Goal: Information Seeking & Learning: Find specific fact

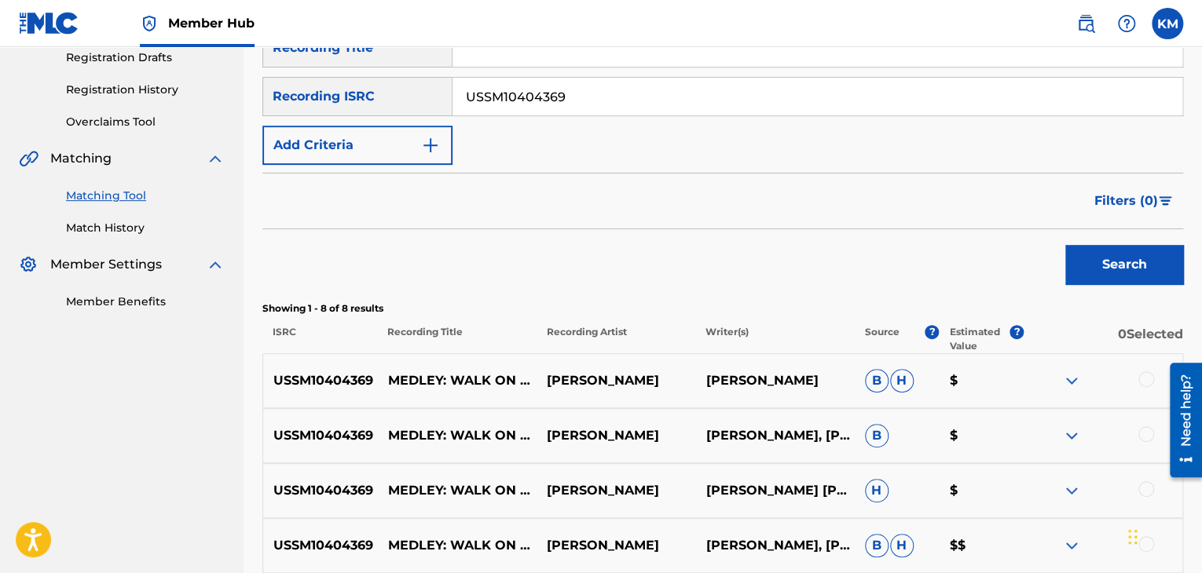
scroll to position [180, 0]
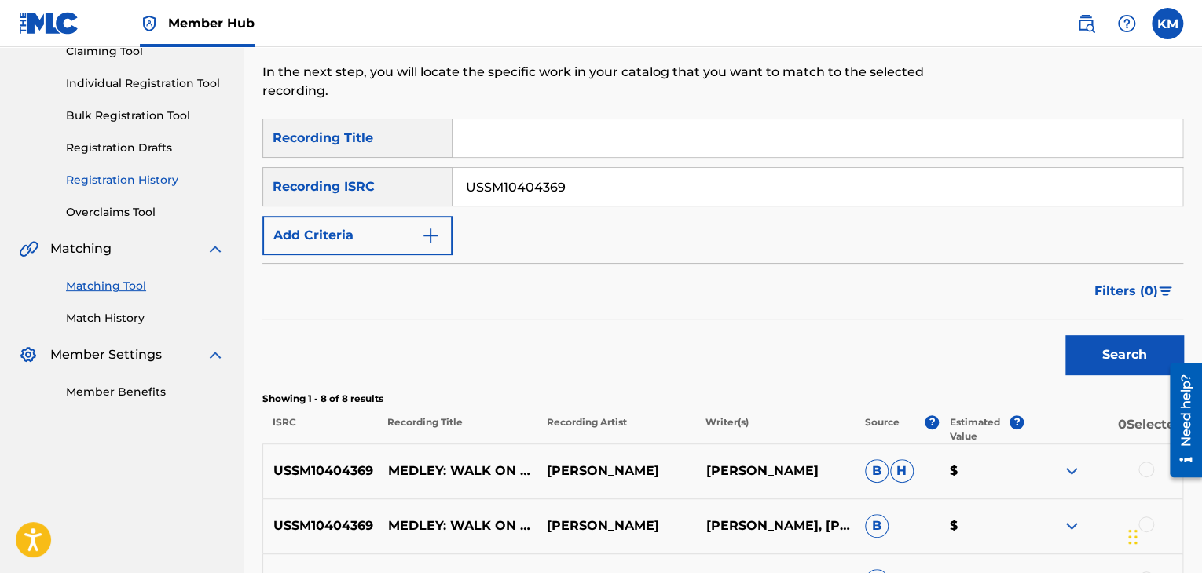
click at [111, 317] on link "Match History" at bounding box center [145, 318] width 159 height 16
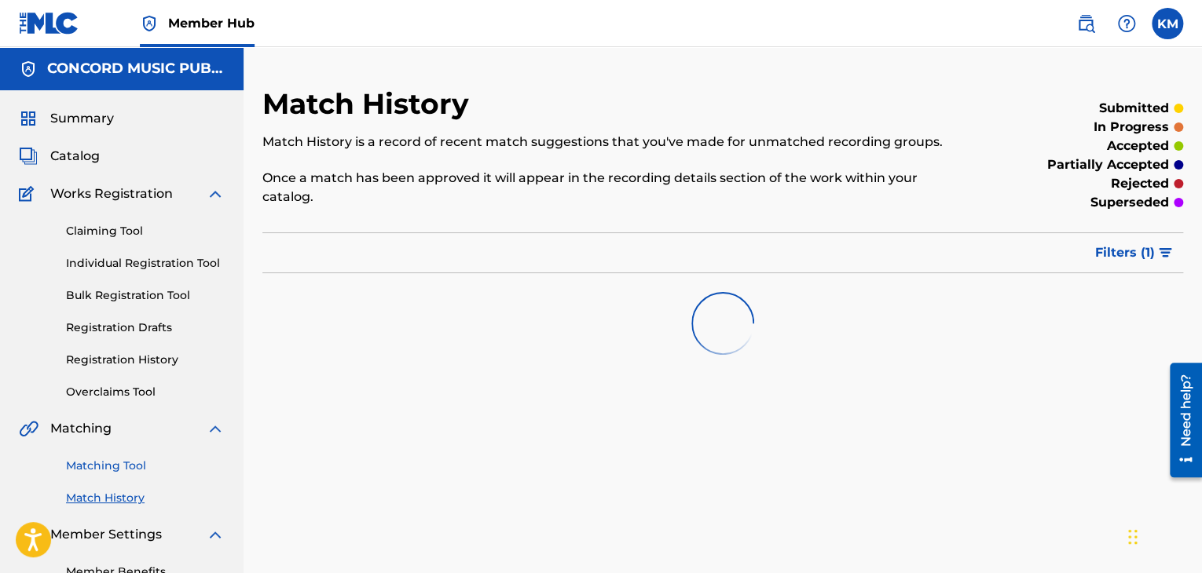
click at [112, 466] on link "Matching Tool" at bounding box center [145, 466] width 159 height 16
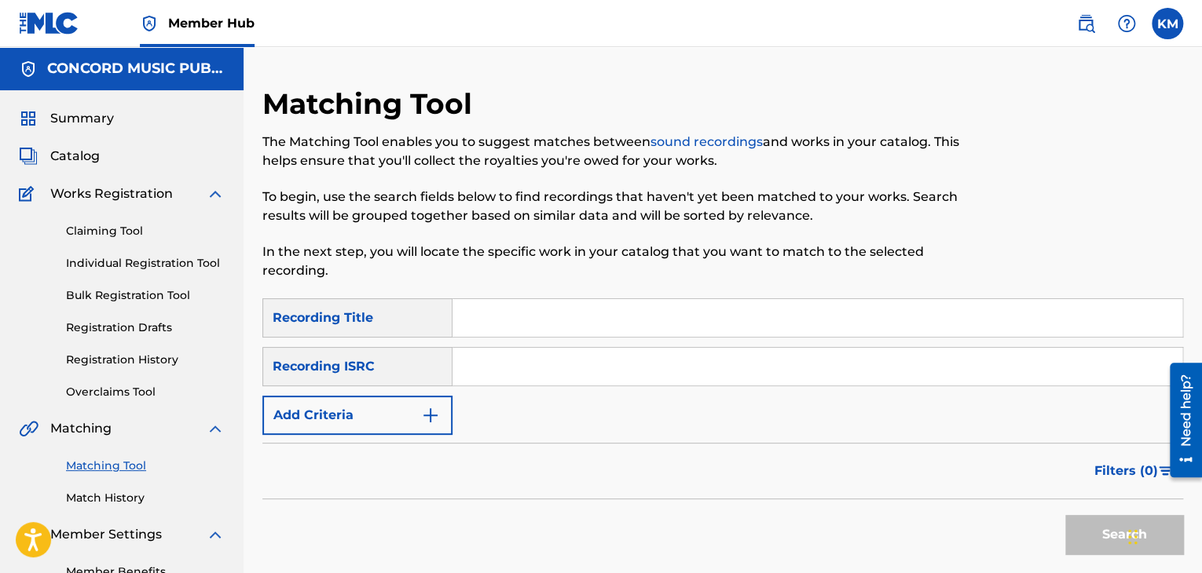
click at [529, 359] on input "Search Form" at bounding box center [817, 367] width 730 height 38
paste input "JPH209900008"
type input "JPH209900008"
click at [1083, 528] on button "Search" at bounding box center [1124, 534] width 118 height 39
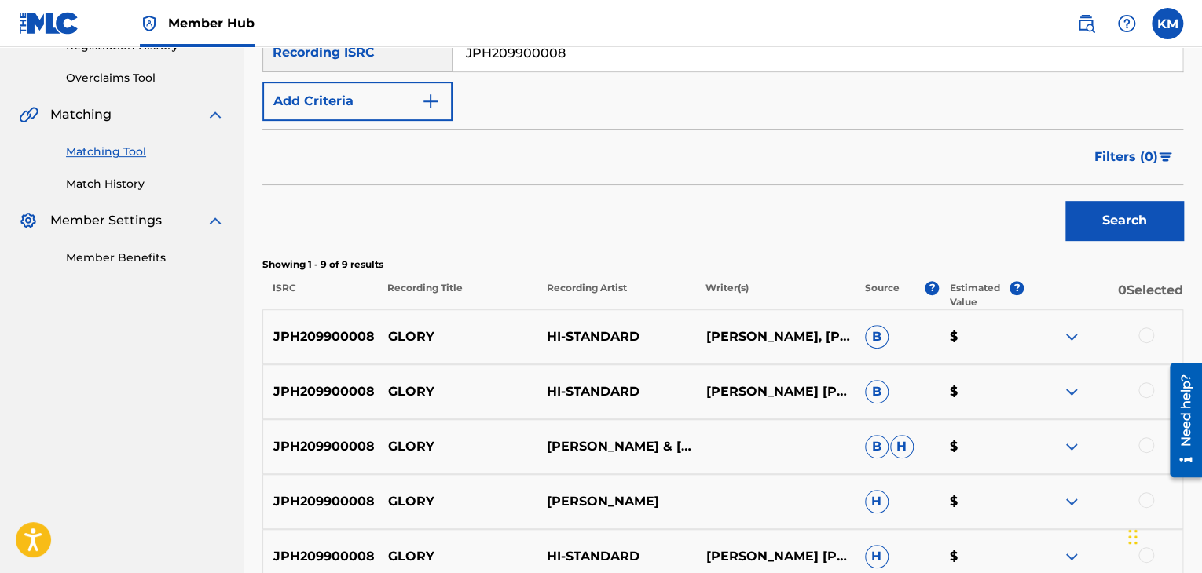
click at [1146, 337] on div at bounding box center [1146, 335] width 16 height 16
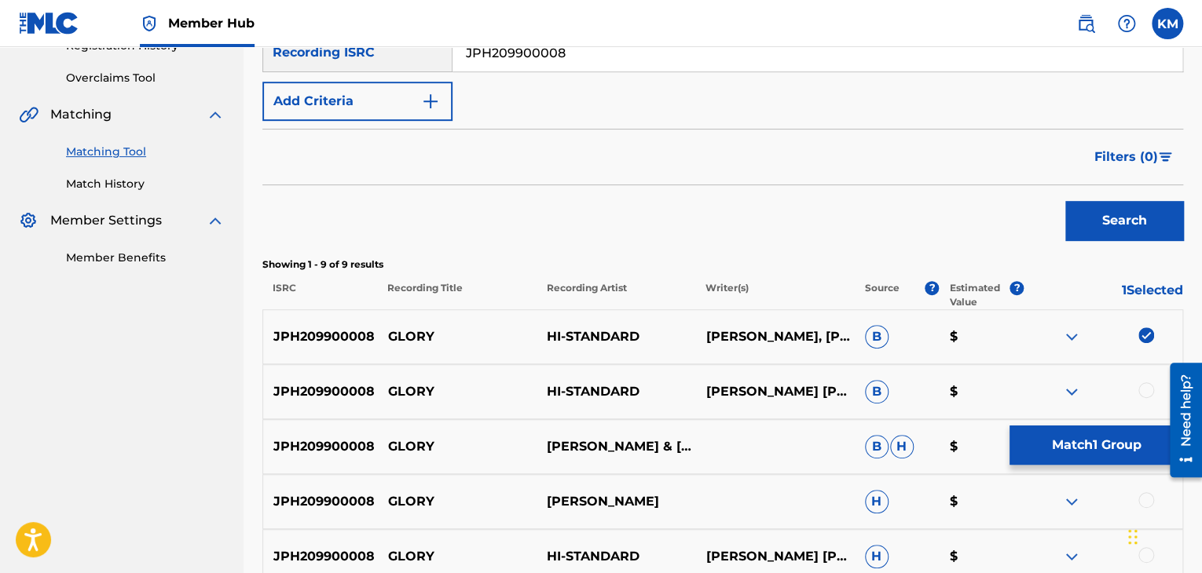
click at [1146, 390] on div at bounding box center [1146, 390] width 16 height 16
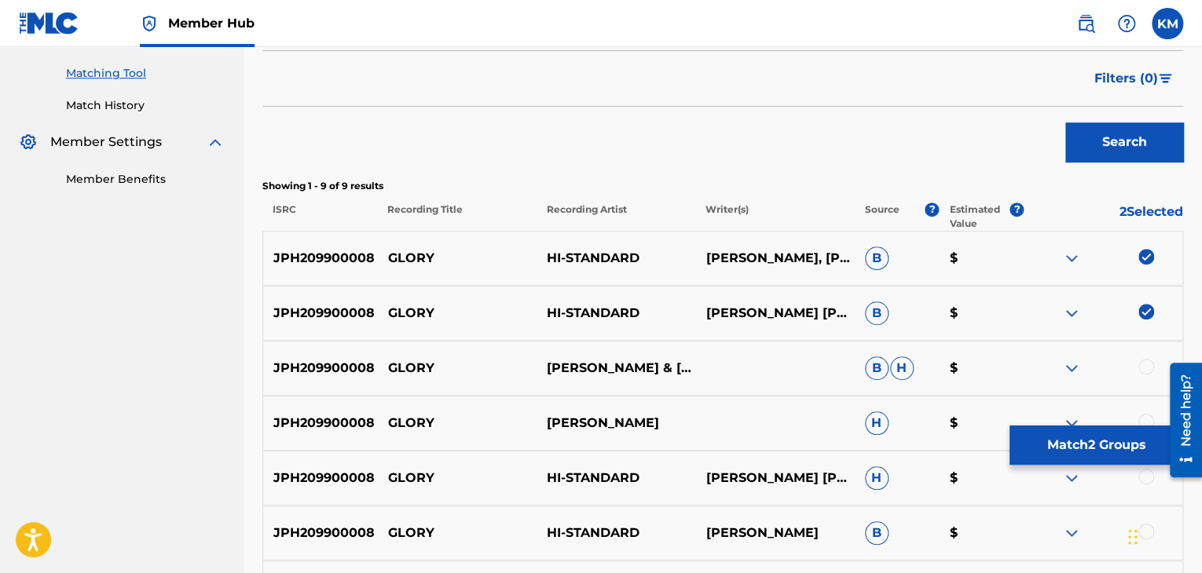
scroll to position [471, 0]
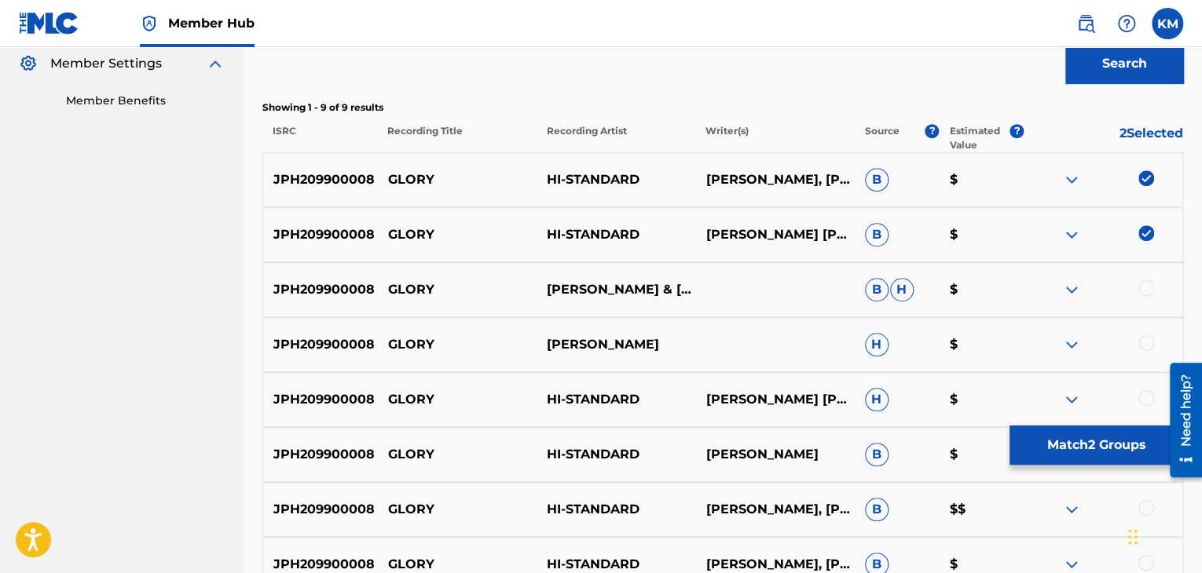
click at [1141, 293] on div at bounding box center [1146, 288] width 16 height 16
click at [1140, 350] on div at bounding box center [1102, 344] width 159 height 19
click at [1142, 345] on div at bounding box center [1146, 343] width 16 height 16
click at [1142, 393] on div at bounding box center [1146, 398] width 16 height 16
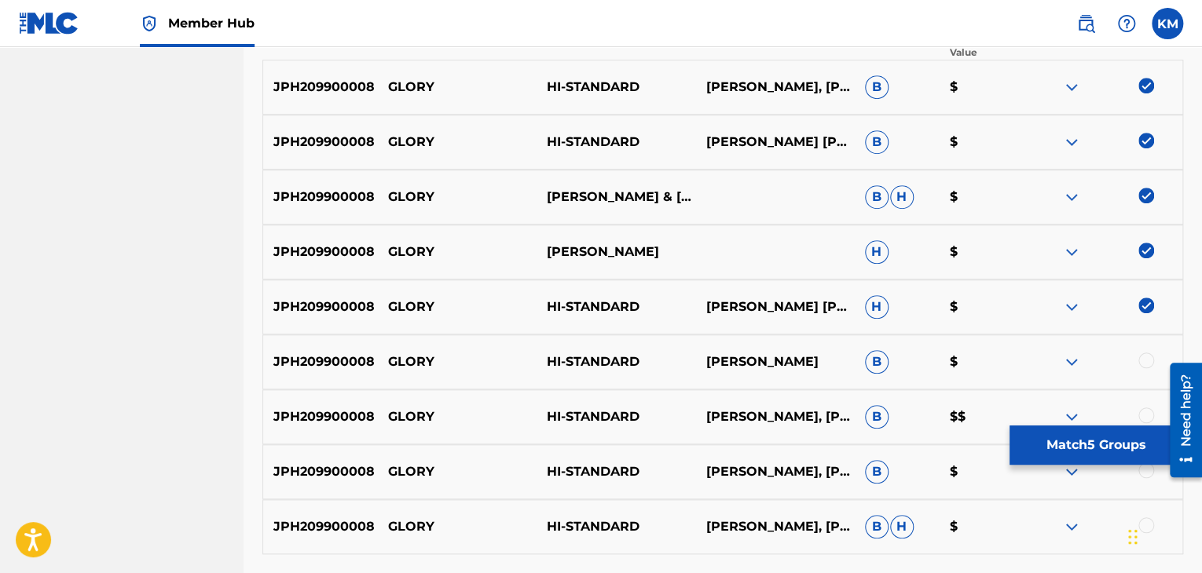
scroll to position [699, 0]
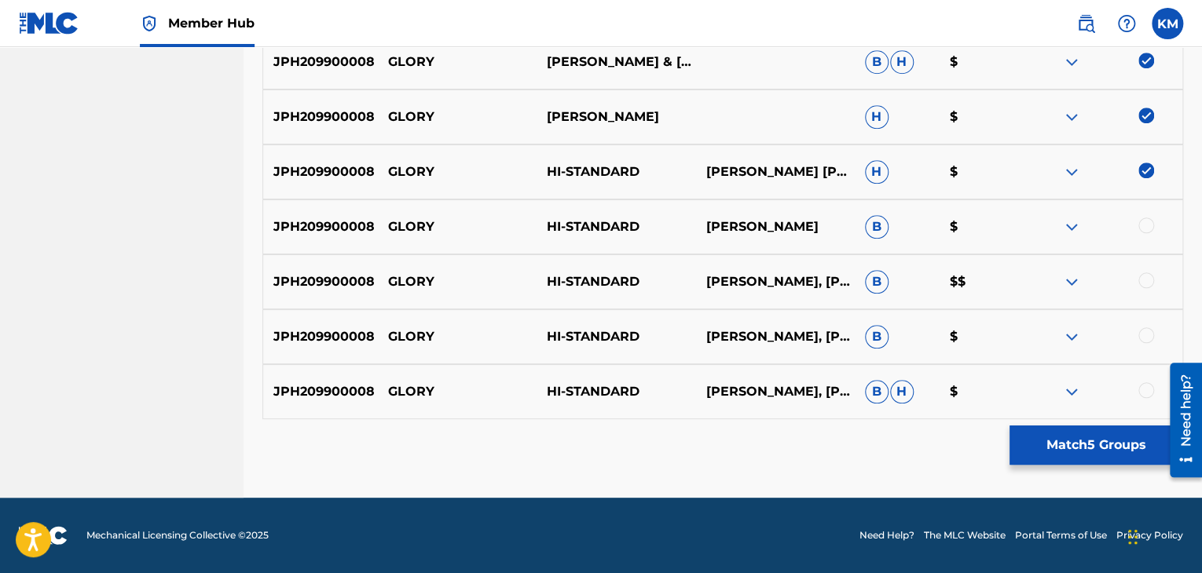
click at [1140, 227] on div at bounding box center [1146, 226] width 16 height 16
click at [1142, 282] on div at bounding box center [1146, 281] width 16 height 16
click at [1143, 334] on div at bounding box center [1146, 335] width 16 height 16
click at [1146, 393] on div at bounding box center [1146, 390] width 16 height 16
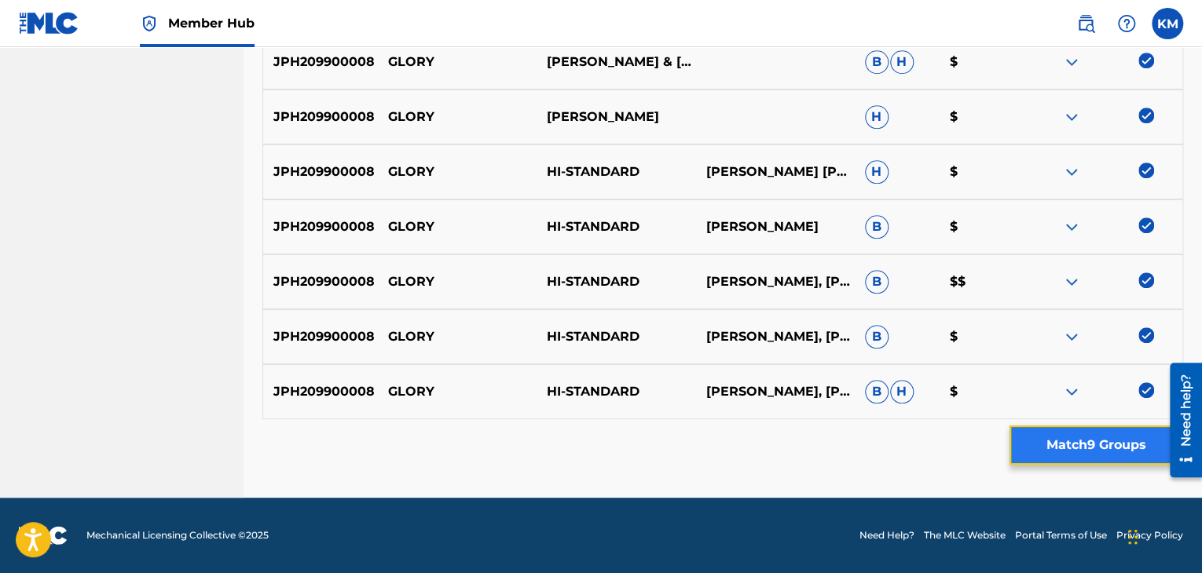
click at [1096, 438] on button "Match 9 Groups" at bounding box center [1096, 445] width 174 height 39
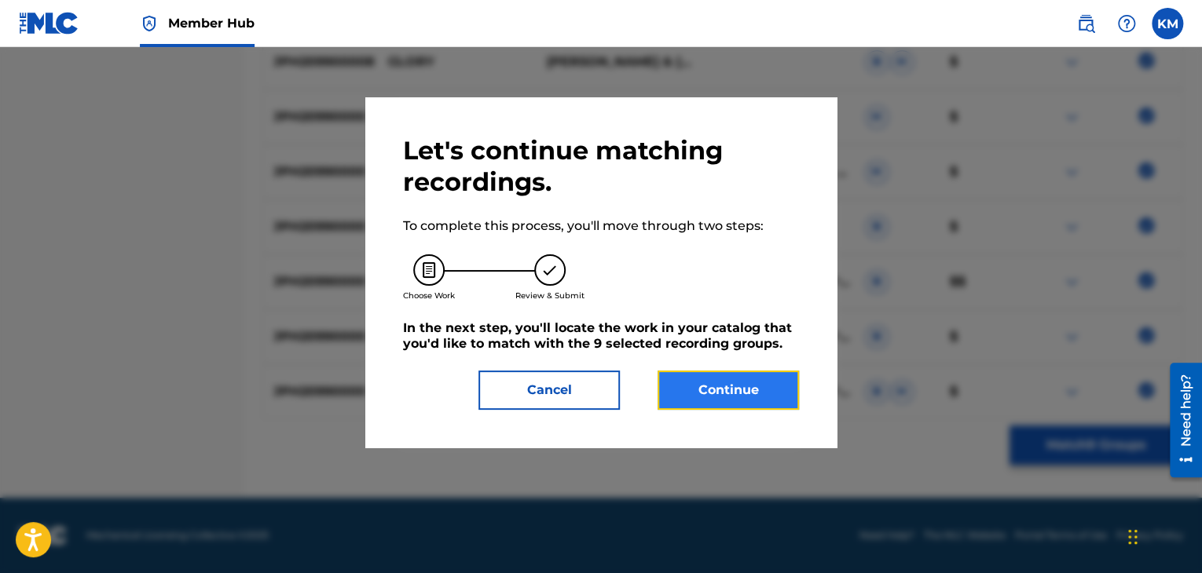
click at [733, 397] on button "Continue" at bounding box center [727, 390] width 141 height 39
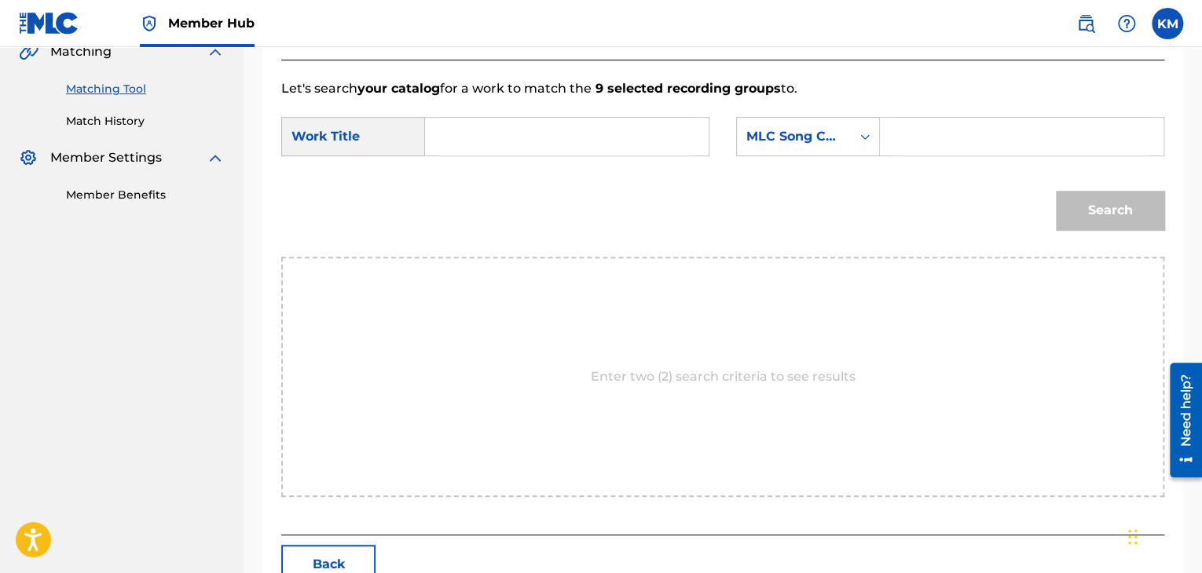
scroll to position [316, 0]
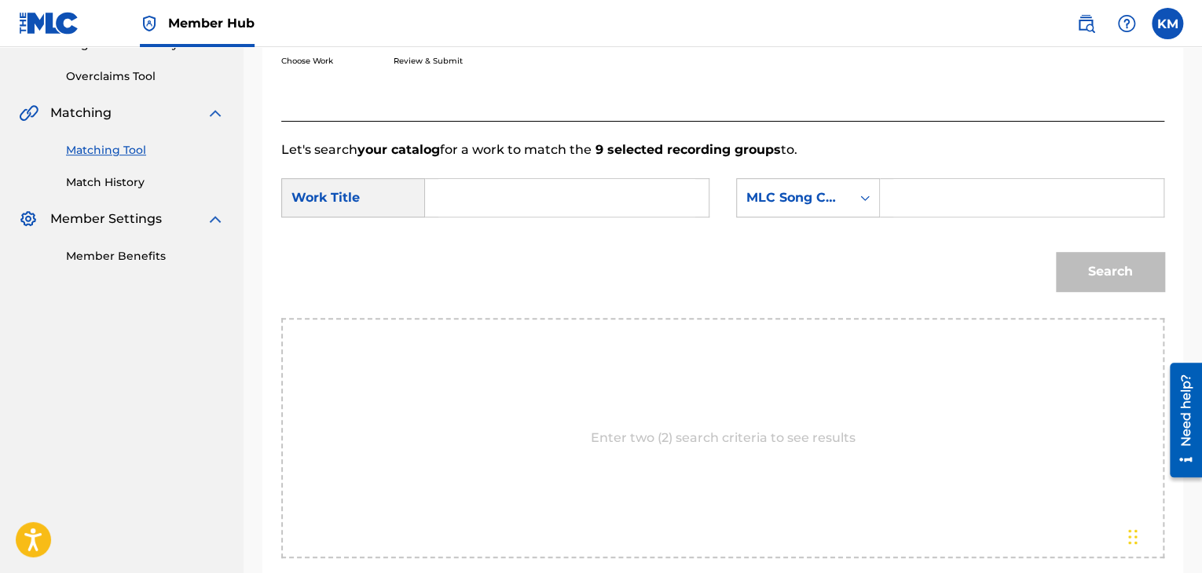
click at [477, 196] on input "Search Form" at bounding box center [566, 198] width 257 height 38
paste input "JPH209900008"
paste input "GLORY"
drag, startPoint x: 561, startPoint y: 189, endPoint x: 330, endPoint y: 192, distance: 230.9
click at [330, 192] on div "SearchWithCriteria3c81f261-9e61-42f2-9a38-7b5ffacc59fb Work Title GLORY" at bounding box center [495, 197] width 428 height 39
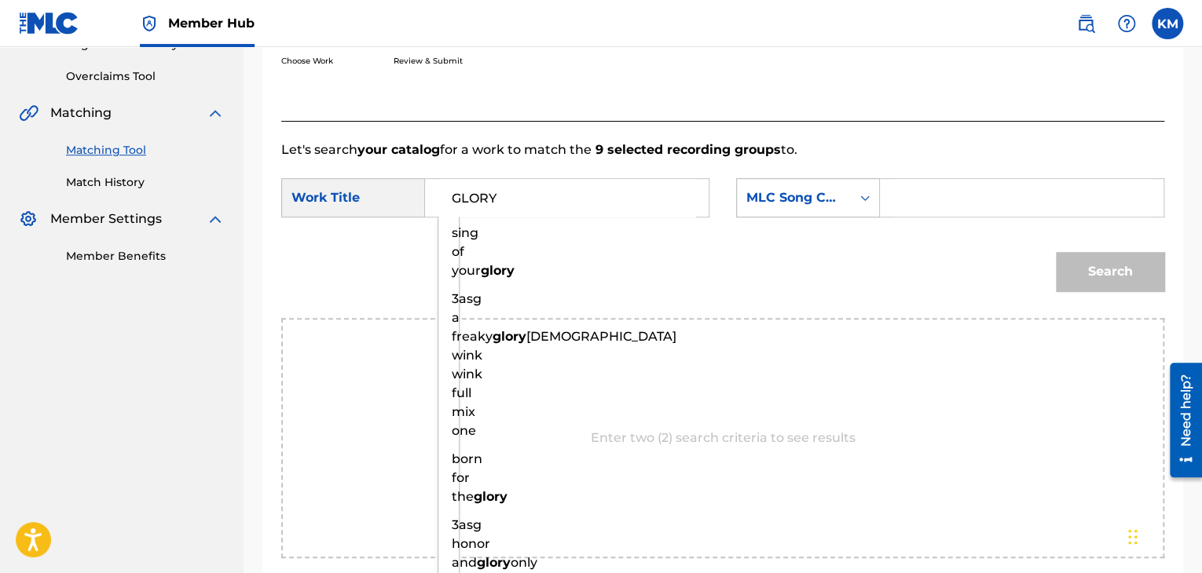
type input "GLORY"
click at [867, 199] on icon "Search Form" at bounding box center [865, 198] width 16 height 16
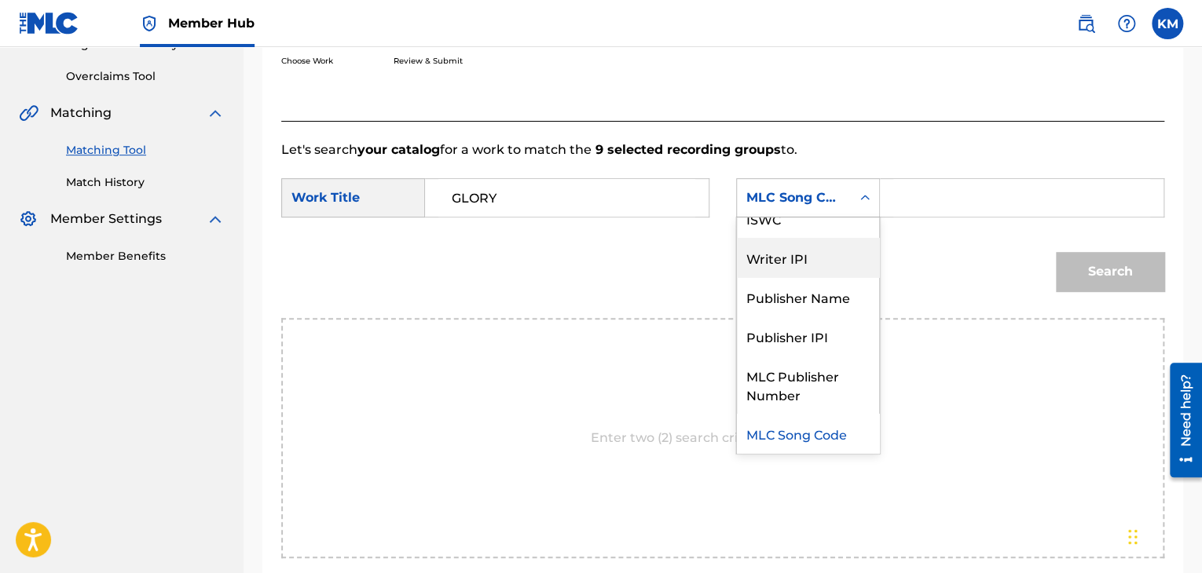
scroll to position [0, 0]
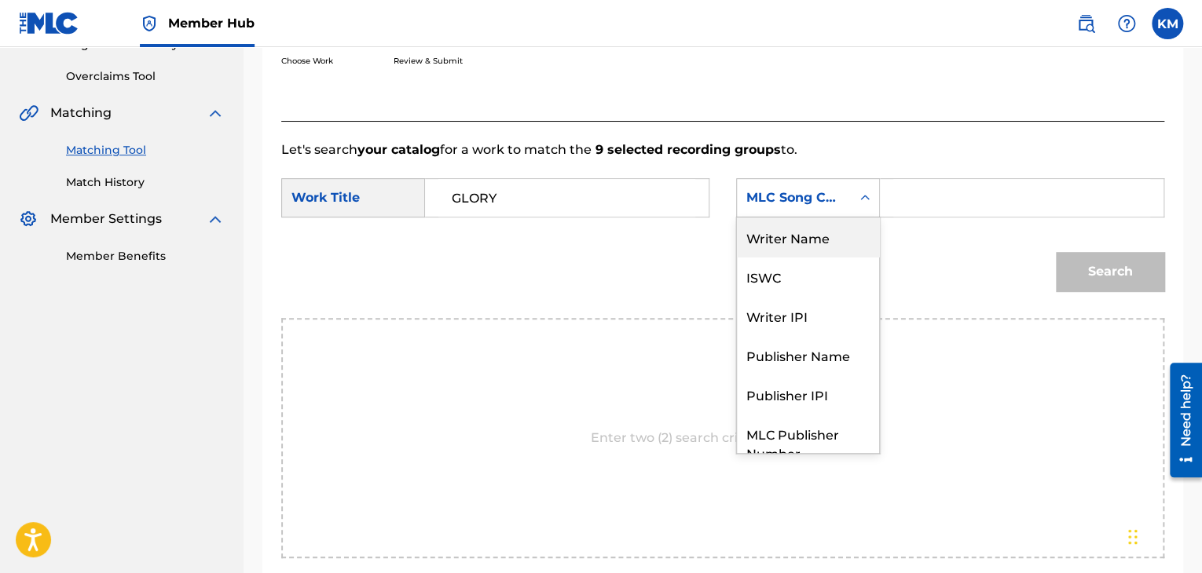
click at [801, 240] on div "Writer Name" at bounding box center [808, 237] width 142 height 39
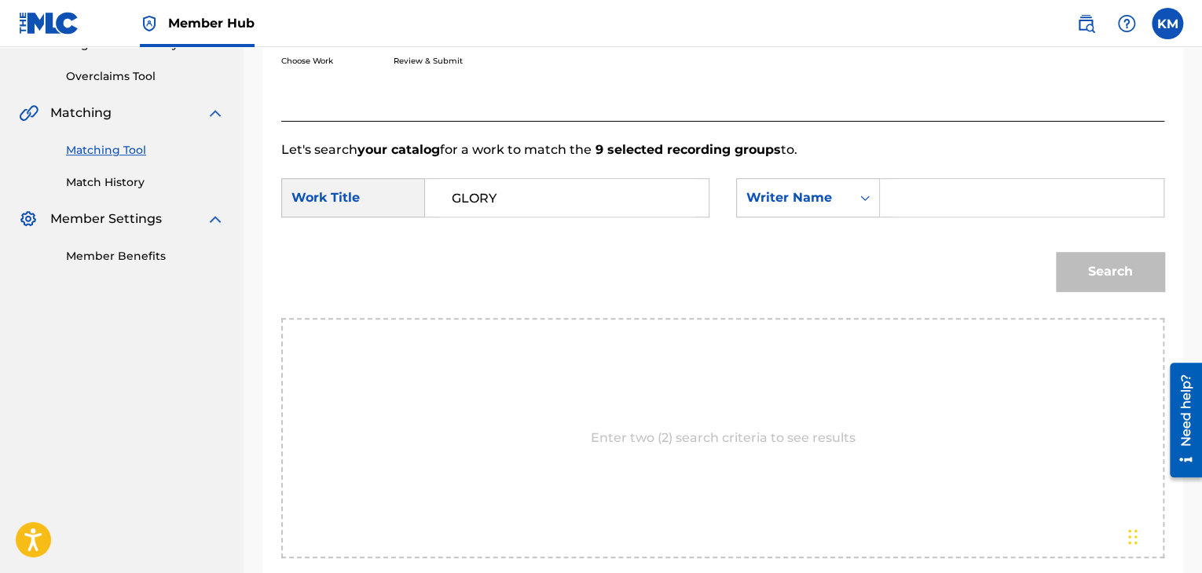
click at [895, 198] on input "Search Form" at bounding box center [1021, 198] width 257 height 38
paste input "Namba"
click at [1087, 269] on button "Search" at bounding box center [1110, 271] width 108 height 39
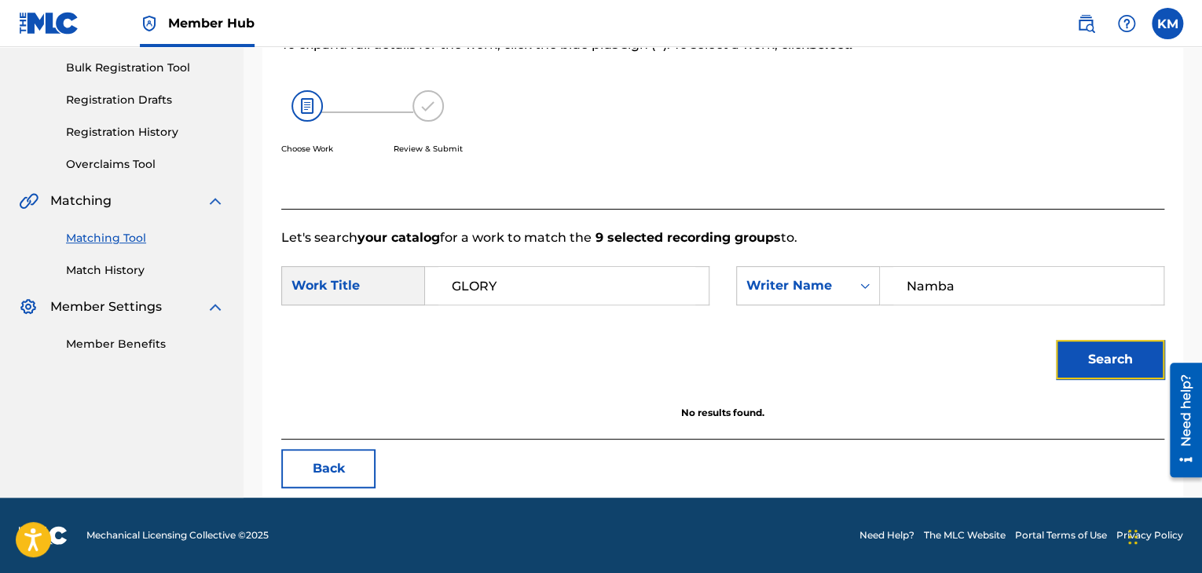
scroll to position [228, 0]
paste input "[PERSON_NAME]"
drag, startPoint x: 799, startPoint y: 299, endPoint x: 722, endPoint y: 299, distance: 77.8
click at [721, 299] on div "SearchWithCriteria3c81f261-9e61-42f2-9a38-7b5ffacc59fb Work Title GLORY SearchW…" at bounding box center [722, 290] width 883 height 49
type input "[PERSON_NAME]"
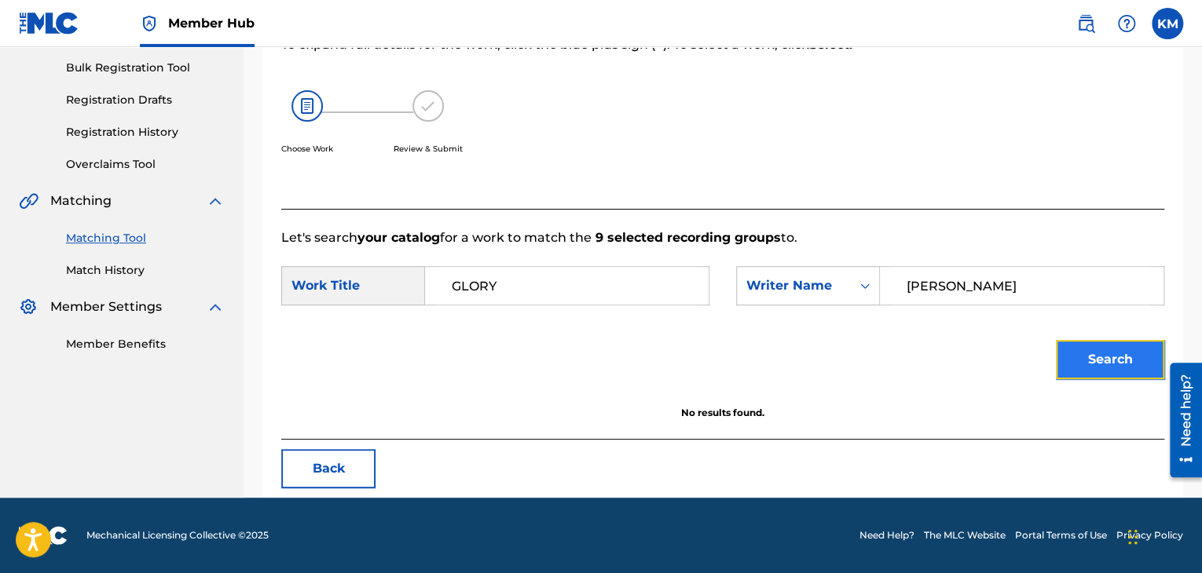
click at [1073, 349] on button "Search" at bounding box center [1110, 359] width 108 height 39
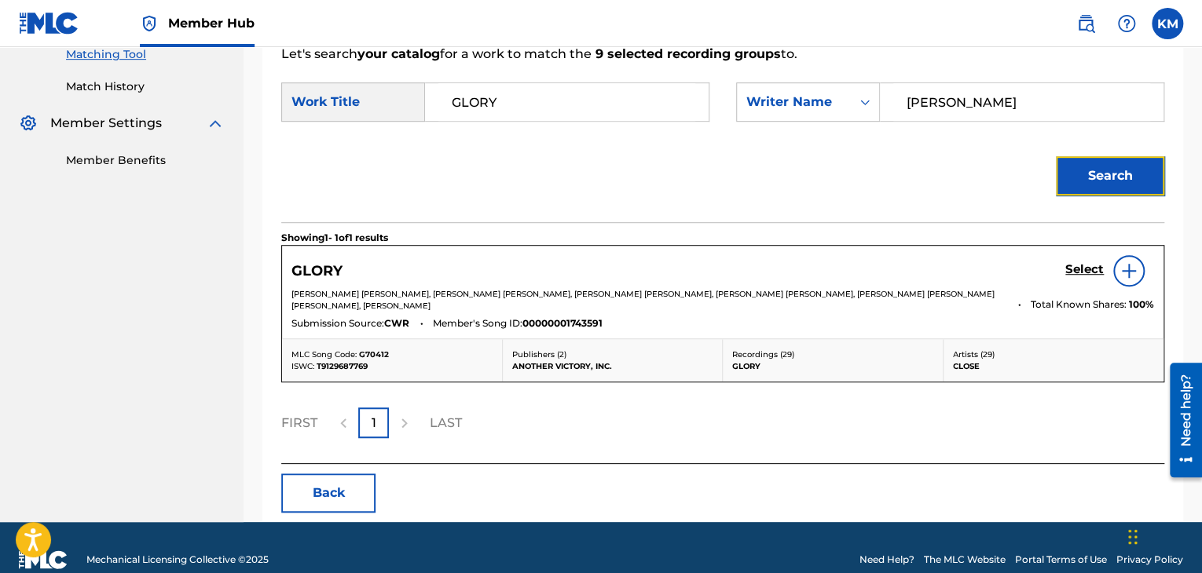
scroll to position [435, 0]
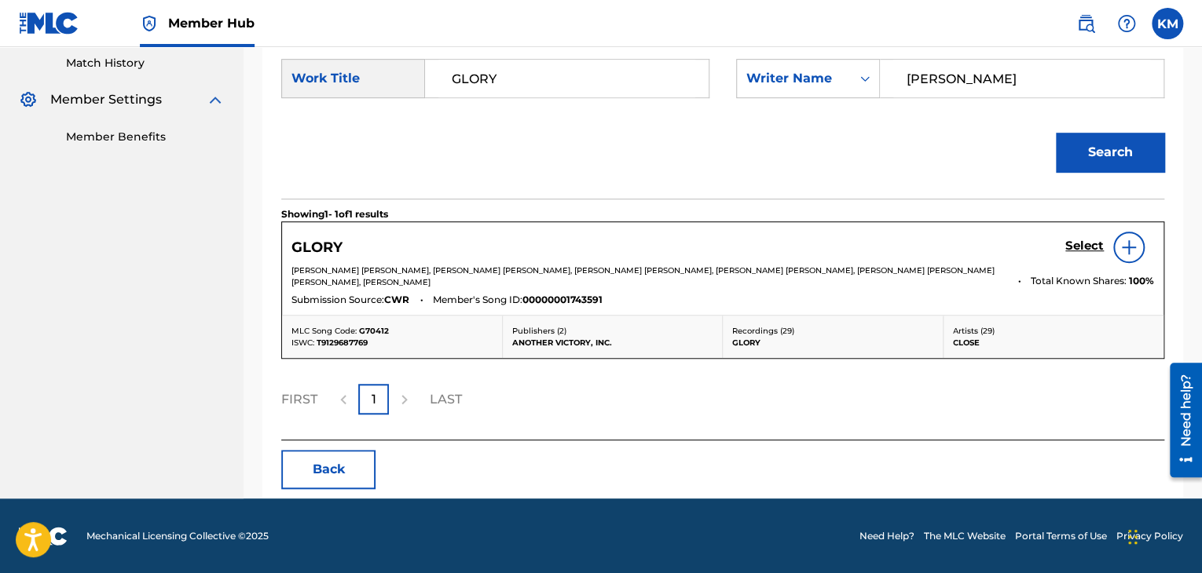
drag, startPoint x: 109, startPoint y: 55, endPoint x: 118, endPoint y: 88, distance: 34.1
click at [109, 55] on link "Match History" at bounding box center [145, 63] width 159 height 16
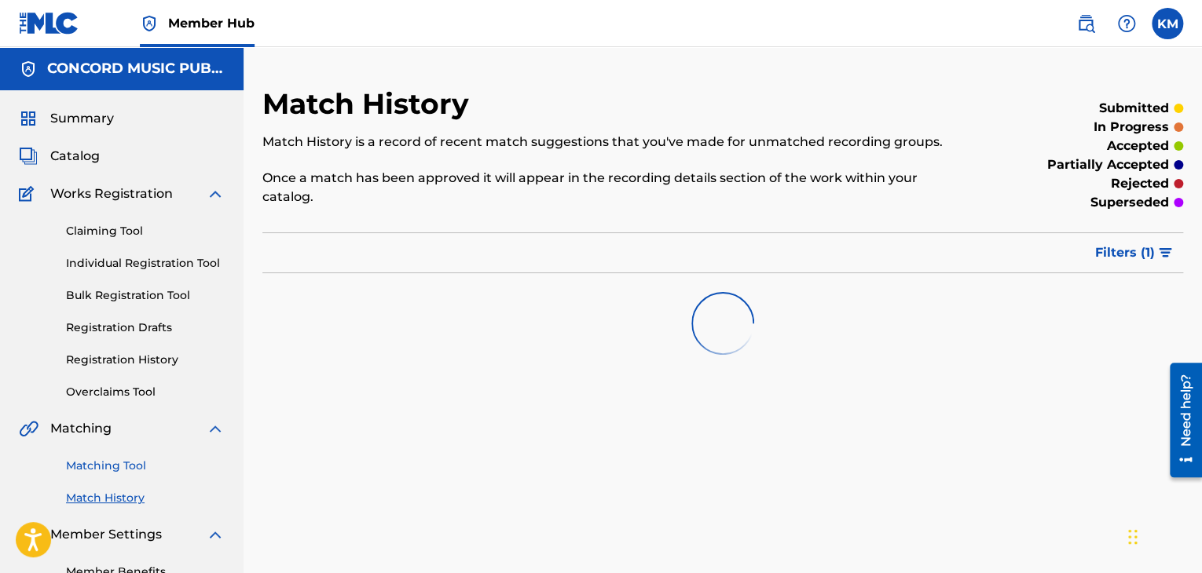
click at [119, 462] on link "Matching Tool" at bounding box center [145, 466] width 159 height 16
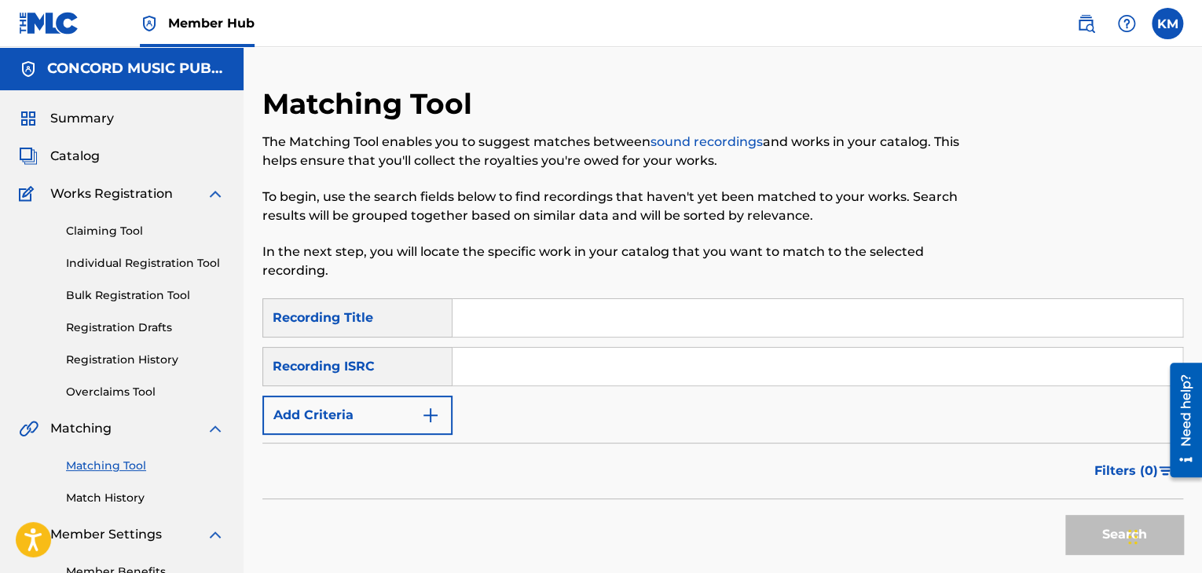
click at [474, 375] on input "Search Form" at bounding box center [817, 367] width 730 height 38
paste input "HKI199261603"
type input "HKI199261603"
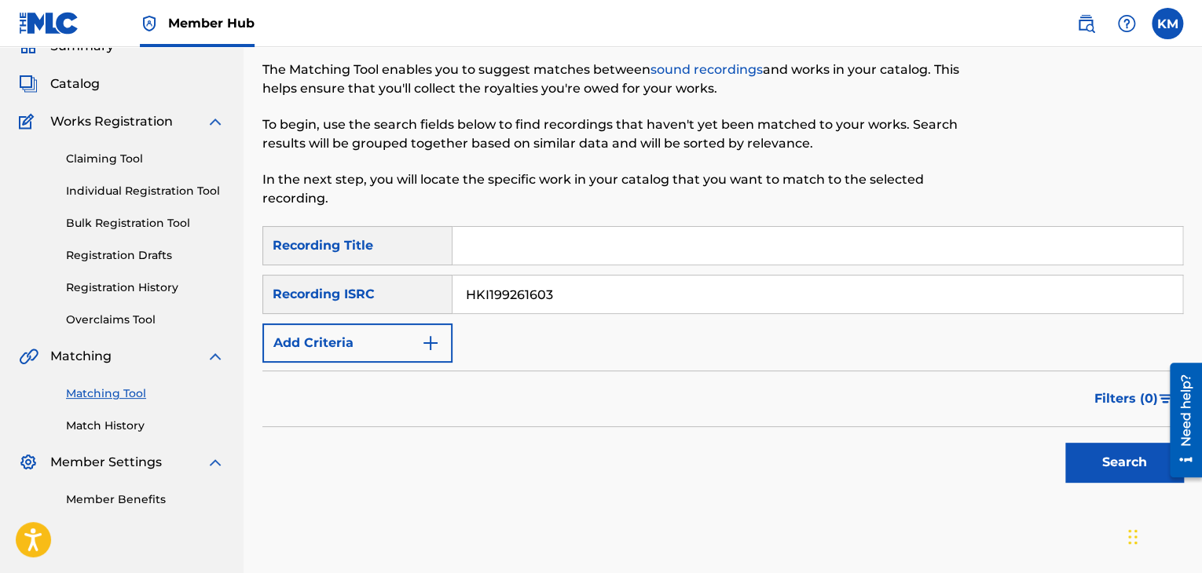
scroll to position [152, 0]
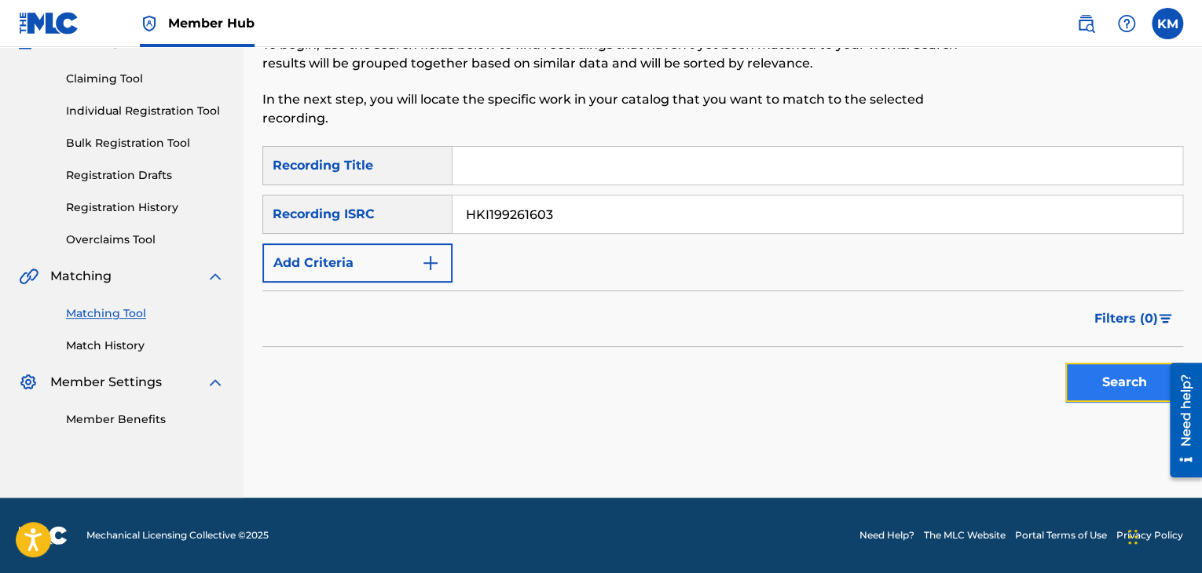
click at [1072, 372] on button "Search" at bounding box center [1124, 382] width 118 height 39
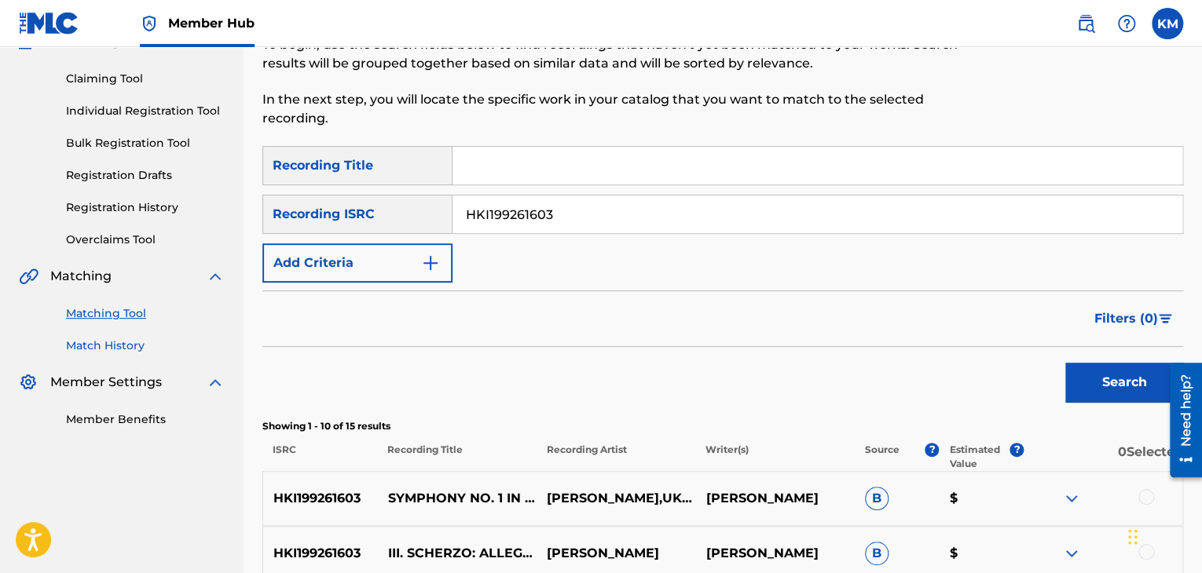
click at [113, 349] on link "Match History" at bounding box center [145, 346] width 159 height 16
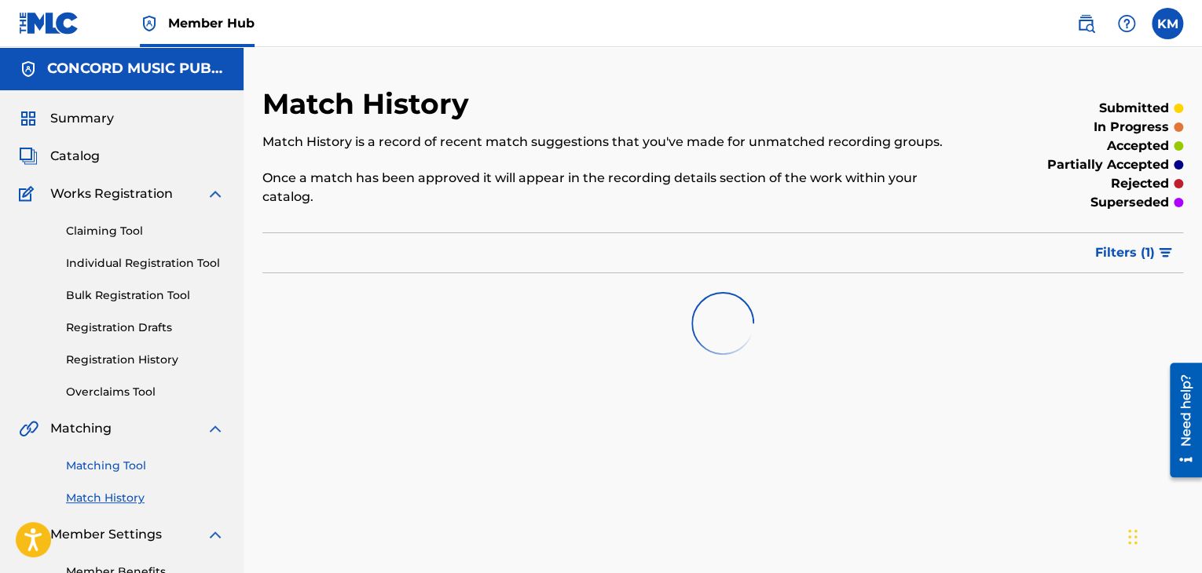
click at [134, 467] on link "Matching Tool" at bounding box center [145, 466] width 159 height 16
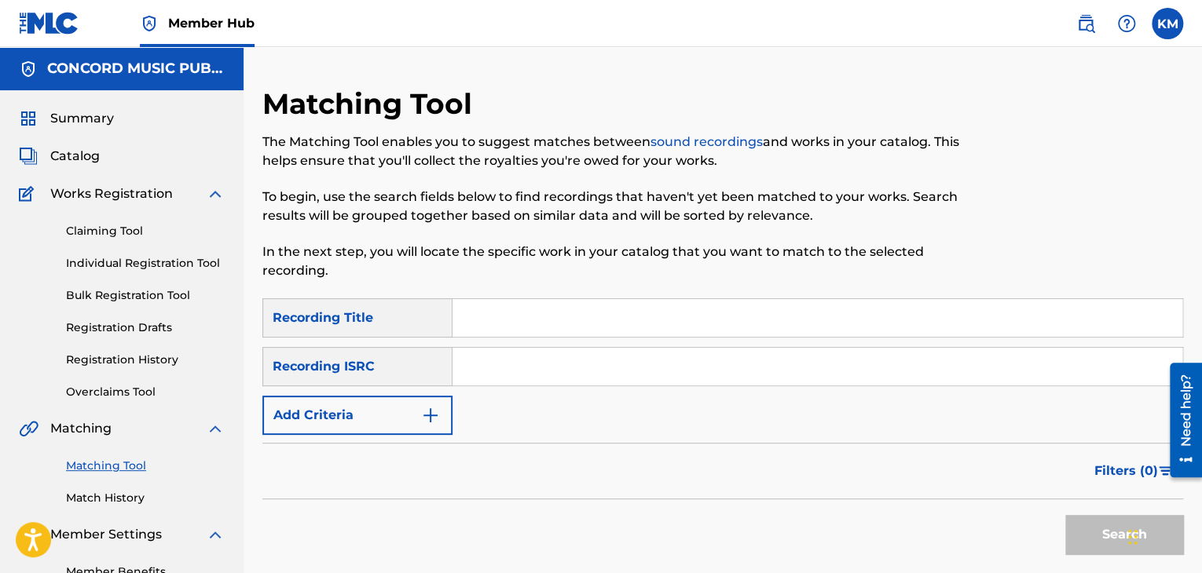
click at [478, 370] on input "Search Form" at bounding box center [817, 367] width 730 height 38
paste input "ES71G1810908"
type input "ES71G1810908"
click at [1076, 523] on button "Search" at bounding box center [1124, 534] width 118 height 39
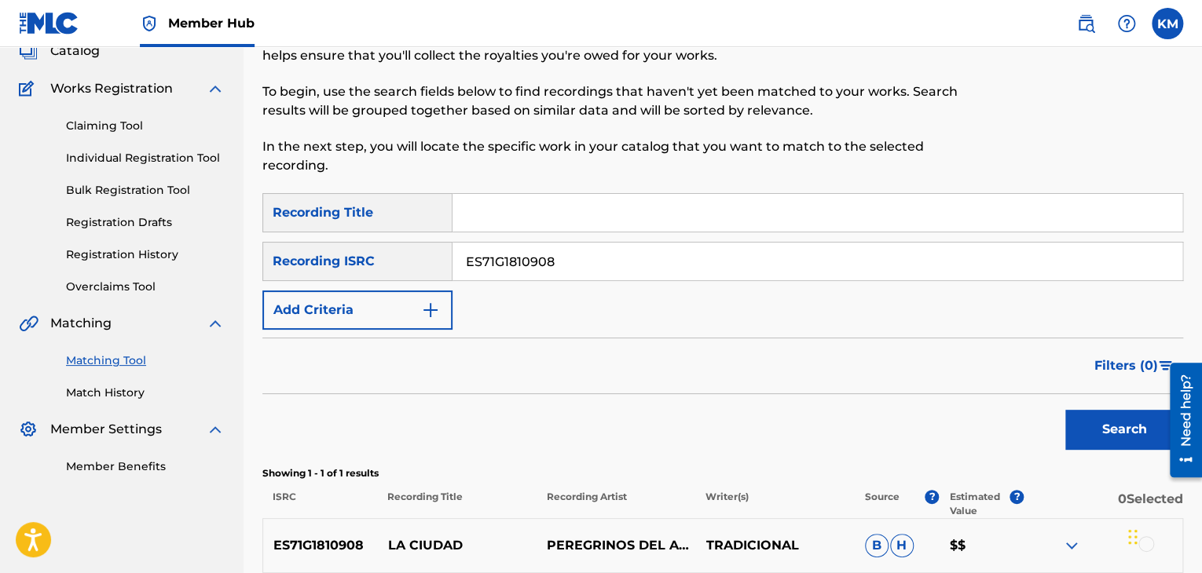
scroll to position [236, 0]
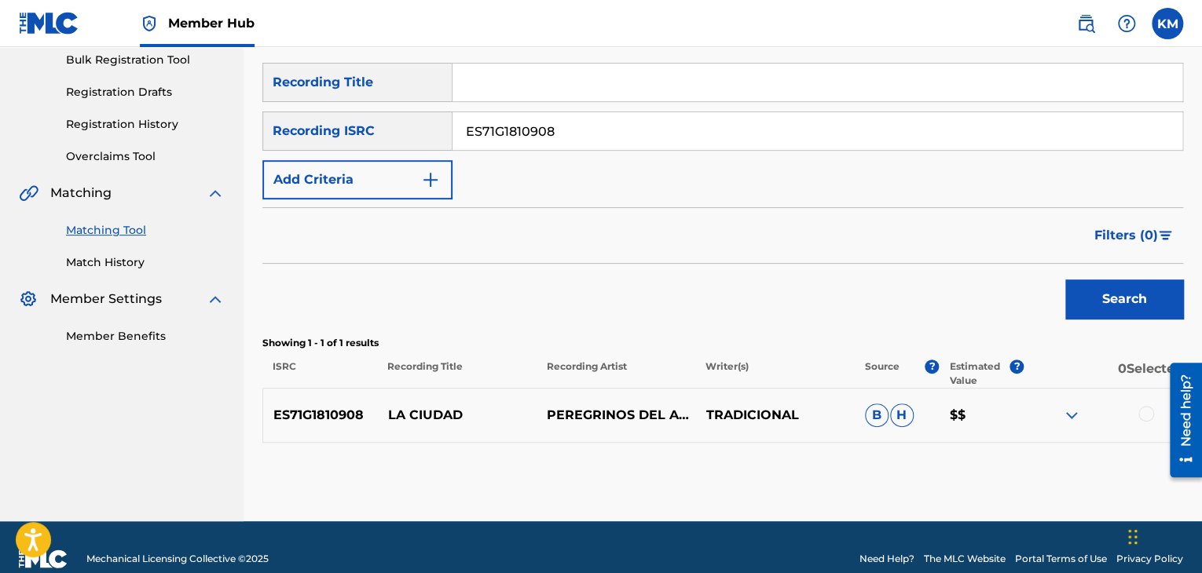
click at [1141, 413] on div at bounding box center [1146, 414] width 16 height 16
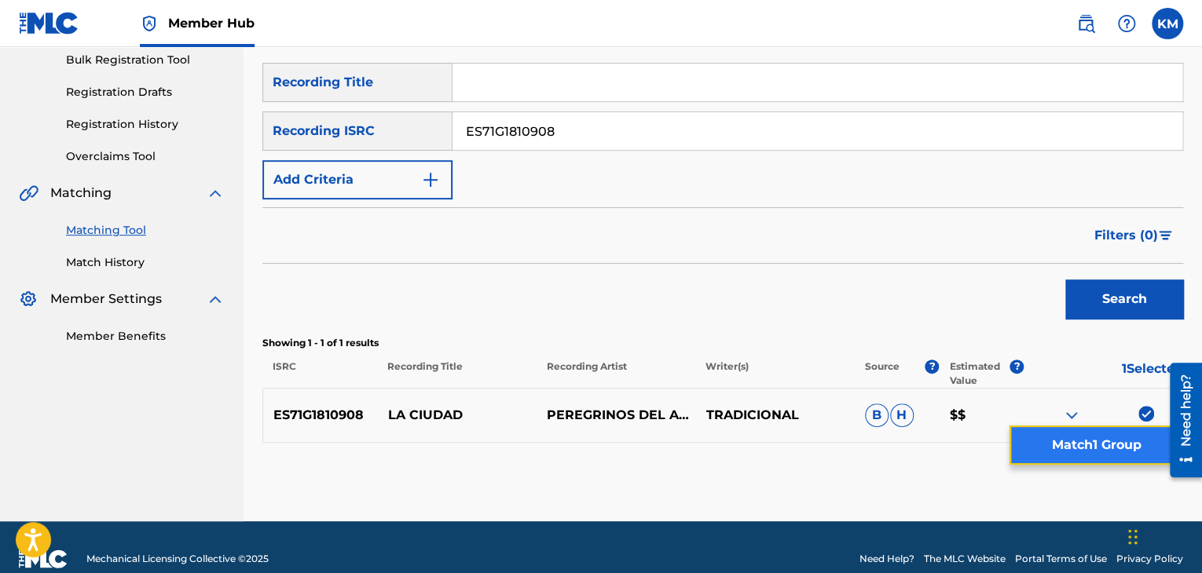
click at [1115, 449] on button "Match 1 Group" at bounding box center [1096, 445] width 174 height 39
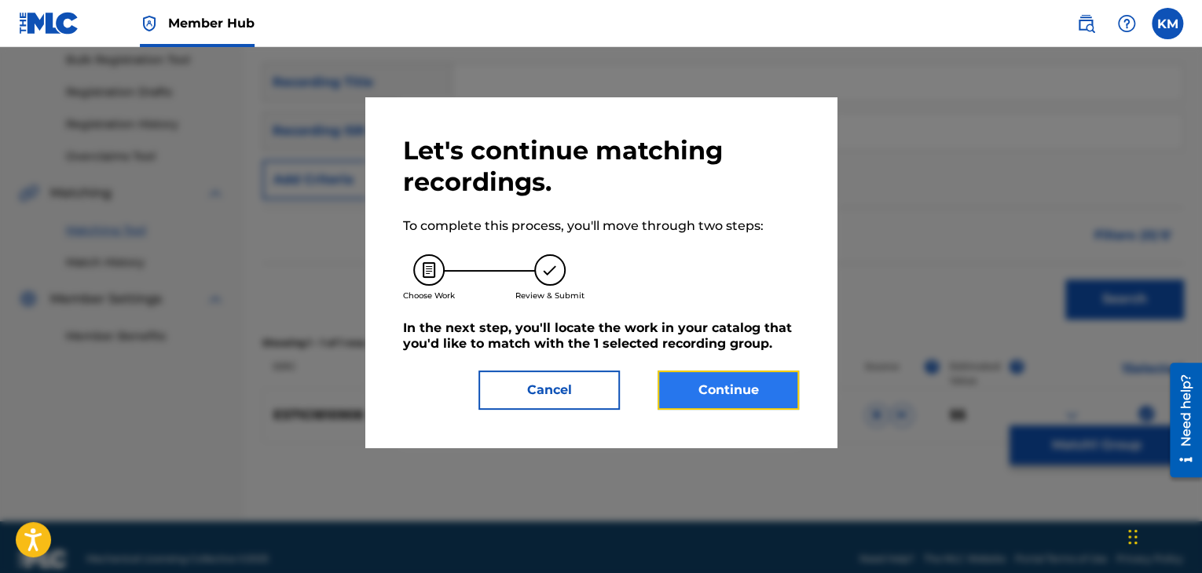
click at [675, 398] on button "Continue" at bounding box center [727, 390] width 141 height 39
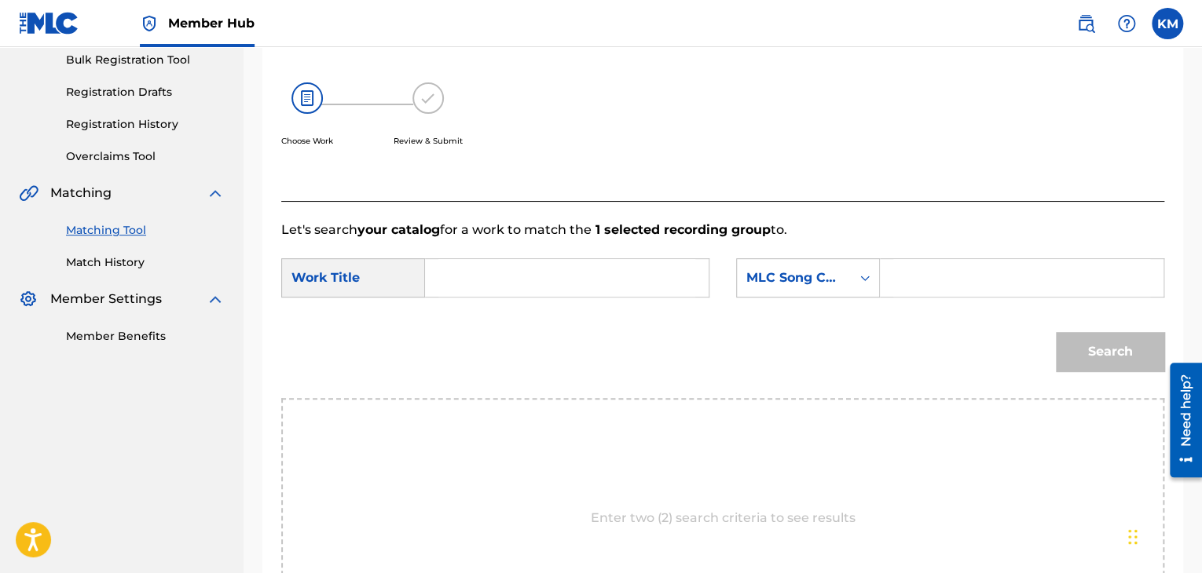
click at [519, 271] on input "Search Form" at bounding box center [566, 278] width 257 height 38
paste input "La Ciudad"
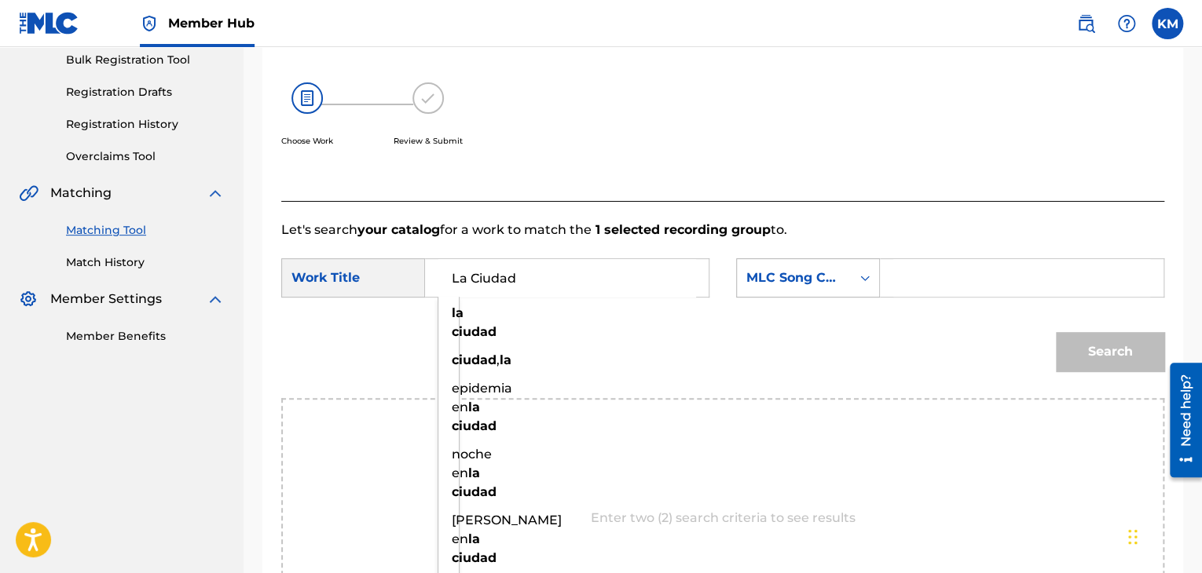
type input "La Ciudad"
click at [865, 279] on icon "Search Form" at bounding box center [865, 278] width 16 height 16
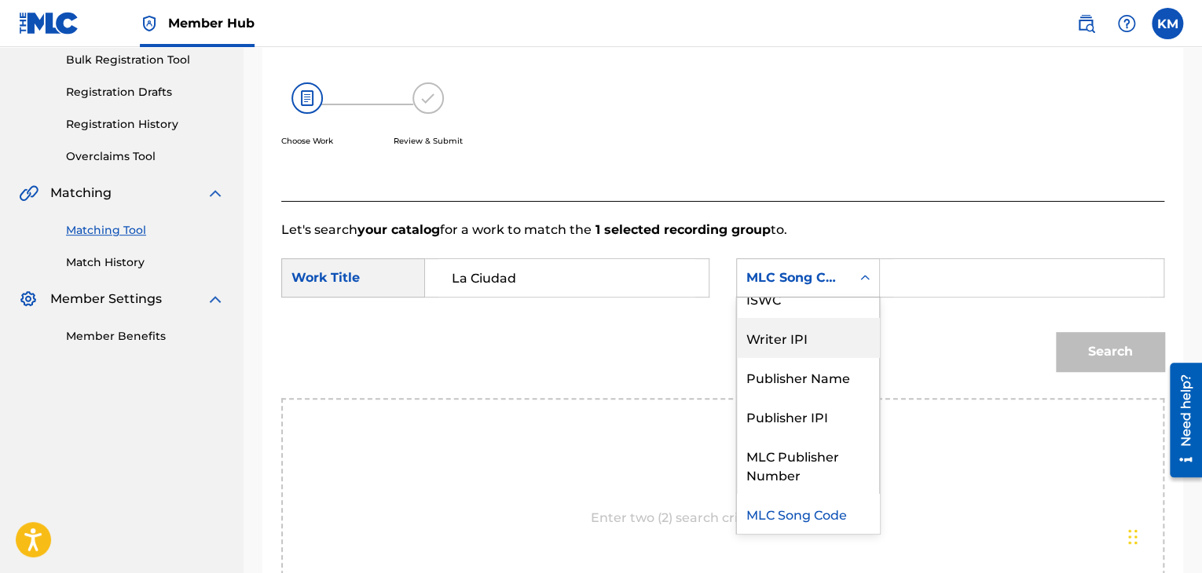
scroll to position [0, 0]
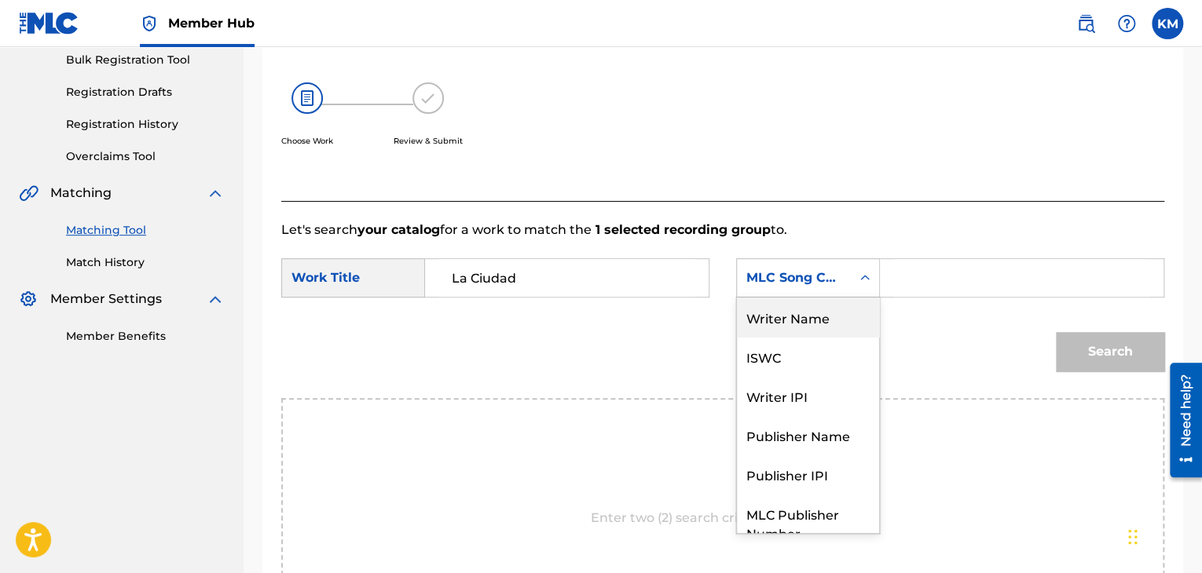
click at [837, 321] on div "Writer Name" at bounding box center [808, 317] width 142 height 39
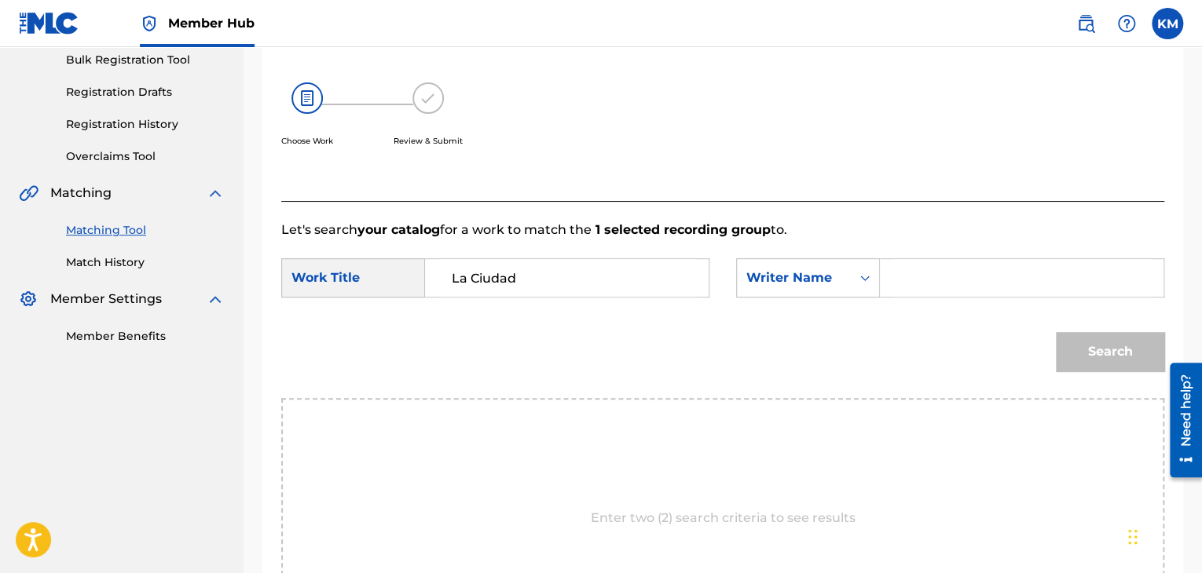
click at [898, 277] on input "Search Form" at bounding box center [1021, 278] width 257 height 38
paste input "[PERSON_NAME]"
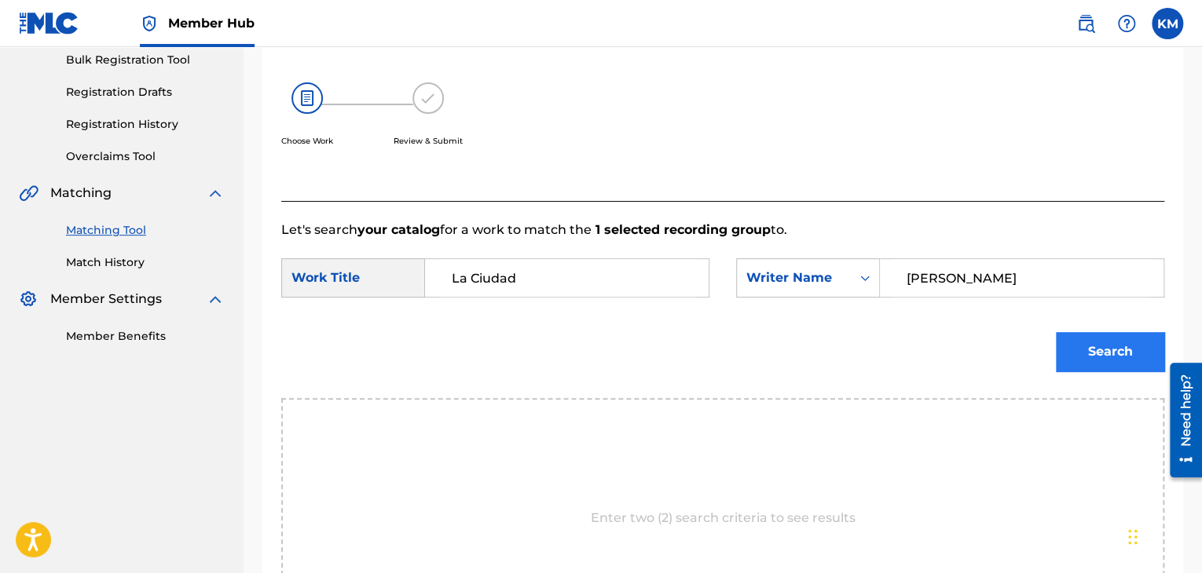
type input "[PERSON_NAME]"
click at [1096, 341] on button "Search" at bounding box center [1110, 351] width 108 height 39
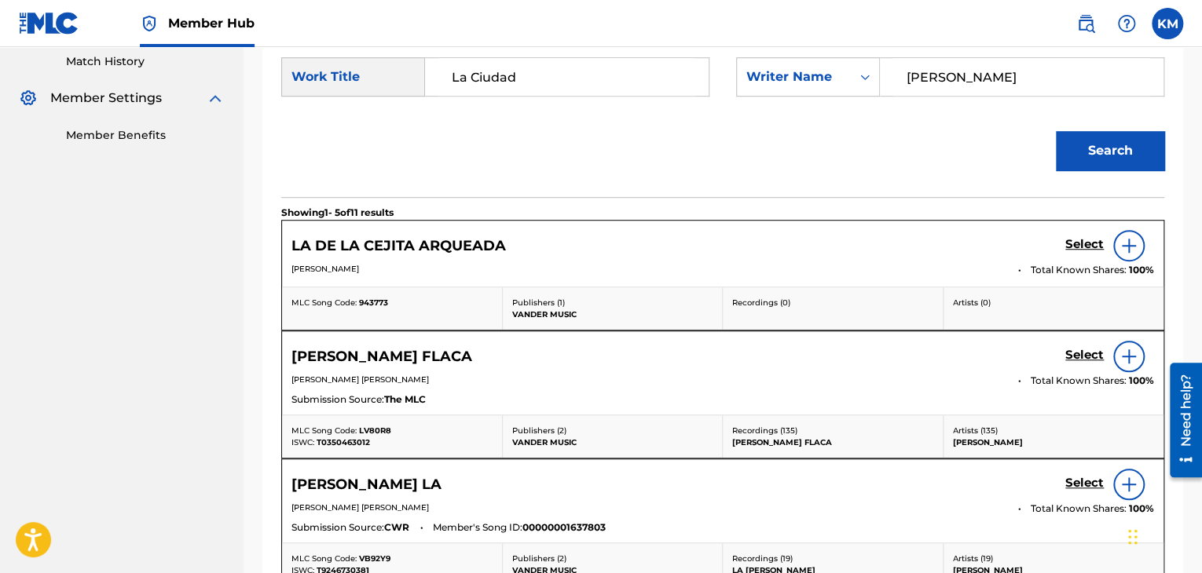
scroll to position [236, 0]
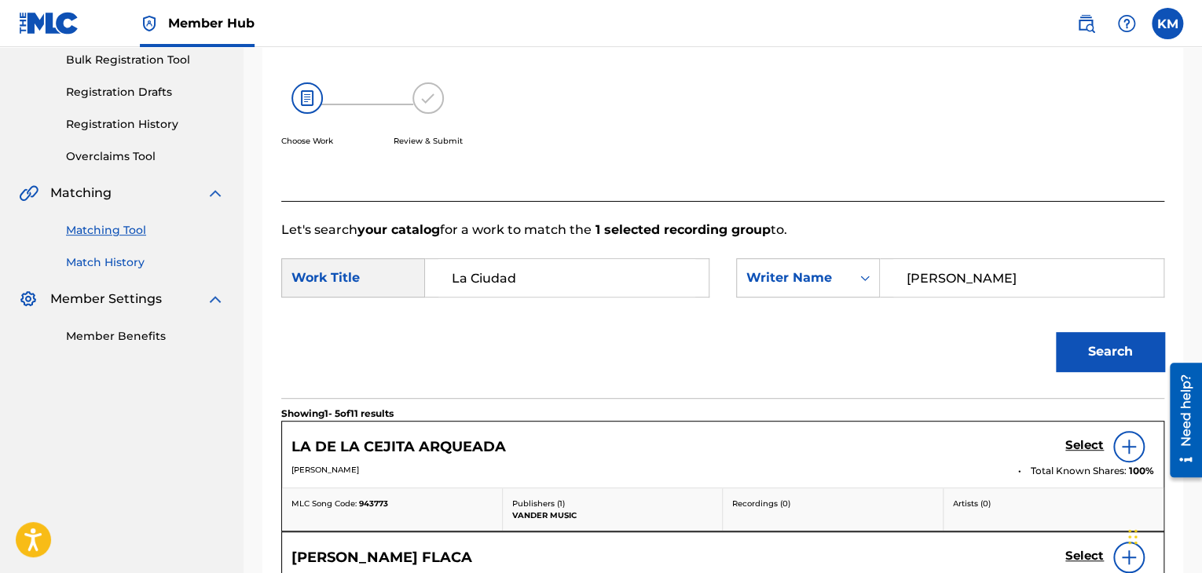
click at [134, 265] on link "Match History" at bounding box center [145, 262] width 159 height 16
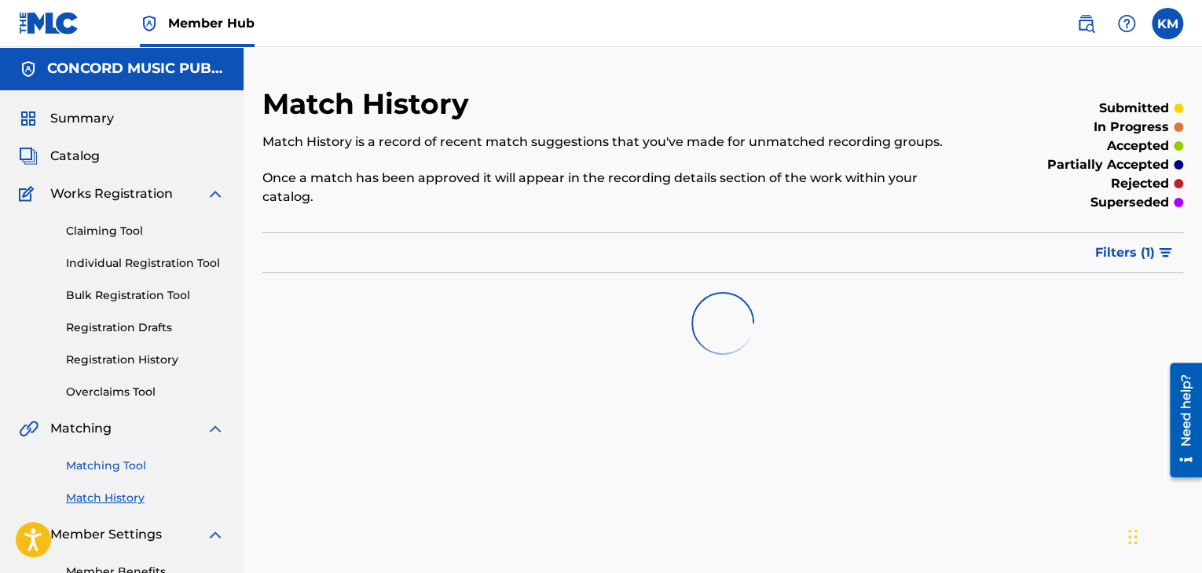
click at [126, 469] on link "Matching Tool" at bounding box center [145, 466] width 159 height 16
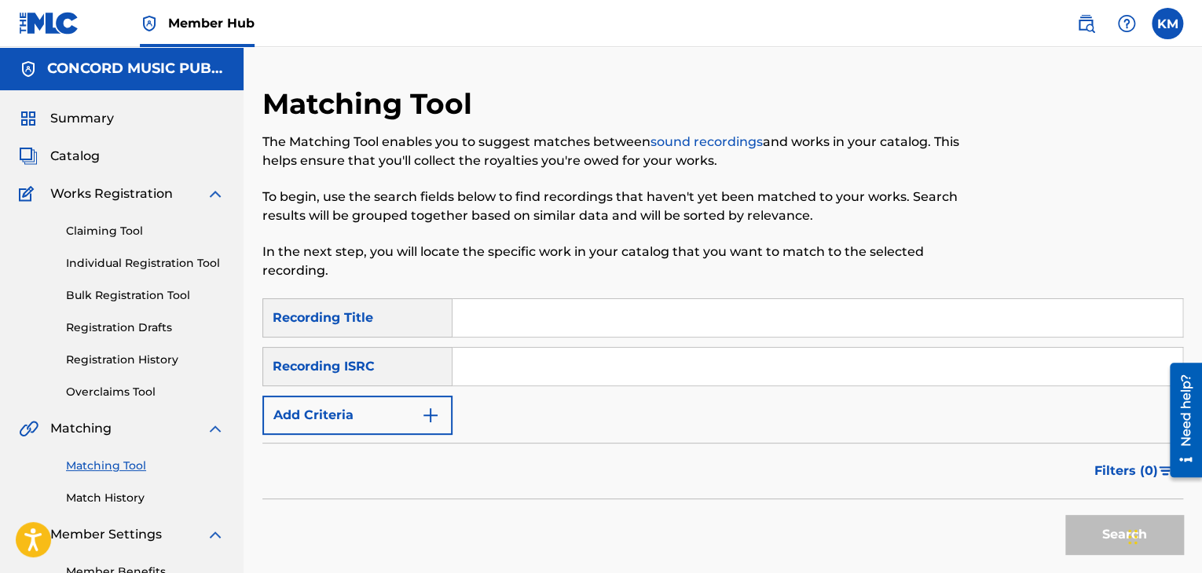
click at [497, 366] on input "Search Form" at bounding box center [817, 367] width 730 height 38
paste input "USMCE0832282"
type input "USMCE0832282"
click at [1084, 532] on button "Search" at bounding box center [1124, 534] width 118 height 39
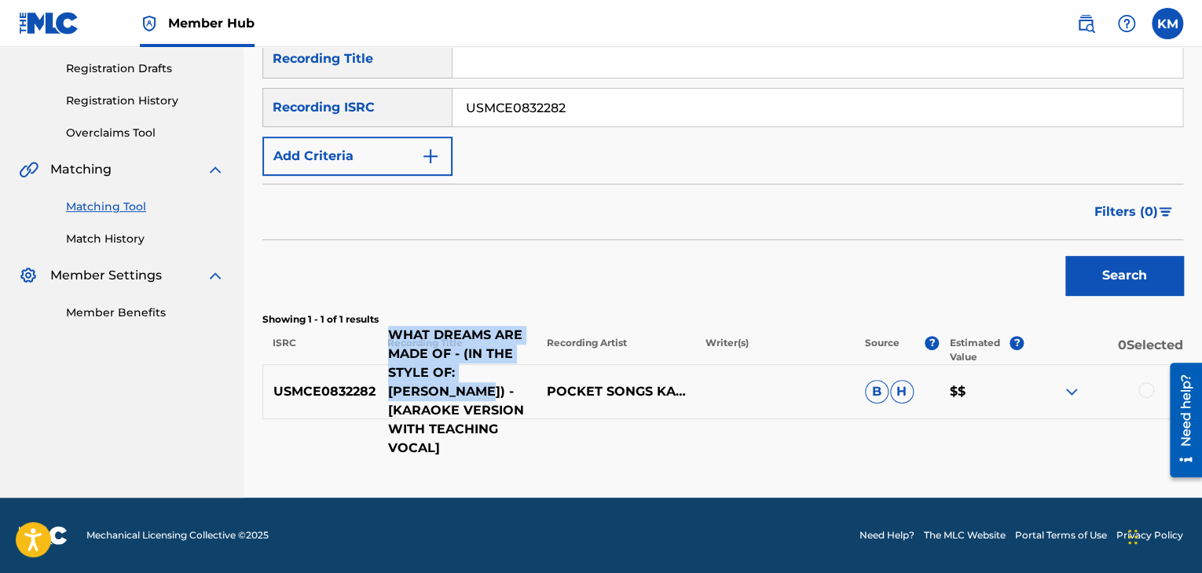
drag, startPoint x: 383, startPoint y: 346, endPoint x: 427, endPoint y: 401, distance: 70.4
click at [427, 401] on p "WHAT DREAMS ARE MADE OF - (IN THE STYLE OF: [PERSON_NAME]) - [KARAOKE VERSION W…" at bounding box center [457, 392] width 159 height 132
copy p "WHAT DREAMS ARE MADE OF - (IN THE STYLE OF: [PERSON_NAME])"
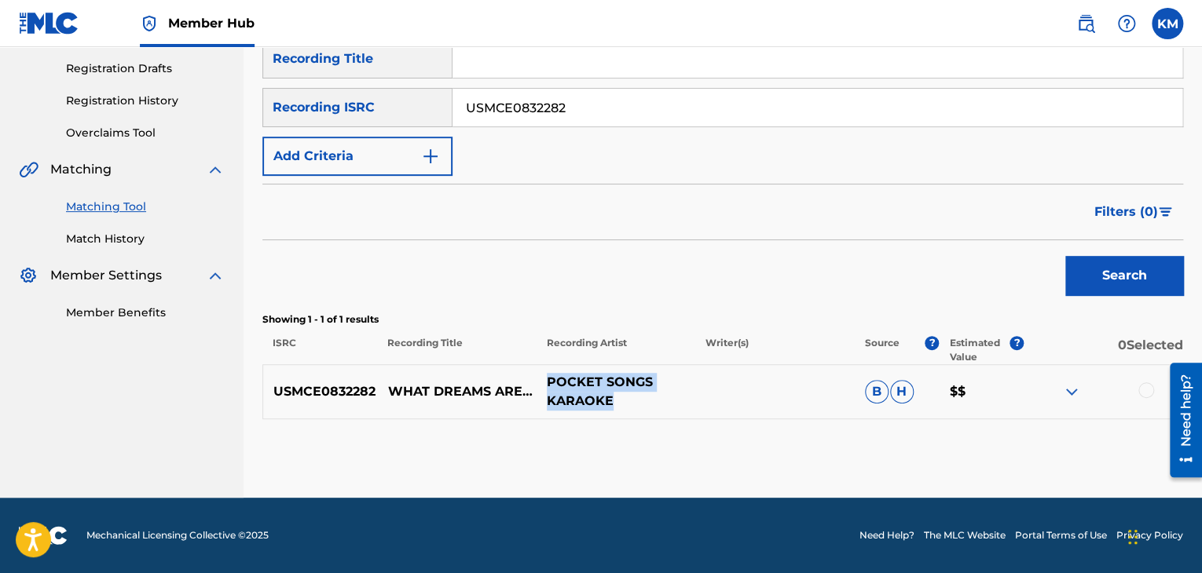
drag, startPoint x: 544, startPoint y: 379, endPoint x: 628, endPoint y: 404, distance: 87.2
click at [628, 404] on p "POCKET SONGS KARAOKE" at bounding box center [615, 392] width 159 height 38
copy p "POCKET SONGS KARAOKE"
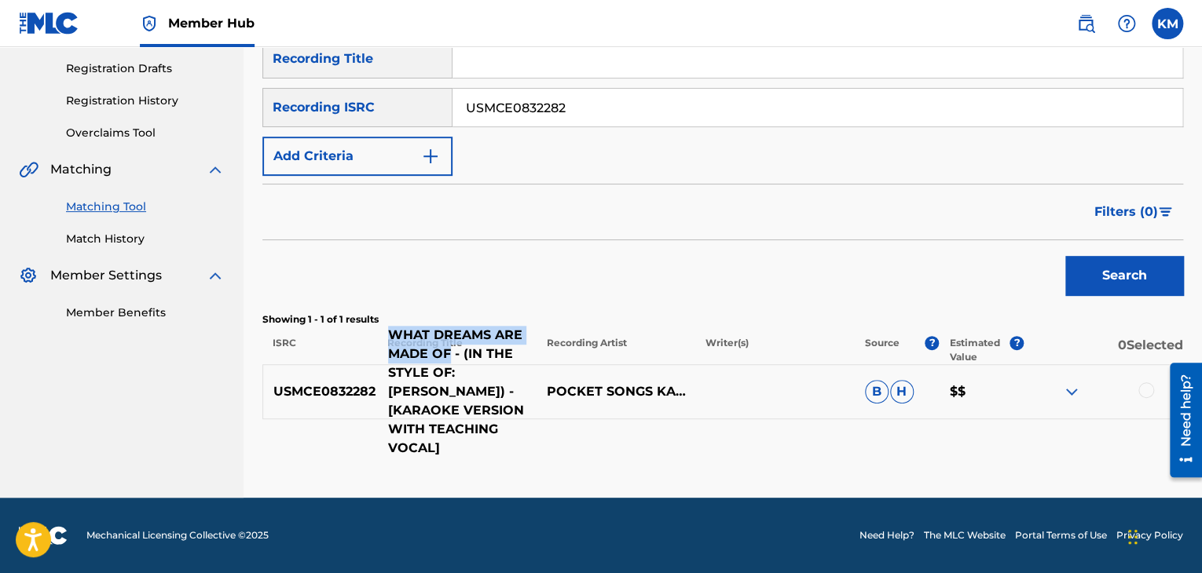
drag, startPoint x: 379, startPoint y: 349, endPoint x: 447, endPoint y: 362, distance: 68.7
click at [447, 362] on p "WHAT DREAMS ARE MADE OF - (IN THE STYLE OF: [PERSON_NAME]) - [KARAOKE VERSION W…" at bounding box center [457, 392] width 159 height 132
copy p "WHAT DREAMS ARE MADE OF"
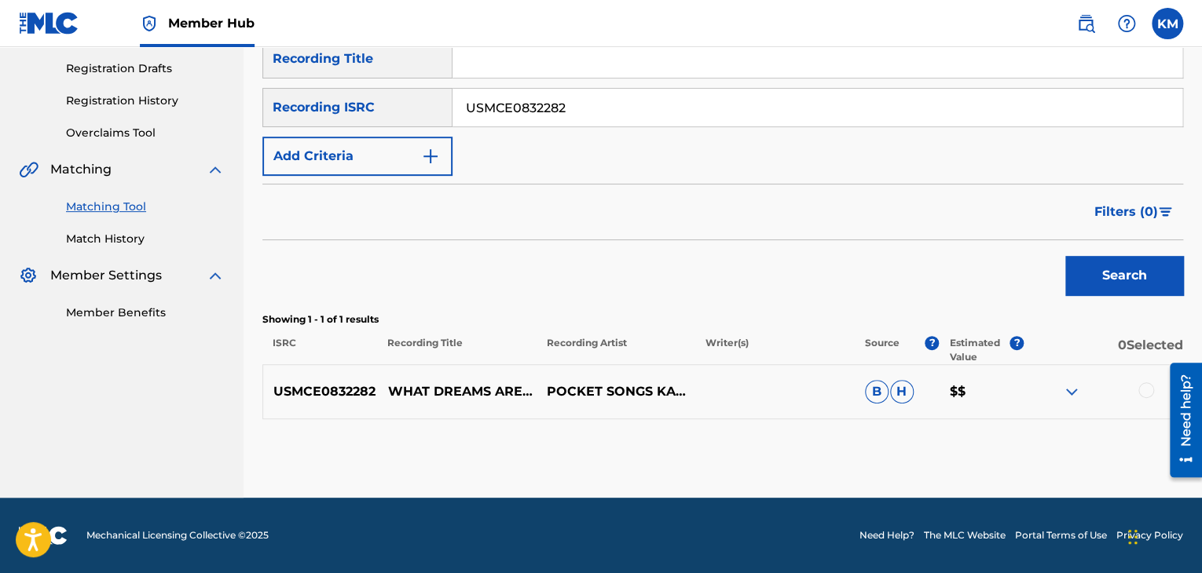
click at [1140, 392] on div at bounding box center [1146, 390] width 16 height 16
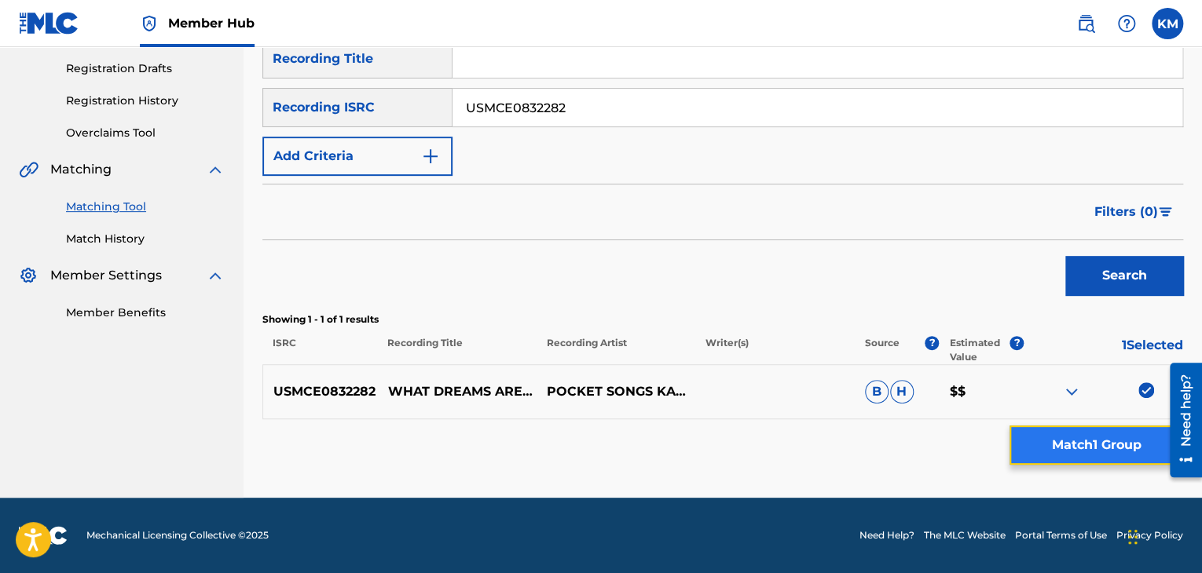
click at [1107, 438] on button "Match 1 Group" at bounding box center [1096, 445] width 174 height 39
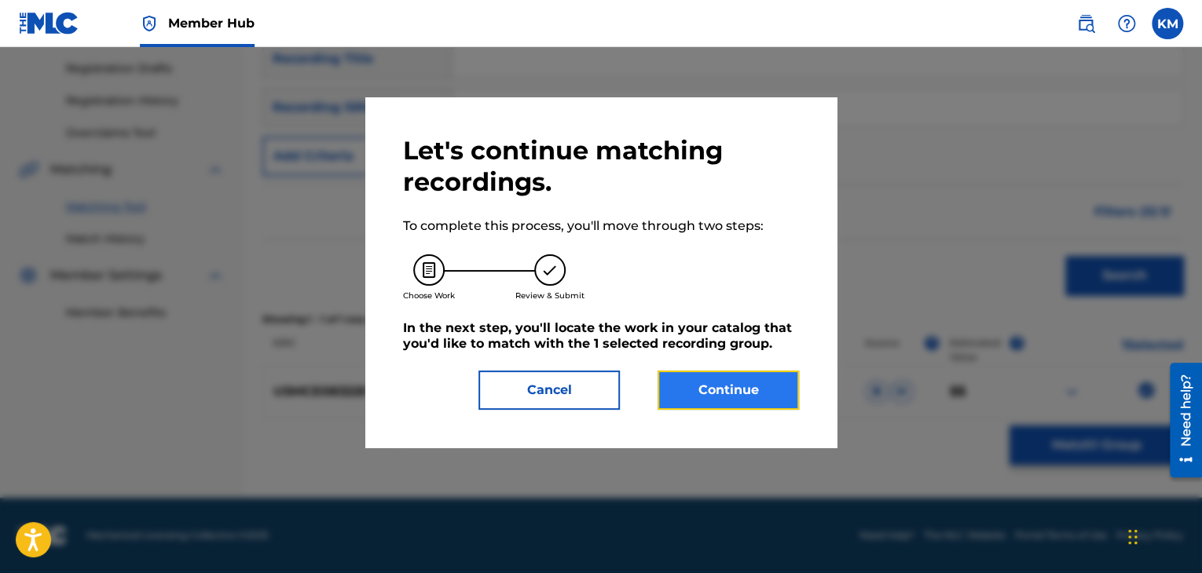
click at [691, 393] on button "Continue" at bounding box center [727, 390] width 141 height 39
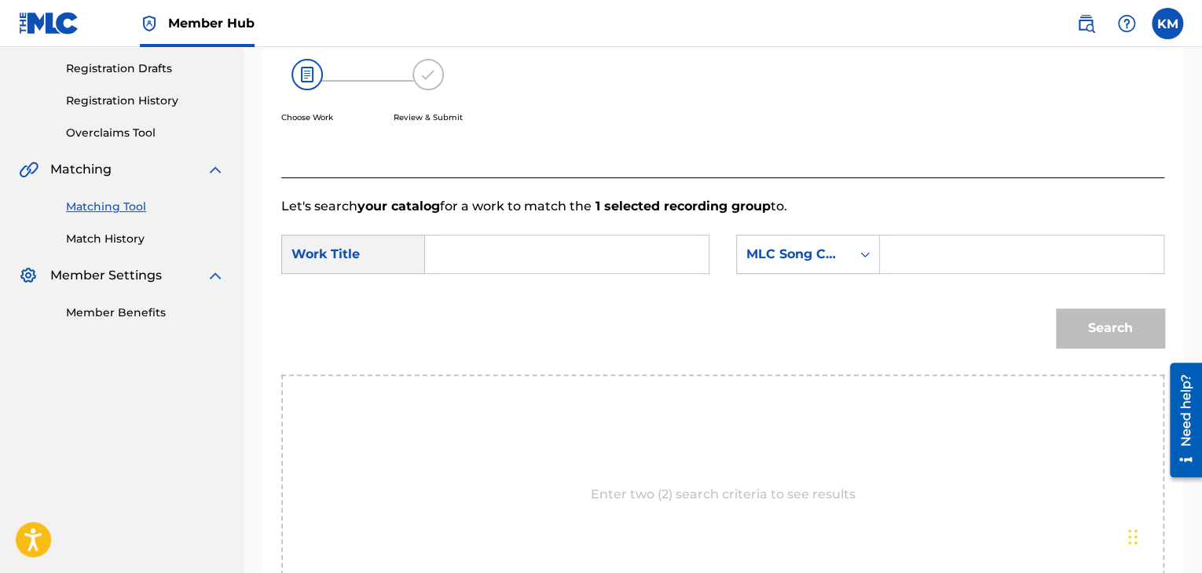
click at [535, 265] on input "Search Form" at bounding box center [566, 255] width 257 height 38
paste input "WHAT DREAMS ARE MADE OF"
type input "WHAT DREAMS ARE MADE OF"
click at [858, 250] on icon "Search Form" at bounding box center [865, 255] width 16 height 16
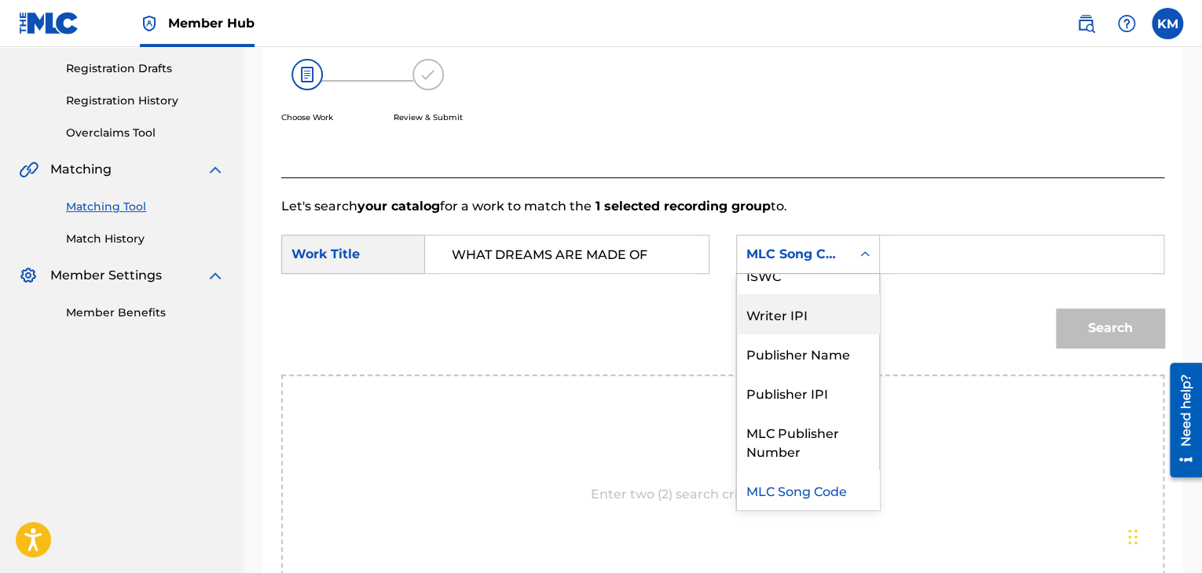
scroll to position [0, 0]
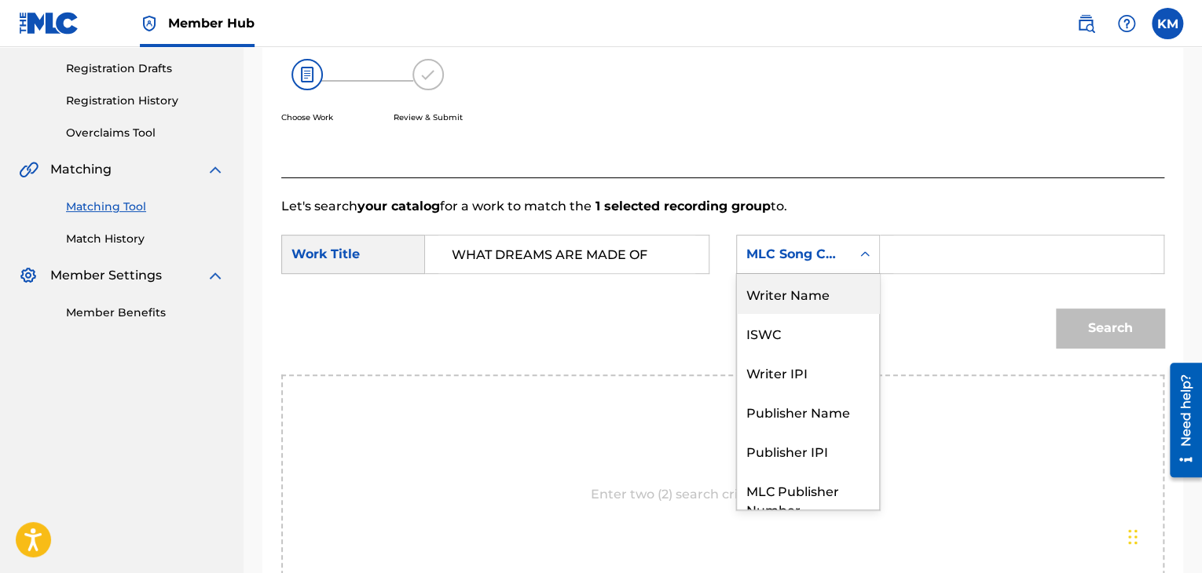
click at [821, 300] on div "Writer Name" at bounding box center [808, 293] width 142 height 39
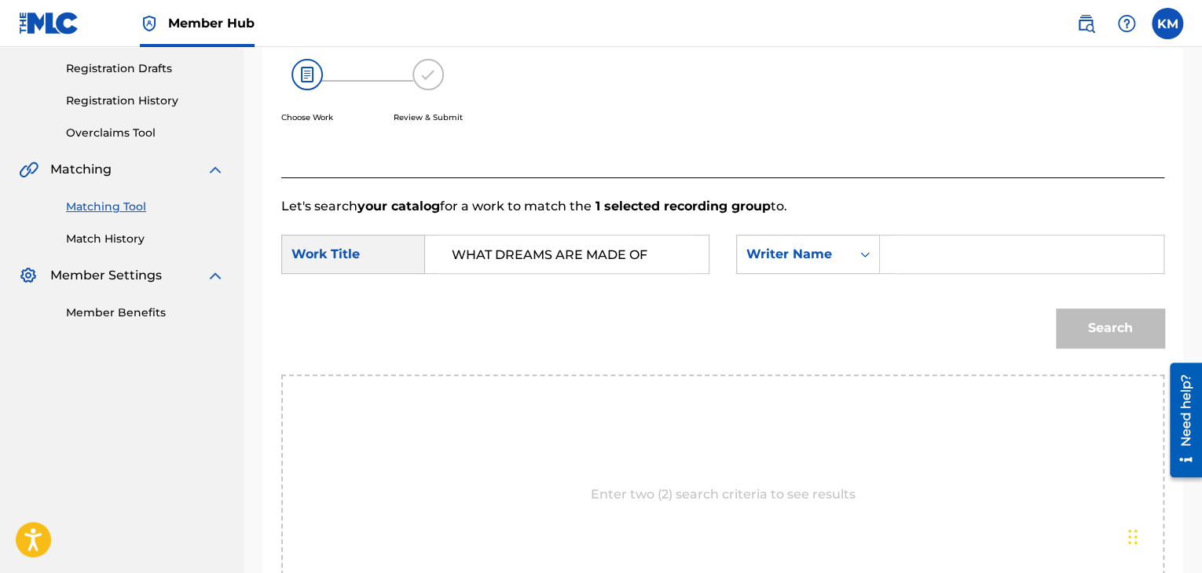
click at [903, 262] on input "Search Form" at bounding box center [1021, 255] width 257 height 38
click at [1056, 309] on button "Search" at bounding box center [1110, 328] width 108 height 39
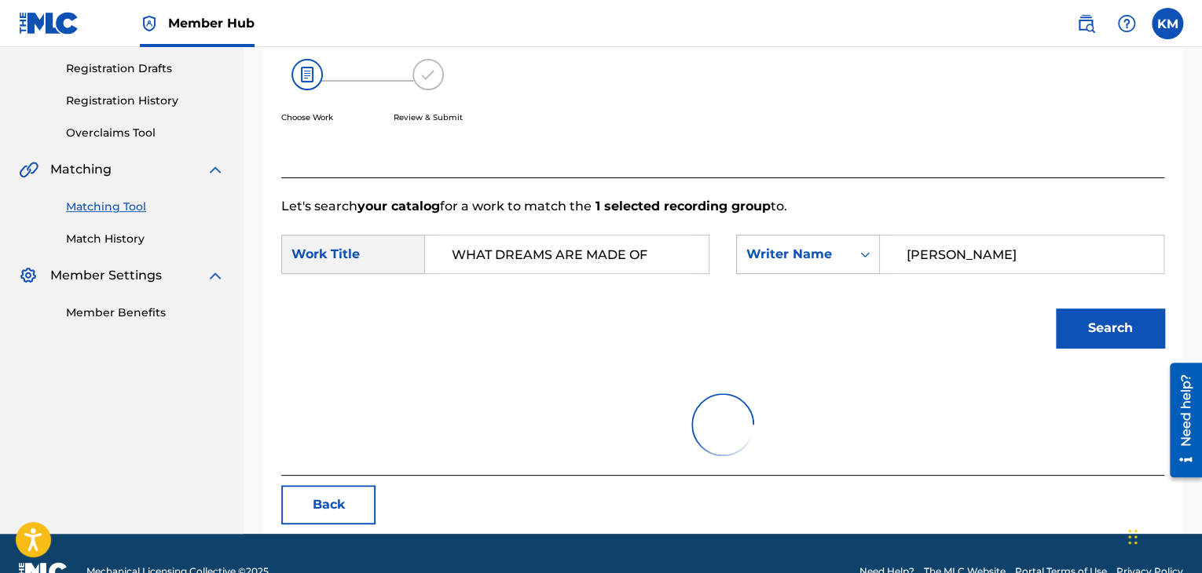
scroll to position [228, 0]
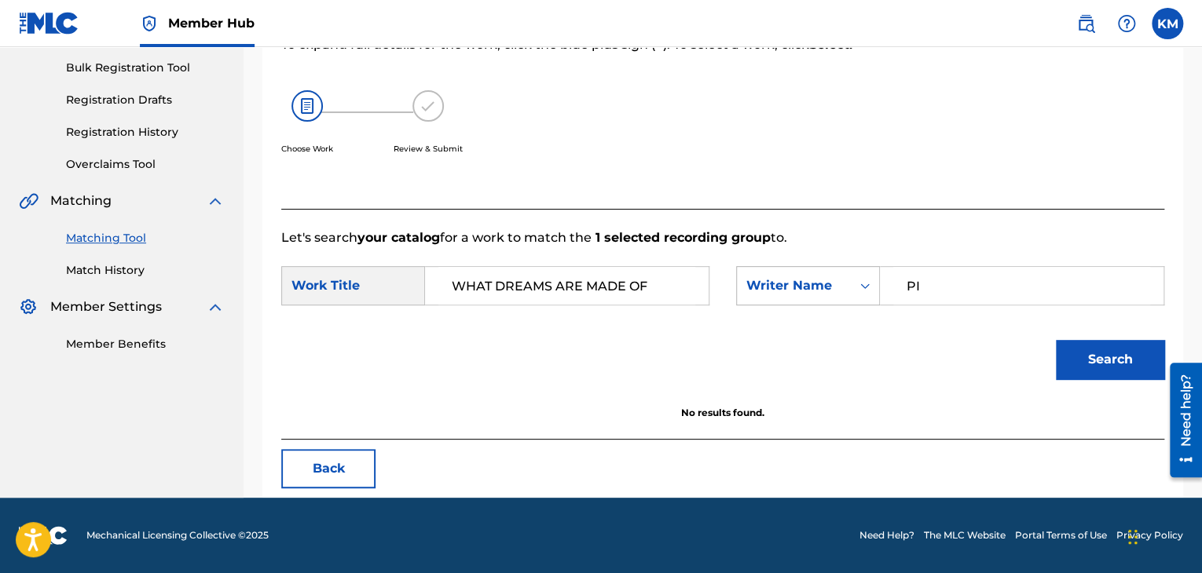
type input "P"
type input "[PERSON_NAME]"
click at [1056, 340] on button "Search" at bounding box center [1110, 359] width 108 height 39
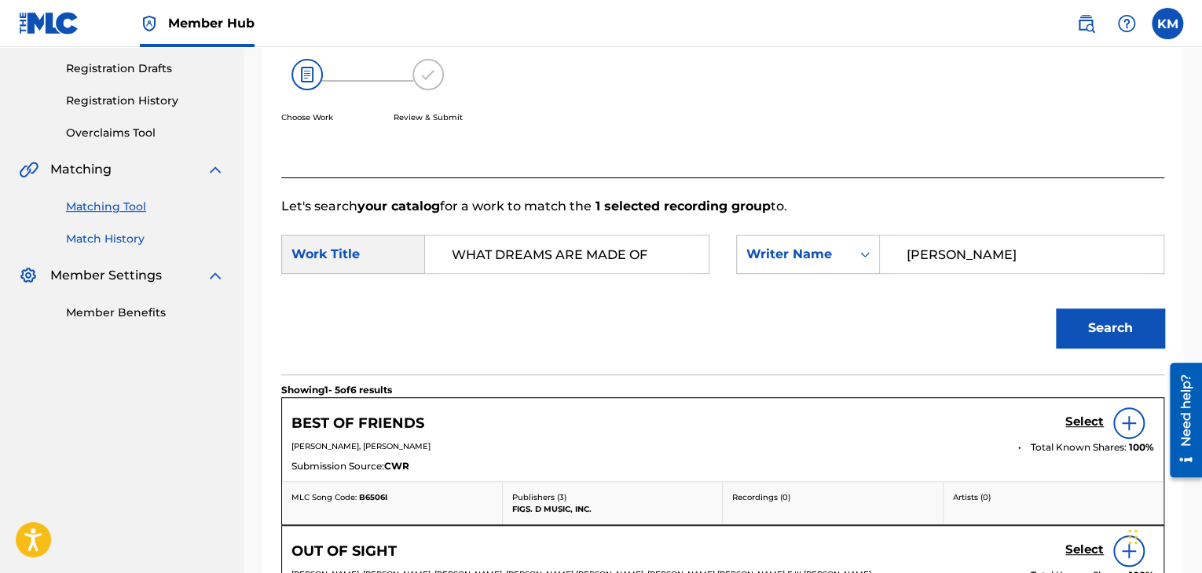
click at [104, 240] on link "Match History" at bounding box center [145, 239] width 159 height 16
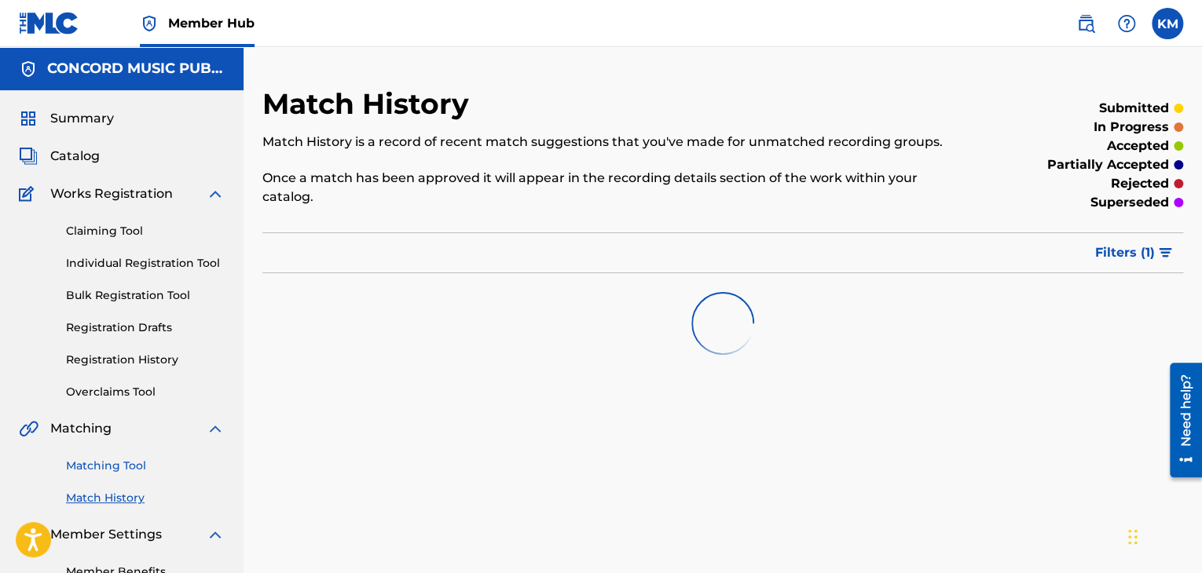
click at [123, 467] on link "Matching Tool" at bounding box center [145, 466] width 159 height 16
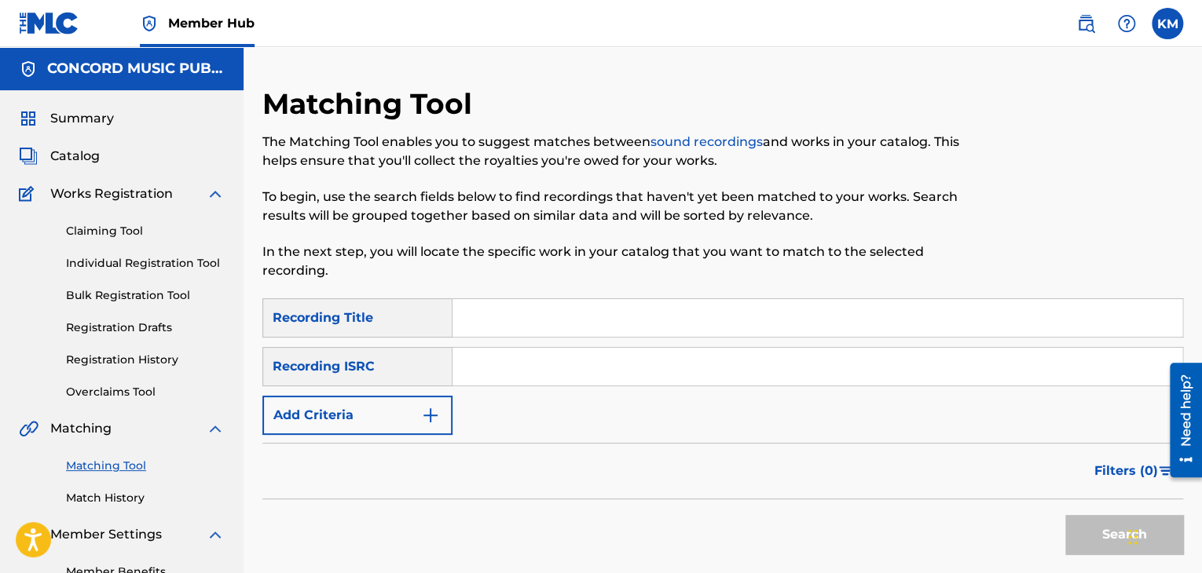
paste input "USA371278756"
type input "USA371278756"
click at [1090, 529] on button "Search" at bounding box center [1124, 534] width 118 height 39
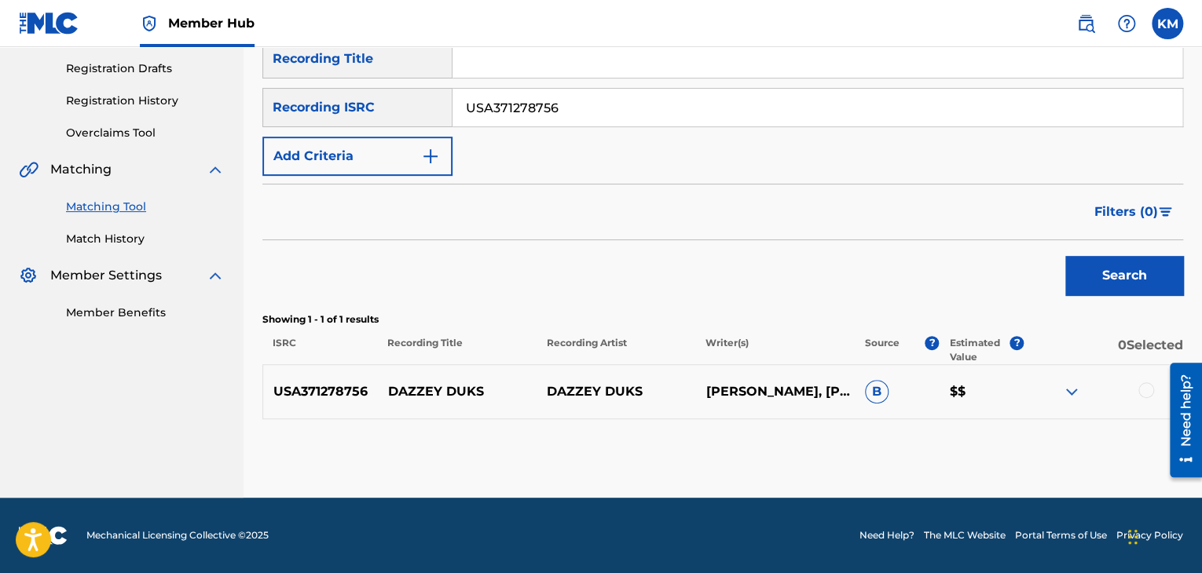
click at [1143, 392] on div at bounding box center [1146, 390] width 16 height 16
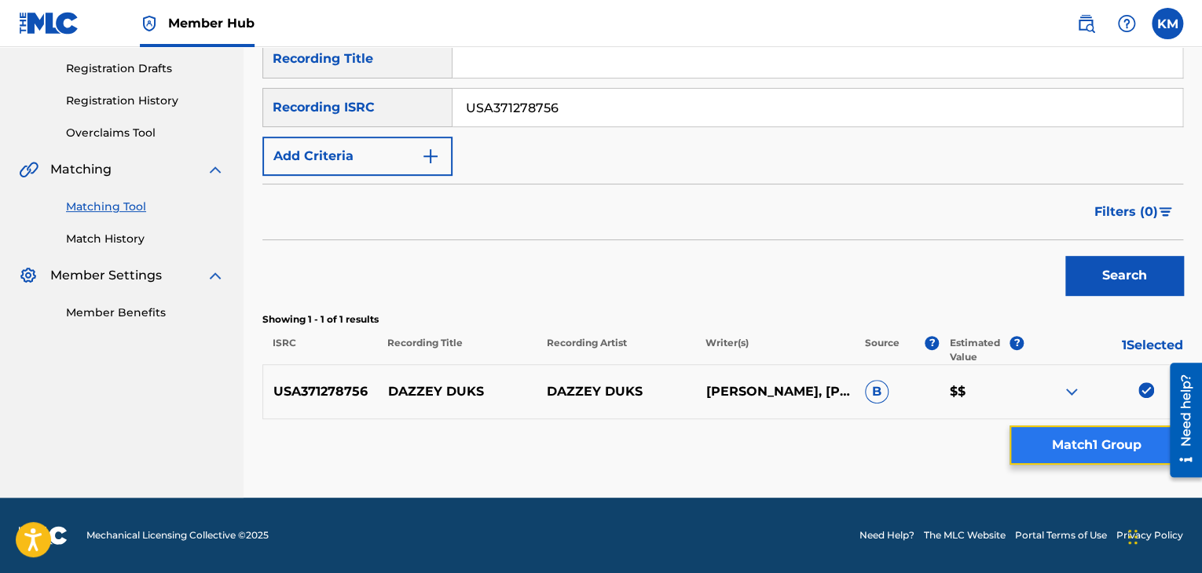
click at [1132, 445] on button "Match 1 Group" at bounding box center [1096, 445] width 174 height 39
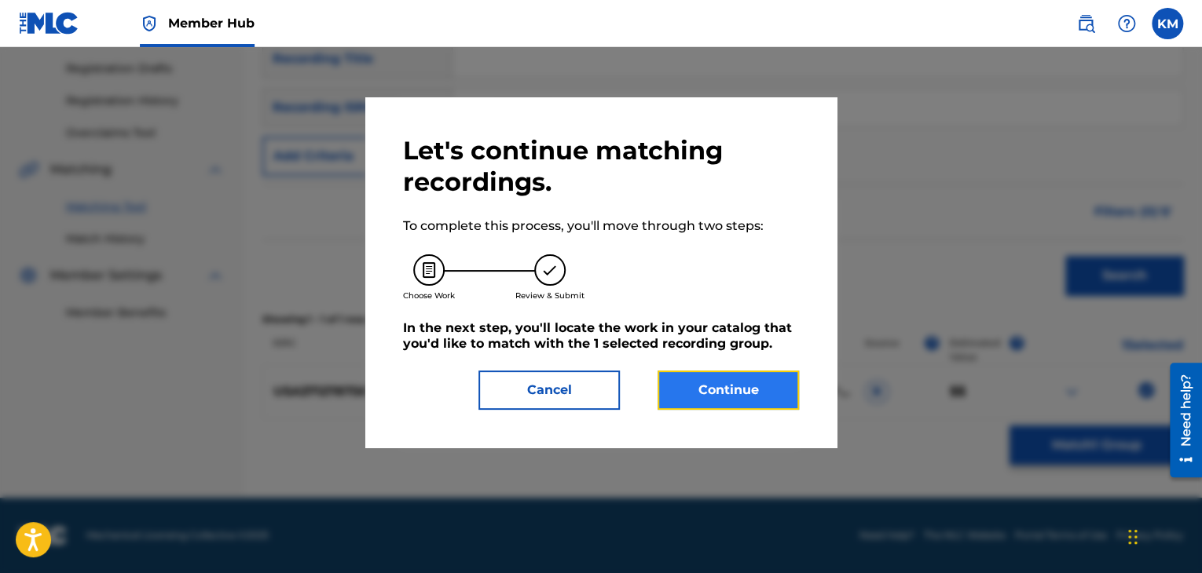
click at [709, 399] on button "Continue" at bounding box center [727, 390] width 141 height 39
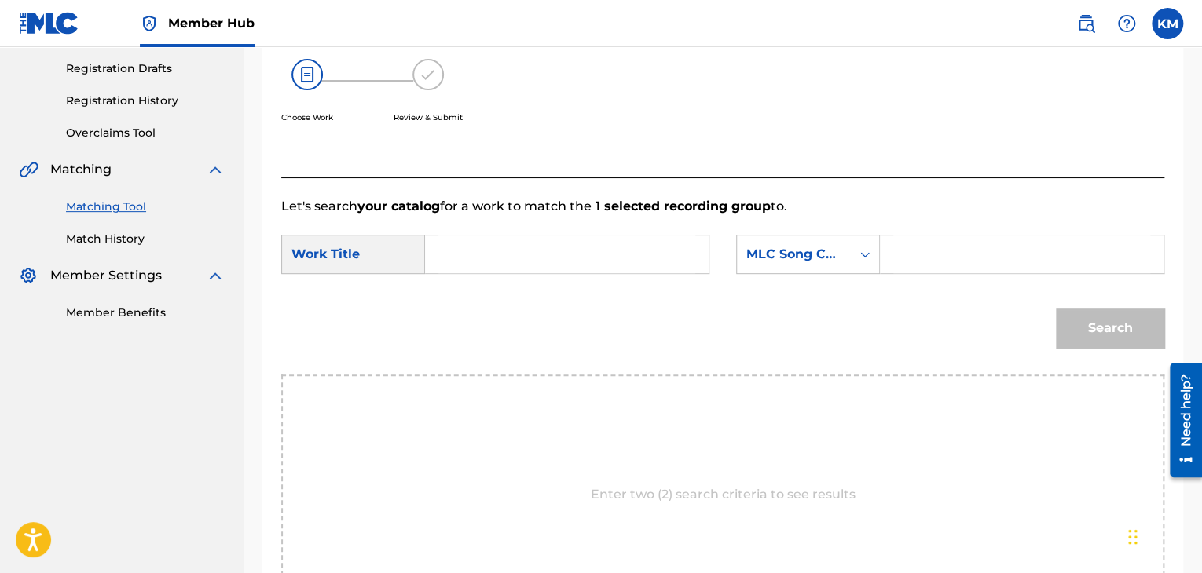
click at [532, 248] on input "Search Form" at bounding box center [566, 255] width 257 height 38
paste input "Dazzey Duks"
type input "Dazzey Duks"
click at [858, 260] on icon "Search Form" at bounding box center [865, 255] width 16 height 16
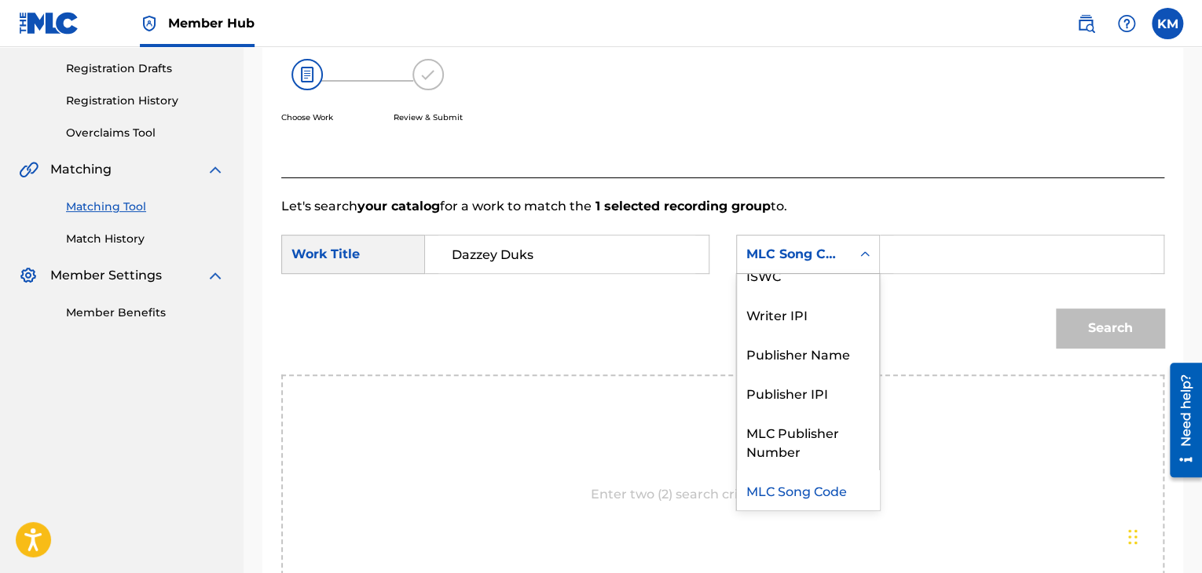
scroll to position [0, 0]
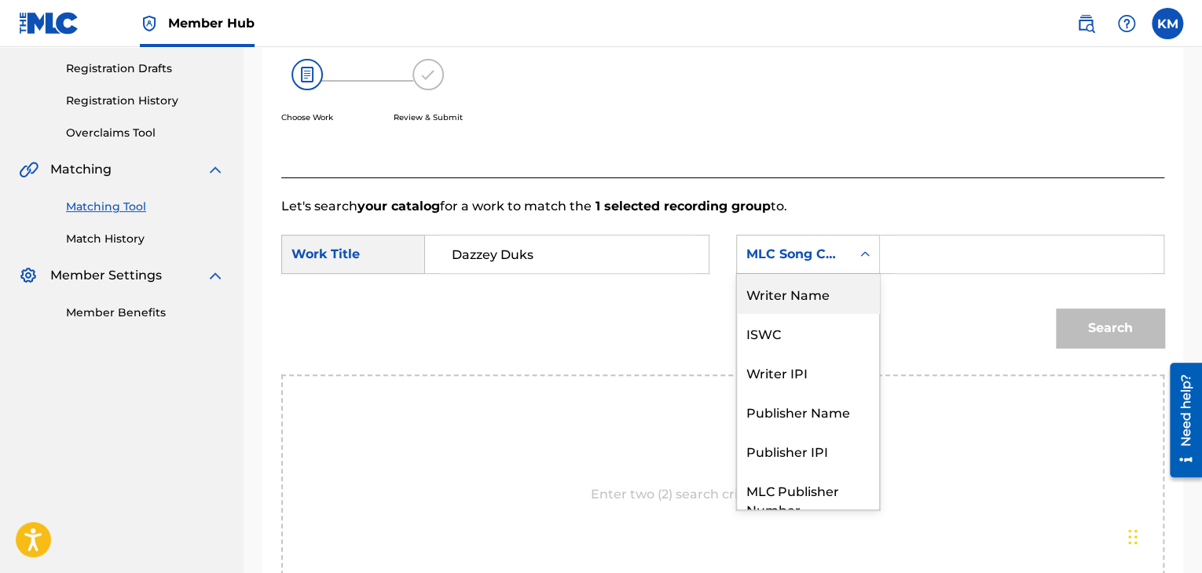
click at [818, 291] on div "Writer Name" at bounding box center [808, 293] width 142 height 39
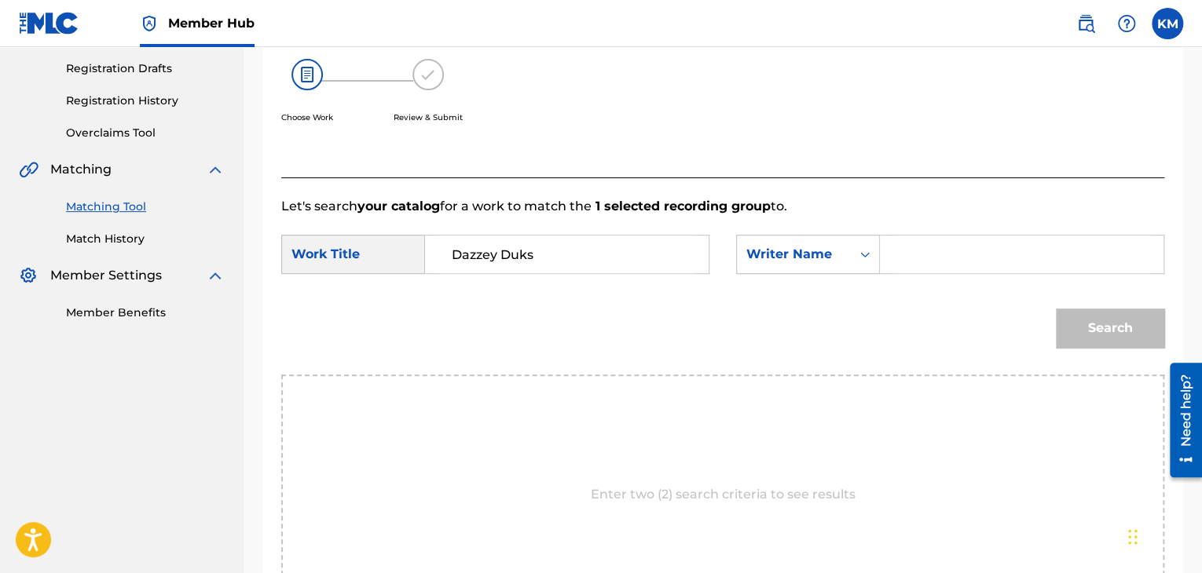
click at [893, 257] on input "Search Form" at bounding box center [1021, 255] width 257 height 38
paste input "Bambaataa"
type input "Bambaataa"
click at [1115, 315] on button "Search" at bounding box center [1110, 328] width 108 height 39
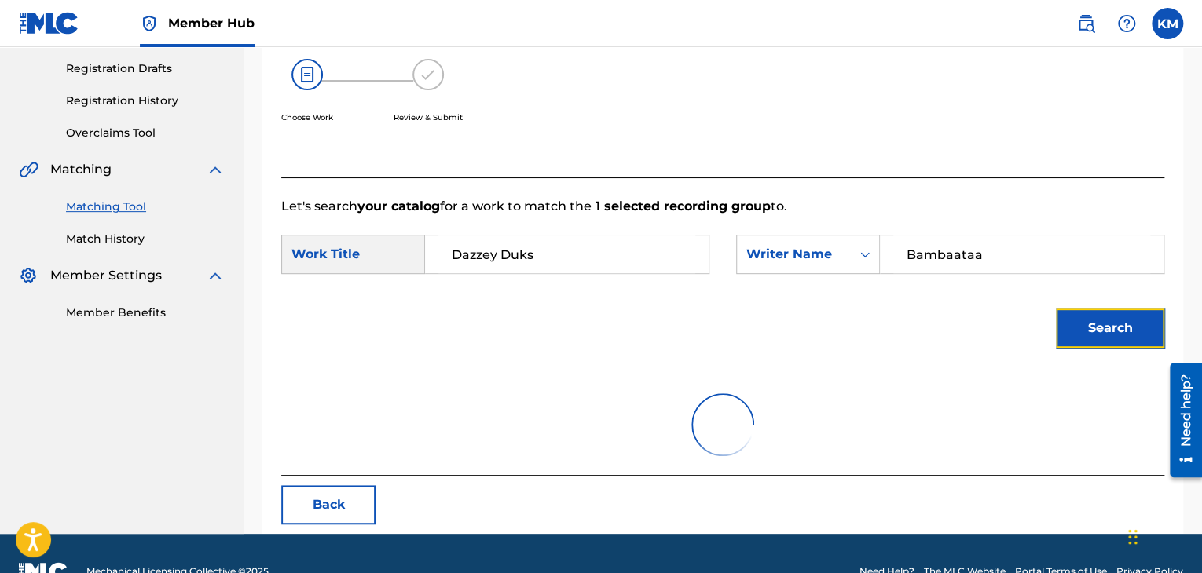
scroll to position [228, 0]
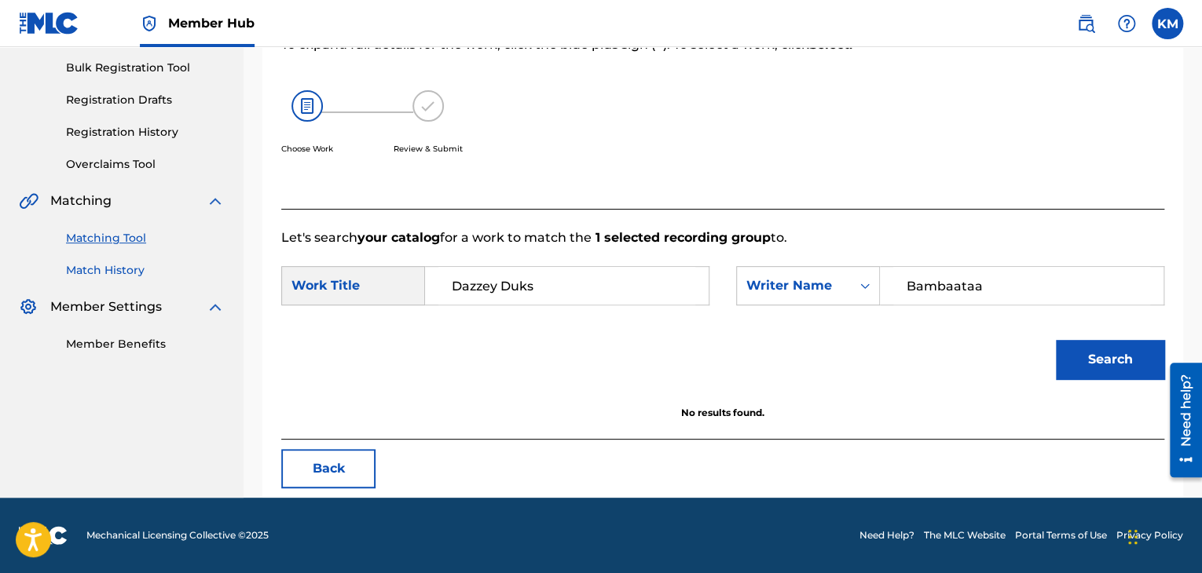
click at [110, 271] on link "Match History" at bounding box center [145, 270] width 159 height 16
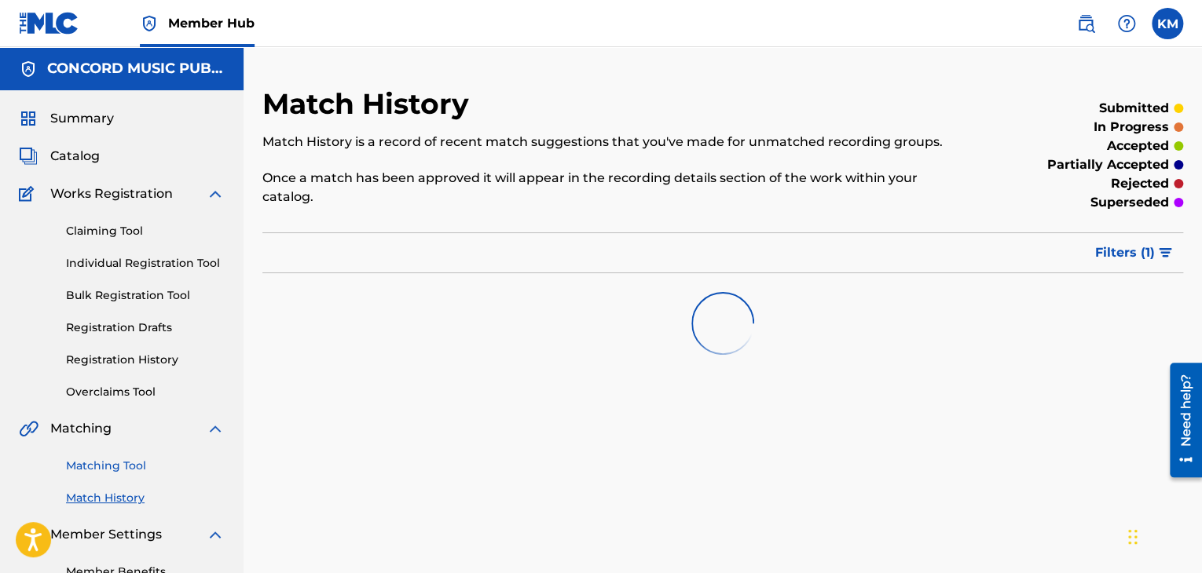
click at [131, 465] on link "Matching Tool" at bounding box center [145, 466] width 159 height 16
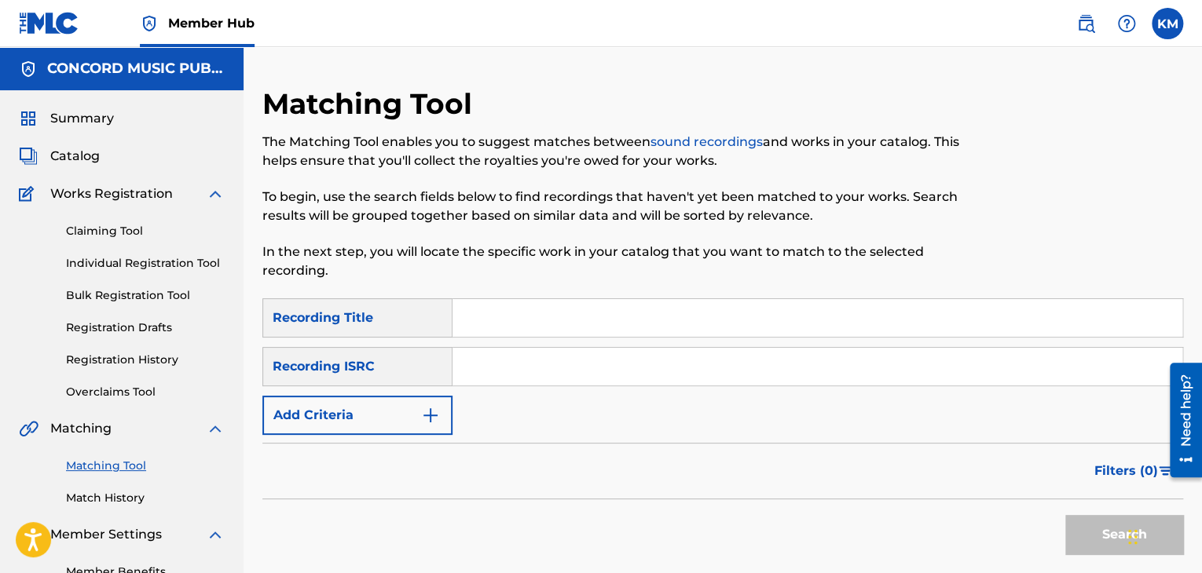
click at [518, 362] on input "Search Form" at bounding box center [817, 367] width 730 height 38
paste input "QZ8LD1738031"
type input "QZ8LD1738031"
click at [1073, 524] on button "Search" at bounding box center [1124, 534] width 118 height 39
click at [1088, 533] on button "Search" at bounding box center [1124, 534] width 118 height 39
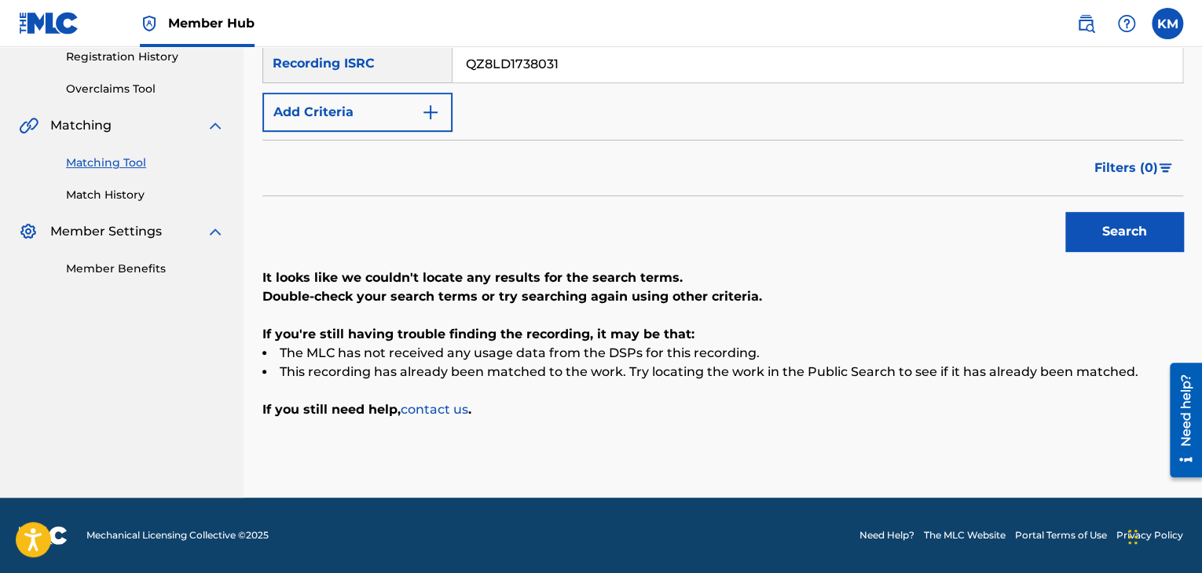
scroll to position [146, 0]
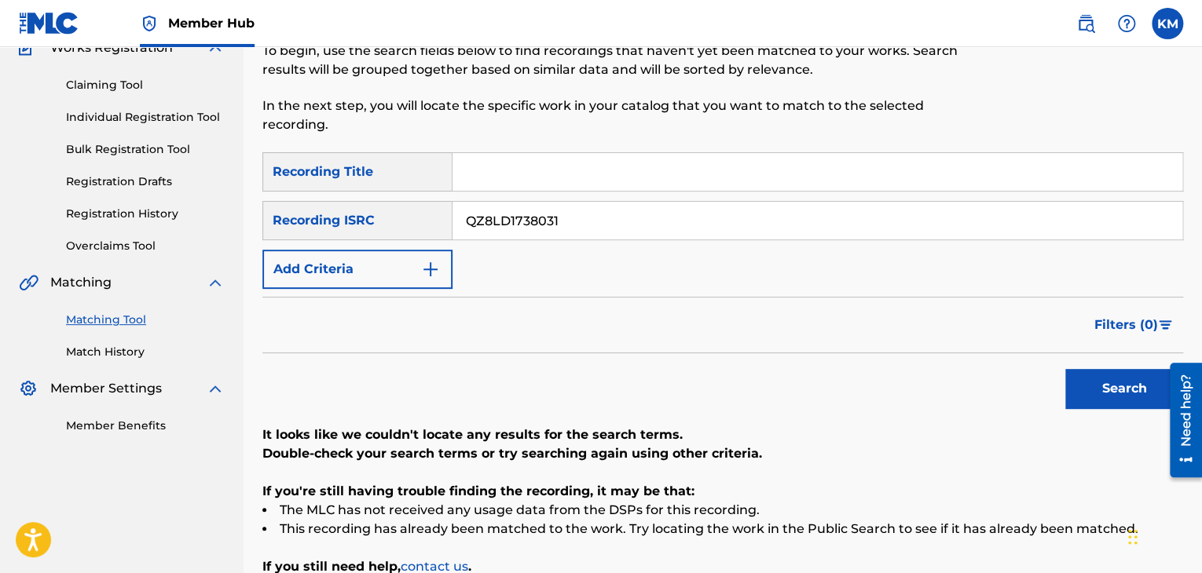
click at [543, 170] on input "Search Form" at bounding box center [817, 172] width 730 height 38
paste input "Stand by Me"
type input "Stand by Me"
drag, startPoint x: 557, startPoint y: 218, endPoint x: 387, endPoint y: 218, distance: 169.6
click at [387, 218] on div "SearchWithCriteria5011c11a-612c-43a0-899b-8af61468a0c1 Recording ISRC QZ8LD1738…" at bounding box center [722, 220] width 920 height 39
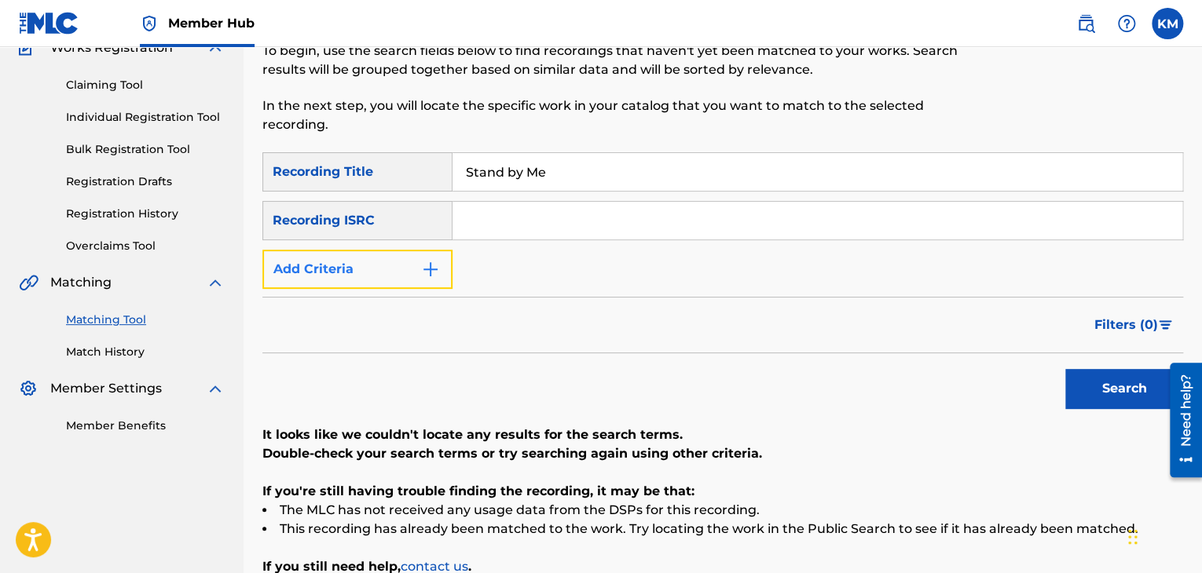
click at [439, 264] on img "Search Form" at bounding box center [430, 269] width 19 height 19
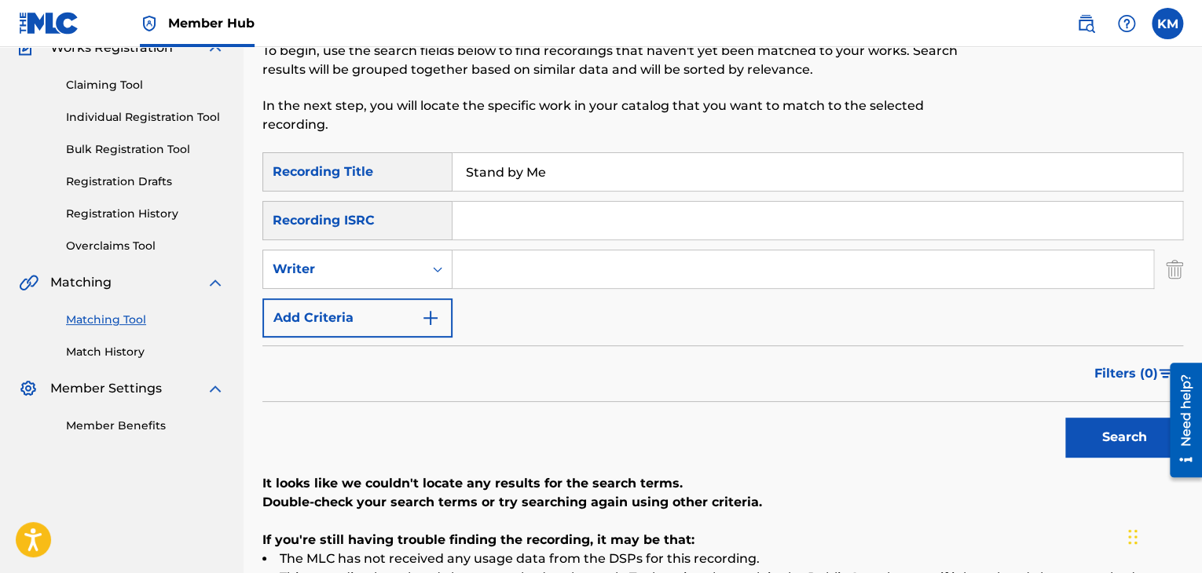
click at [481, 271] on input "Search Form" at bounding box center [802, 270] width 701 height 38
type input "KING"
click at [1065, 418] on button "Search" at bounding box center [1124, 437] width 118 height 39
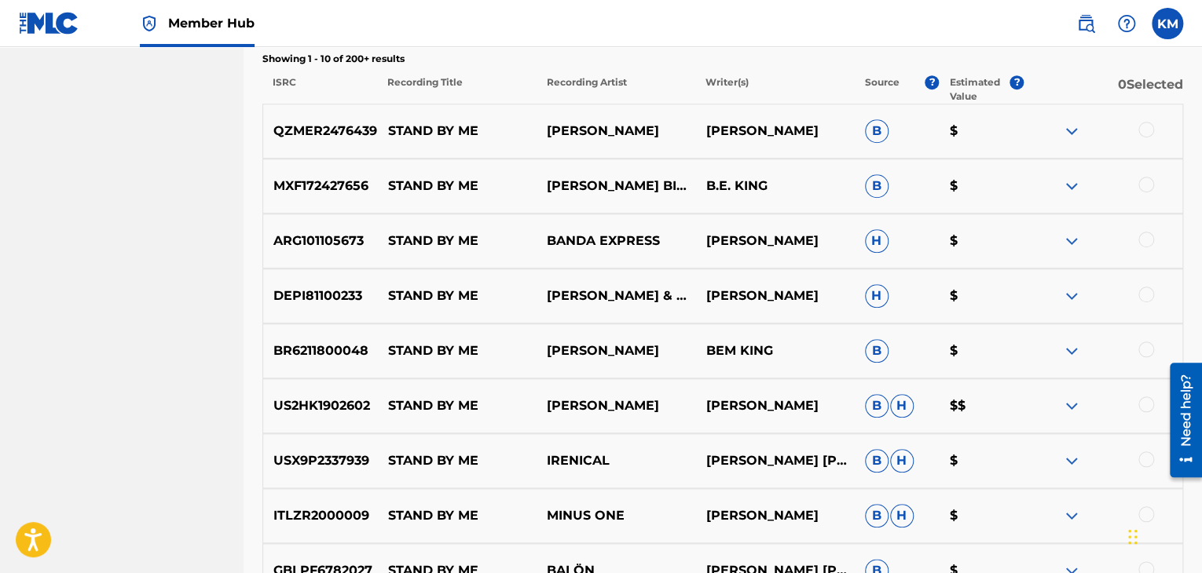
scroll to position [460, 0]
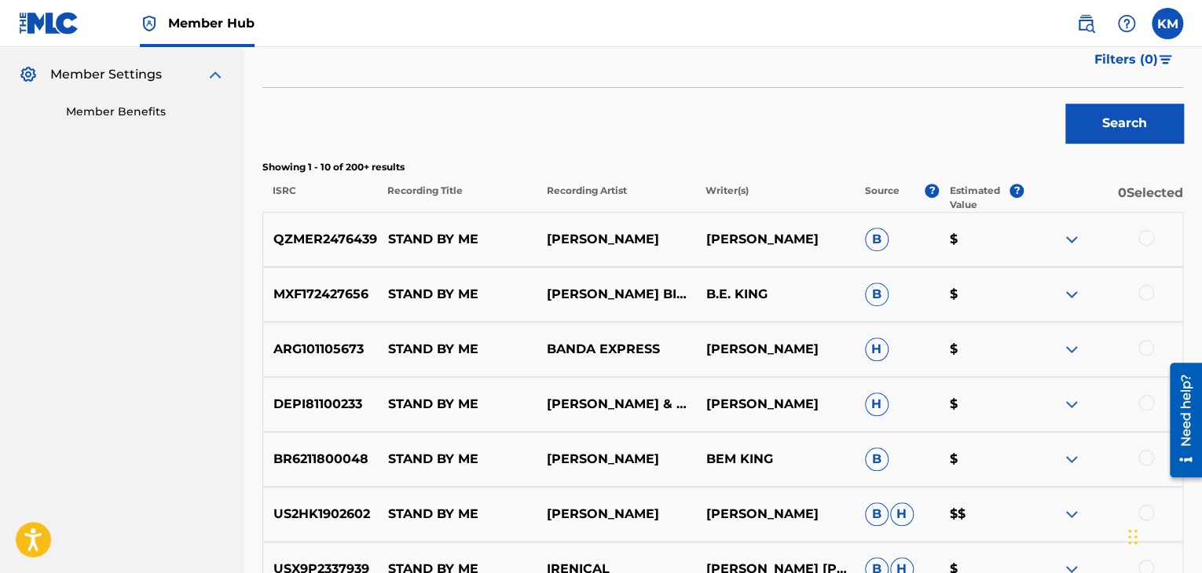
click at [1143, 238] on div at bounding box center [1146, 238] width 16 height 16
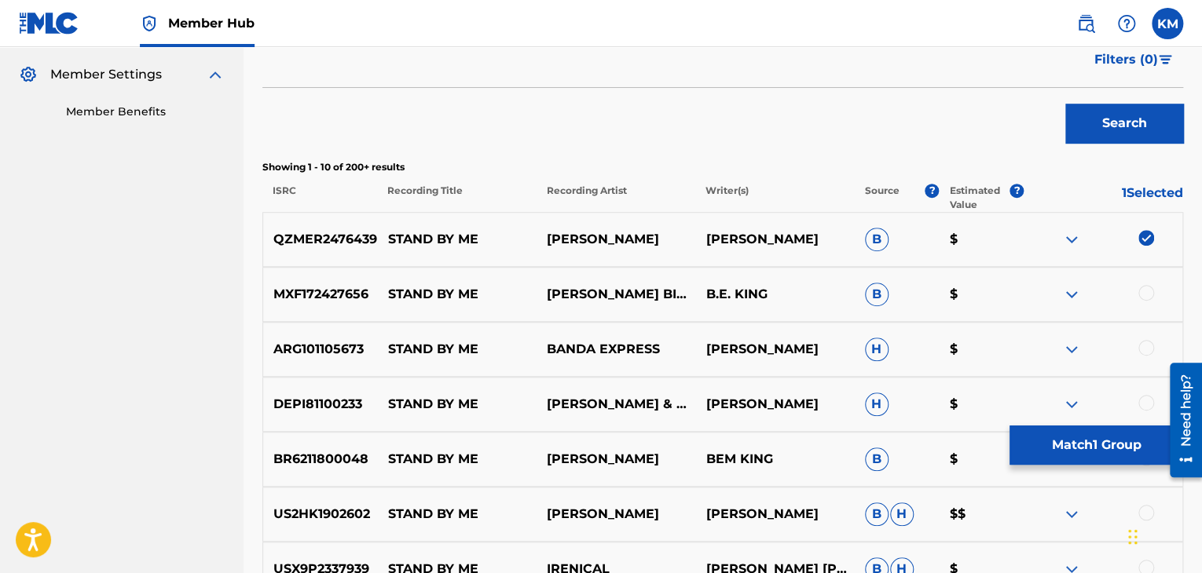
click at [1147, 293] on div at bounding box center [1146, 293] width 16 height 16
click at [1145, 348] on div at bounding box center [1146, 348] width 16 height 16
click at [1143, 398] on div at bounding box center [1146, 403] width 16 height 16
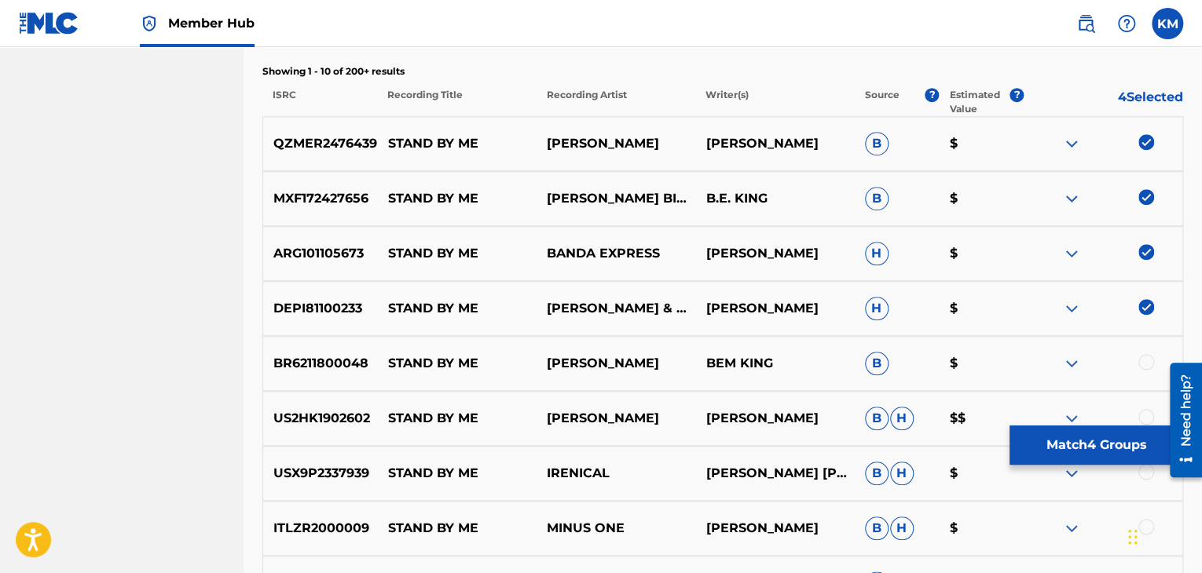
scroll to position [696, 0]
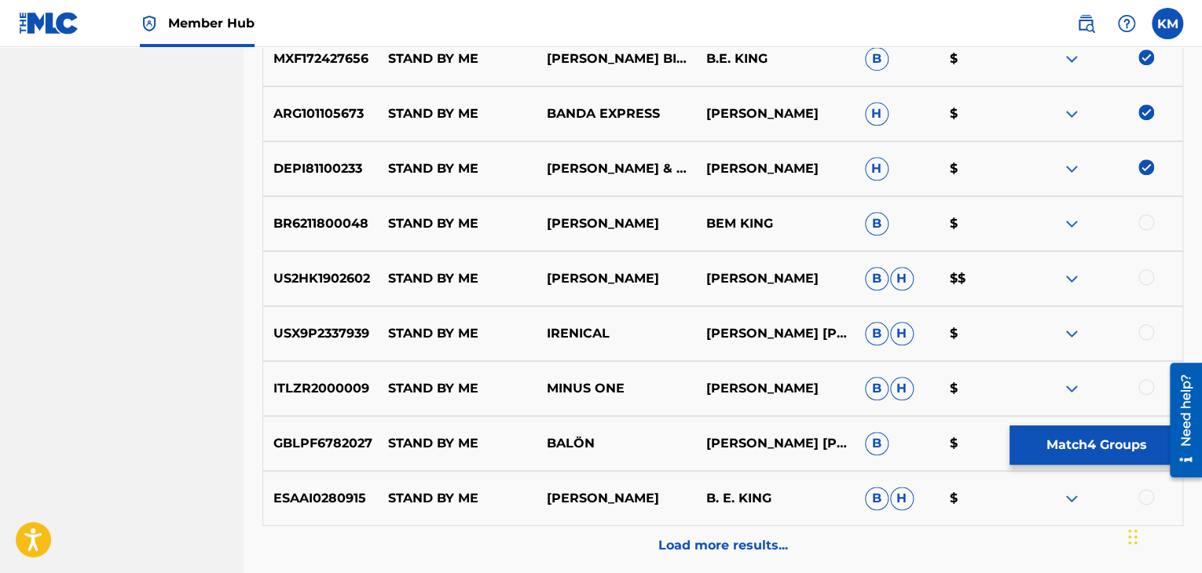
click at [1143, 220] on div at bounding box center [1146, 222] width 16 height 16
click at [1143, 273] on div at bounding box center [1146, 277] width 16 height 16
click at [1143, 329] on div at bounding box center [1146, 332] width 16 height 16
click at [1143, 381] on div at bounding box center [1146, 387] width 16 height 16
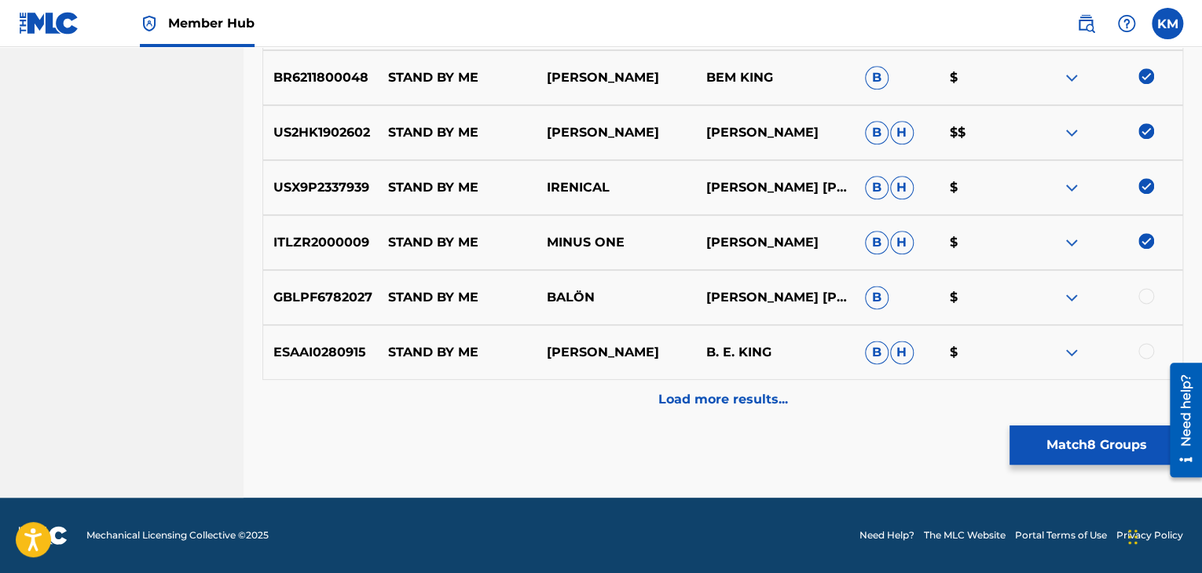
click at [1145, 297] on div at bounding box center [1146, 296] width 16 height 16
click at [1143, 349] on div at bounding box center [1146, 351] width 16 height 16
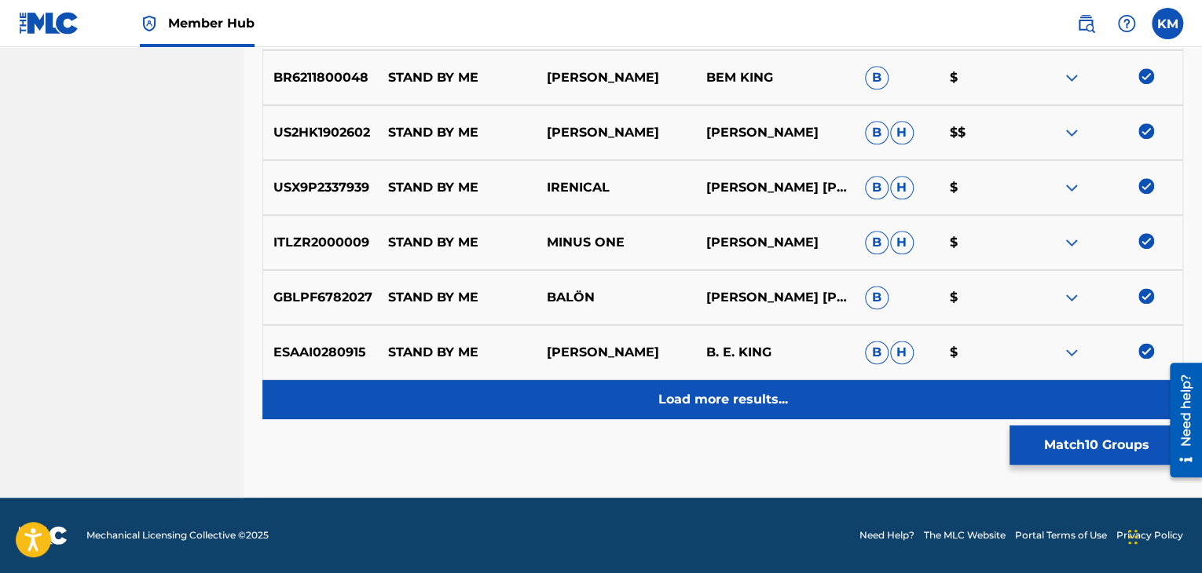
click at [813, 388] on div "Load more results..." at bounding box center [722, 399] width 920 height 39
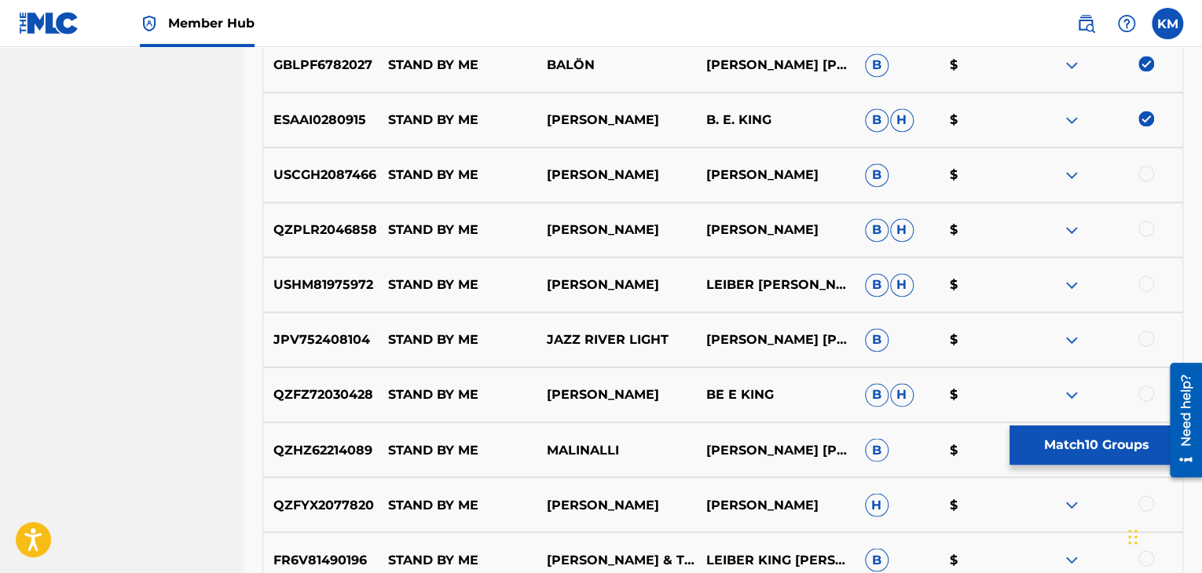
scroll to position [1078, 0]
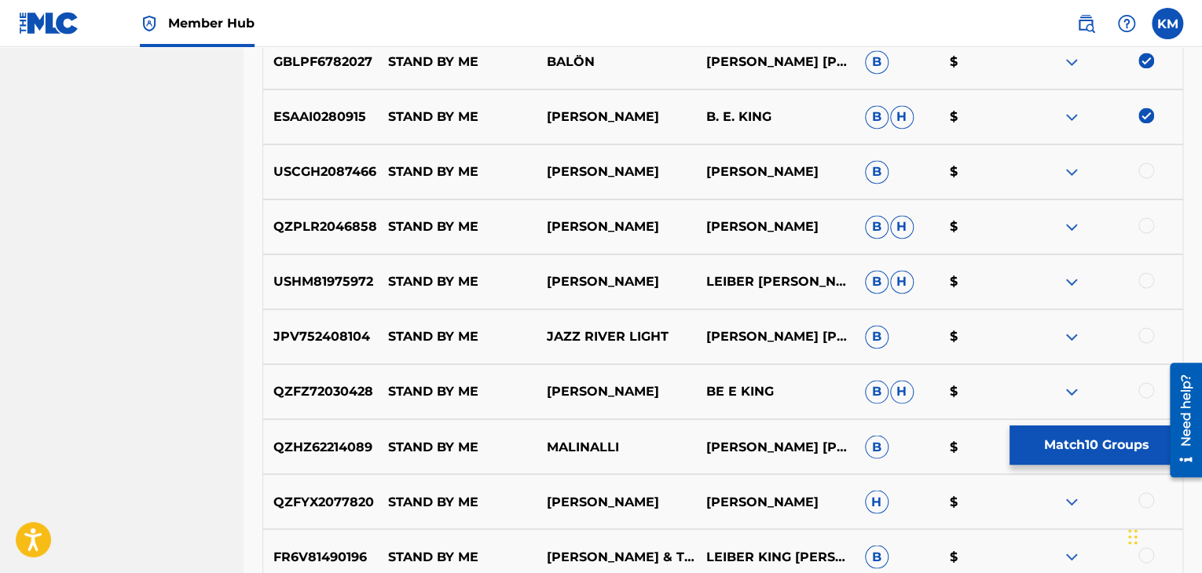
click at [1143, 169] on div at bounding box center [1146, 171] width 16 height 16
click at [1145, 226] on div at bounding box center [1146, 226] width 16 height 16
click at [1151, 281] on div at bounding box center [1146, 281] width 16 height 16
click at [1143, 334] on div at bounding box center [1146, 335] width 16 height 16
click at [1149, 389] on div at bounding box center [1146, 390] width 16 height 16
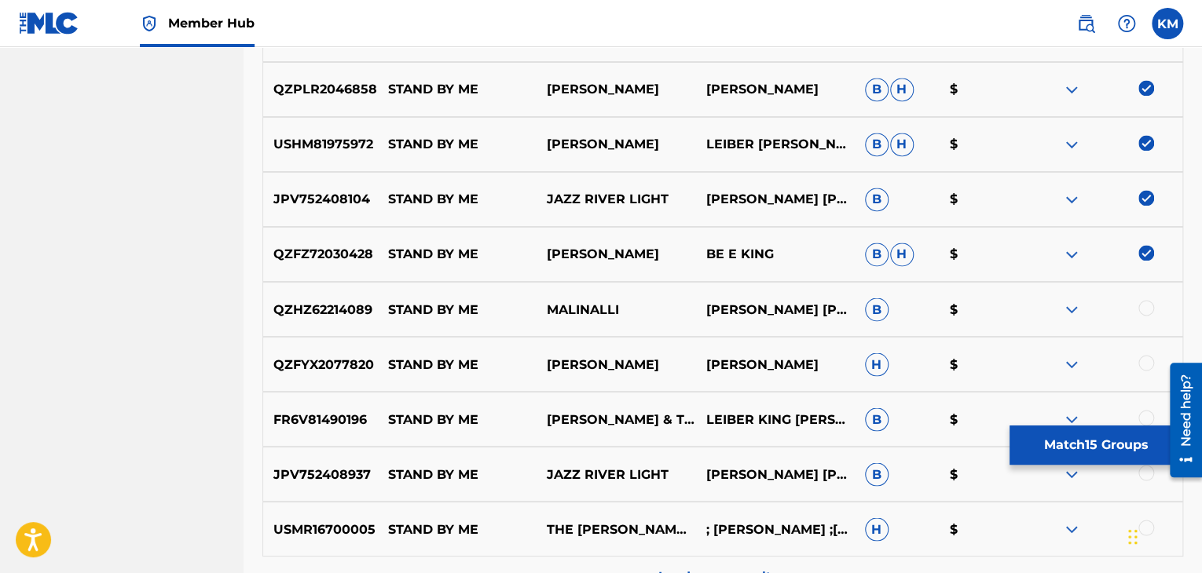
scroll to position [1392, 0]
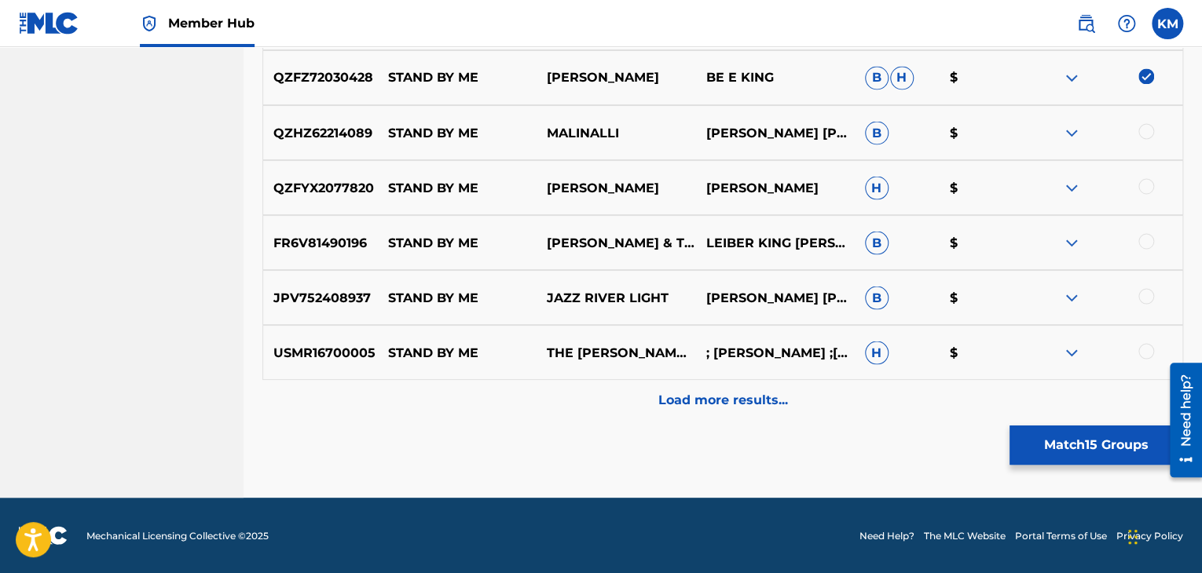
click at [1146, 133] on div at bounding box center [1146, 131] width 16 height 16
click at [1147, 189] on div at bounding box center [1146, 186] width 16 height 16
click at [1145, 243] on div at bounding box center [1146, 241] width 16 height 16
click at [1147, 296] on div at bounding box center [1146, 296] width 16 height 16
click at [1145, 349] on div at bounding box center [1146, 351] width 16 height 16
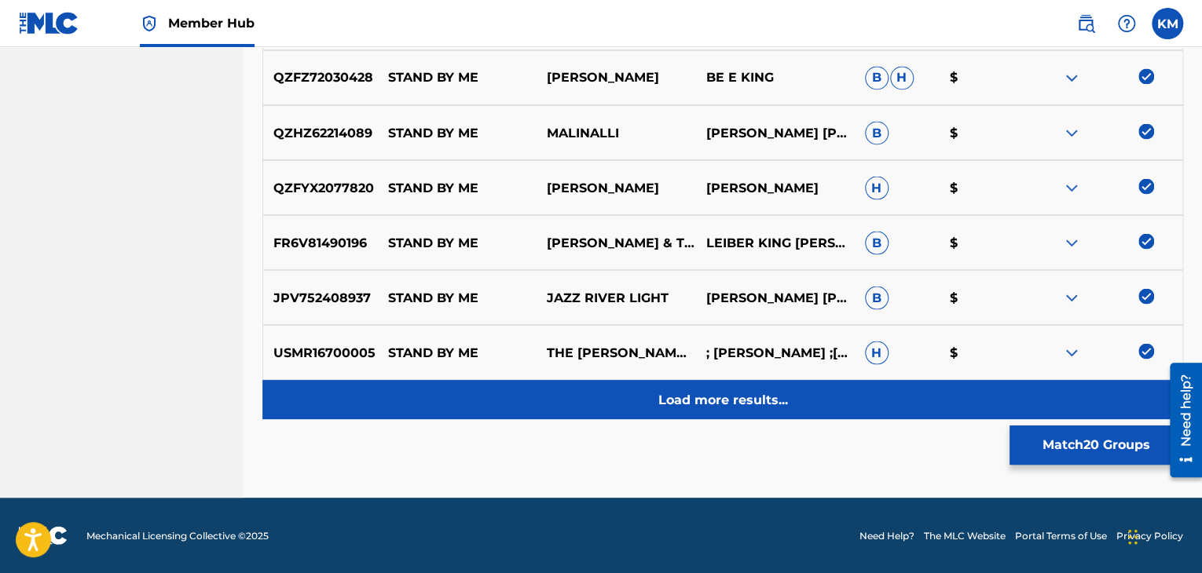
click at [763, 397] on p "Load more results..." at bounding box center [723, 399] width 130 height 19
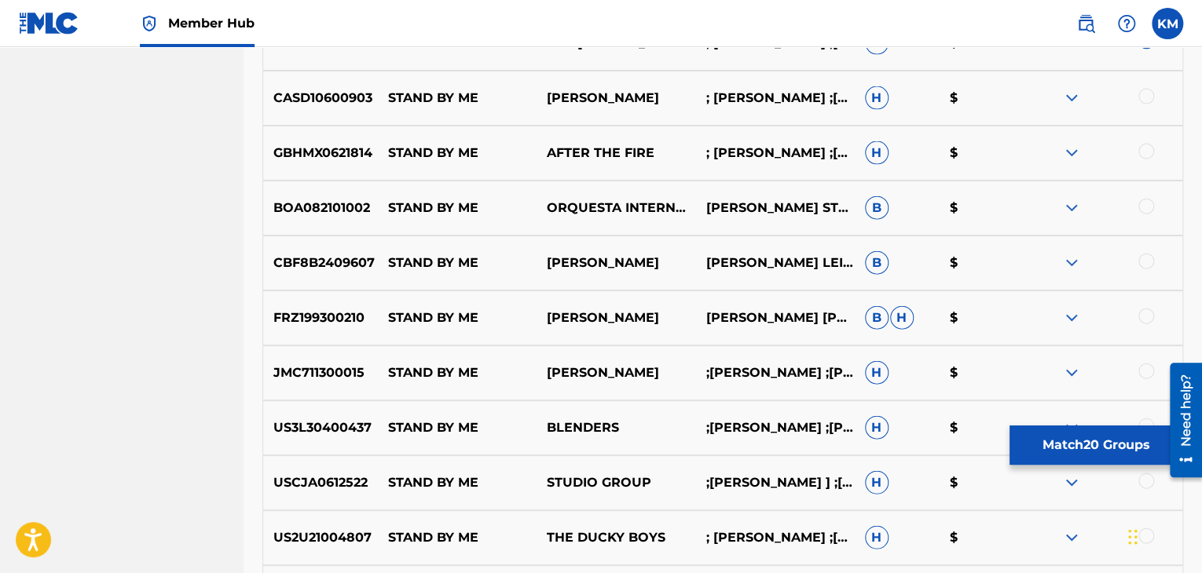
scroll to position [1706, 0]
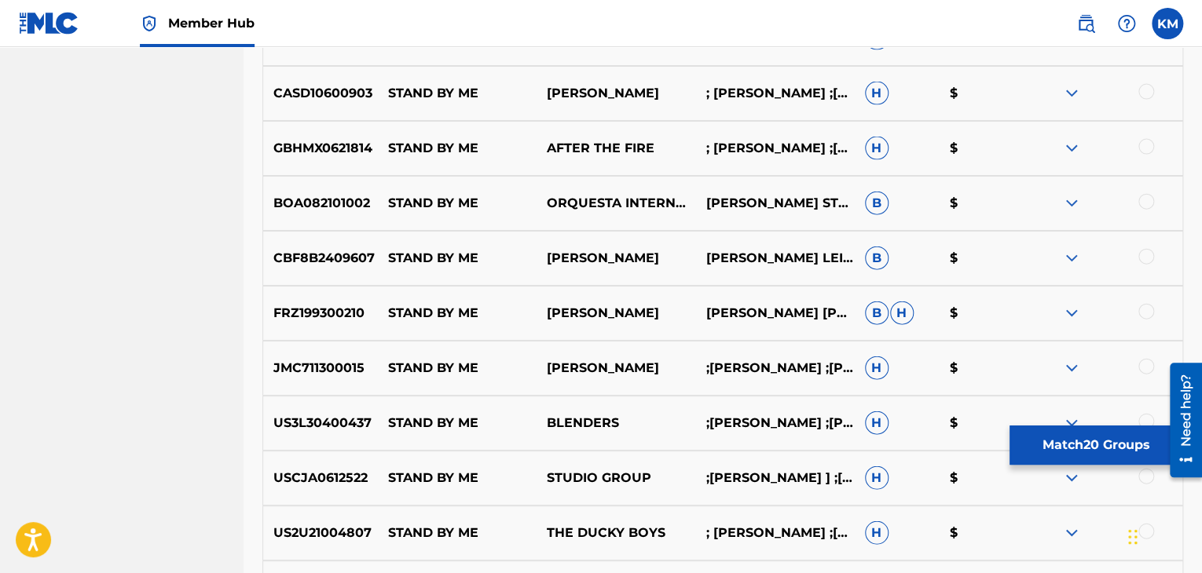
click at [1140, 93] on div at bounding box center [1146, 92] width 16 height 16
click at [1142, 148] on div at bounding box center [1146, 147] width 16 height 16
click at [1147, 198] on div at bounding box center [1146, 202] width 16 height 16
click at [1147, 249] on div at bounding box center [1102, 258] width 159 height 19
click at [1146, 254] on div at bounding box center [1146, 257] width 16 height 16
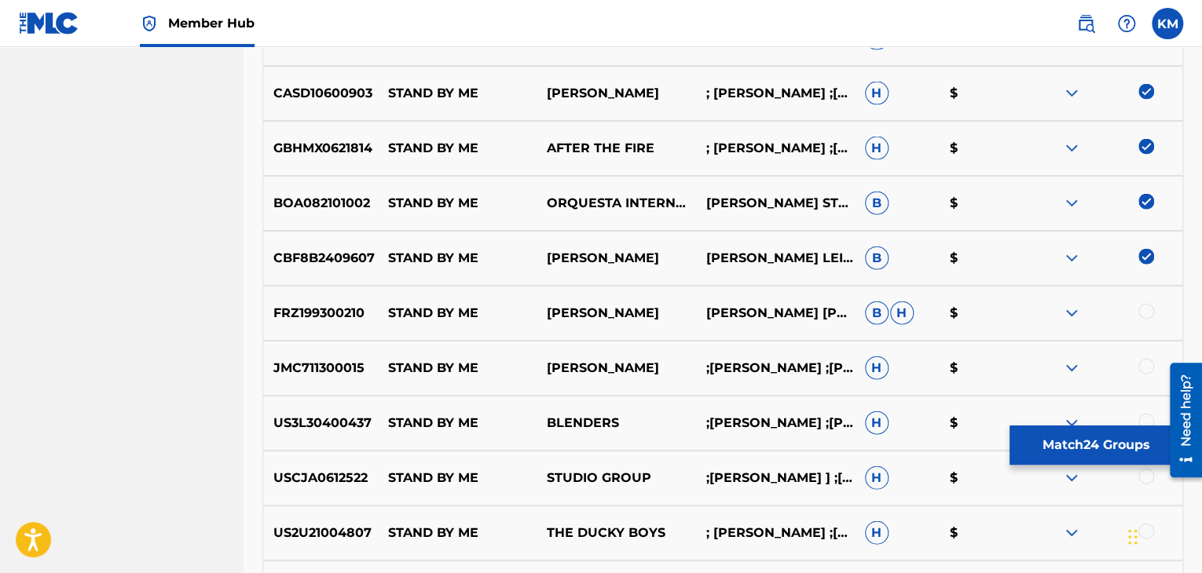
click at [1141, 315] on div at bounding box center [1146, 312] width 16 height 16
click at [1145, 366] on div at bounding box center [1146, 367] width 16 height 16
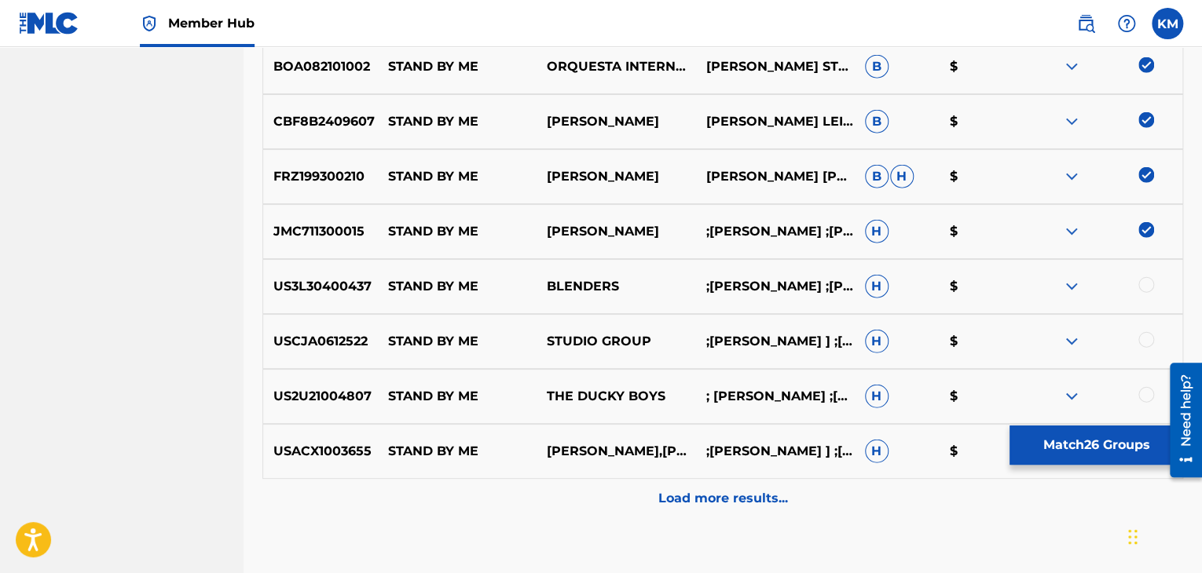
scroll to position [1941, 0]
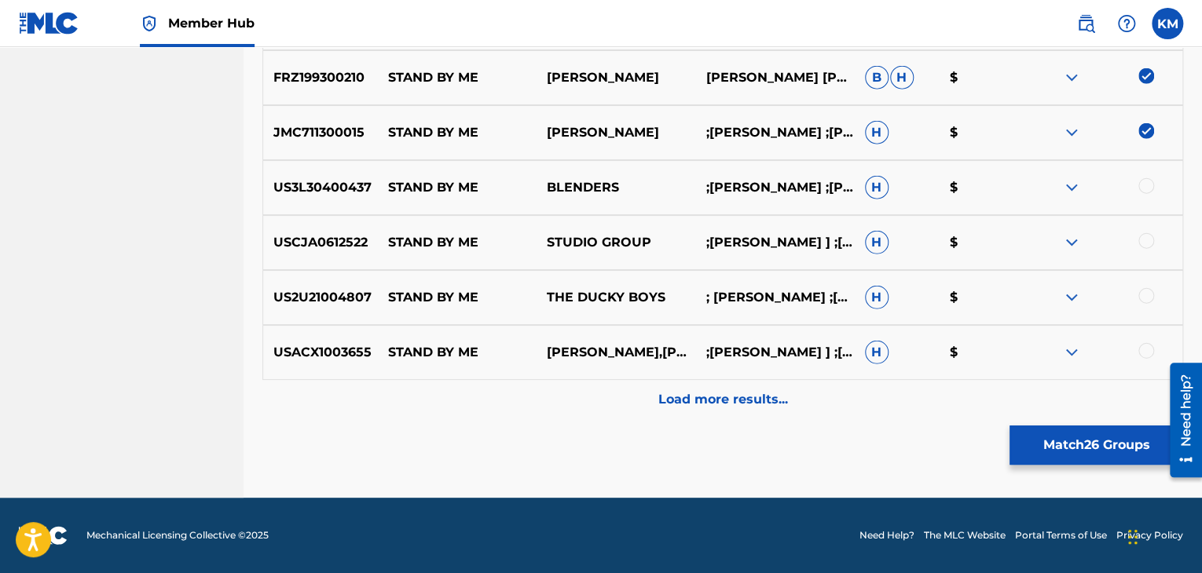
click at [1142, 192] on div at bounding box center [1146, 186] width 16 height 16
click at [1147, 251] on div at bounding box center [1102, 242] width 159 height 19
click at [1147, 247] on div at bounding box center [1146, 241] width 16 height 16
click at [1143, 285] on div "US2U21004807 STAND BY ME THE DUCKY BOYS ; [PERSON_NAME] ;[PERSON_NAME] ;[PERSON…" at bounding box center [722, 297] width 920 height 55
click at [1145, 292] on div at bounding box center [1146, 296] width 16 height 16
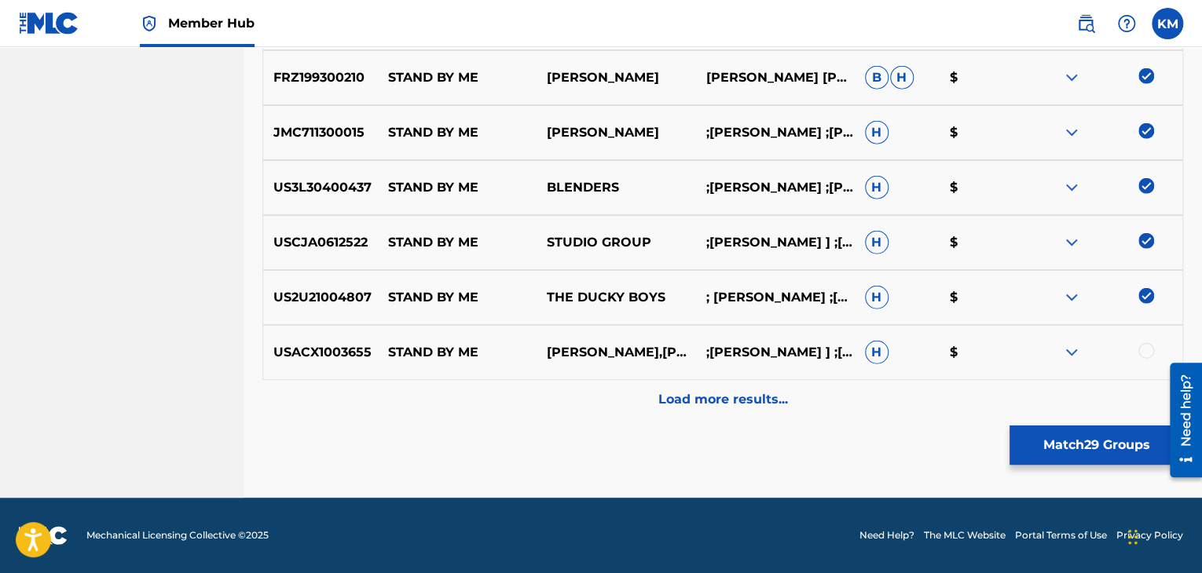
click at [1145, 349] on div at bounding box center [1146, 351] width 16 height 16
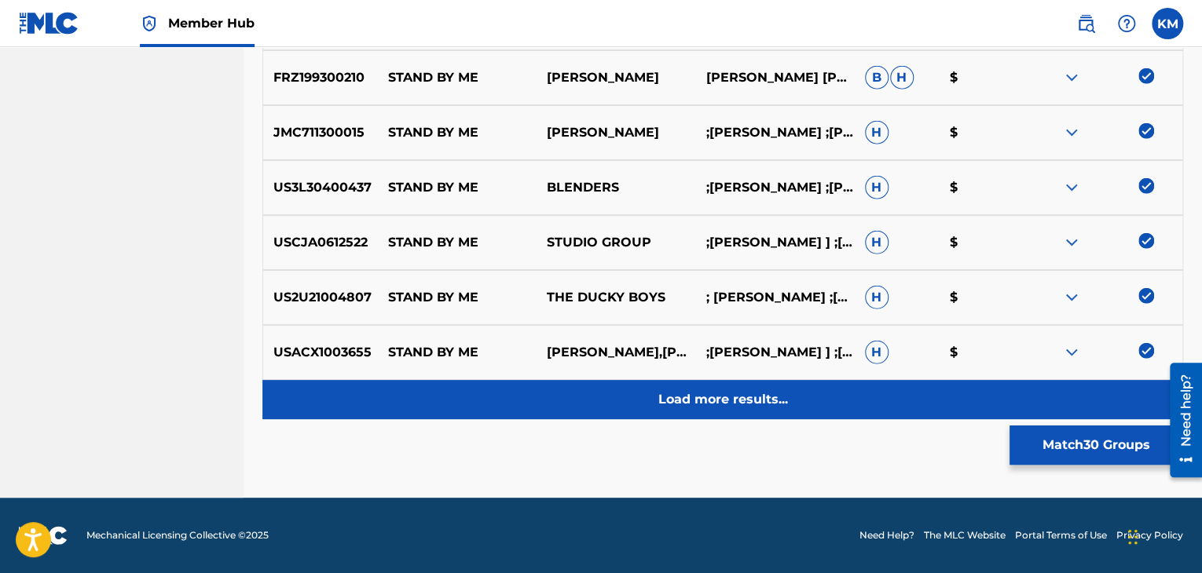
click at [832, 390] on div "Load more results..." at bounding box center [722, 399] width 920 height 39
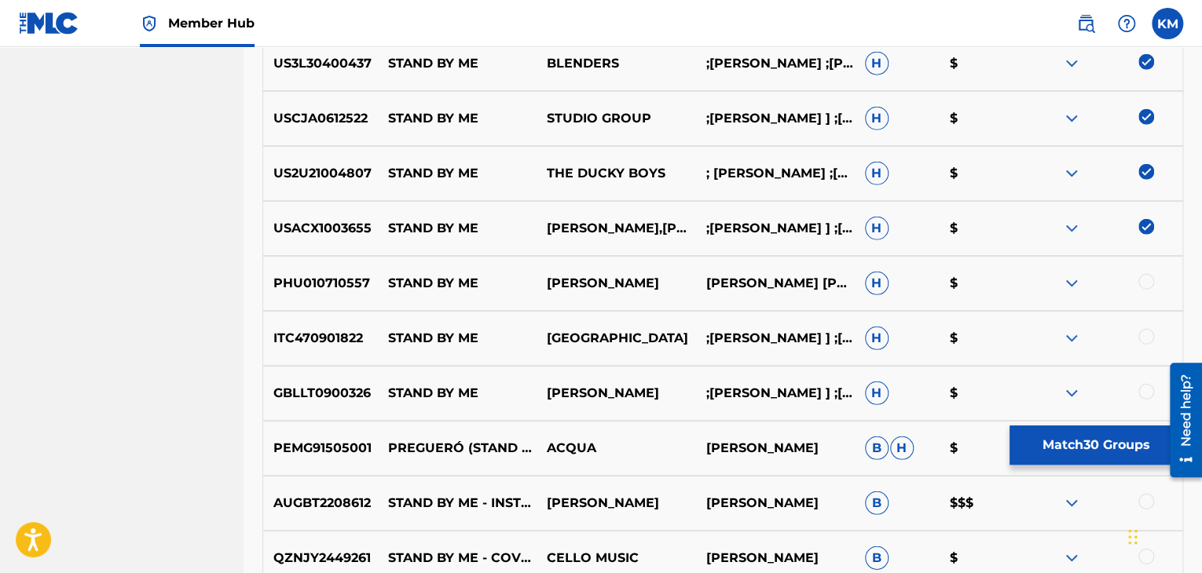
scroll to position [2256, 0]
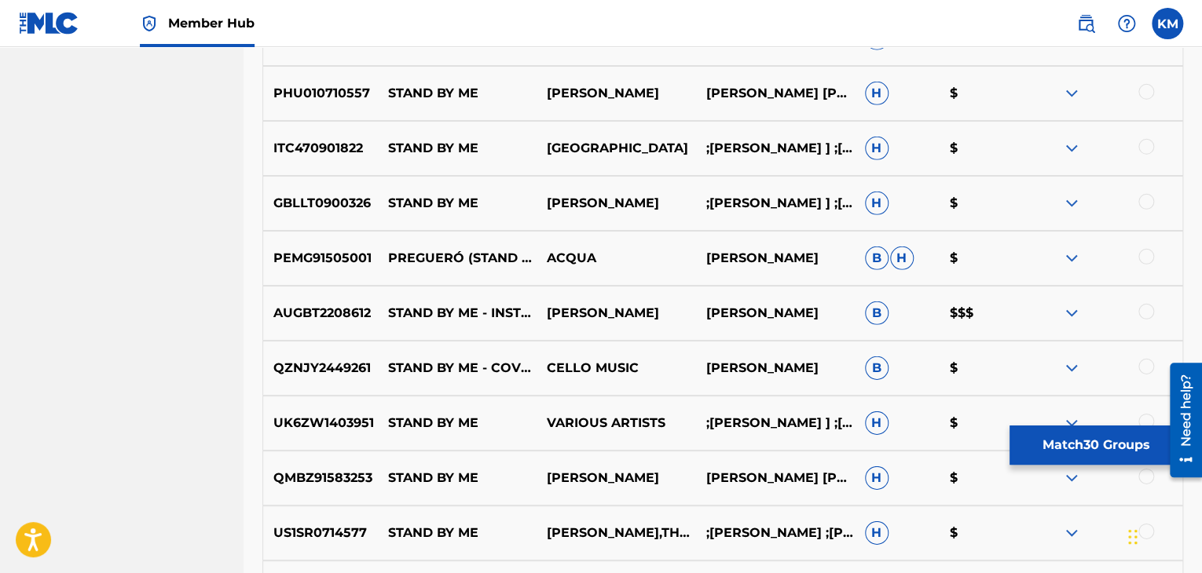
click at [1143, 93] on div at bounding box center [1146, 92] width 16 height 16
click at [1146, 152] on div at bounding box center [1146, 147] width 16 height 16
click at [1143, 206] on div at bounding box center [1146, 202] width 16 height 16
click at [1143, 252] on div at bounding box center [1146, 257] width 16 height 16
click at [1144, 306] on div at bounding box center [1146, 312] width 16 height 16
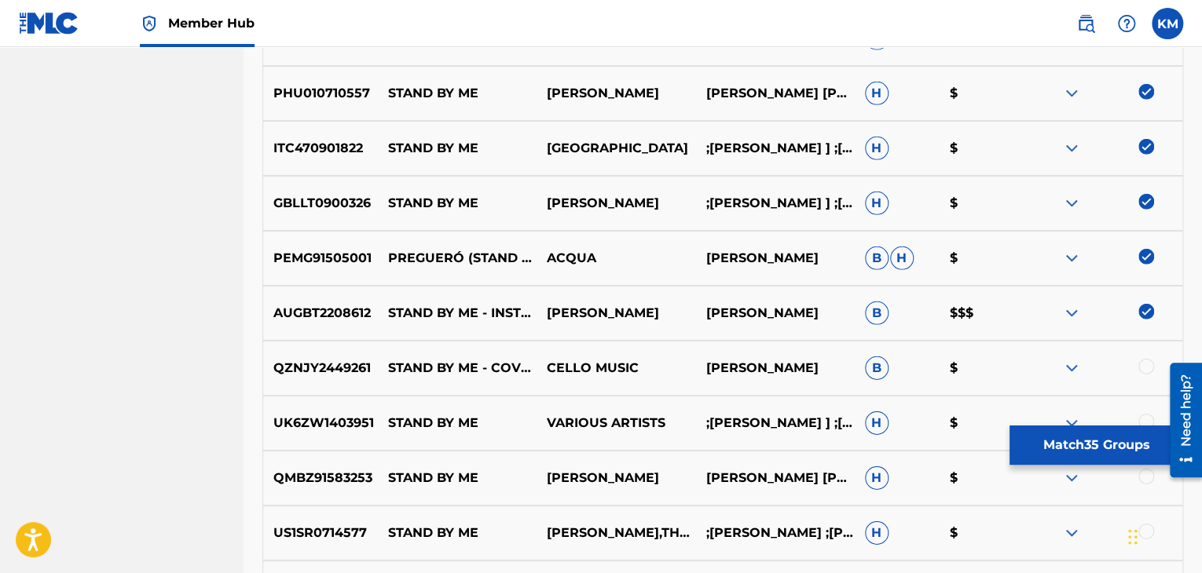
click at [1145, 359] on div at bounding box center [1146, 367] width 16 height 16
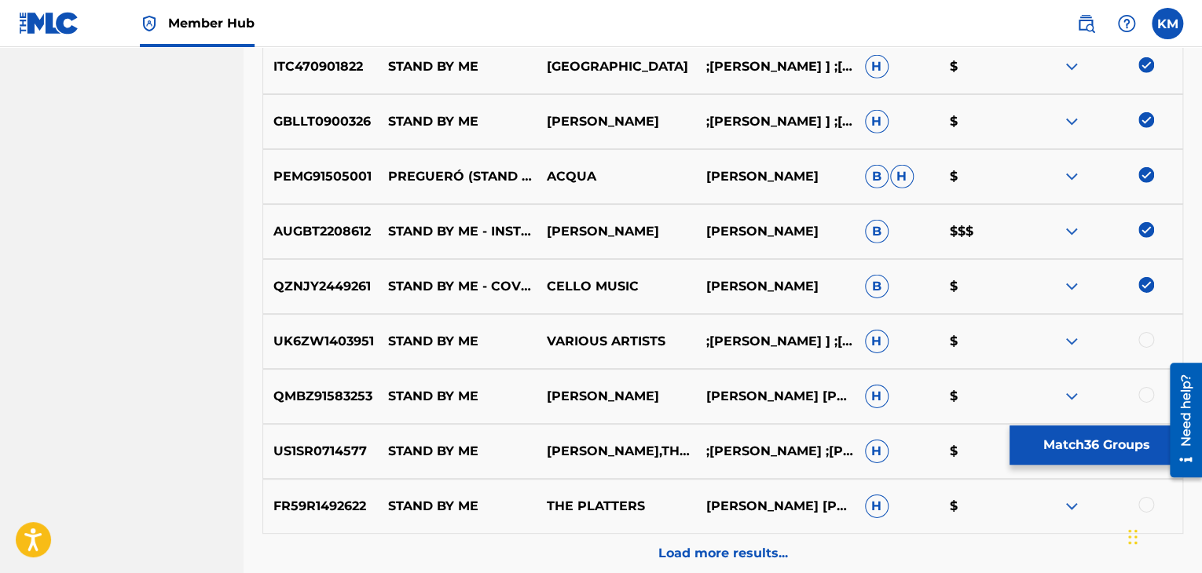
scroll to position [2491, 0]
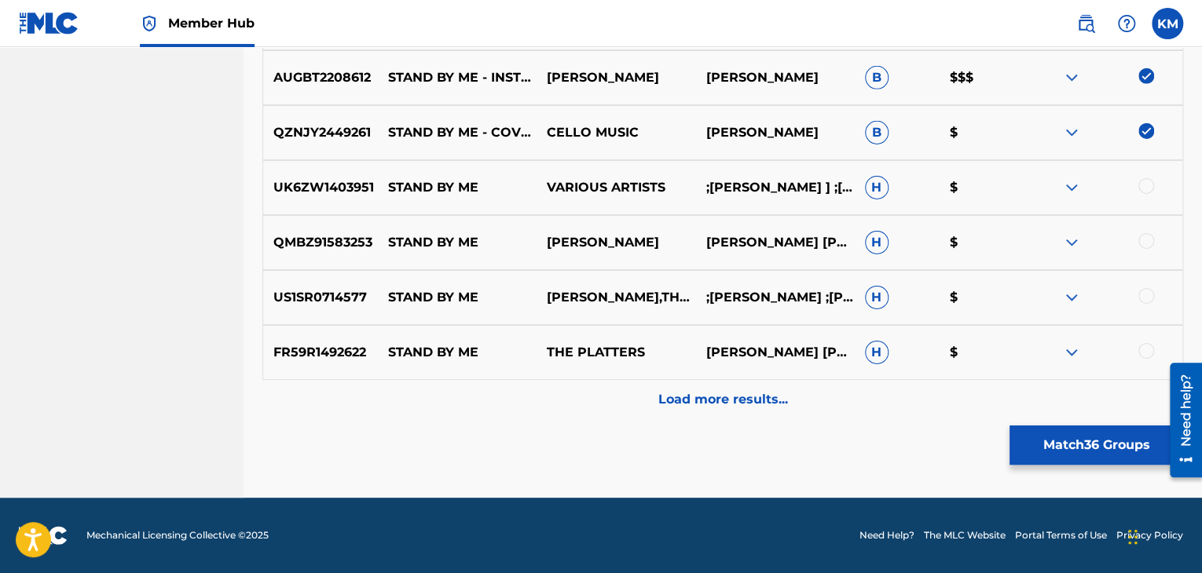
click at [1141, 186] on div at bounding box center [1146, 186] width 16 height 16
click at [1143, 245] on div at bounding box center [1146, 241] width 16 height 16
click at [1143, 296] on div at bounding box center [1146, 296] width 16 height 16
click at [1146, 351] on div at bounding box center [1146, 351] width 16 height 16
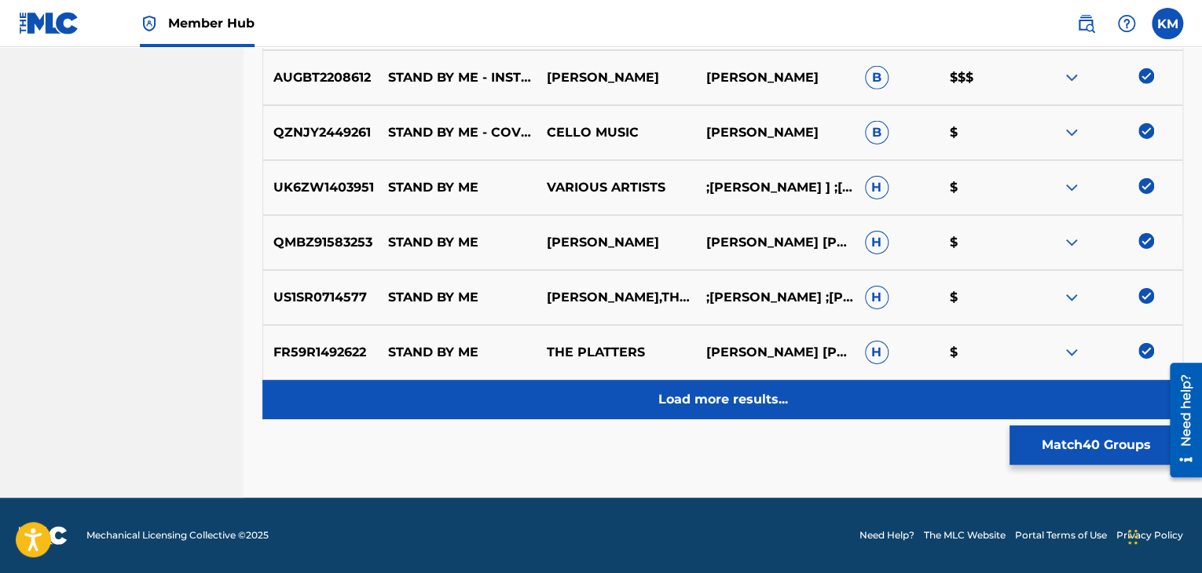
click at [780, 387] on div "Load more results..." at bounding box center [722, 399] width 920 height 39
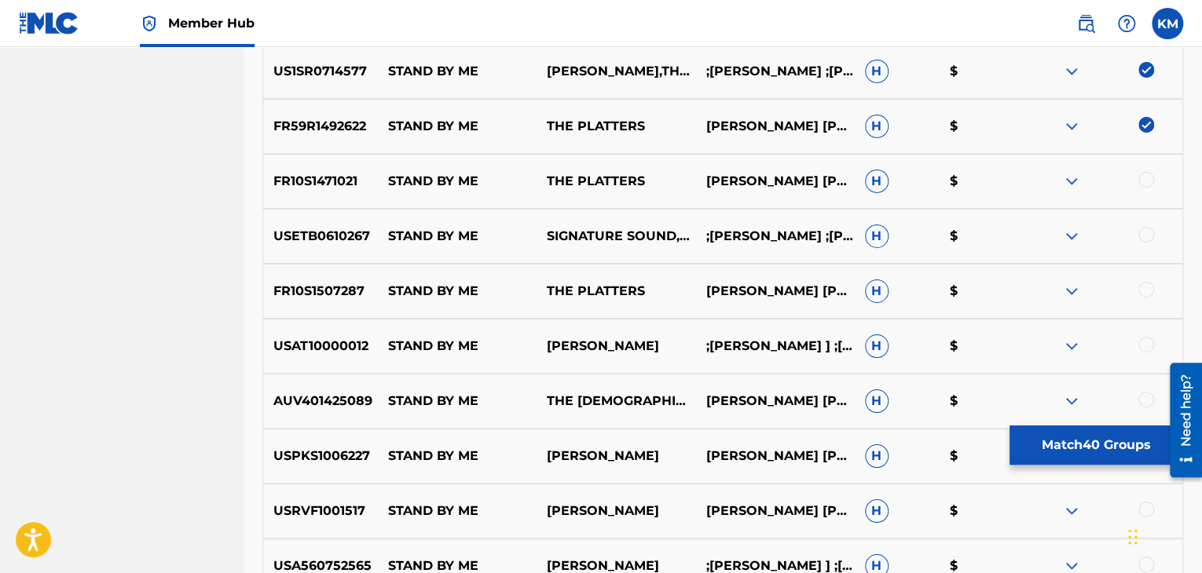
scroll to position [2727, 0]
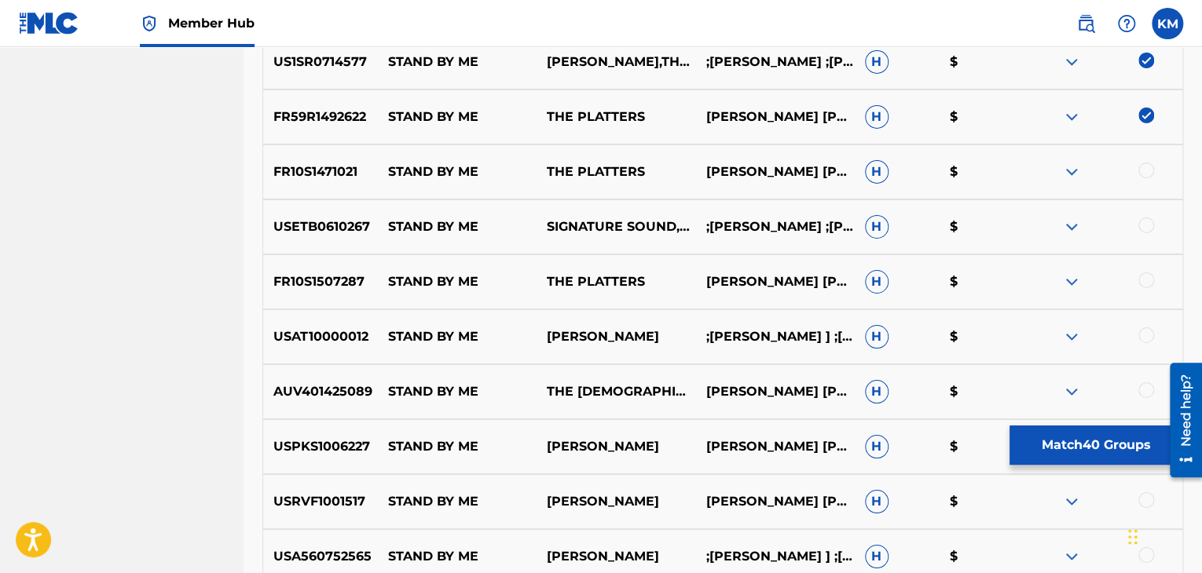
click at [1150, 166] on div at bounding box center [1146, 171] width 16 height 16
click at [1146, 228] on div at bounding box center [1146, 226] width 16 height 16
click at [1147, 276] on div at bounding box center [1146, 281] width 16 height 16
click at [1147, 327] on div at bounding box center [1146, 335] width 16 height 16
click at [1143, 382] on div at bounding box center [1146, 390] width 16 height 16
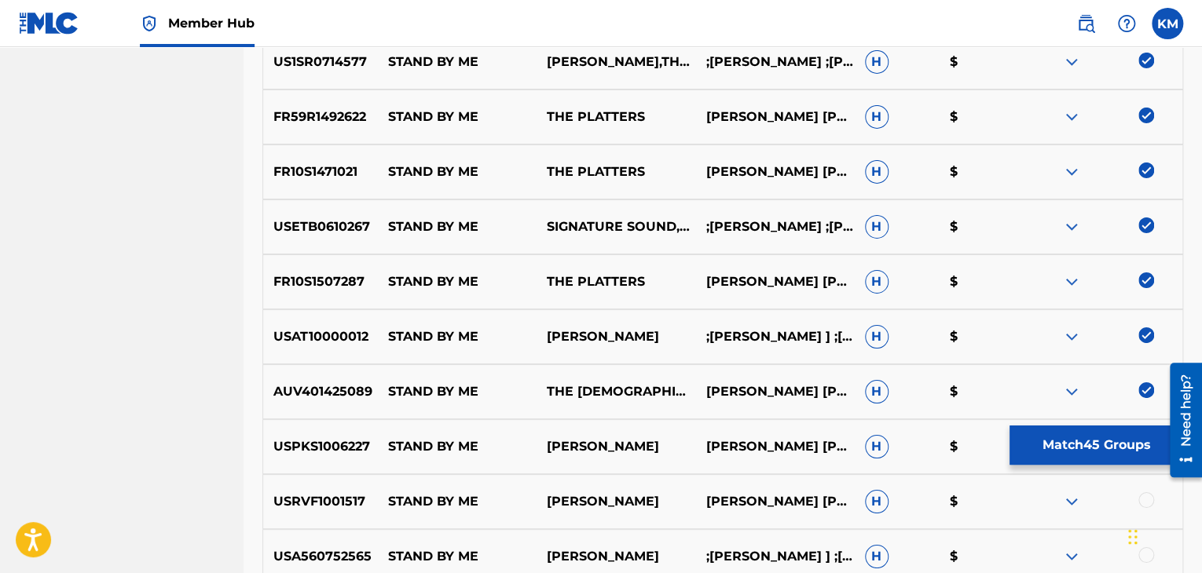
scroll to position [3041, 0]
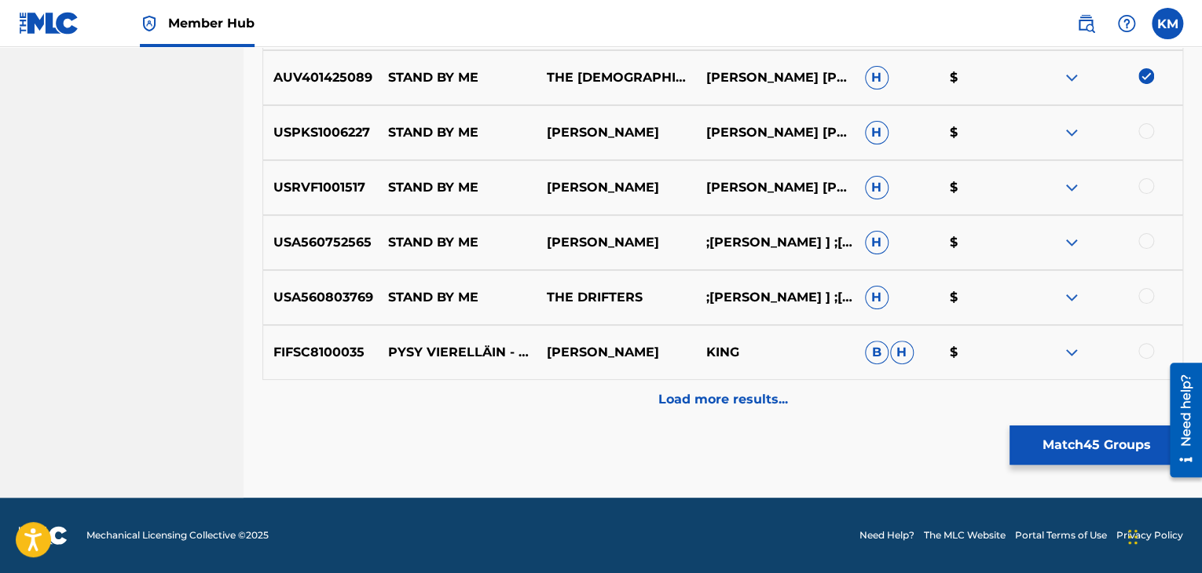
click at [1141, 136] on div at bounding box center [1146, 131] width 16 height 16
click at [1144, 188] on div at bounding box center [1146, 186] width 16 height 16
click at [1146, 239] on div at bounding box center [1146, 241] width 16 height 16
click at [1145, 293] on div at bounding box center [1146, 296] width 16 height 16
click at [1143, 349] on div at bounding box center [1146, 351] width 16 height 16
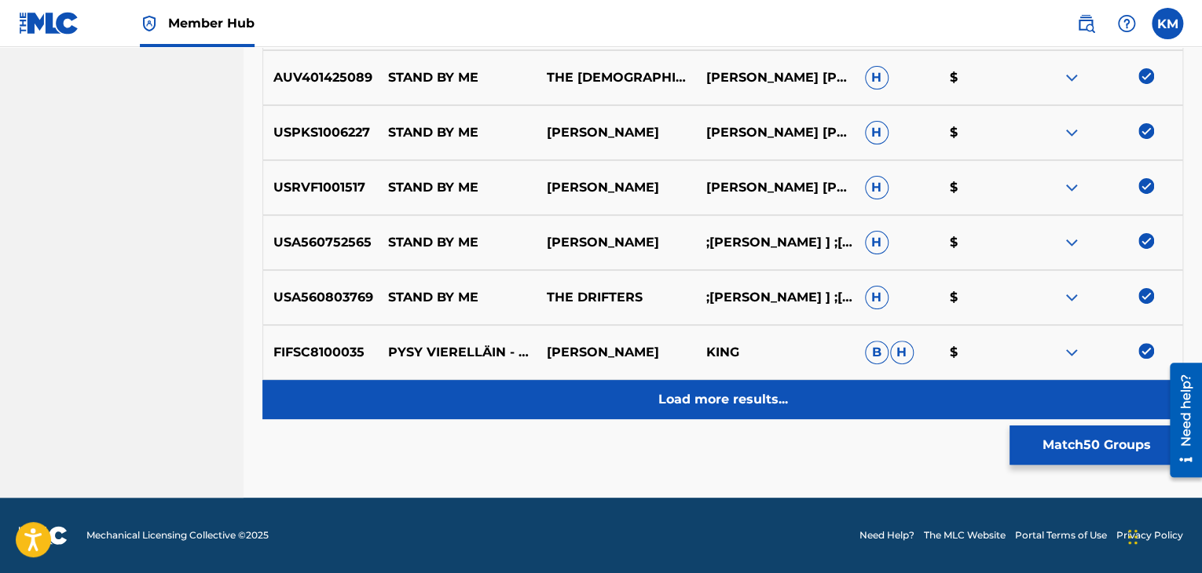
click at [712, 401] on p "Load more results..." at bounding box center [723, 399] width 130 height 19
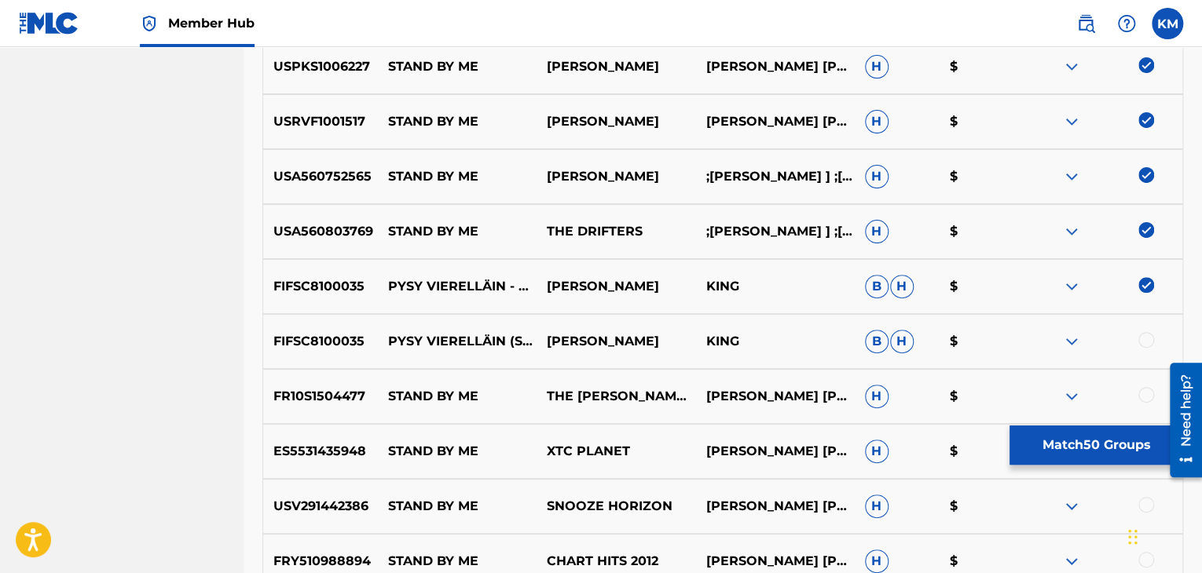
scroll to position [3198, 0]
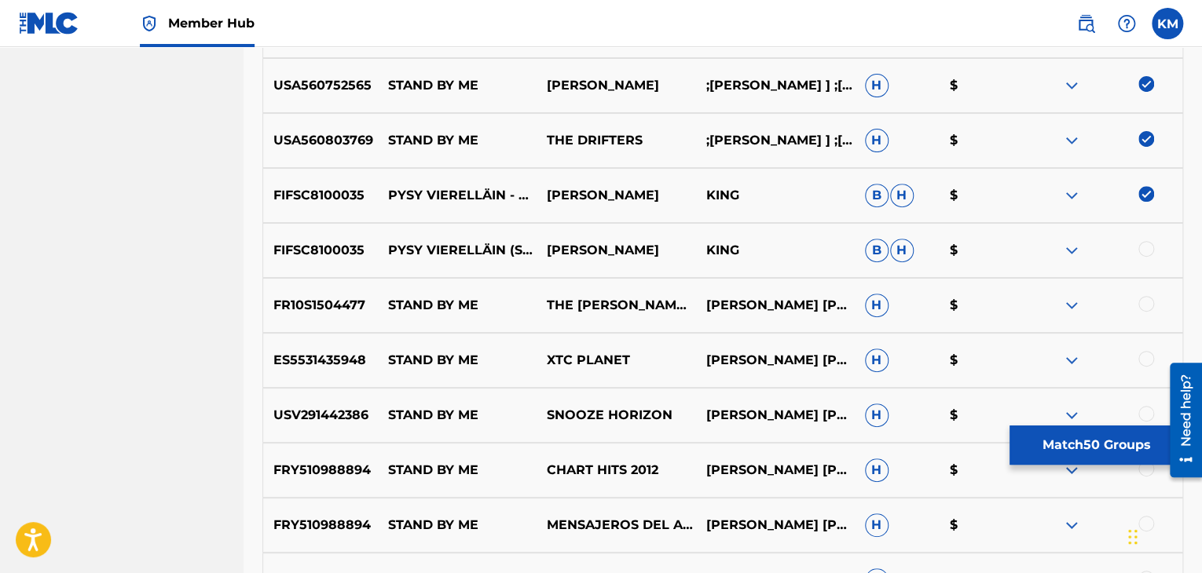
click at [1141, 249] on div at bounding box center [1146, 249] width 16 height 16
click at [1142, 305] on div at bounding box center [1146, 304] width 16 height 16
click at [1146, 357] on div at bounding box center [1146, 359] width 16 height 16
click at [1143, 411] on div at bounding box center [1146, 414] width 16 height 16
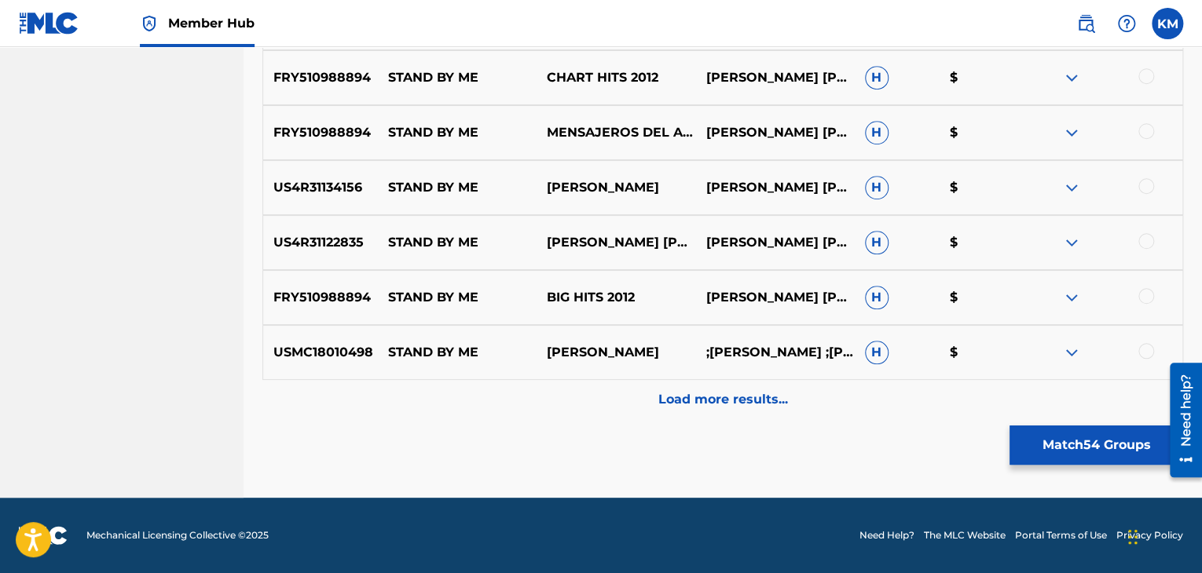
click at [1142, 77] on div at bounding box center [1146, 76] width 16 height 16
click at [1148, 128] on div at bounding box center [1146, 131] width 16 height 16
click at [1147, 183] on div at bounding box center [1146, 186] width 16 height 16
click at [1145, 241] on div at bounding box center [1146, 241] width 16 height 16
click at [1150, 296] on div at bounding box center [1146, 296] width 16 height 16
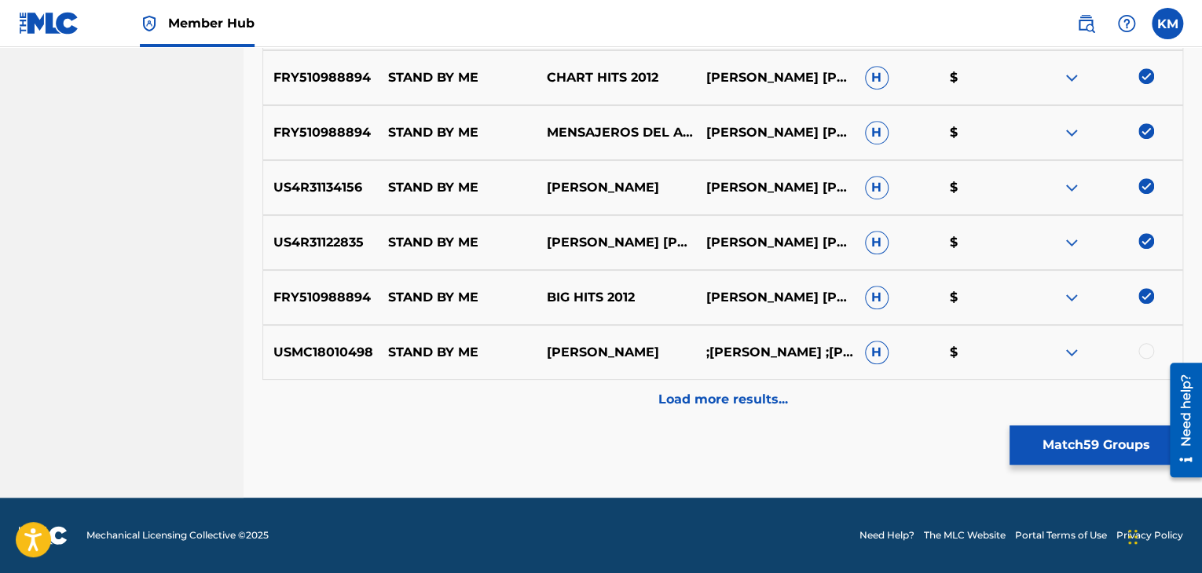
click at [1147, 346] on div at bounding box center [1146, 351] width 16 height 16
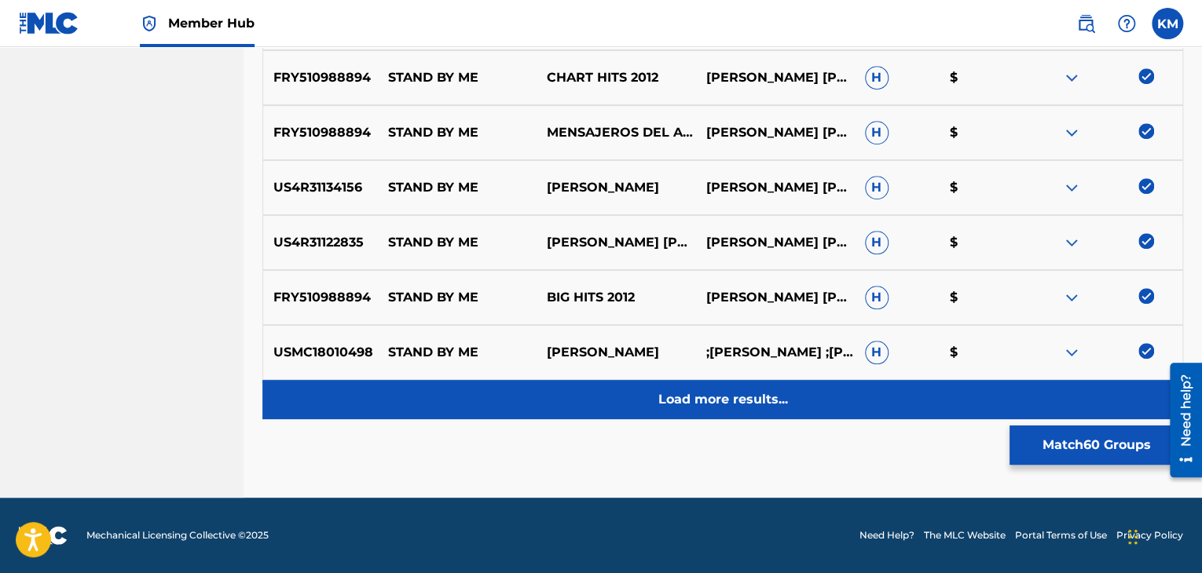
click at [751, 390] on p "Load more results..." at bounding box center [723, 399] width 130 height 19
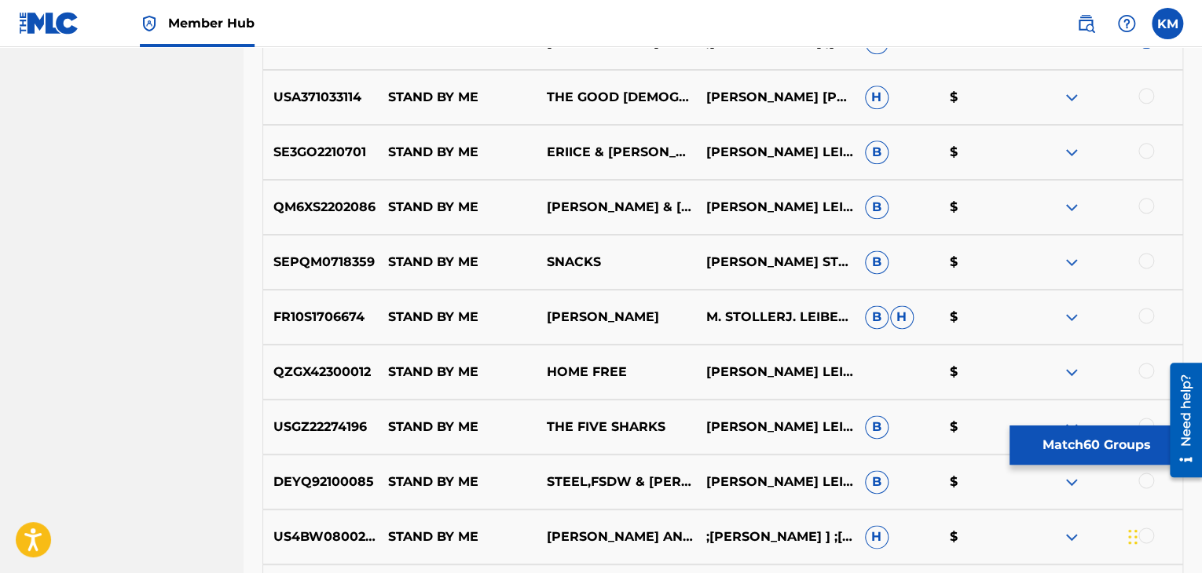
scroll to position [3983, 0]
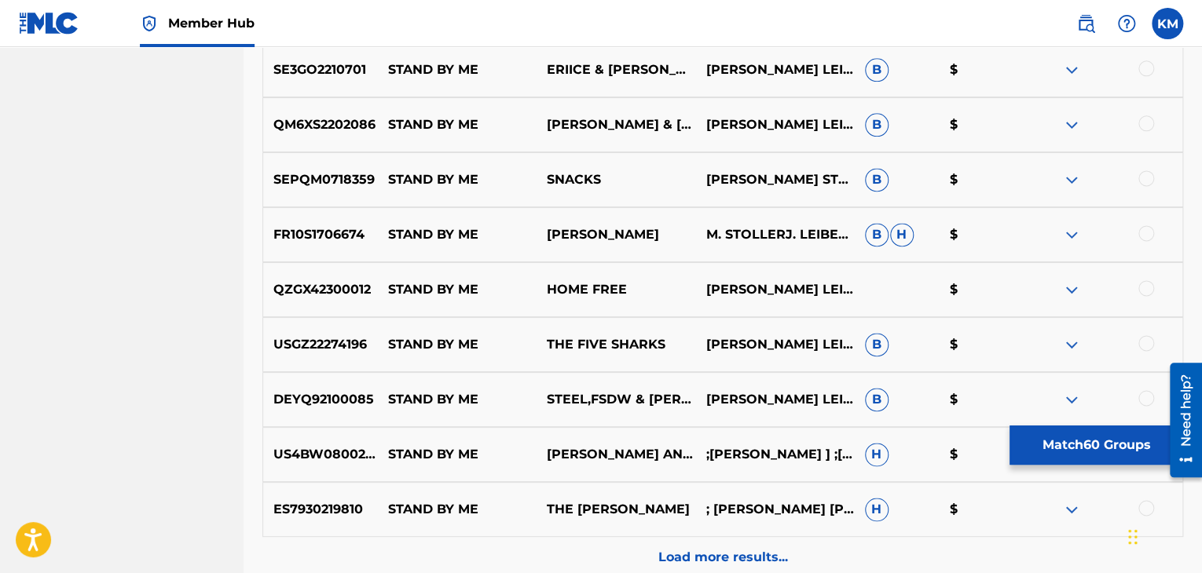
click at [1144, 67] on div at bounding box center [1146, 68] width 16 height 16
click at [1143, 127] on div at bounding box center [1146, 123] width 16 height 16
click at [1143, 175] on div at bounding box center [1146, 178] width 16 height 16
click at [1142, 228] on div at bounding box center [1146, 233] width 16 height 16
click at [1147, 287] on div at bounding box center [1146, 288] width 16 height 16
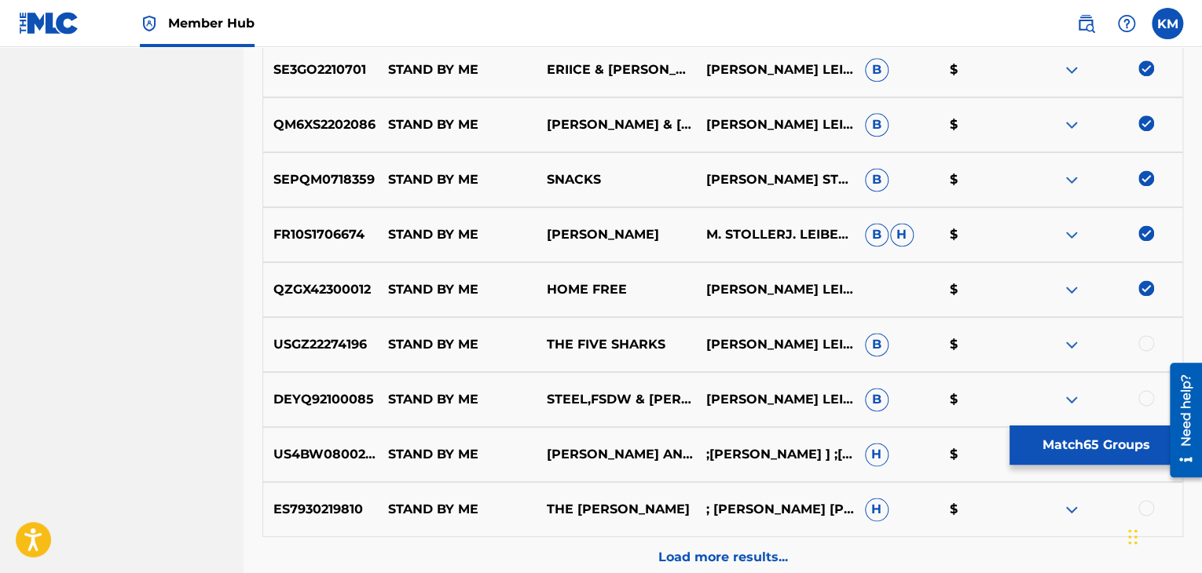
click at [1143, 337] on div at bounding box center [1146, 343] width 16 height 16
click at [1143, 397] on div at bounding box center [1146, 398] width 16 height 16
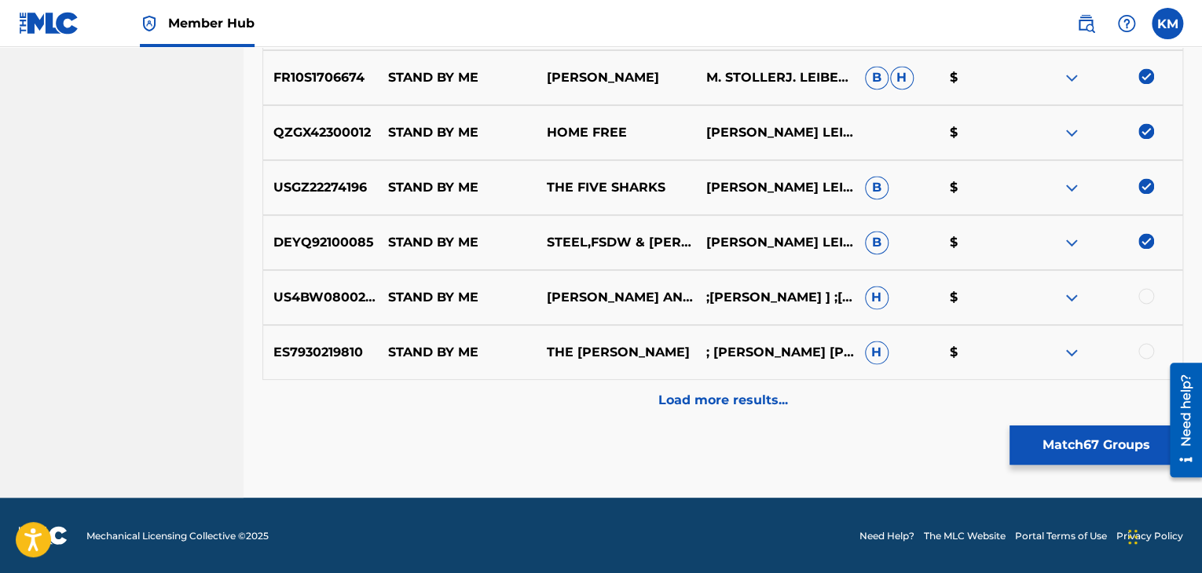
click at [1146, 299] on div at bounding box center [1146, 296] width 16 height 16
click at [1146, 343] on div at bounding box center [1146, 351] width 16 height 16
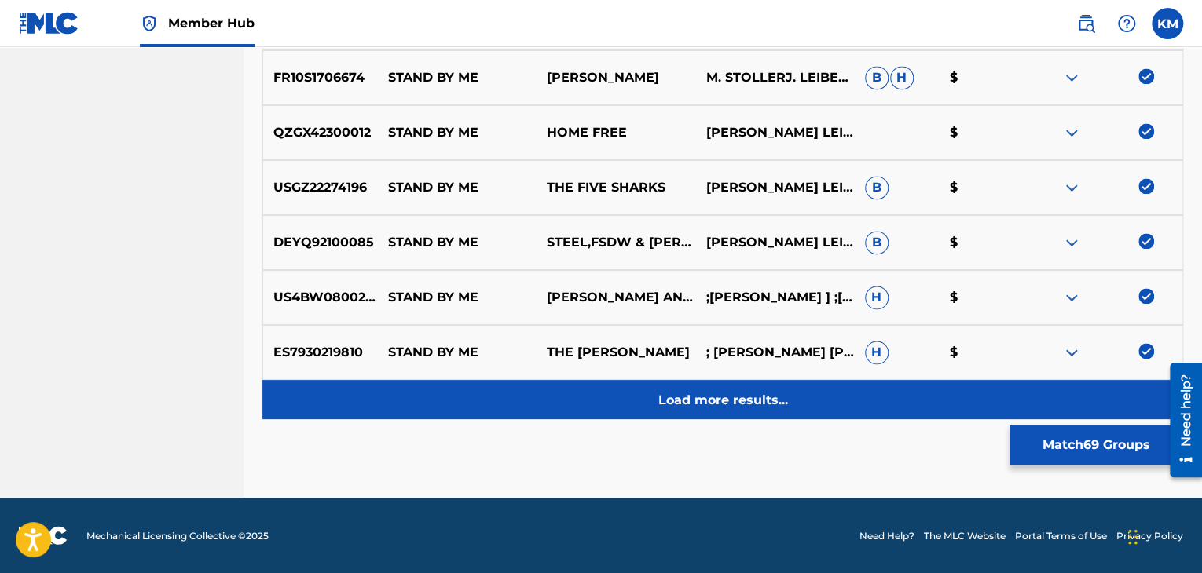
click at [764, 387] on div "Load more results..." at bounding box center [722, 399] width 920 height 39
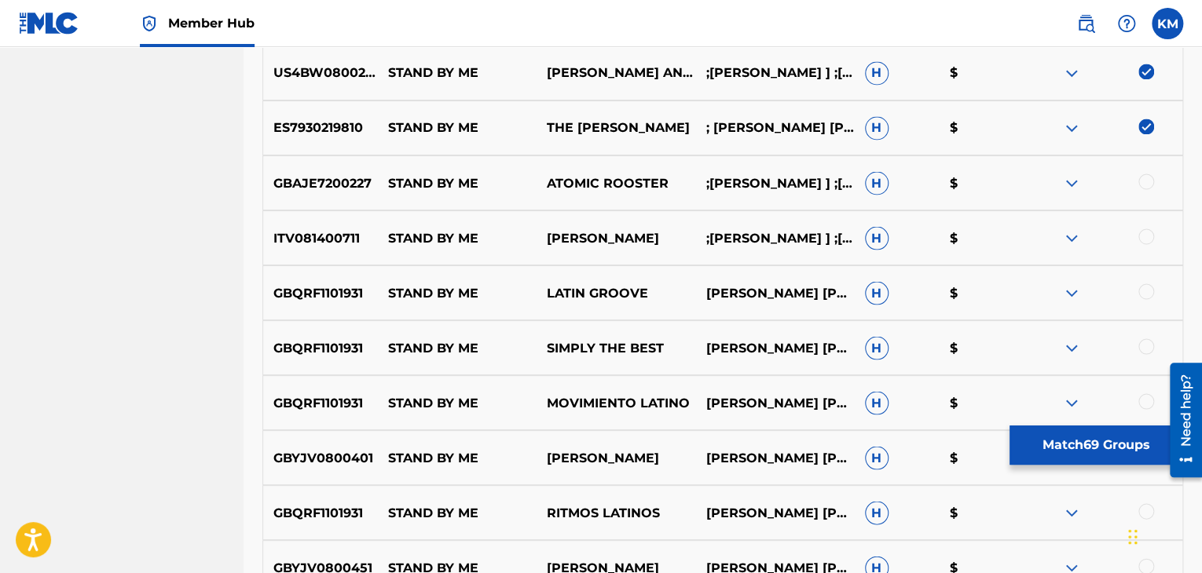
scroll to position [4376, 0]
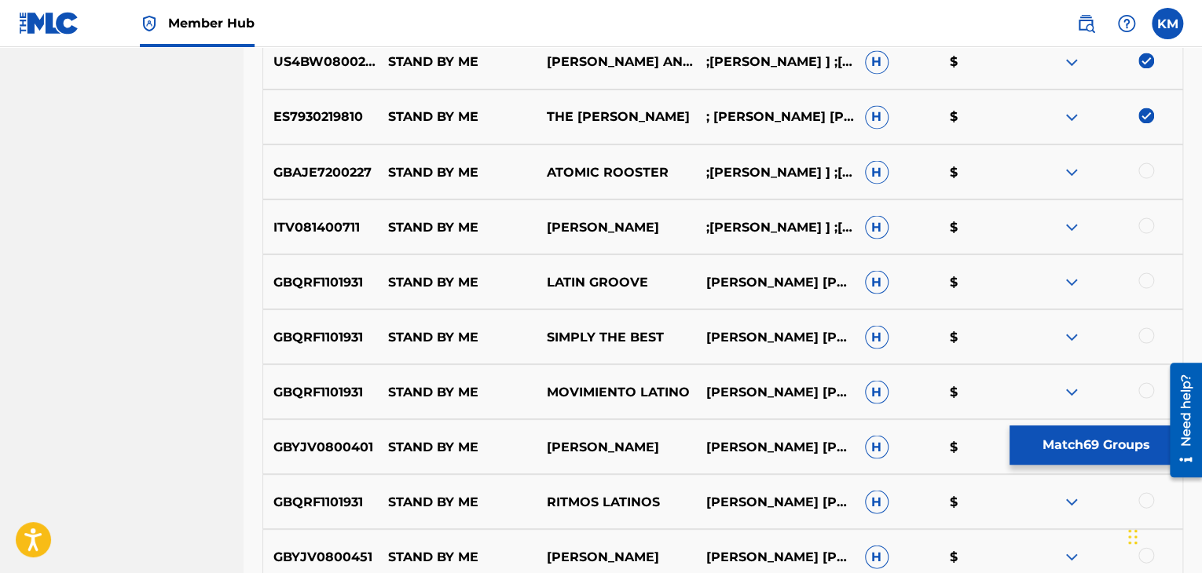
click at [1145, 171] on div at bounding box center [1146, 171] width 16 height 16
click at [1147, 224] on div at bounding box center [1146, 226] width 16 height 16
click at [1143, 284] on div at bounding box center [1146, 281] width 16 height 16
click at [1143, 330] on div at bounding box center [1146, 335] width 16 height 16
click at [1143, 382] on div at bounding box center [1146, 390] width 16 height 16
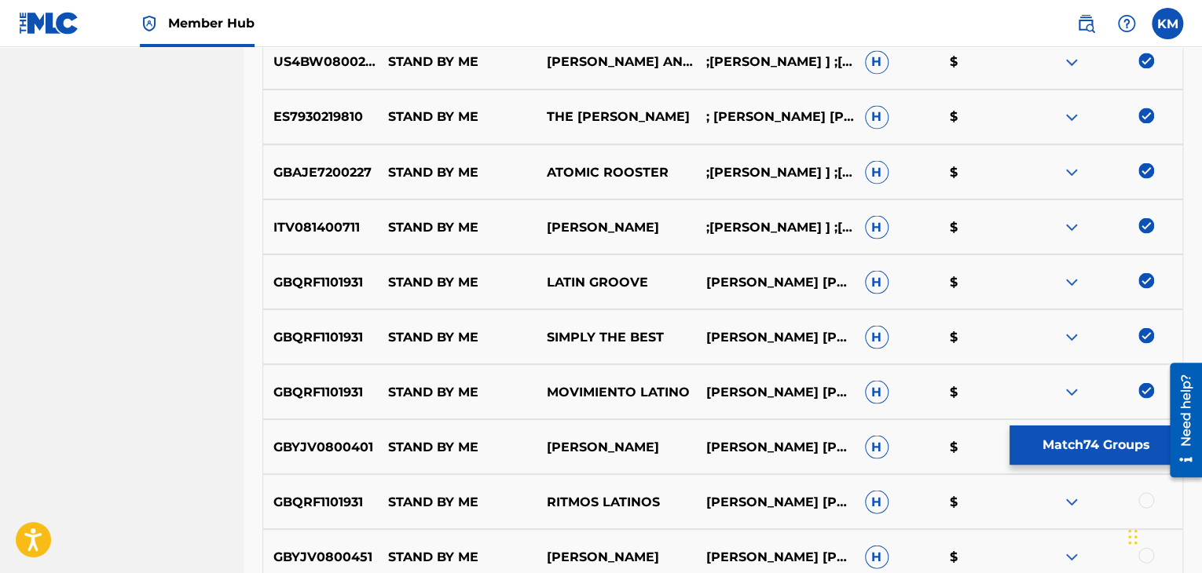
scroll to position [4690, 0]
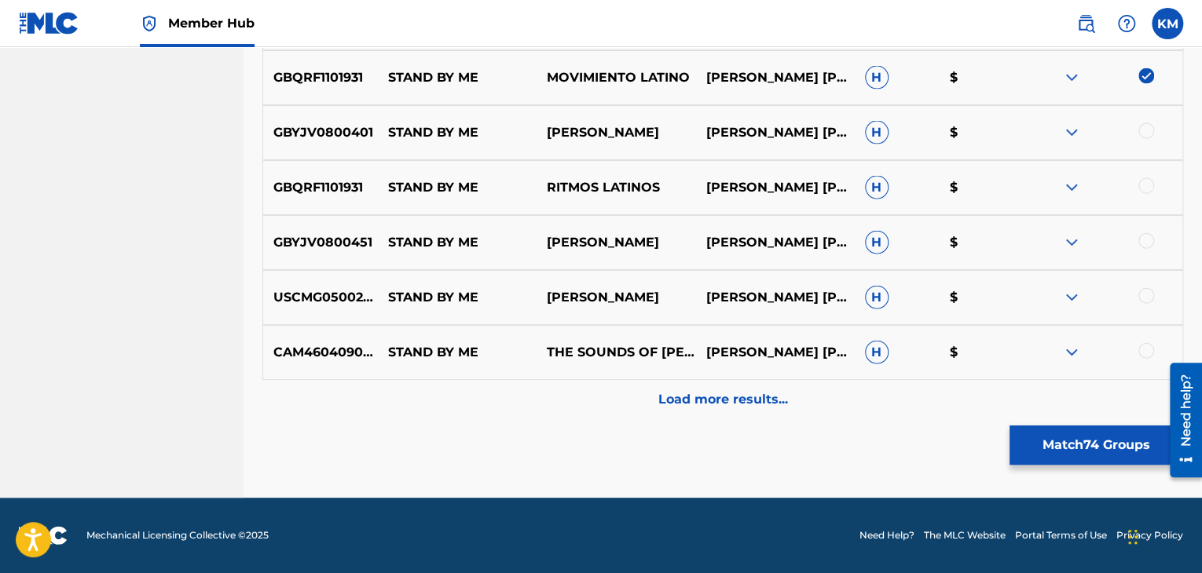
click at [1143, 134] on div at bounding box center [1146, 131] width 16 height 16
click at [1145, 185] on div at bounding box center [1146, 186] width 16 height 16
click at [1143, 243] on div at bounding box center [1146, 241] width 16 height 16
click at [1146, 293] on div at bounding box center [1146, 296] width 16 height 16
click at [1142, 349] on div at bounding box center [1146, 351] width 16 height 16
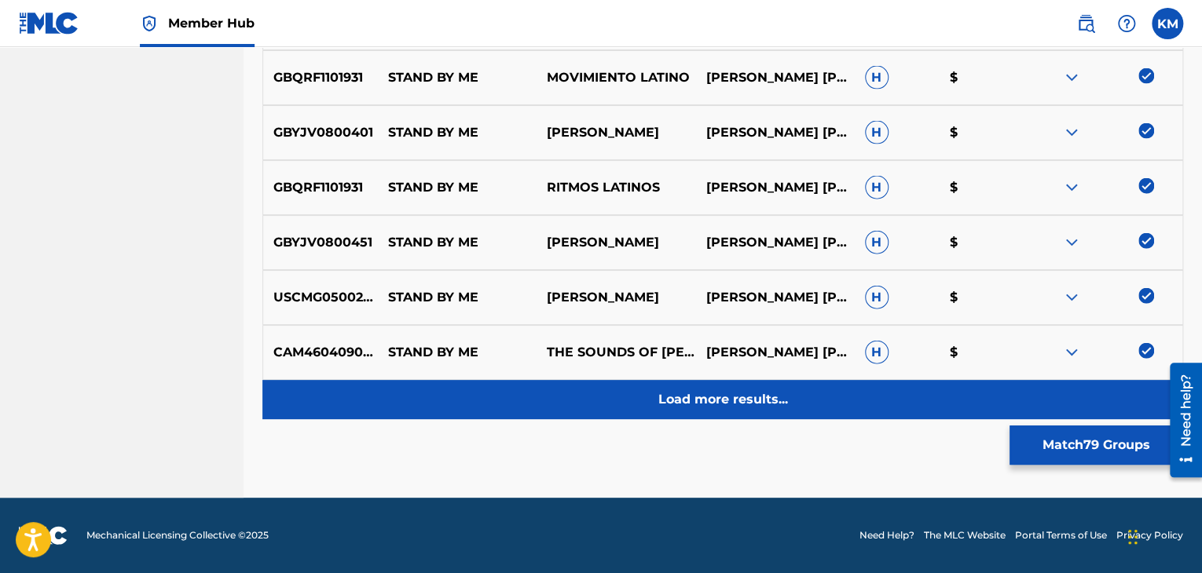
click at [777, 404] on p "Load more results..." at bounding box center [723, 399] width 130 height 19
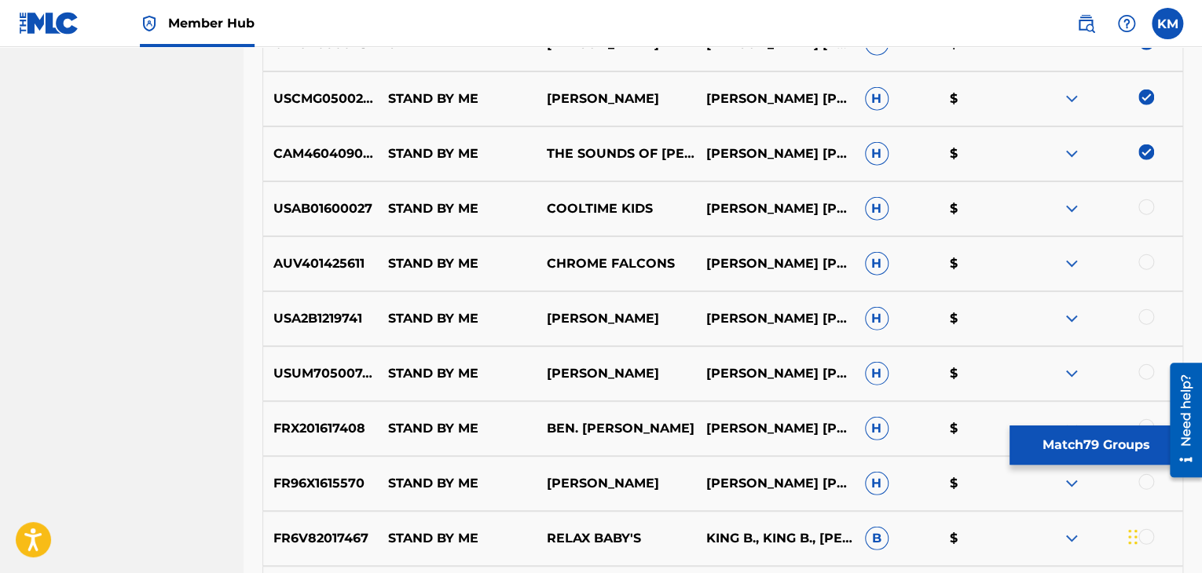
scroll to position [4926, 0]
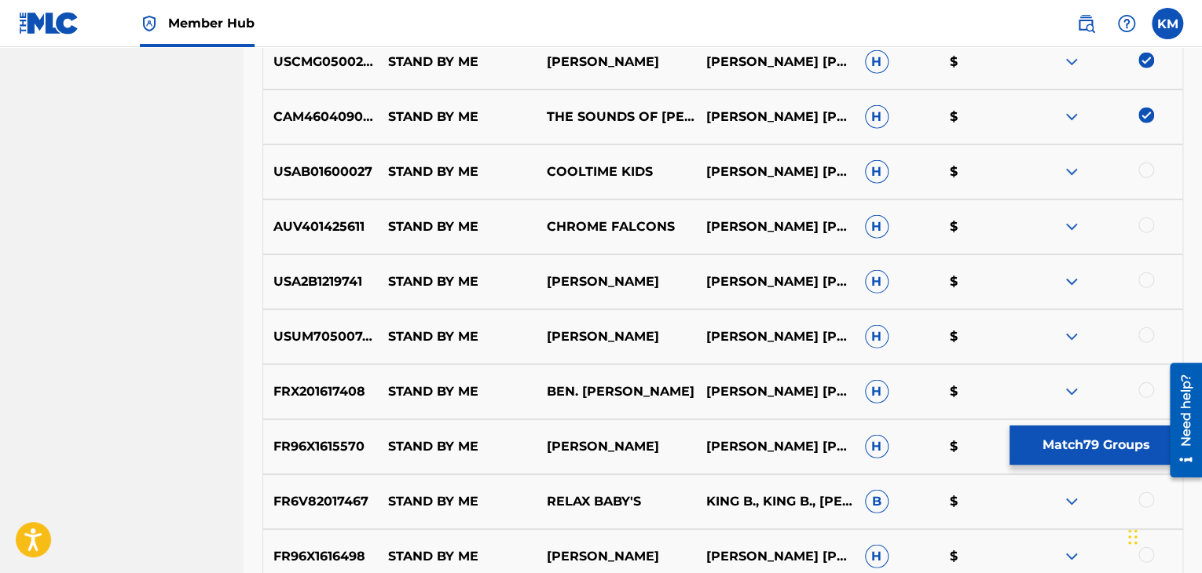
click at [1146, 163] on div at bounding box center [1146, 171] width 16 height 16
click at [1143, 224] on div at bounding box center [1146, 226] width 16 height 16
click at [1147, 280] on div at bounding box center [1146, 281] width 16 height 16
click at [1146, 337] on div at bounding box center [1146, 335] width 16 height 16
click at [1142, 384] on div at bounding box center [1146, 390] width 16 height 16
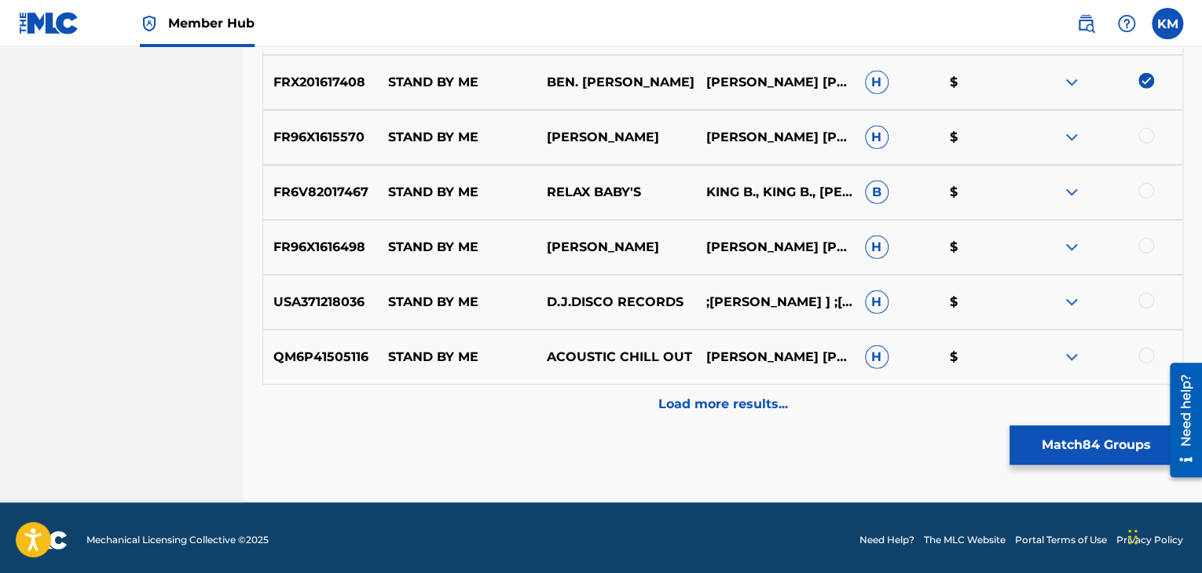
scroll to position [5240, 0]
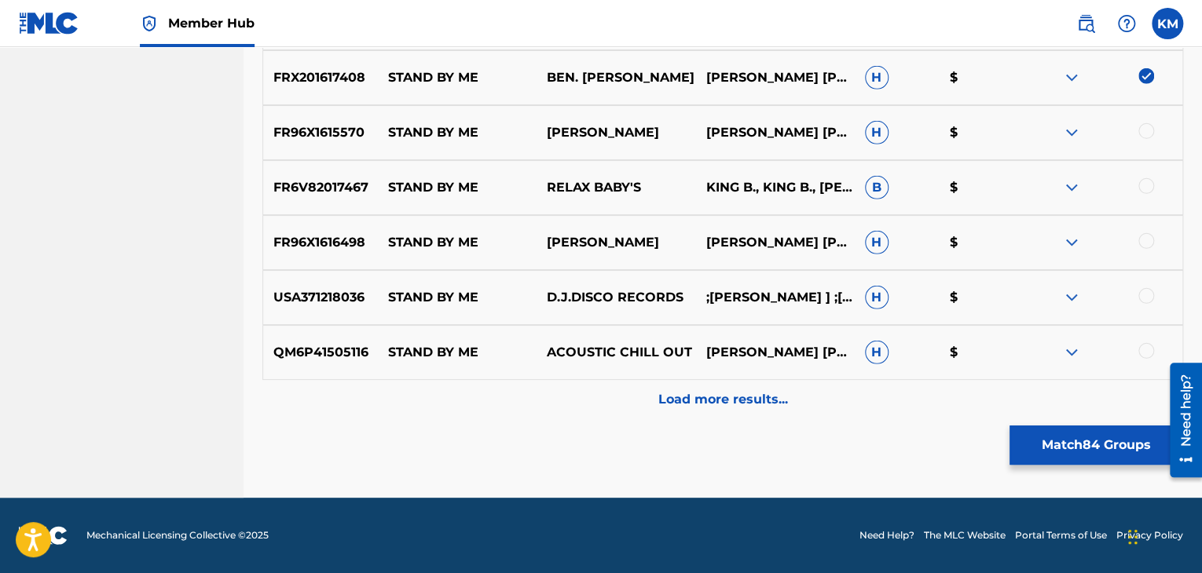
click at [1144, 133] on div at bounding box center [1146, 131] width 16 height 16
click at [1143, 186] on div at bounding box center [1146, 186] width 16 height 16
click at [1142, 238] on div at bounding box center [1146, 241] width 16 height 16
click at [1140, 293] on div at bounding box center [1146, 296] width 16 height 16
click at [1143, 353] on div at bounding box center [1146, 351] width 16 height 16
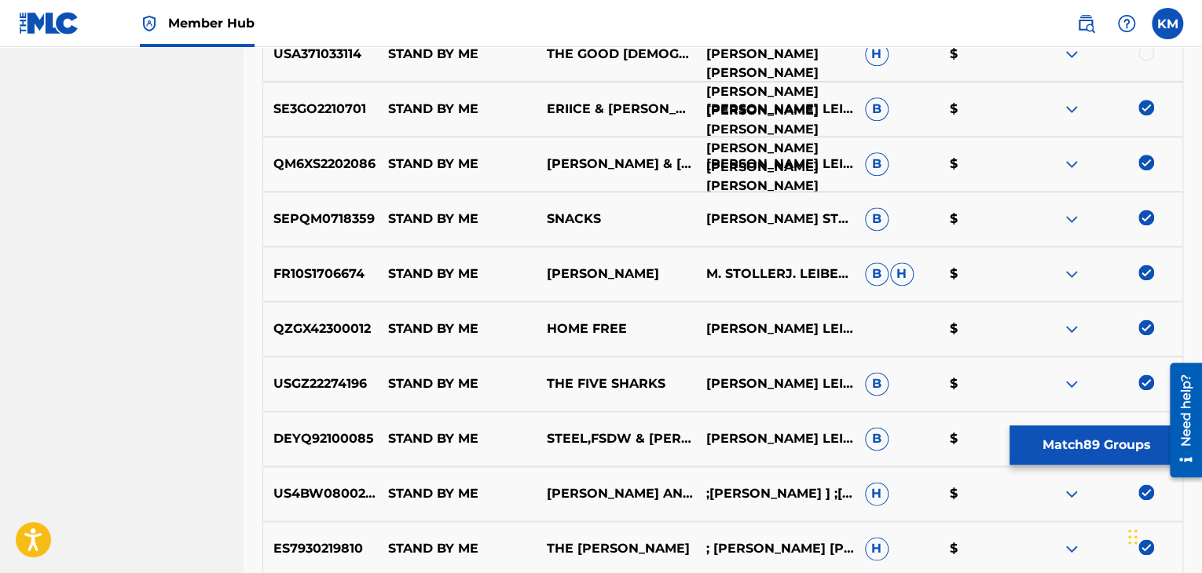
scroll to position [3748, 0]
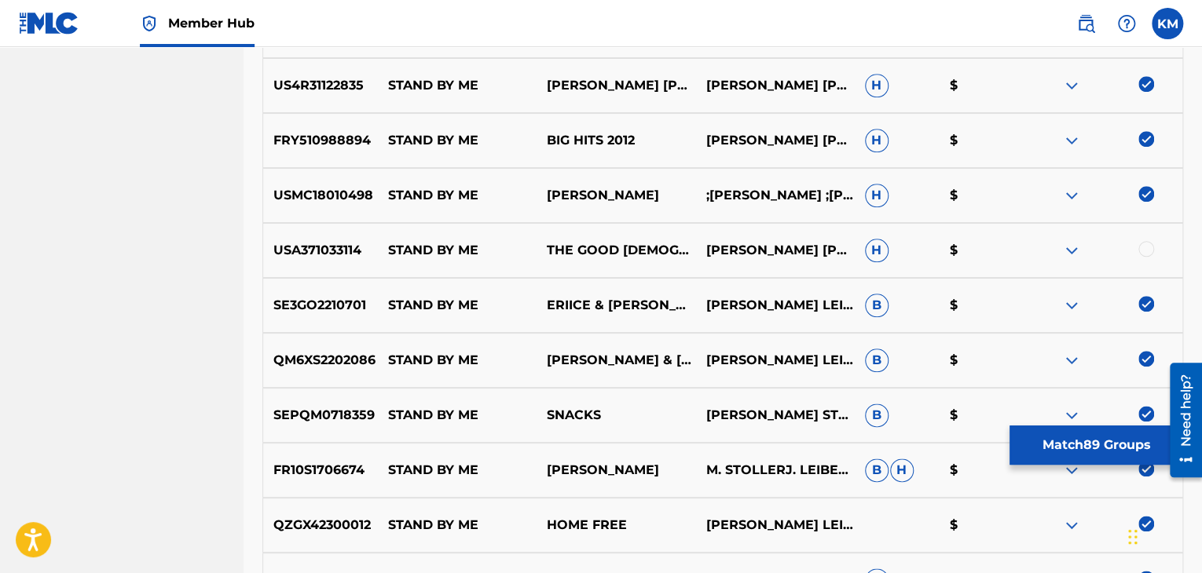
click at [1147, 248] on div at bounding box center [1146, 249] width 16 height 16
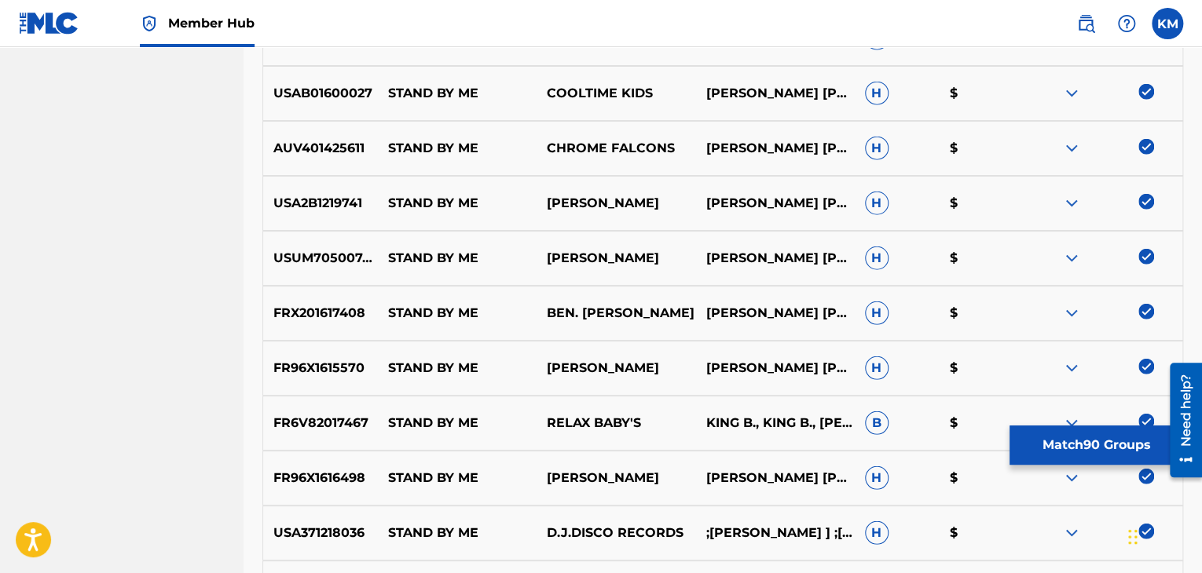
scroll to position [5240, 0]
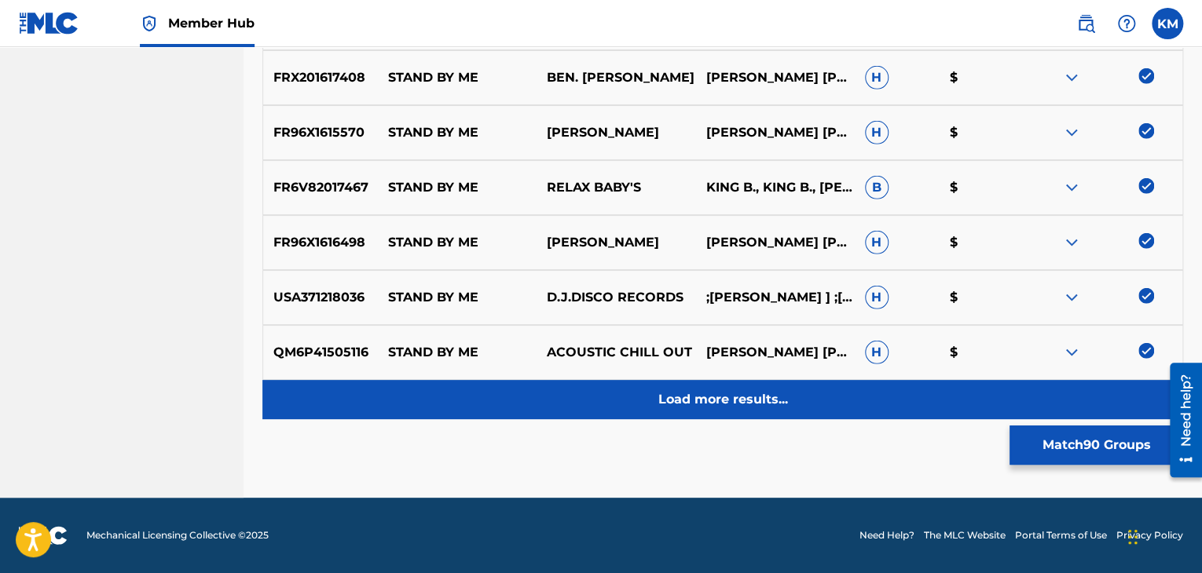
click at [721, 404] on p "Load more results..." at bounding box center [723, 399] width 130 height 19
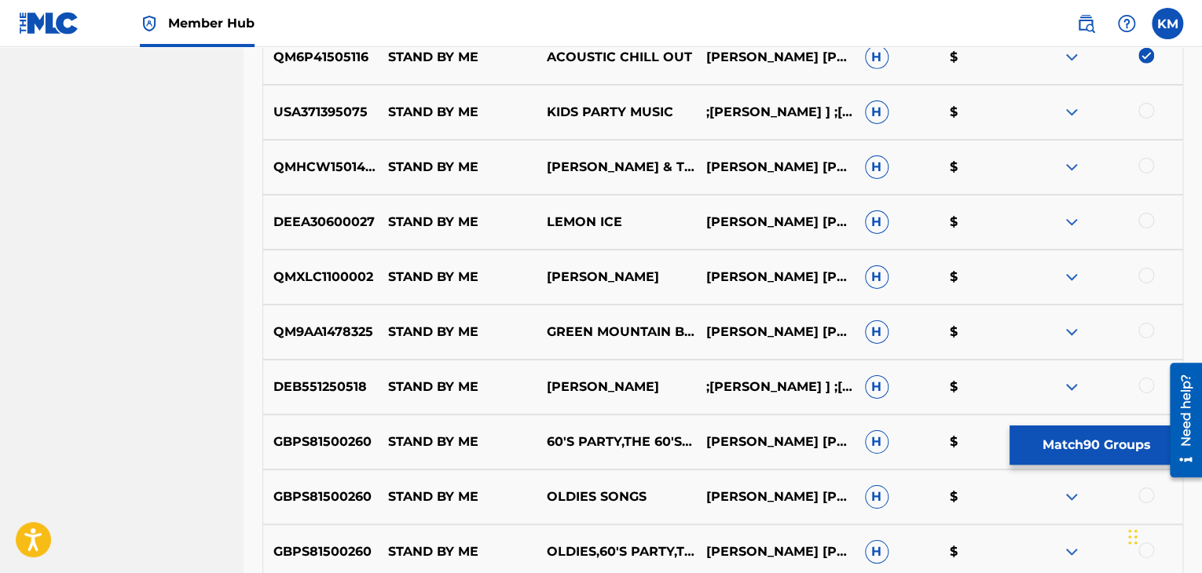
scroll to position [5554, 0]
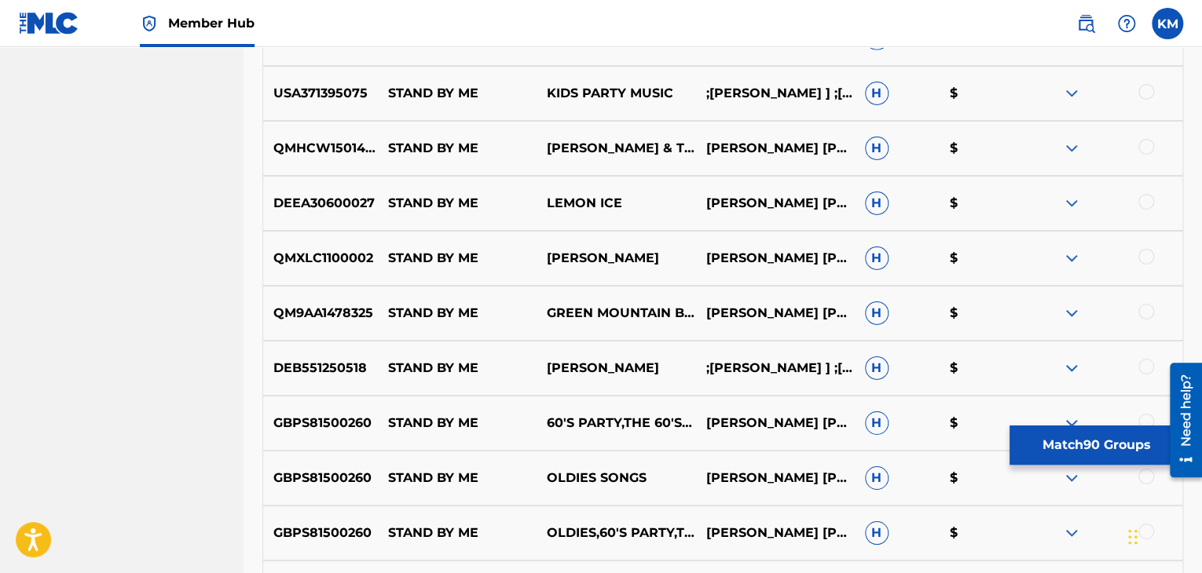
click at [1141, 92] on div at bounding box center [1146, 92] width 16 height 16
click at [1147, 148] on div at bounding box center [1146, 147] width 16 height 16
click at [1145, 202] on div at bounding box center [1146, 202] width 16 height 16
click at [1142, 258] on div at bounding box center [1146, 257] width 16 height 16
click at [1148, 309] on div at bounding box center [1146, 312] width 16 height 16
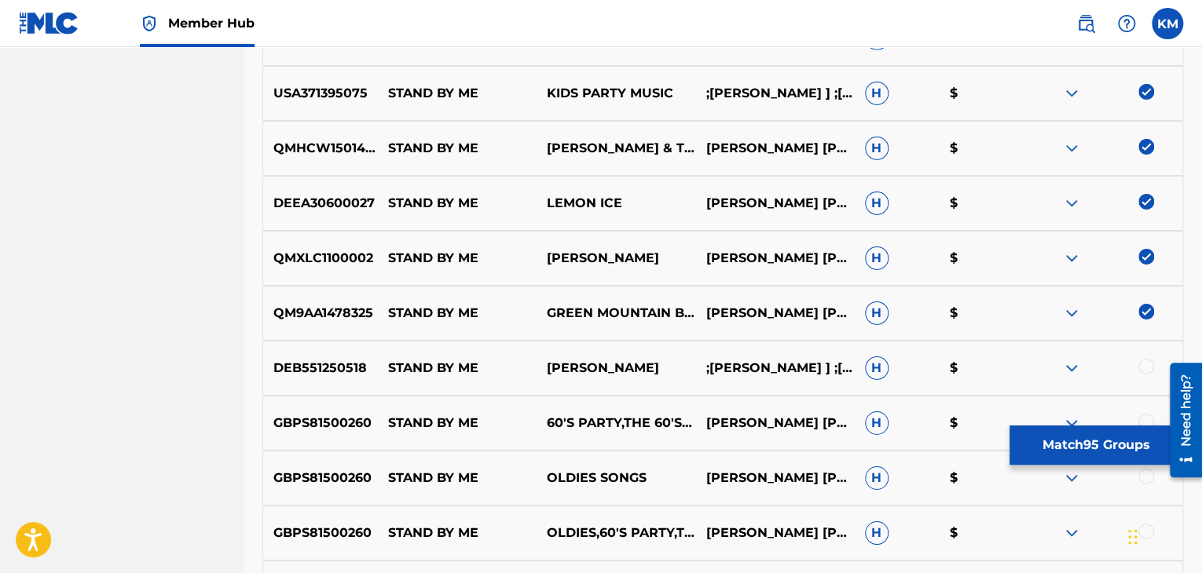
click at [1146, 365] on div at bounding box center [1146, 367] width 16 height 16
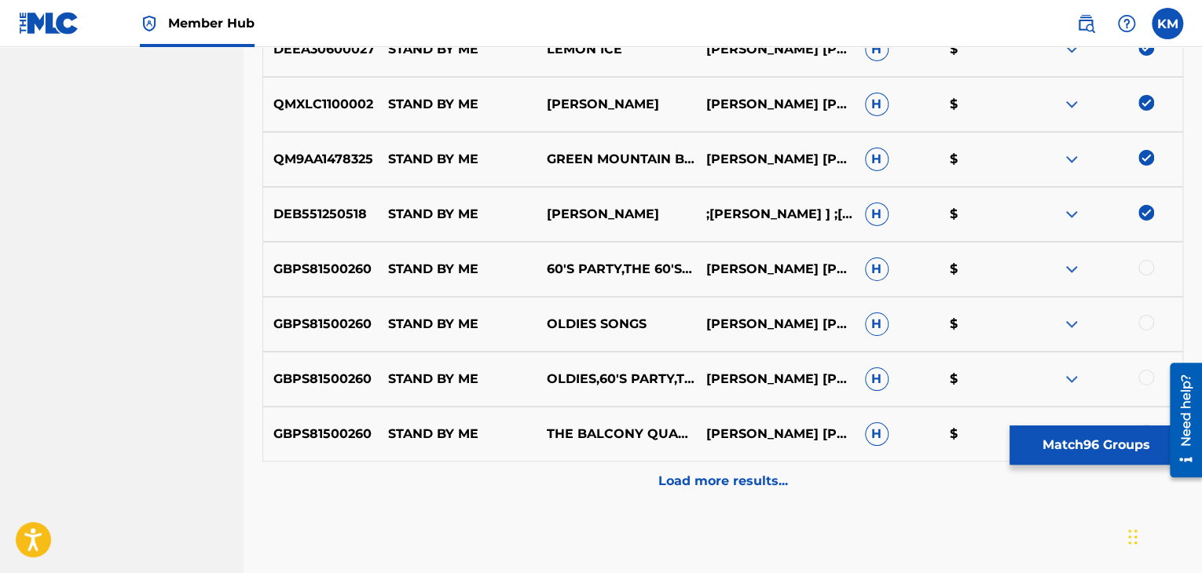
scroll to position [5711, 0]
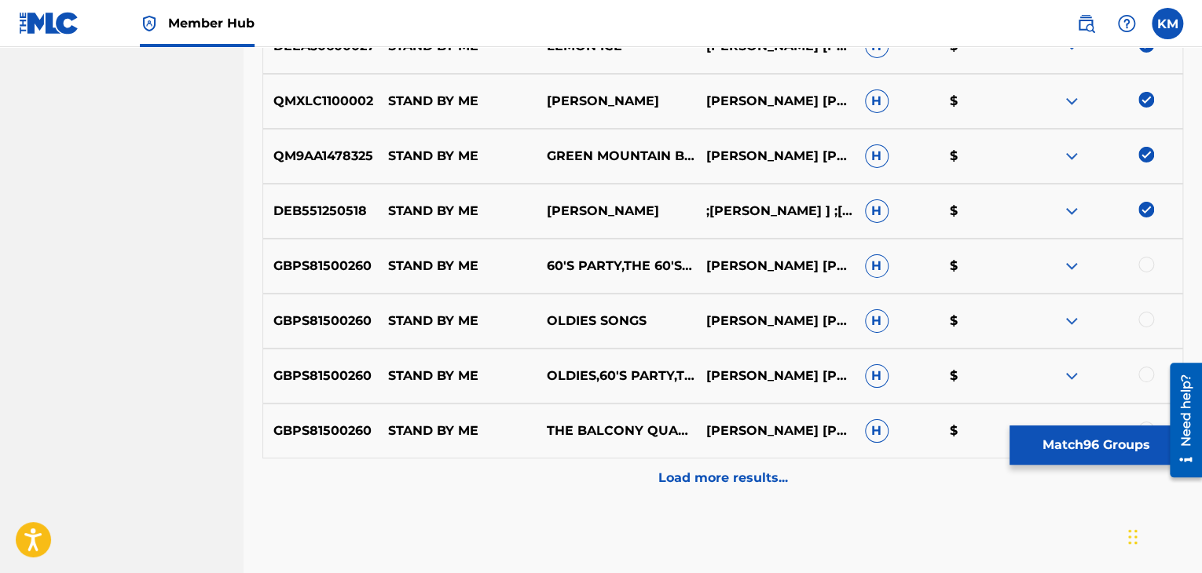
click at [1143, 266] on div at bounding box center [1146, 265] width 16 height 16
click at [1140, 320] on div at bounding box center [1146, 320] width 16 height 16
click at [1144, 372] on div at bounding box center [1146, 375] width 16 height 16
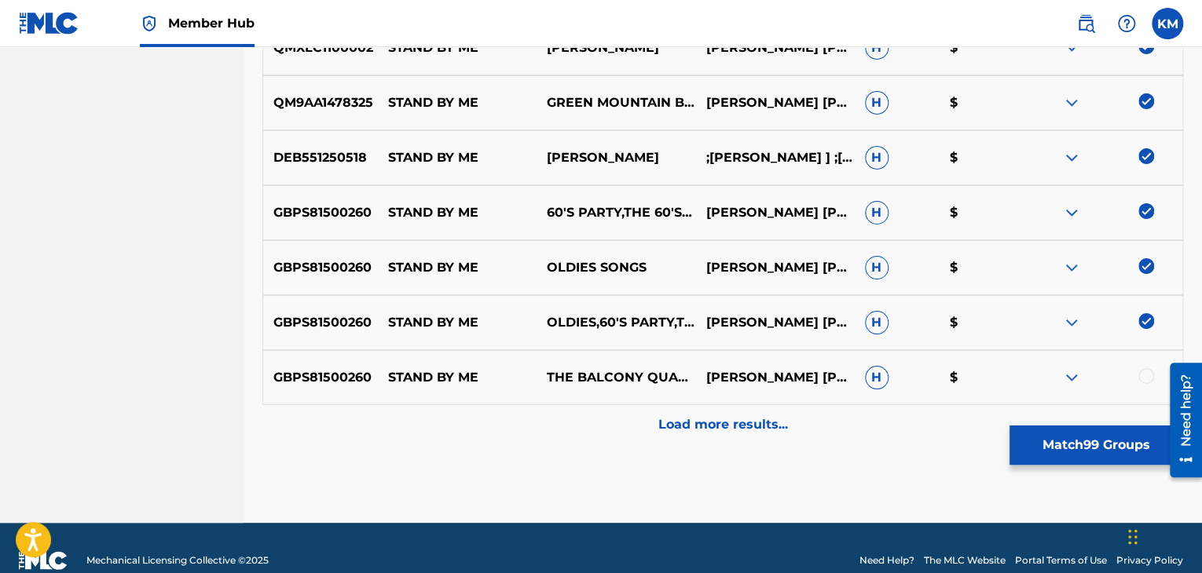
scroll to position [5790, 0]
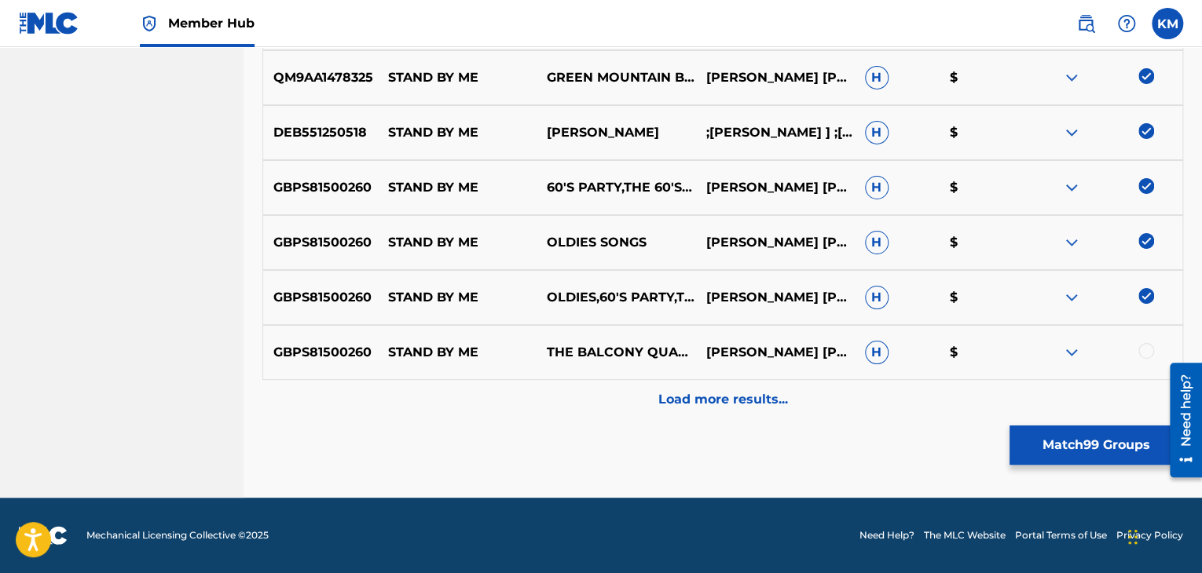
click at [1145, 347] on div at bounding box center [1146, 351] width 16 height 16
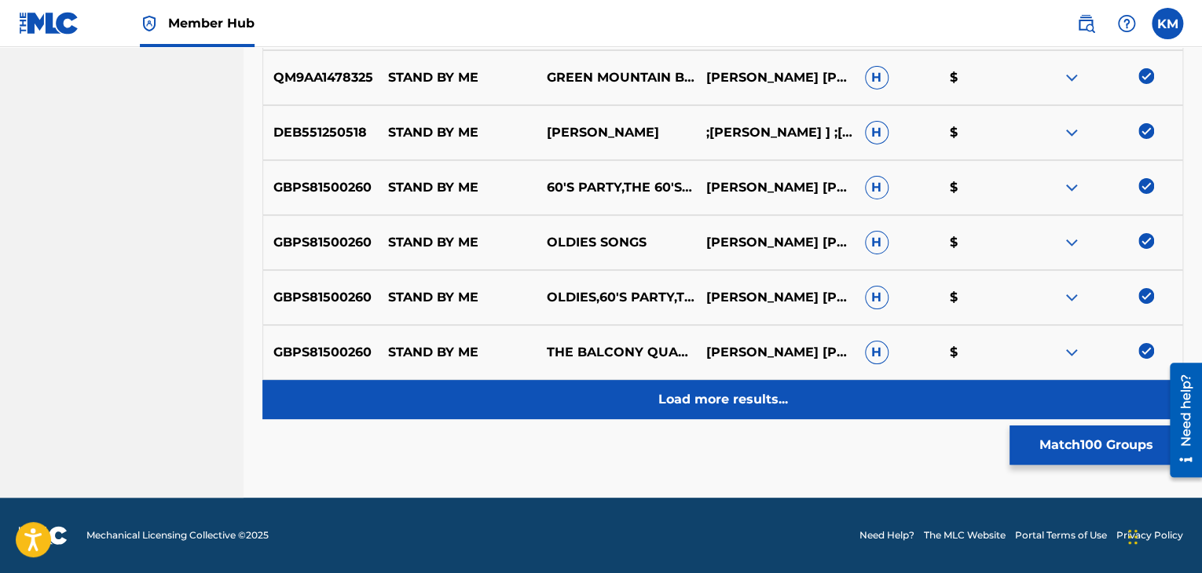
click at [770, 407] on p "Load more results..." at bounding box center [723, 399] width 130 height 19
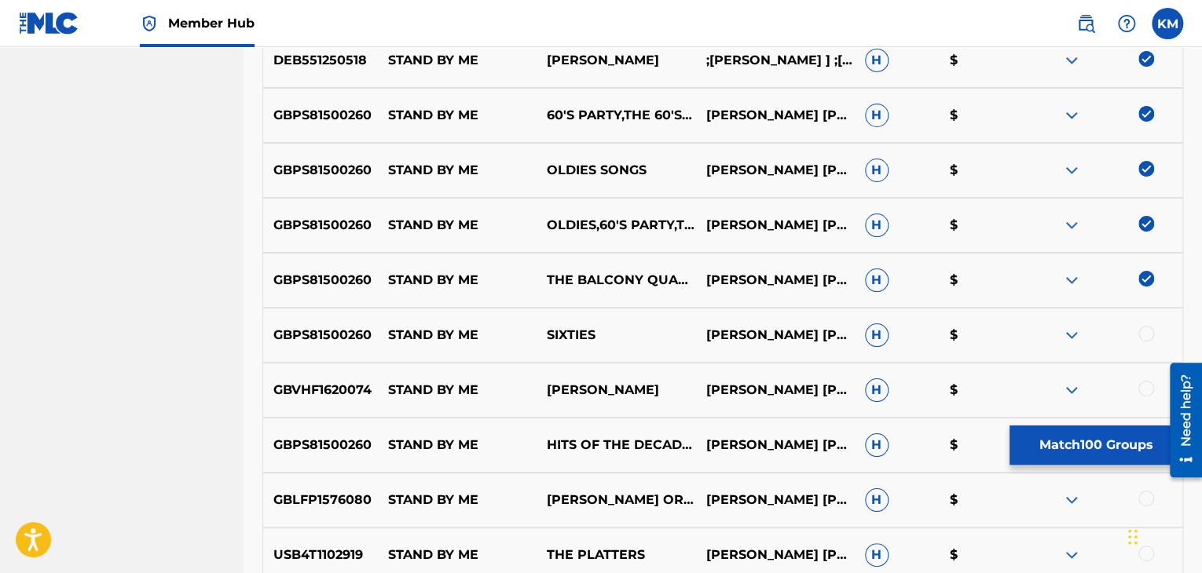
scroll to position [5947, 0]
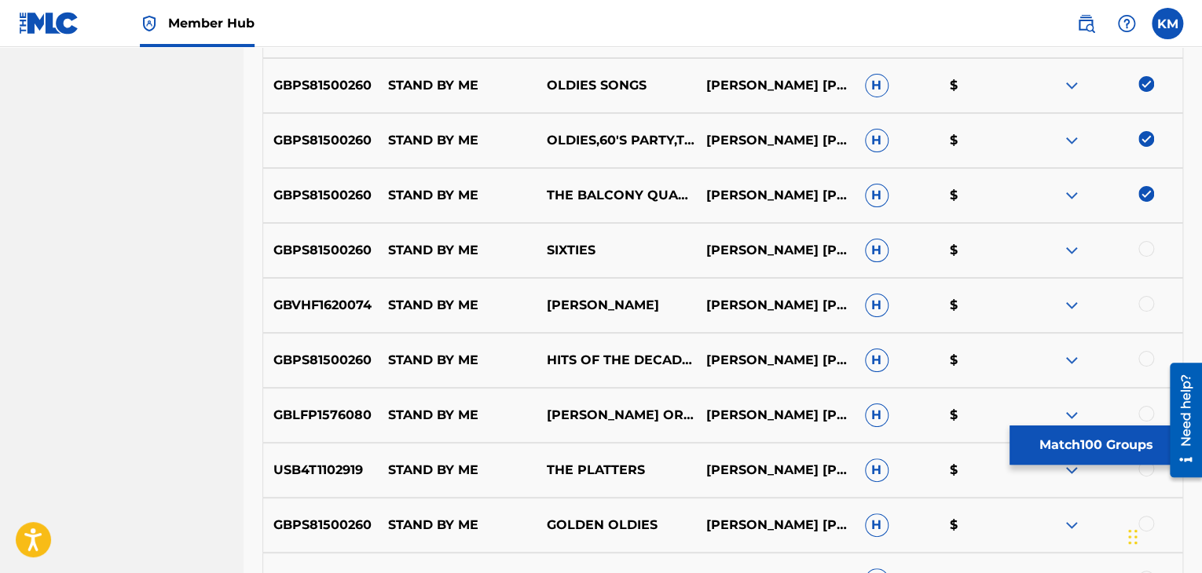
click at [1136, 243] on div at bounding box center [1102, 250] width 159 height 19
click at [1138, 250] on div at bounding box center [1146, 249] width 16 height 16
click at [1146, 305] on div at bounding box center [1146, 304] width 16 height 16
click at [1143, 357] on div at bounding box center [1146, 359] width 16 height 16
click at [1144, 407] on div at bounding box center [1146, 414] width 16 height 16
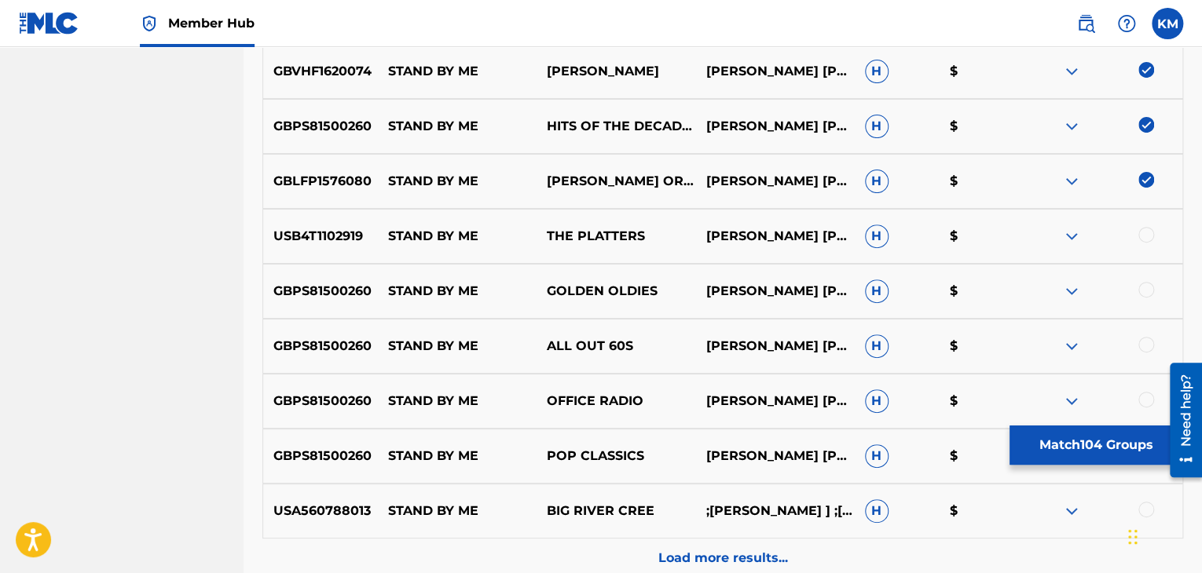
scroll to position [6182, 0]
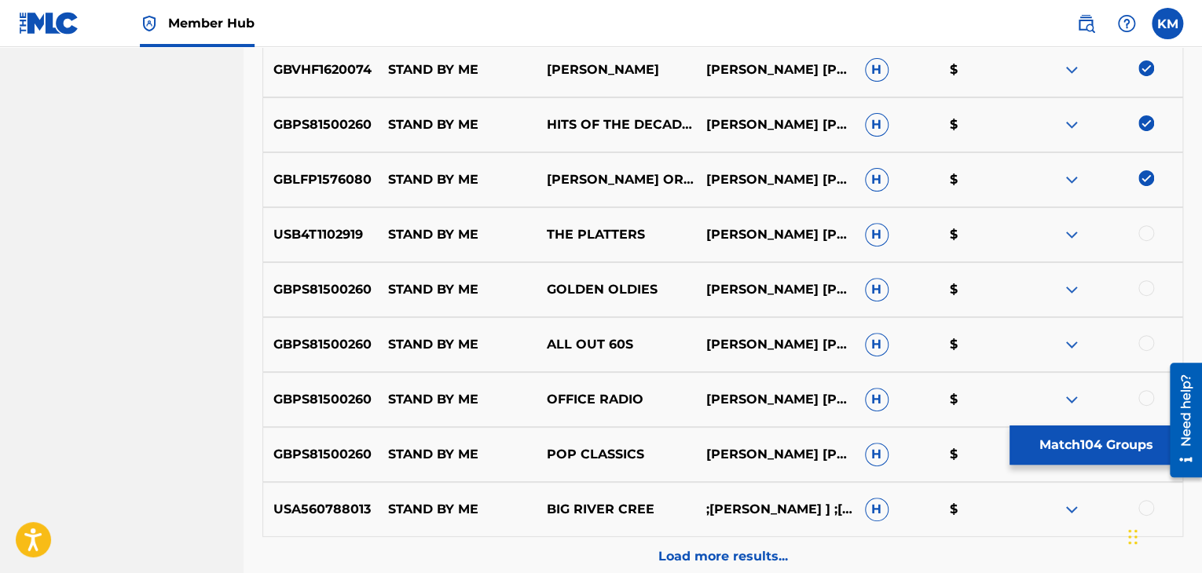
click at [1146, 232] on div at bounding box center [1146, 233] width 16 height 16
click at [1145, 290] on div at bounding box center [1146, 288] width 16 height 16
click at [1145, 343] on div at bounding box center [1146, 343] width 16 height 16
click at [1146, 398] on div at bounding box center [1146, 398] width 16 height 16
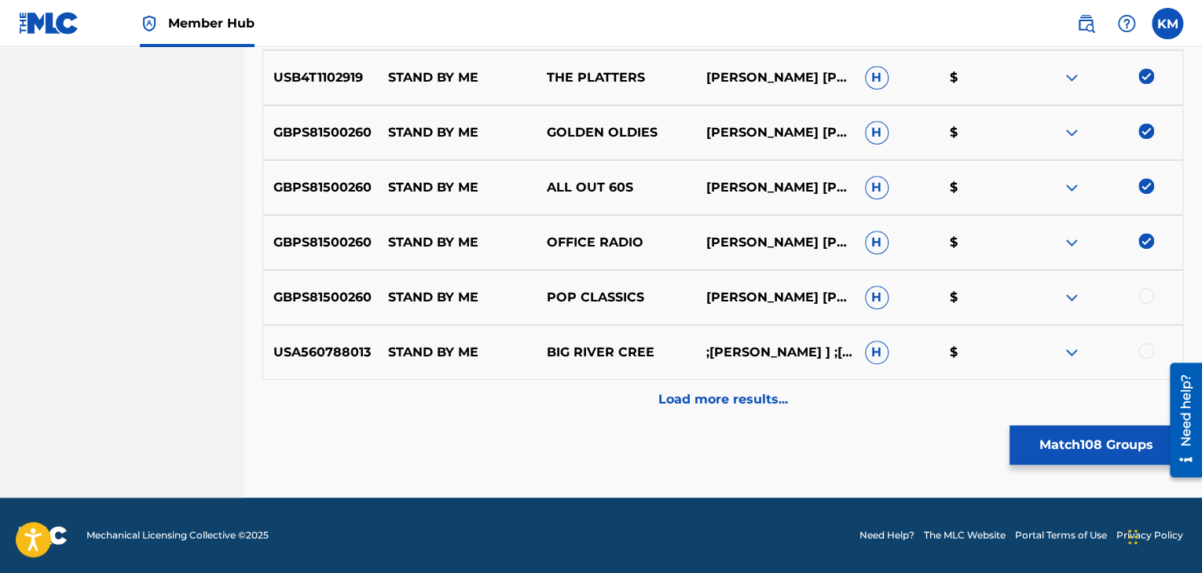
click at [1142, 299] on div at bounding box center [1146, 296] width 16 height 16
click at [1140, 349] on div at bounding box center [1146, 351] width 16 height 16
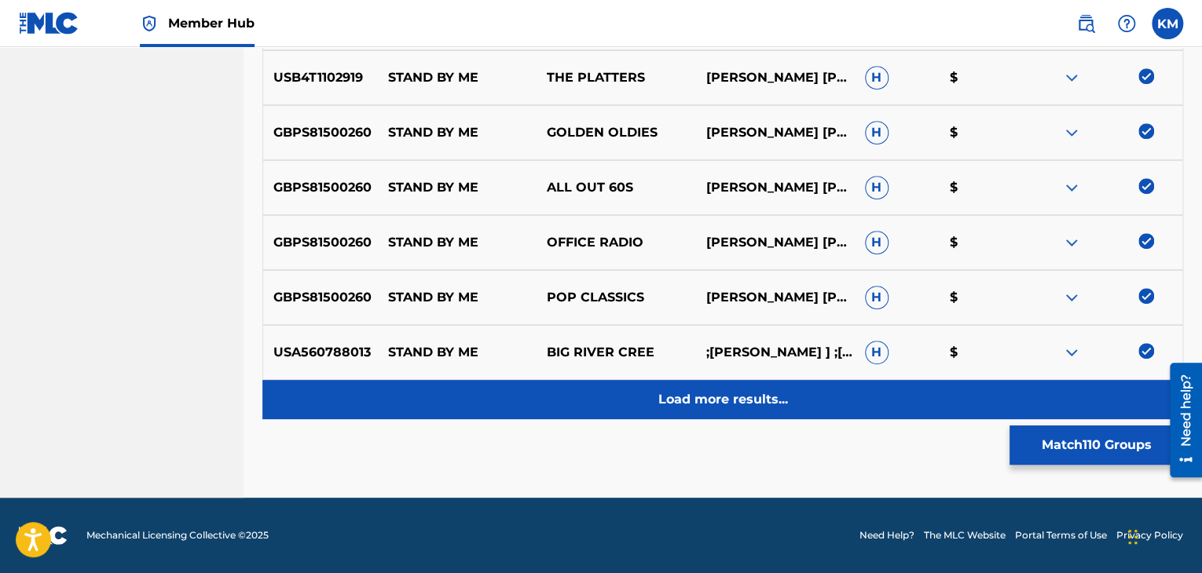
click at [766, 396] on p "Load more results..." at bounding box center [723, 399] width 130 height 19
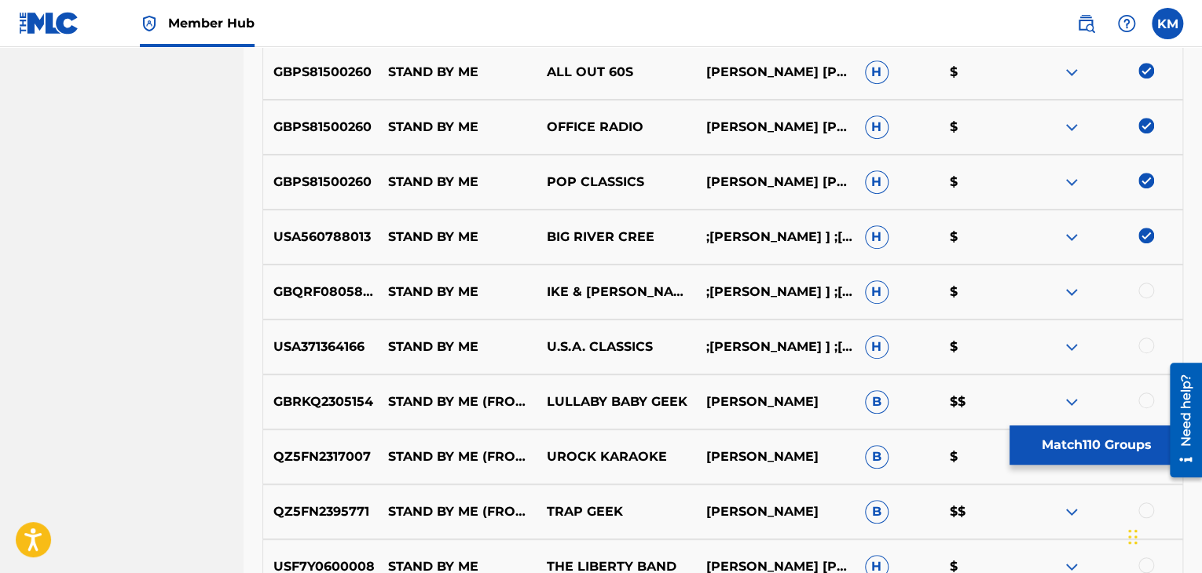
scroll to position [6575, 0]
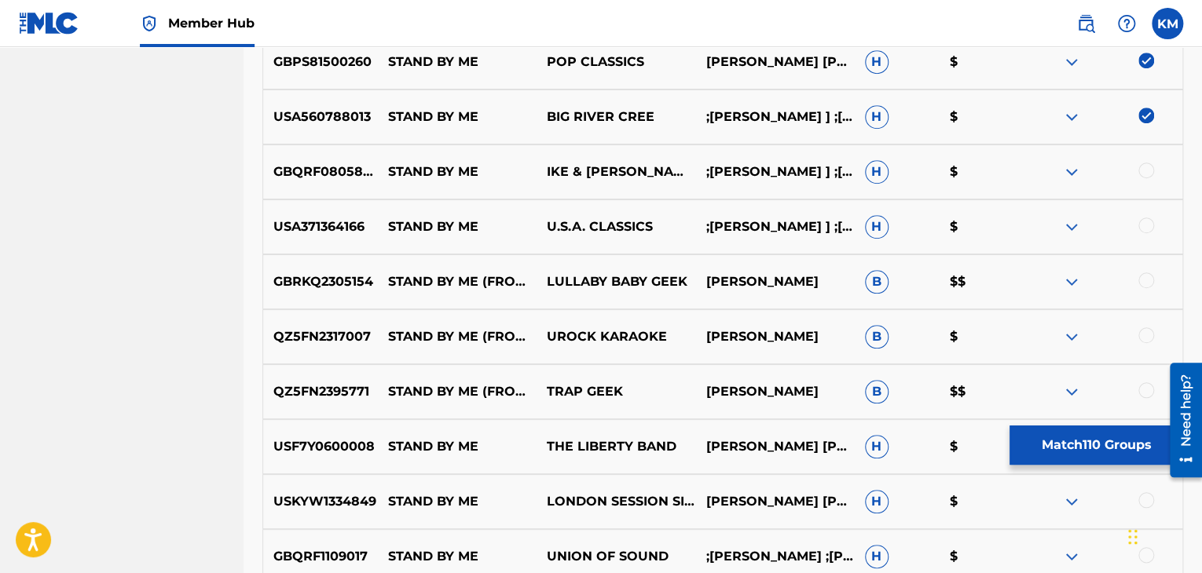
click at [1145, 168] on div at bounding box center [1146, 171] width 16 height 16
click at [1144, 222] on div at bounding box center [1146, 226] width 16 height 16
click at [1143, 280] on div at bounding box center [1146, 281] width 16 height 16
click at [1143, 335] on div at bounding box center [1146, 335] width 16 height 16
click at [1145, 386] on div at bounding box center [1146, 390] width 16 height 16
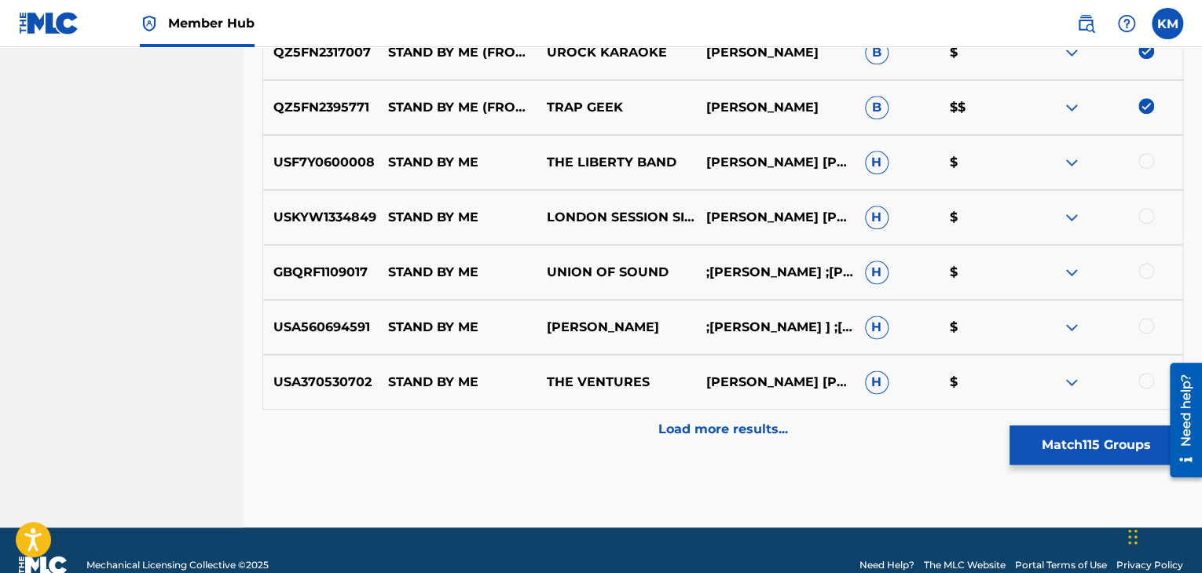
scroll to position [6889, 0]
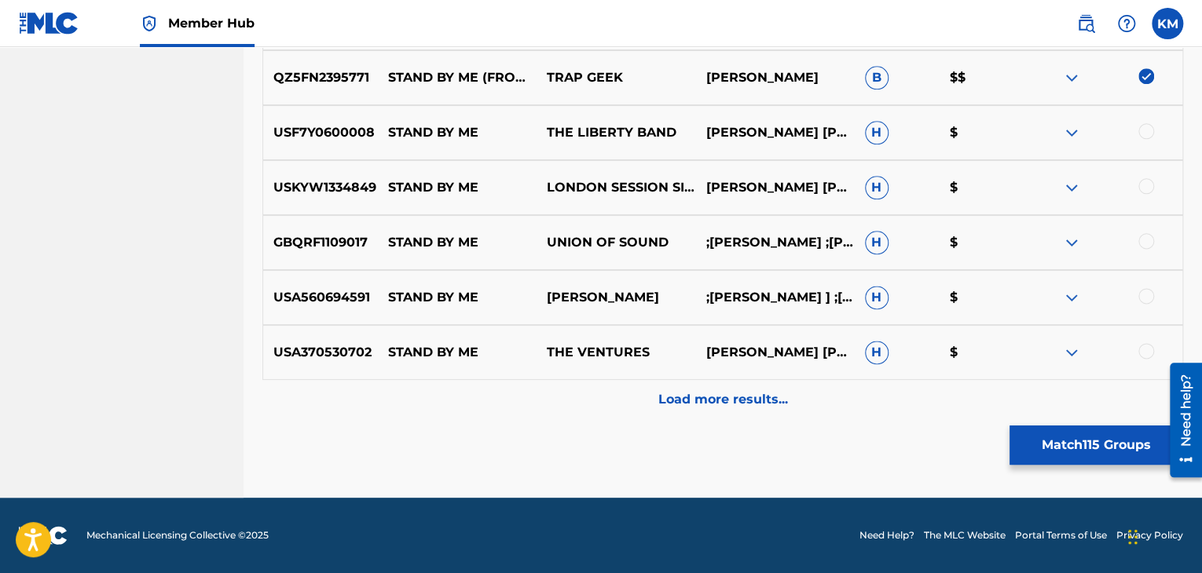
click at [1146, 135] on div at bounding box center [1146, 131] width 16 height 16
click at [1143, 184] on div at bounding box center [1146, 186] width 16 height 16
click at [1145, 240] on div at bounding box center [1146, 241] width 16 height 16
click at [1147, 293] on div at bounding box center [1146, 296] width 16 height 16
click at [1143, 353] on div at bounding box center [1146, 351] width 16 height 16
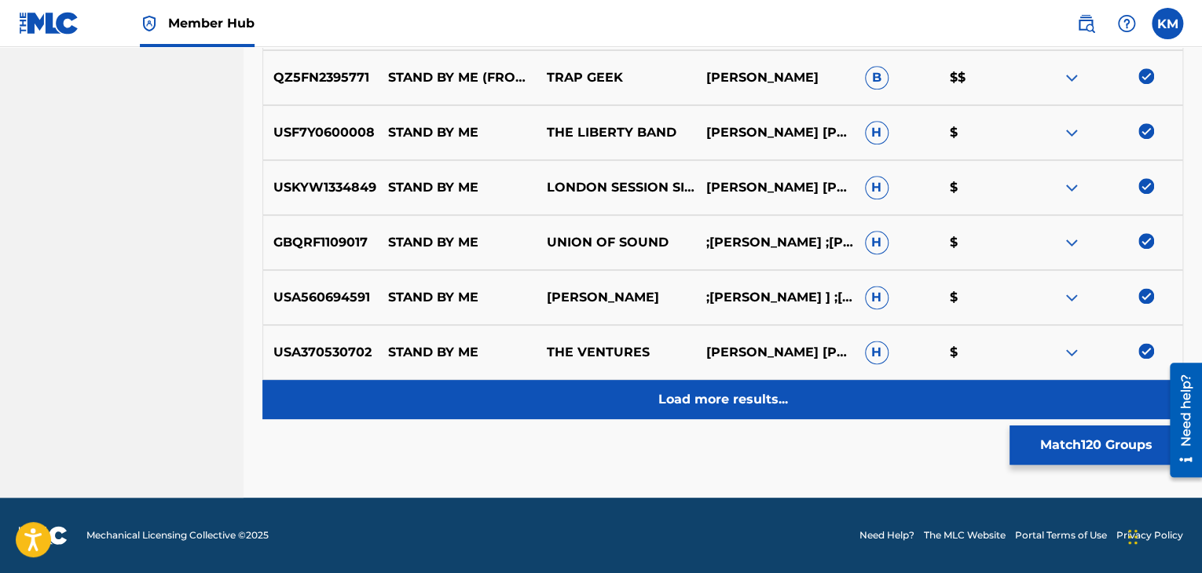
click at [739, 401] on p "Load more results..." at bounding box center [723, 399] width 130 height 19
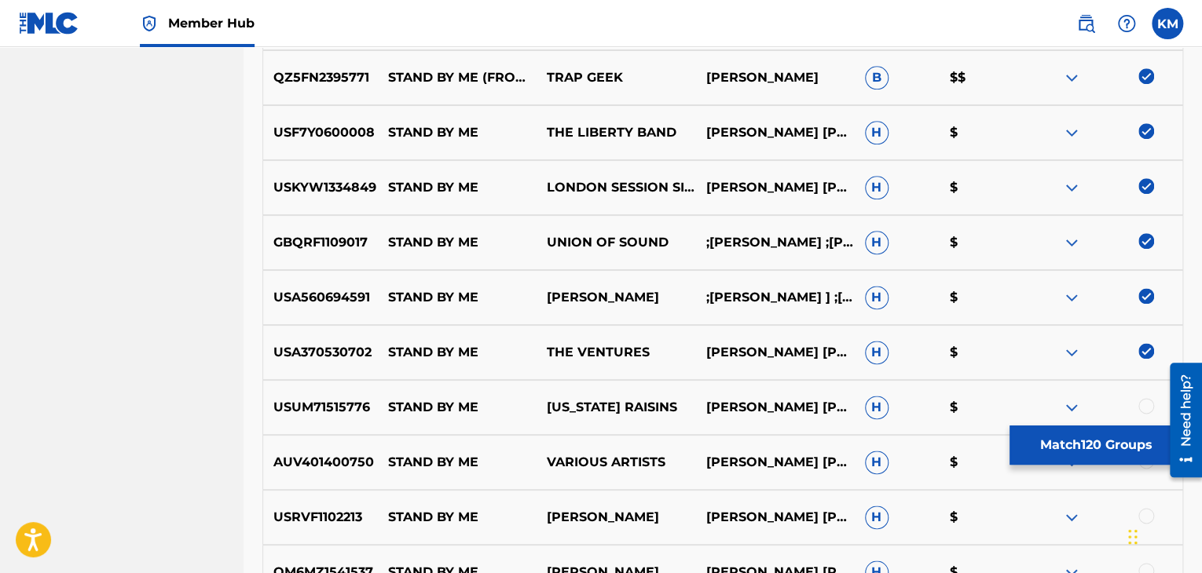
click at [1146, 400] on div at bounding box center [1146, 406] width 16 height 16
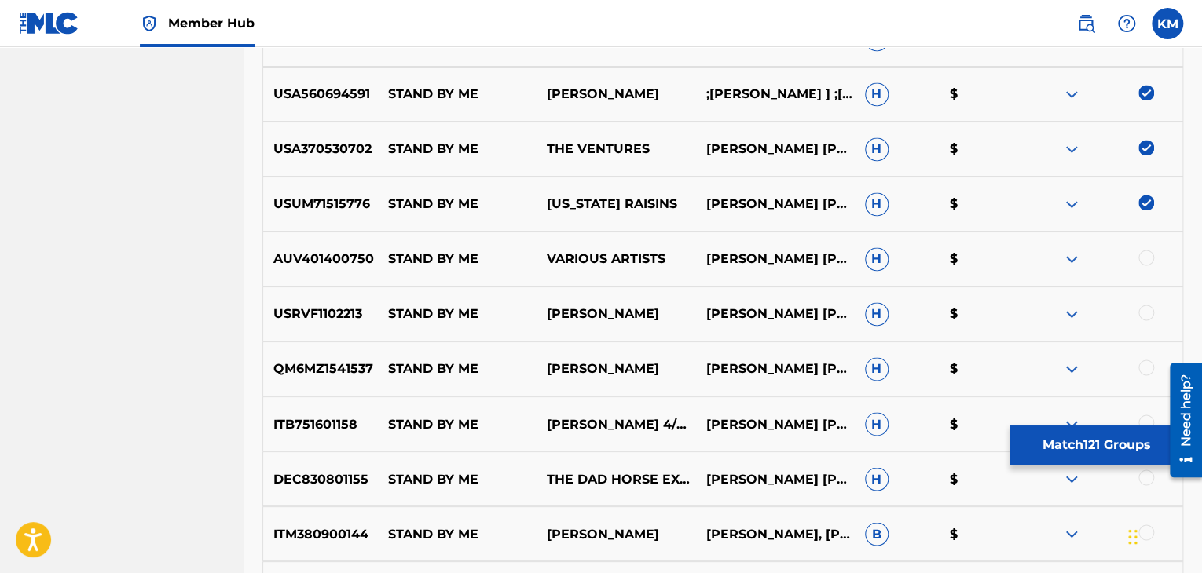
scroll to position [7203, 0]
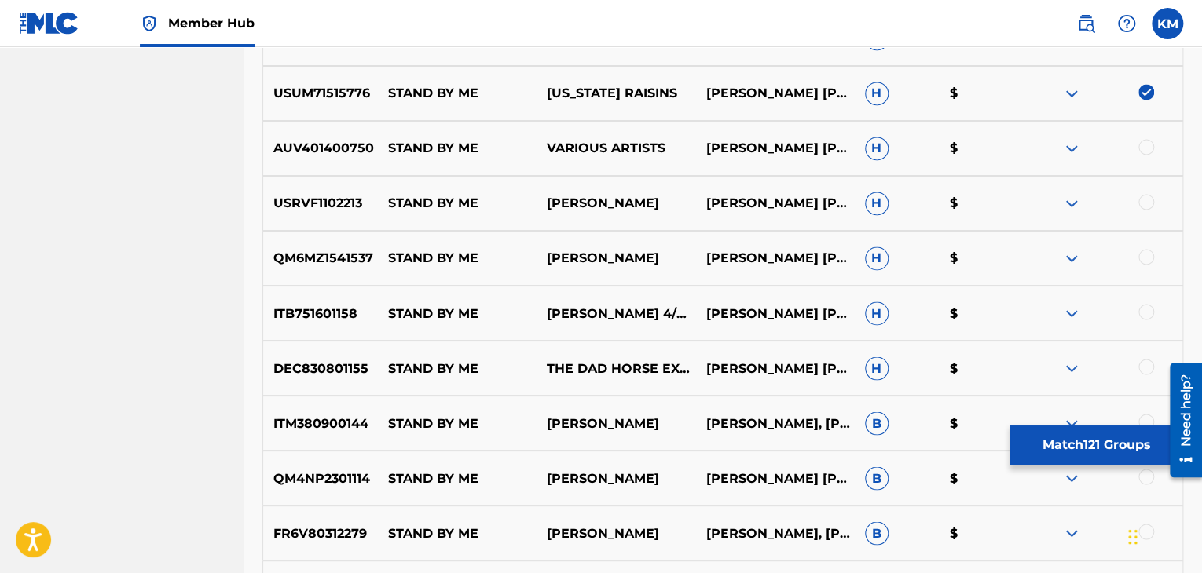
click at [1143, 144] on div at bounding box center [1146, 147] width 16 height 16
click at [1143, 202] on div at bounding box center [1146, 202] width 16 height 16
click at [1143, 257] on div at bounding box center [1146, 257] width 16 height 16
click at [1143, 313] on div at bounding box center [1146, 312] width 16 height 16
click at [1143, 367] on div at bounding box center [1146, 367] width 16 height 16
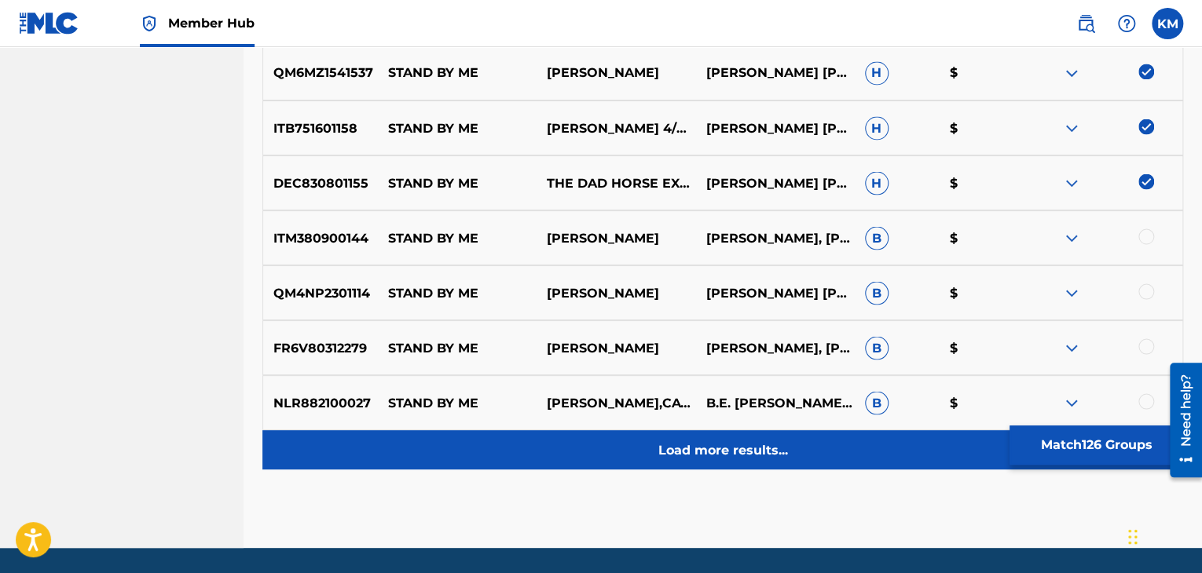
scroll to position [7439, 0]
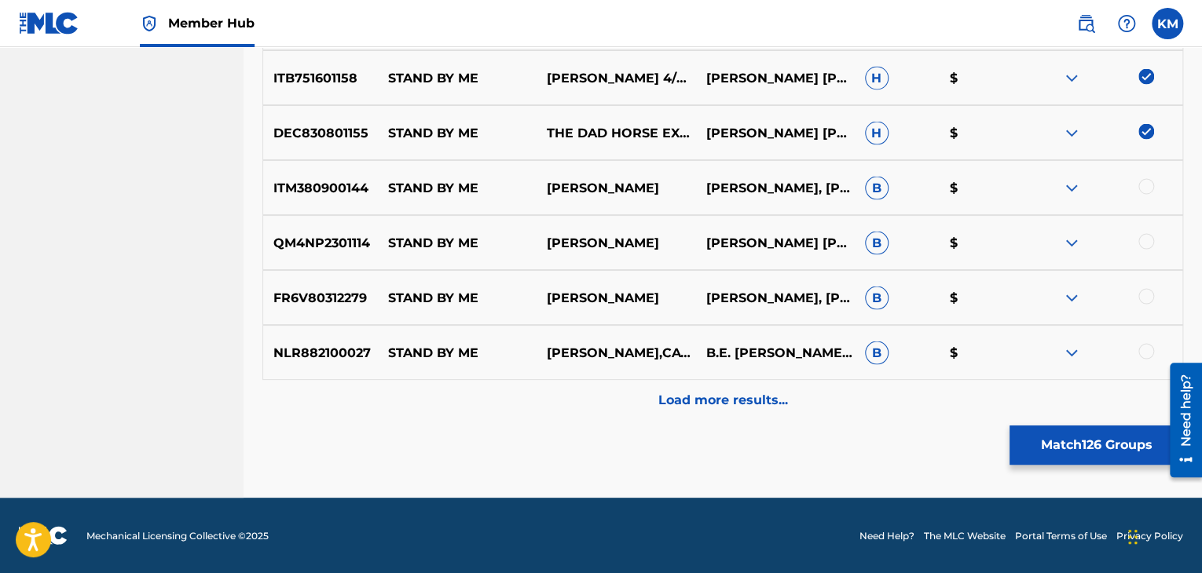
click at [1143, 181] on div at bounding box center [1146, 186] width 16 height 16
click at [1145, 241] on div at bounding box center [1146, 241] width 16 height 16
click at [1147, 291] on div at bounding box center [1146, 296] width 16 height 16
click at [1147, 343] on div at bounding box center [1146, 351] width 16 height 16
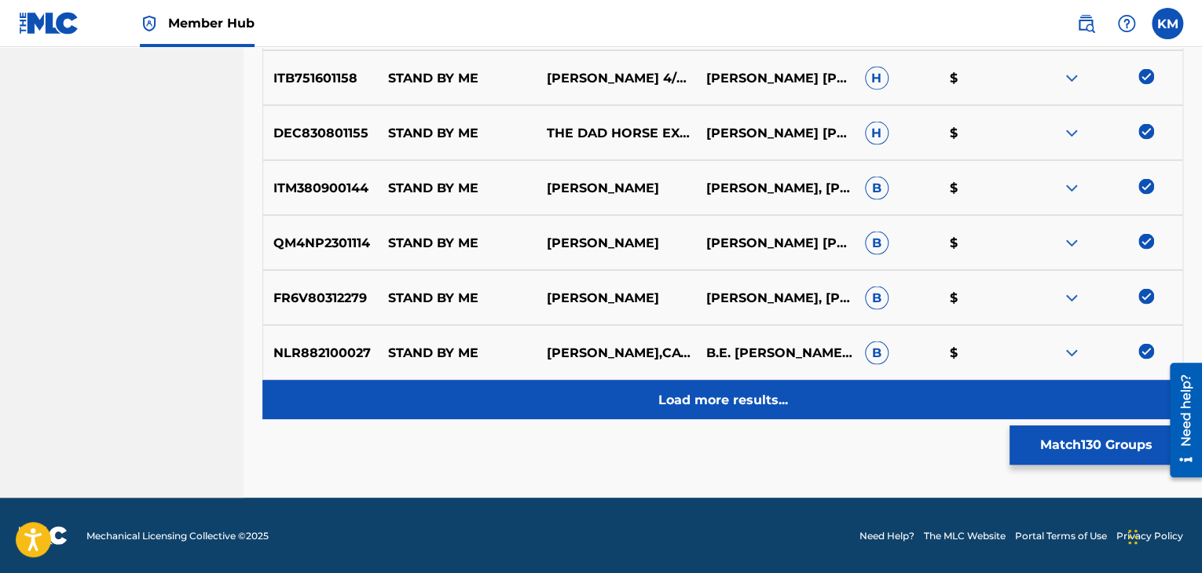
click at [790, 397] on div "Load more results..." at bounding box center [722, 399] width 920 height 39
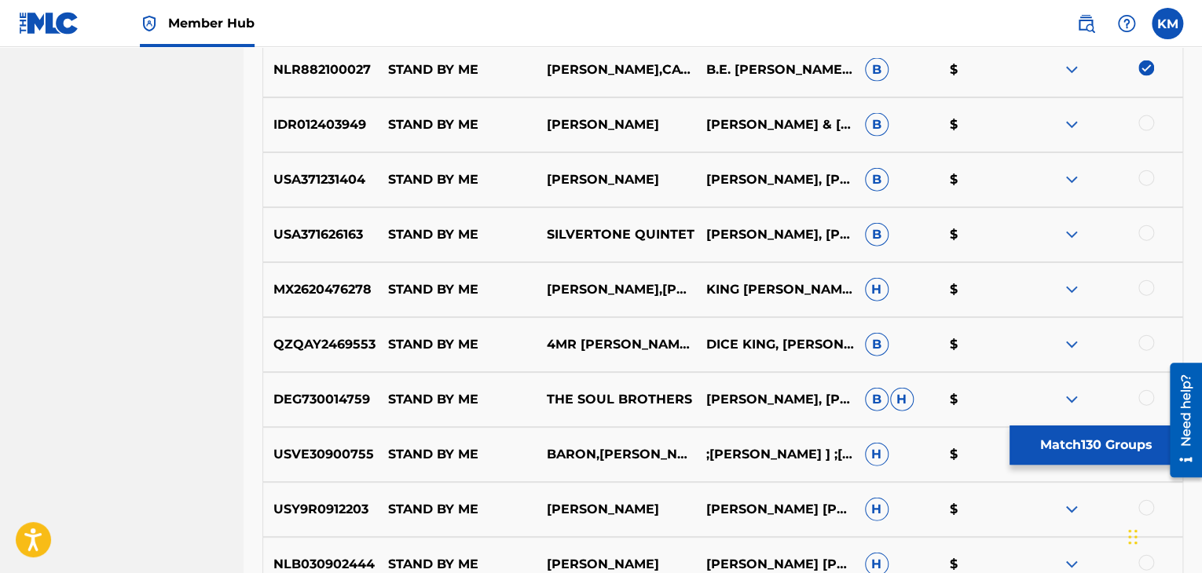
scroll to position [7989, 0]
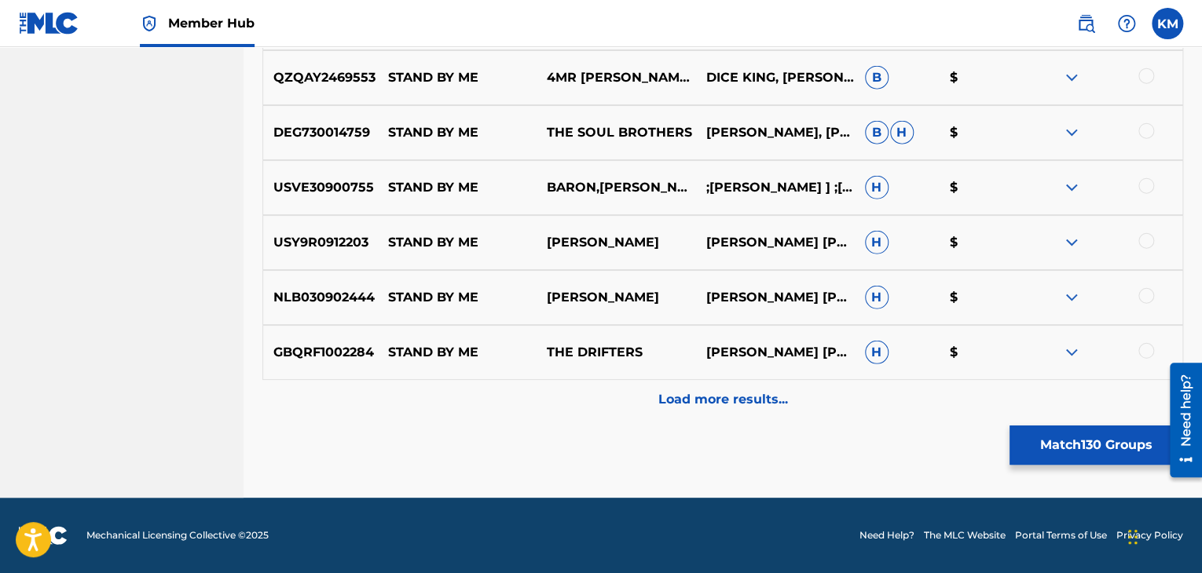
click at [1145, 73] on div at bounding box center [1146, 76] width 16 height 16
click at [1146, 131] on div at bounding box center [1146, 131] width 16 height 16
click at [1147, 181] on div at bounding box center [1146, 186] width 16 height 16
click at [1147, 240] on div at bounding box center [1146, 241] width 16 height 16
click at [1143, 297] on div at bounding box center [1146, 296] width 16 height 16
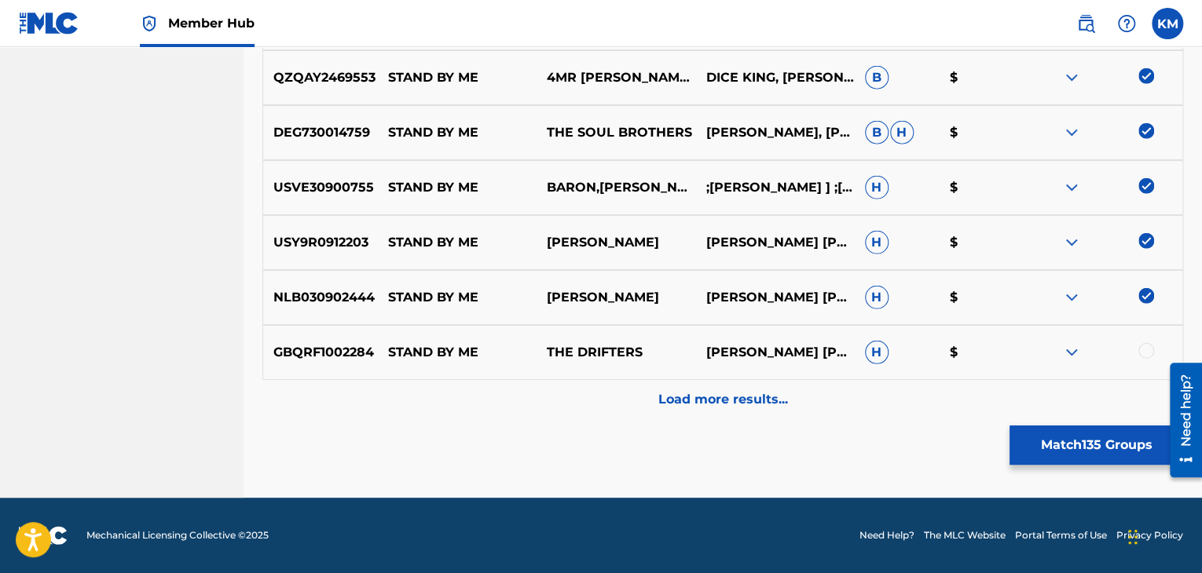
click at [1146, 353] on div at bounding box center [1146, 351] width 16 height 16
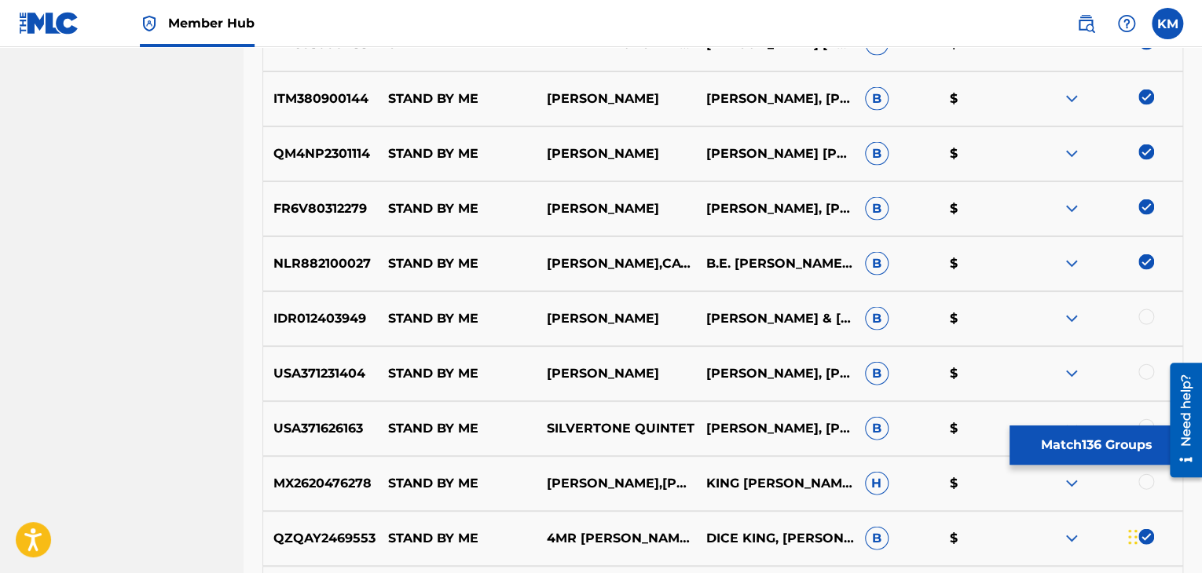
scroll to position [7596, 0]
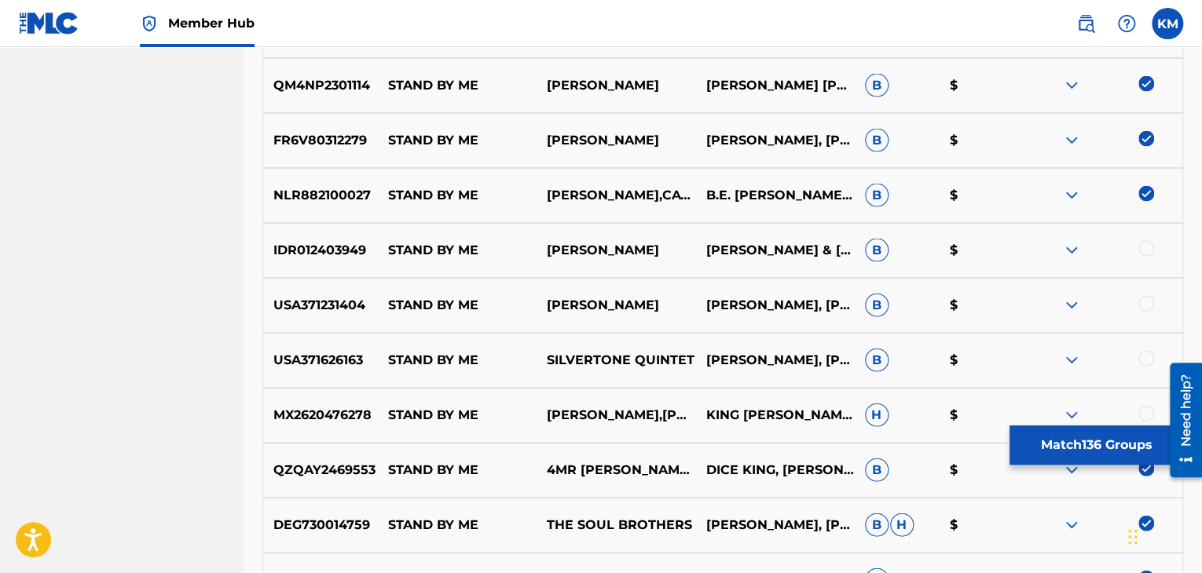
click at [1144, 250] on div at bounding box center [1146, 249] width 16 height 16
click at [1144, 306] on div at bounding box center [1146, 304] width 16 height 16
click at [1144, 359] on div at bounding box center [1146, 359] width 16 height 16
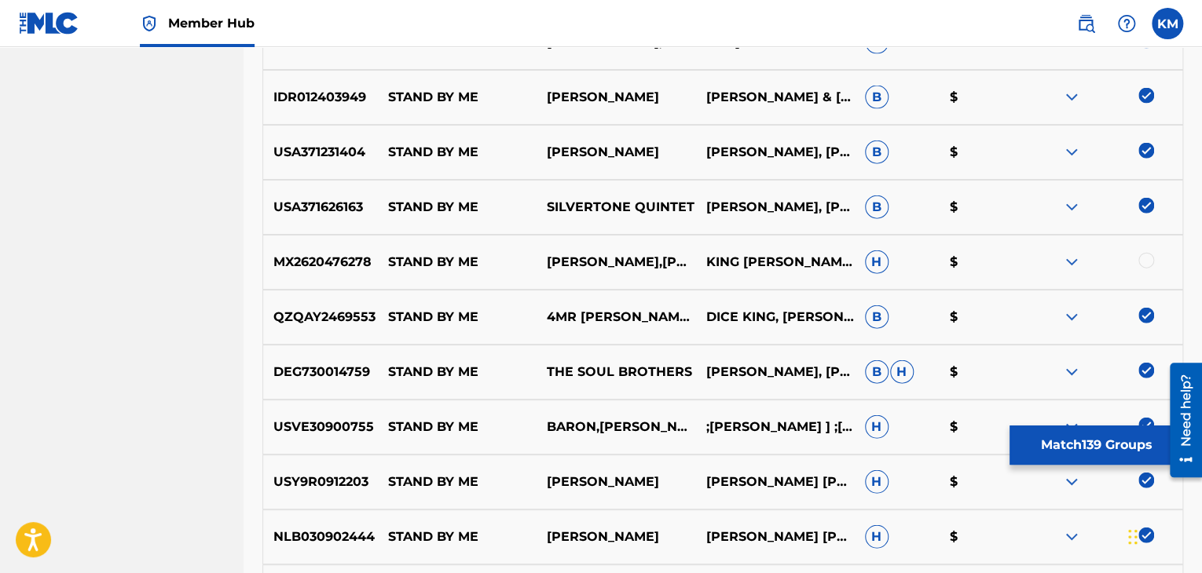
scroll to position [7753, 0]
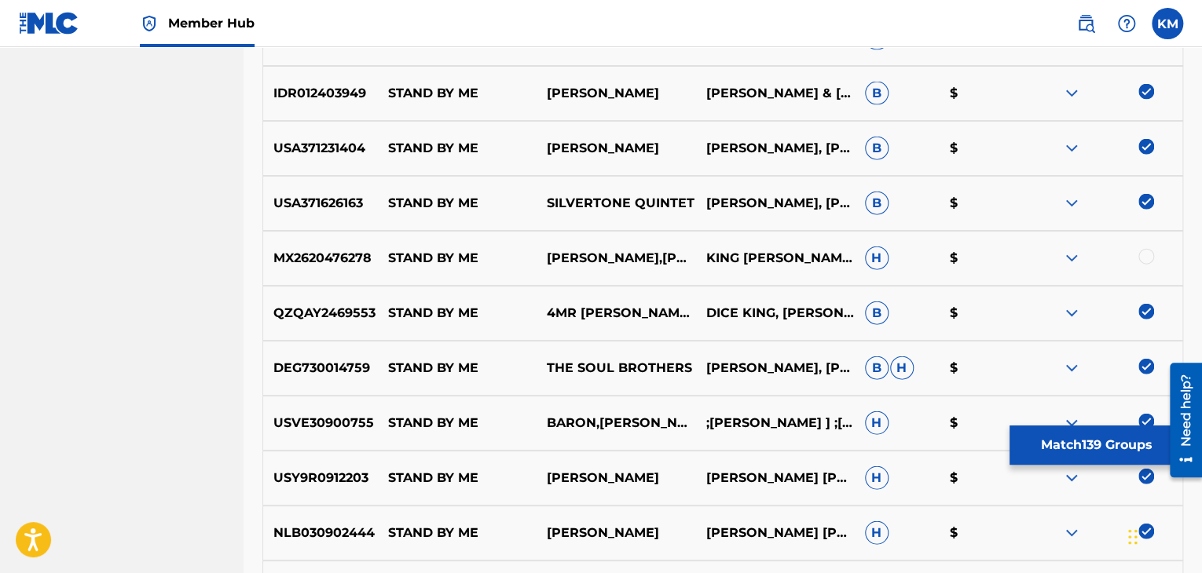
click at [1146, 258] on div at bounding box center [1146, 257] width 16 height 16
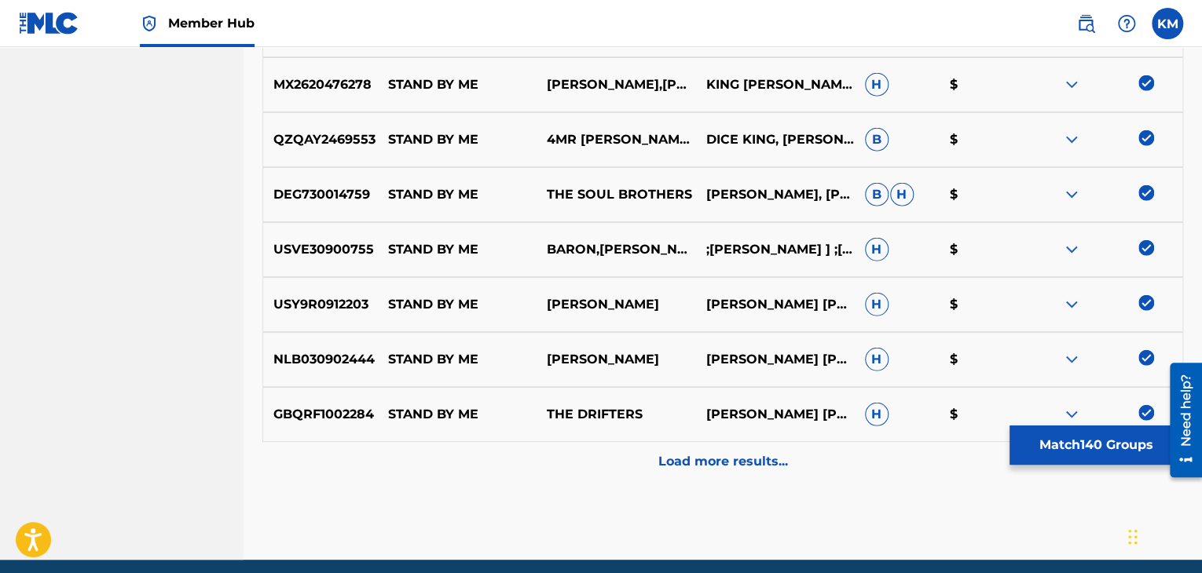
scroll to position [7989, 0]
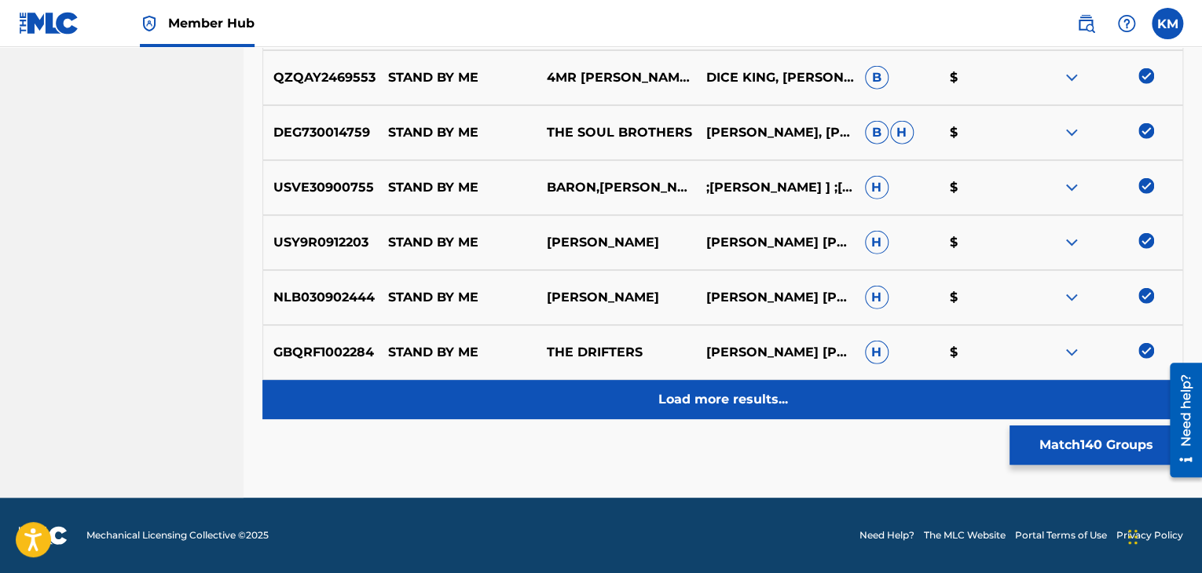
click at [730, 386] on div "Load more results..." at bounding box center [722, 399] width 920 height 39
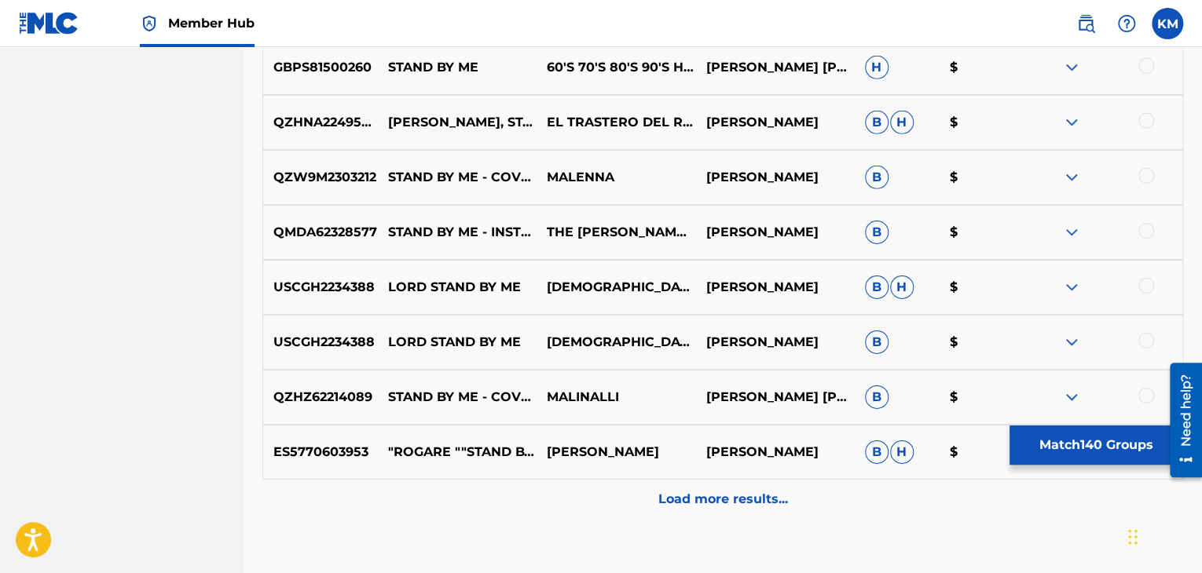
scroll to position [8460, 0]
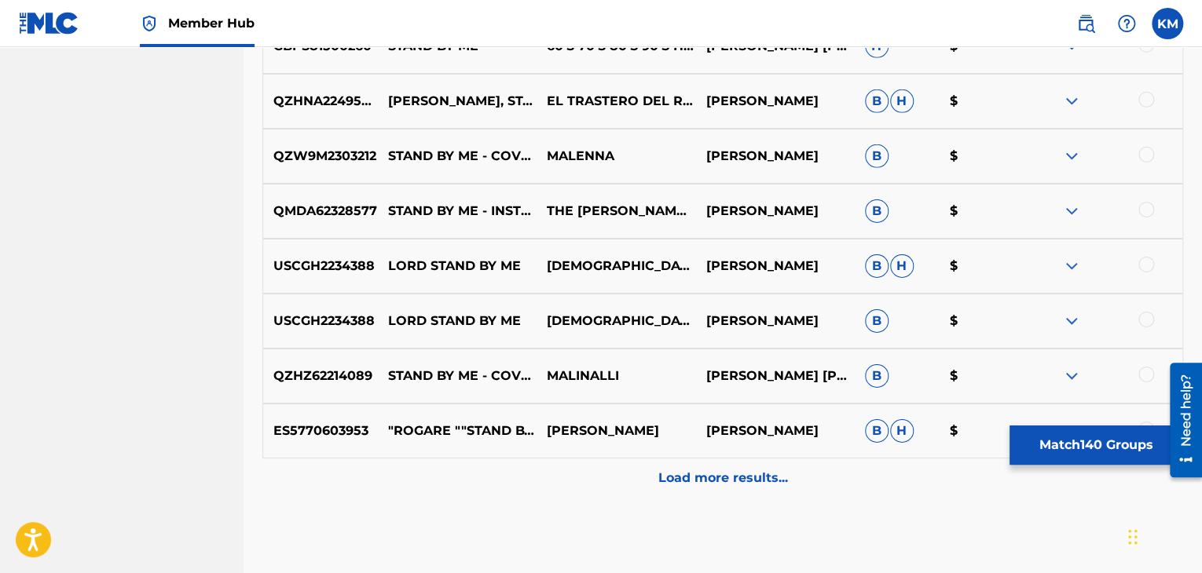
click at [1142, 105] on div at bounding box center [1146, 100] width 16 height 16
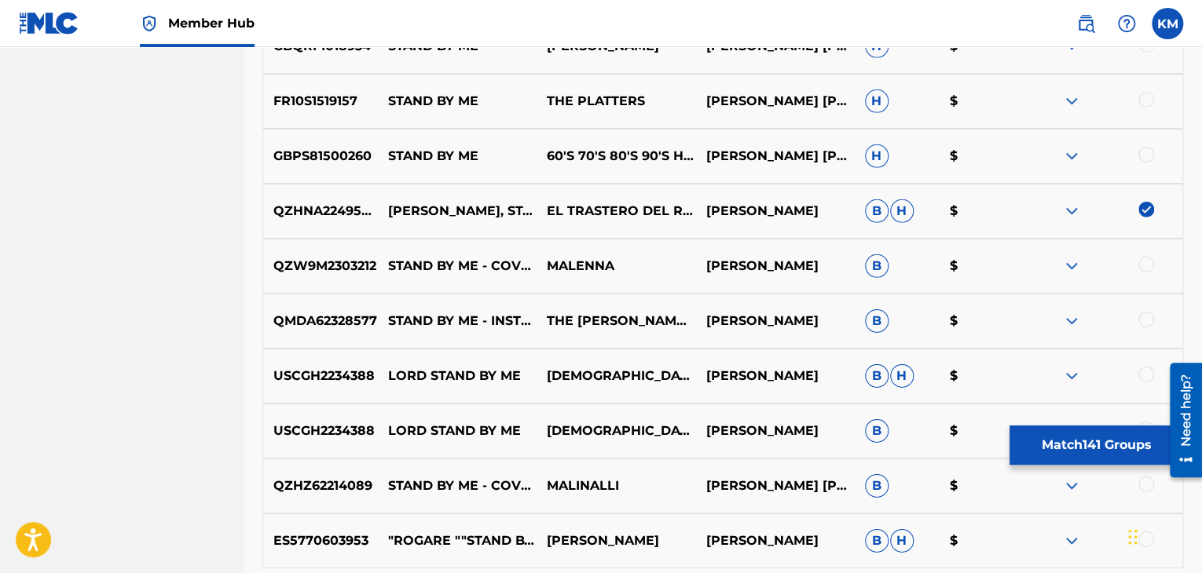
scroll to position [8224, 0]
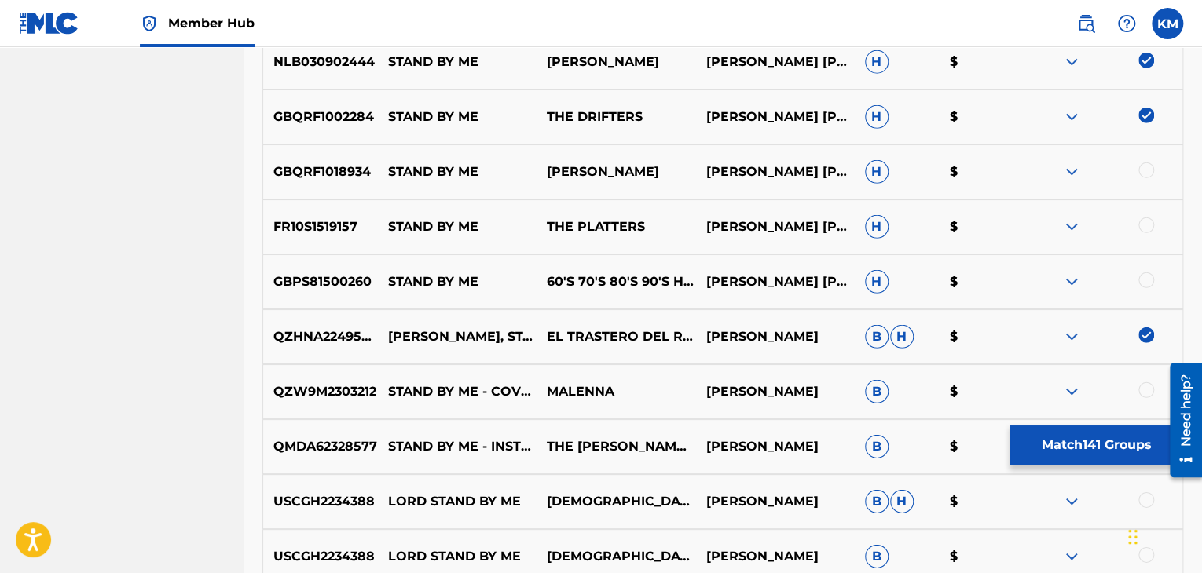
click at [1146, 171] on div at bounding box center [1146, 171] width 16 height 16
click at [1147, 225] on div at bounding box center [1146, 226] width 16 height 16
click at [1146, 281] on div at bounding box center [1146, 281] width 16 height 16
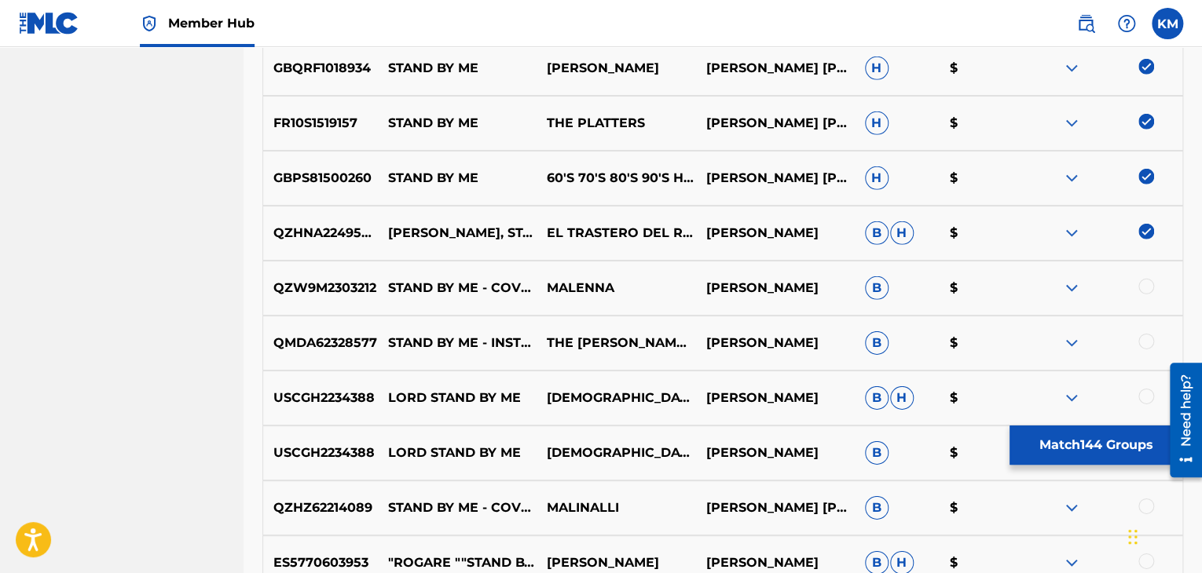
scroll to position [8538, 0]
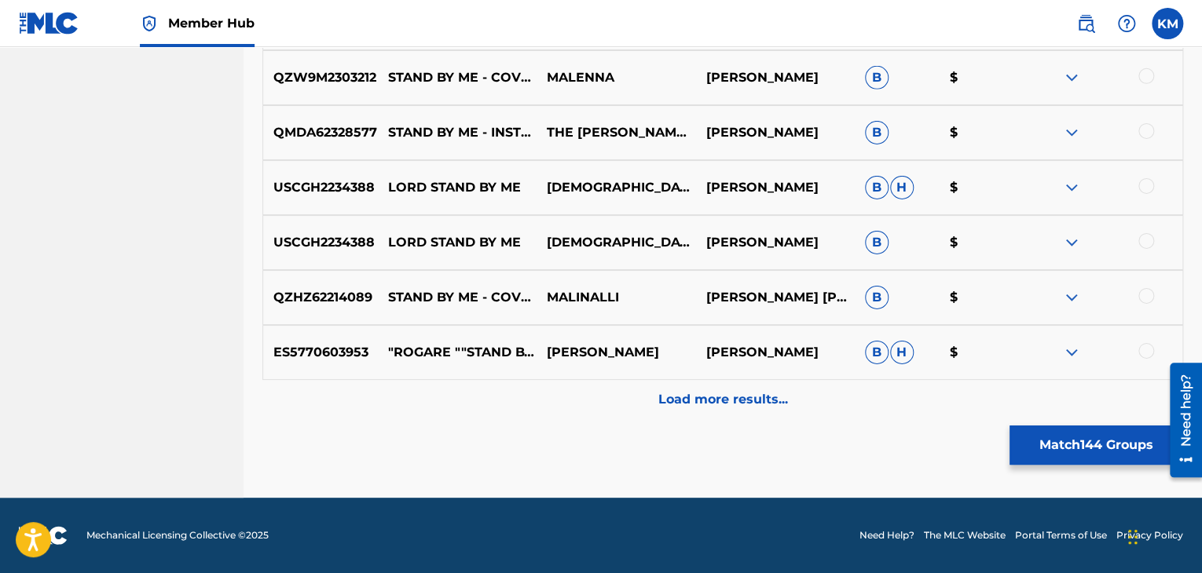
click at [1143, 82] on div at bounding box center [1146, 76] width 16 height 16
click at [1143, 136] on div at bounding box center [1146, 131] width 16 height 16
click at [1143, 186] on div at bounding box center [1146, 186] width 16 height 16
click at [1147, 236] on div at bounding box center [1146, 241] width 16 height 16
click at [1149, 295] on div at bounding box center [1146, 296] width 16 height 16
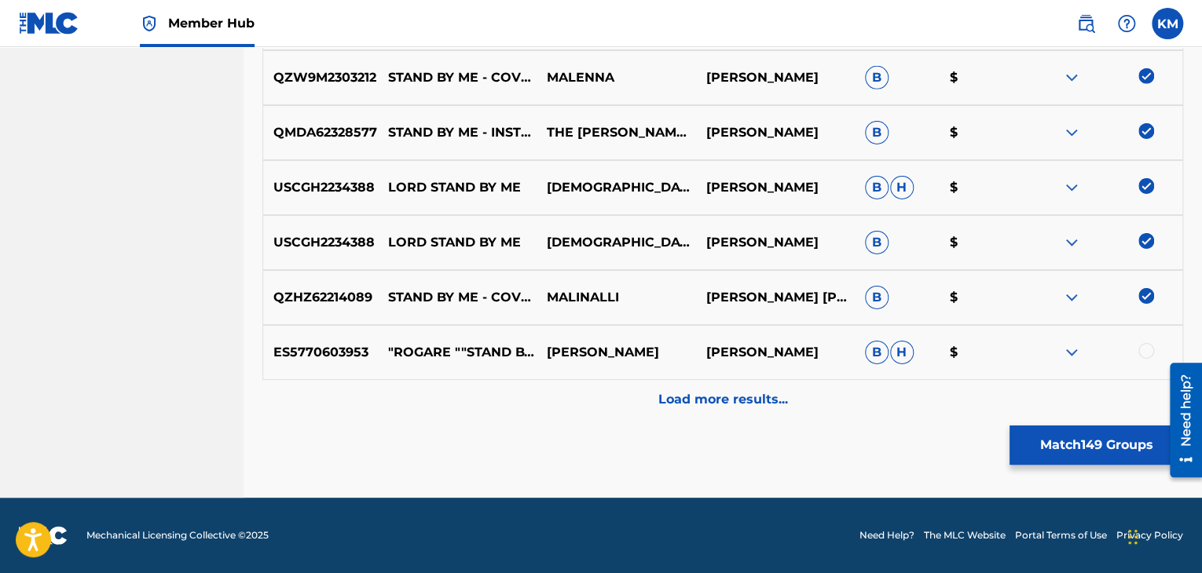
click at [1139, 349] on div at bounding box center [1146, 351] width 16 height 16
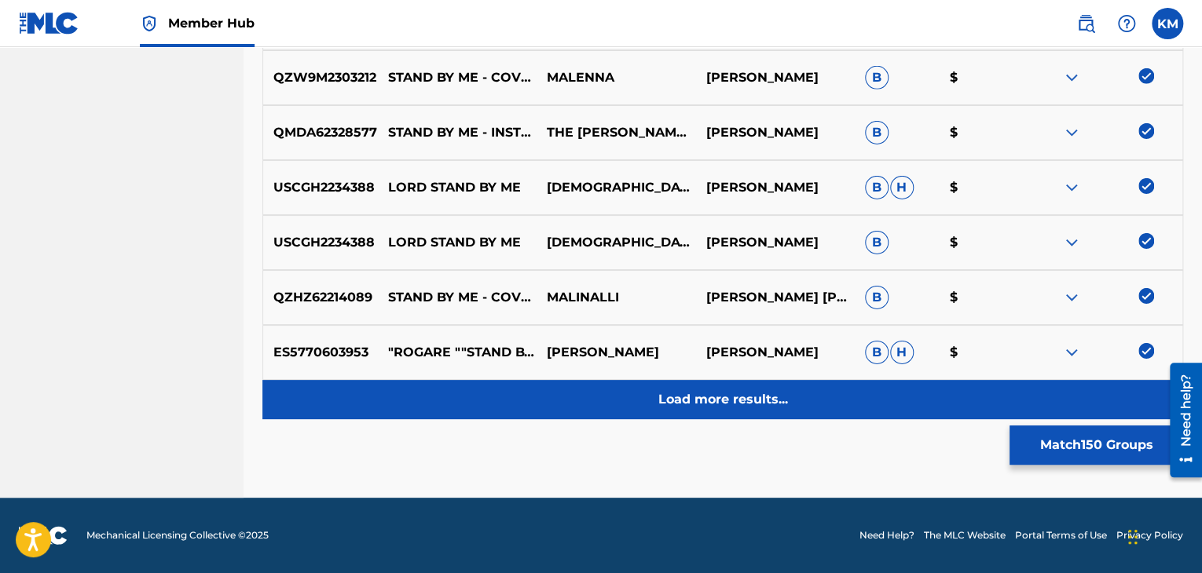
click at [792, 389] on div "Load more results..." at bounding box center [722, 399] width 920 height 39
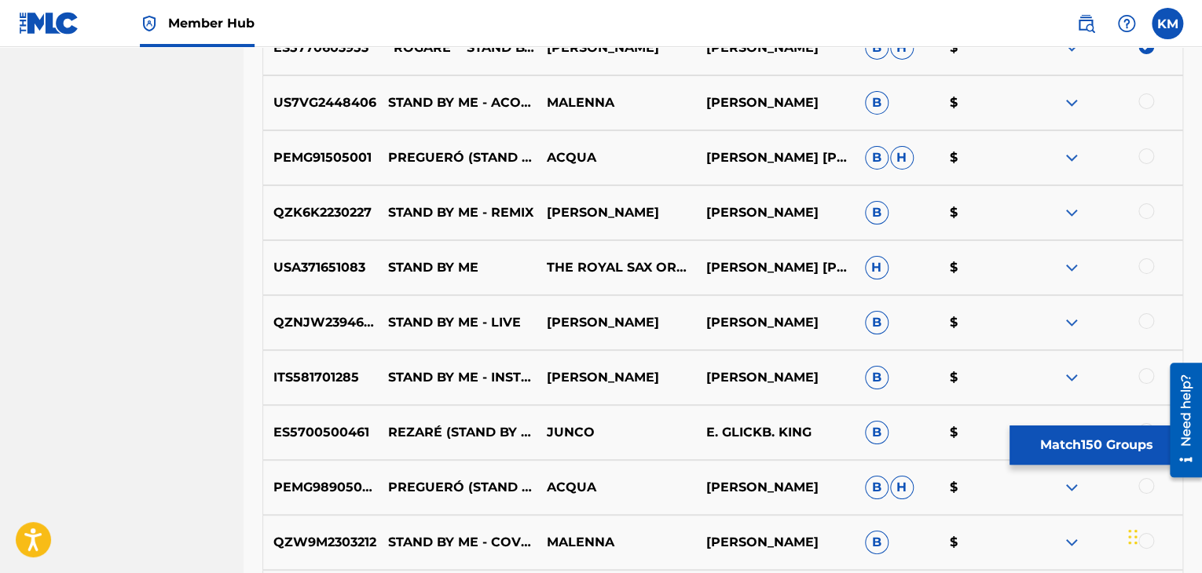
scroll to position [8853, 0]
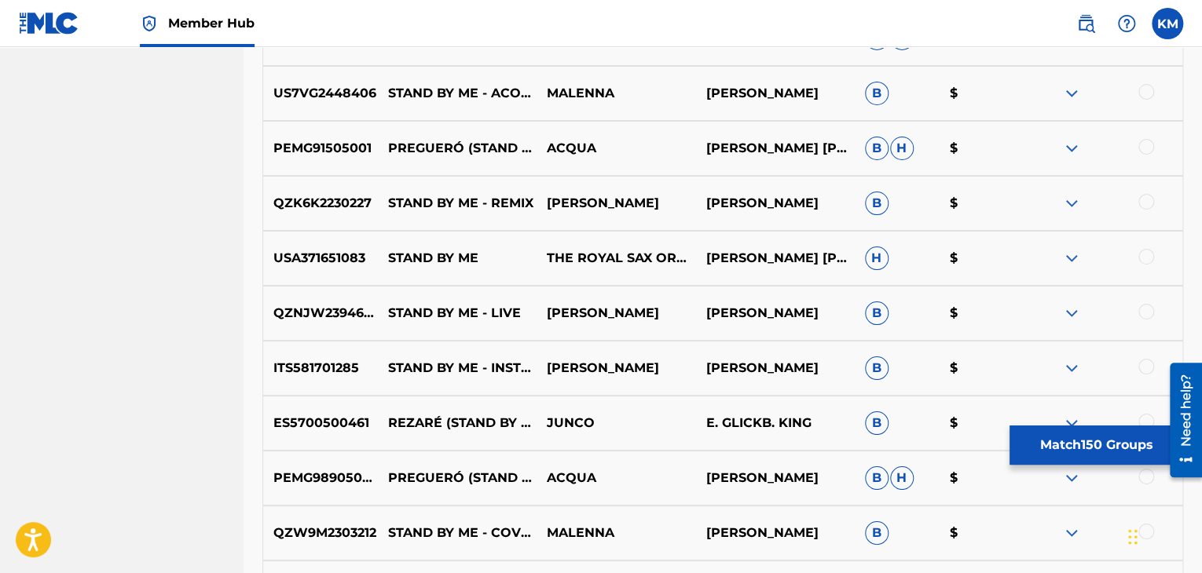
click at [1143, 95] on div at bounding box center [1146, 92] width 16 height 16
click at [1143, 148] on div at bounding box center [1146, 147] width 16 height 16
click at [1145, 198] on div at bounding box center [1146, 202] width 16 height 16
click at [1148, 255] on div at bounding box center [1146, 257] width 16 height 16
click at [1147, 301] on div "QZNJW2394673 STAND BY ME - LIVE [PERSON_NAME] [PERSON_NAME] B $" at bounding box center [722, 313] width 920 height 55
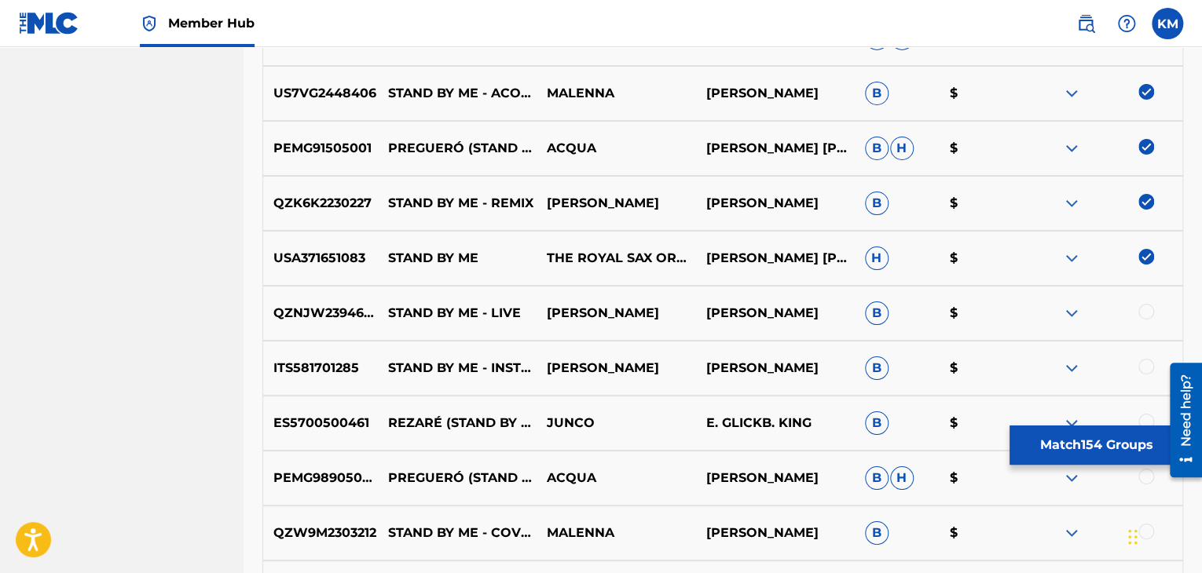
click at [1147, 309] on div at bounding box center [1146, 312] width 16 height 16
click at [1146, 367] on div at bounding box center [1146, 367] width 16 height 16
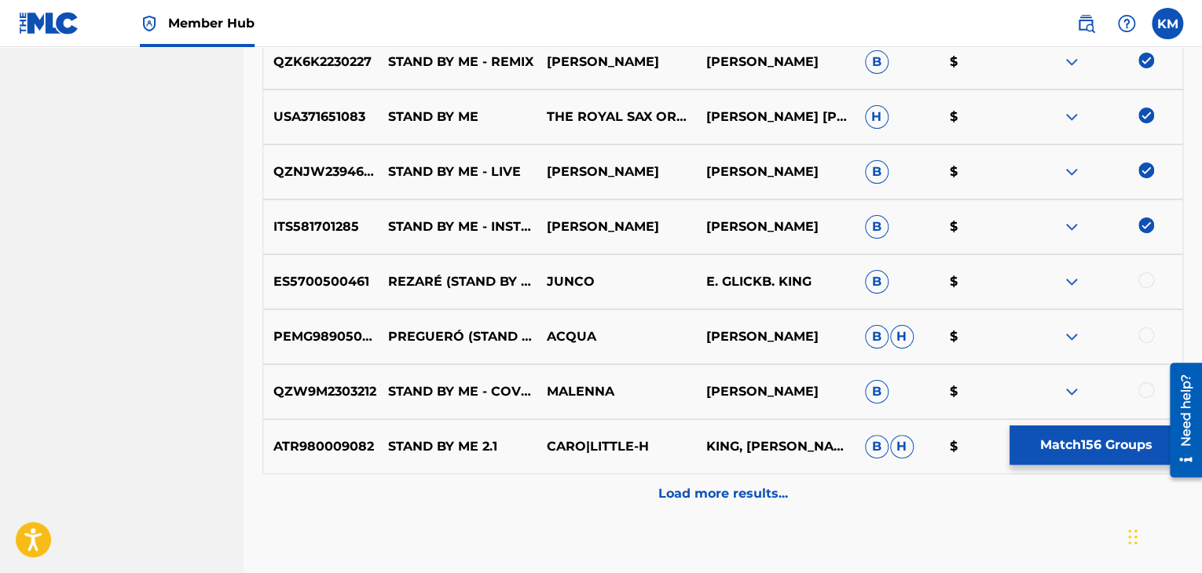
scroll to position [9088, 0]
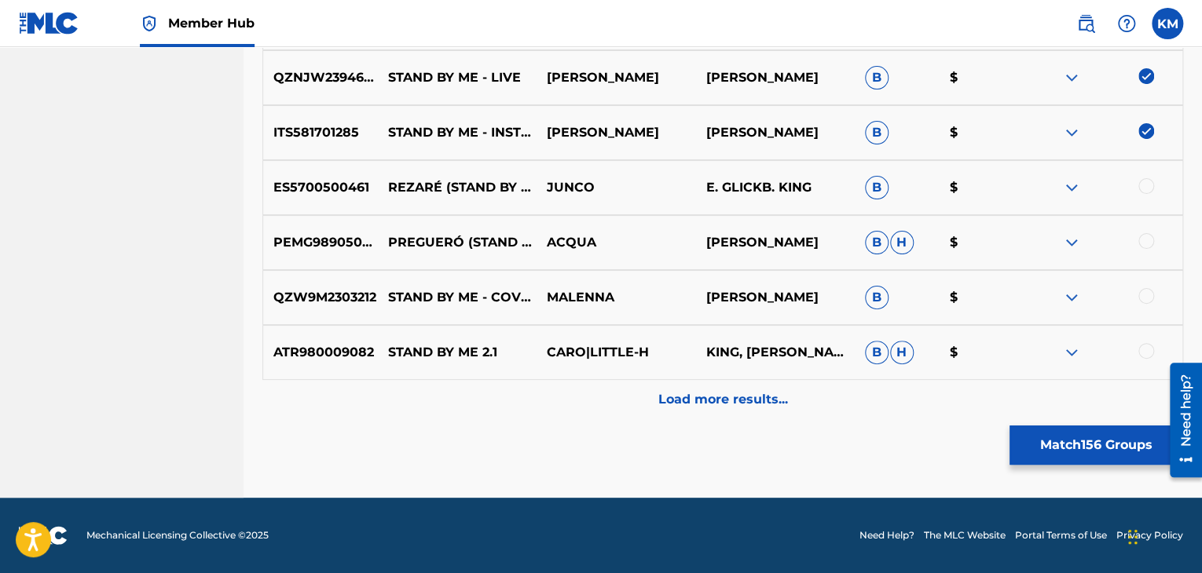
click at [1145, 186] on div at bounding box center [1146, 186] width 16 height 16
click at [1151, 246] on div at bounding box center [1146, 241] width 16 height 16
click at [1143, 299] on div at bounding box center [1146, 296] width 16 height 16
click at [1146, 346] on div at bounding box center [1146, 351] width 16 height 16
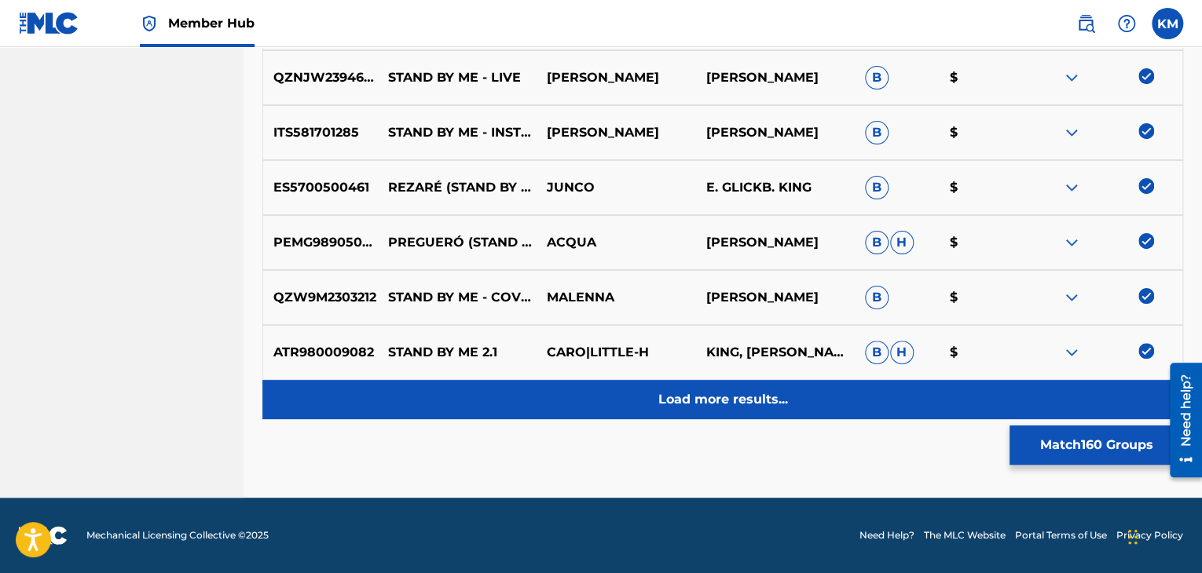
click at [732, 390] on p "Load more results..." at bounding box center [723, 399] width 130 height 19
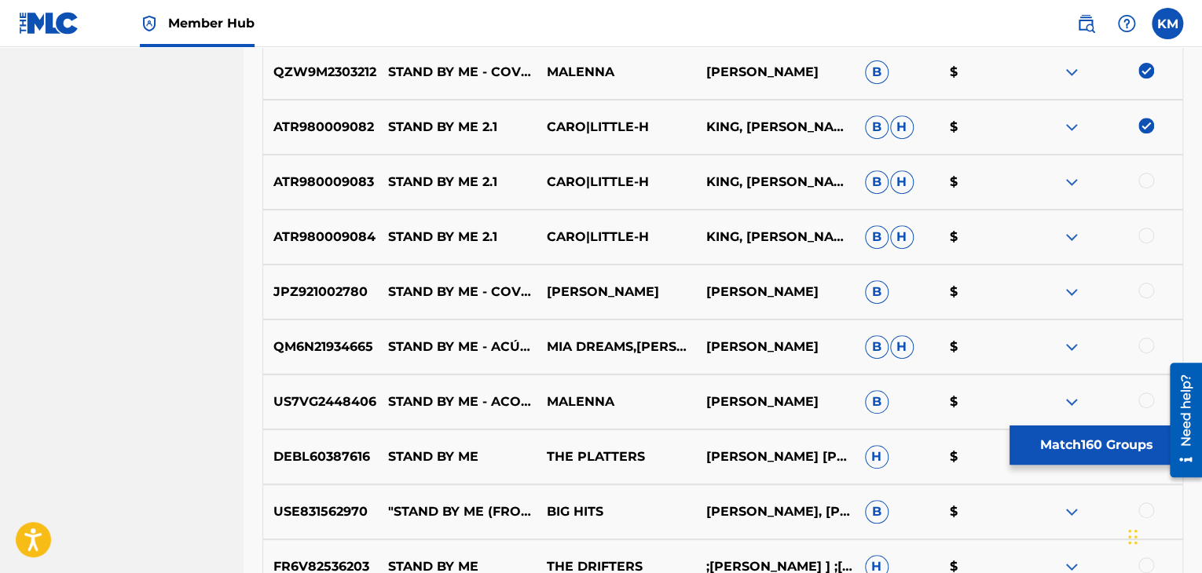
scroll to position [9324, 0]
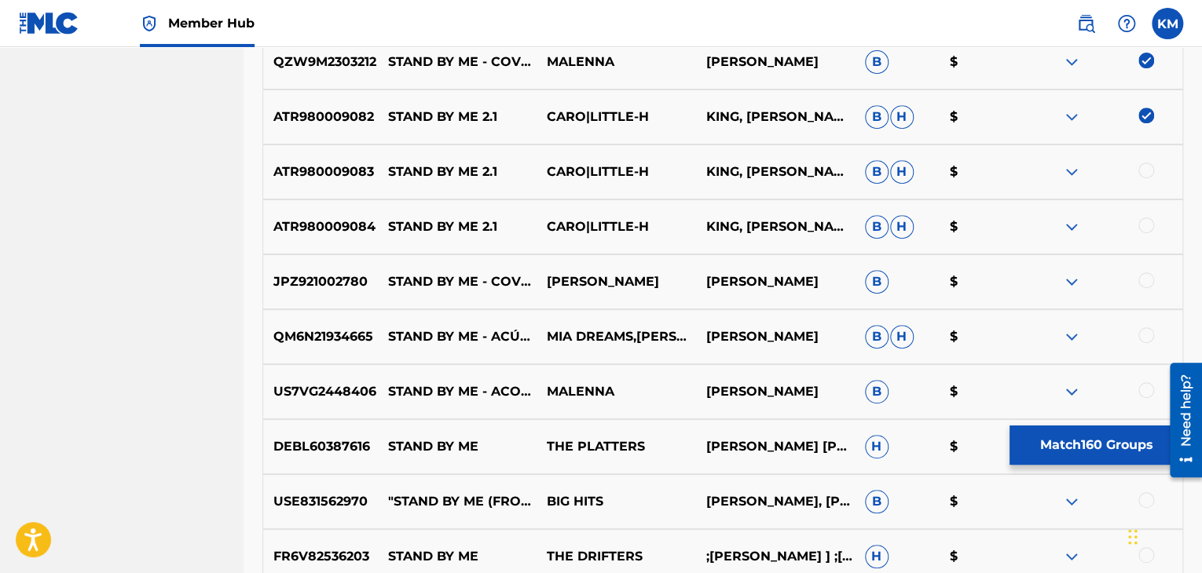
click at [1141, 169] on div at bounding box center [1146, 171] width 16 height 16
click at [1142, 220] on div at bounding box center [1146, 226] width 16 height 16
click at [1146, 278] on div at bounding box center [1146, 281] width 16 height 16
click at [1144, 331] on div at bounding box center [1146, 335] width 16 height 16
click at [1147, 387] on div at bounding box center [1146, 390] width 16 height 16
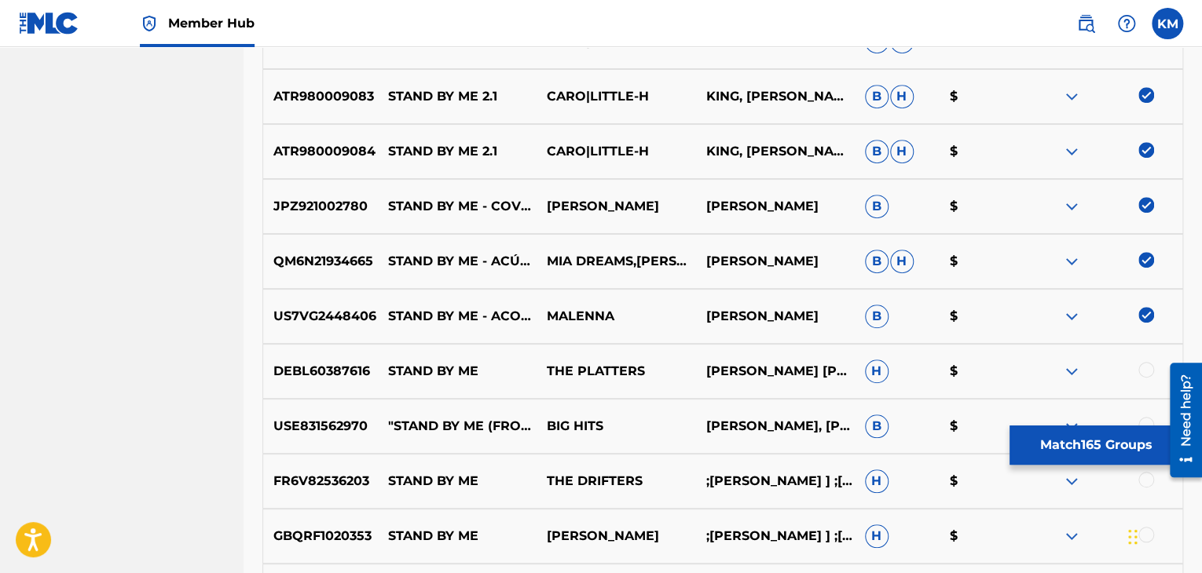
scroll to position [9638, 0]
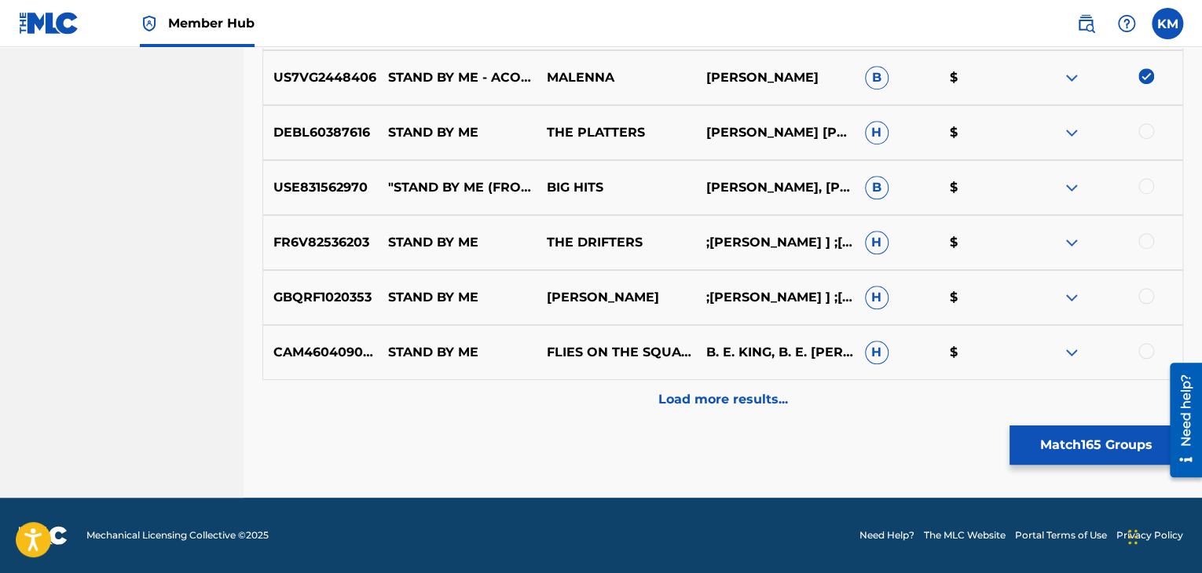
click at [1143, 128] on div at bounding box center [1146, 131] width 16 height 16
click at [1148, 182] on div at bounding box center [1146, 186] width 16 height 16
click at [1149, 240] on div at bounding box center [1146, 241] width 16 height 16
click at [1149, 295] on div at bounding box center [1146, 296] width 16 height 16
click at [1147, 349] on div at bounding box center [1146, 351] width 16 height 16
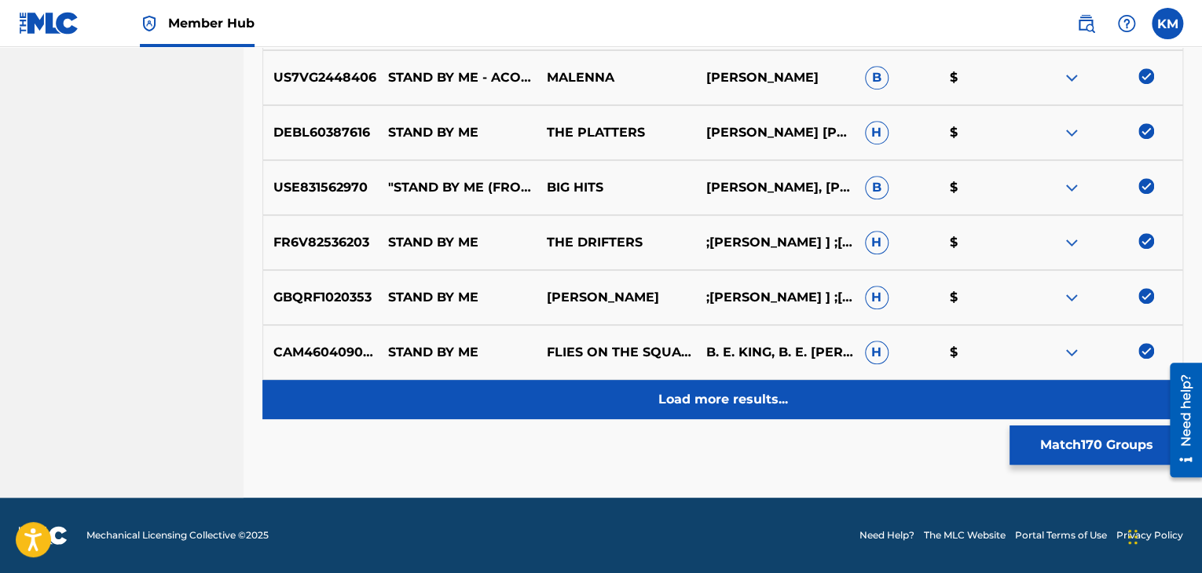
click at [769, 397] on p "Load more results..." at bounding box center [723, 399] width 130 height 19
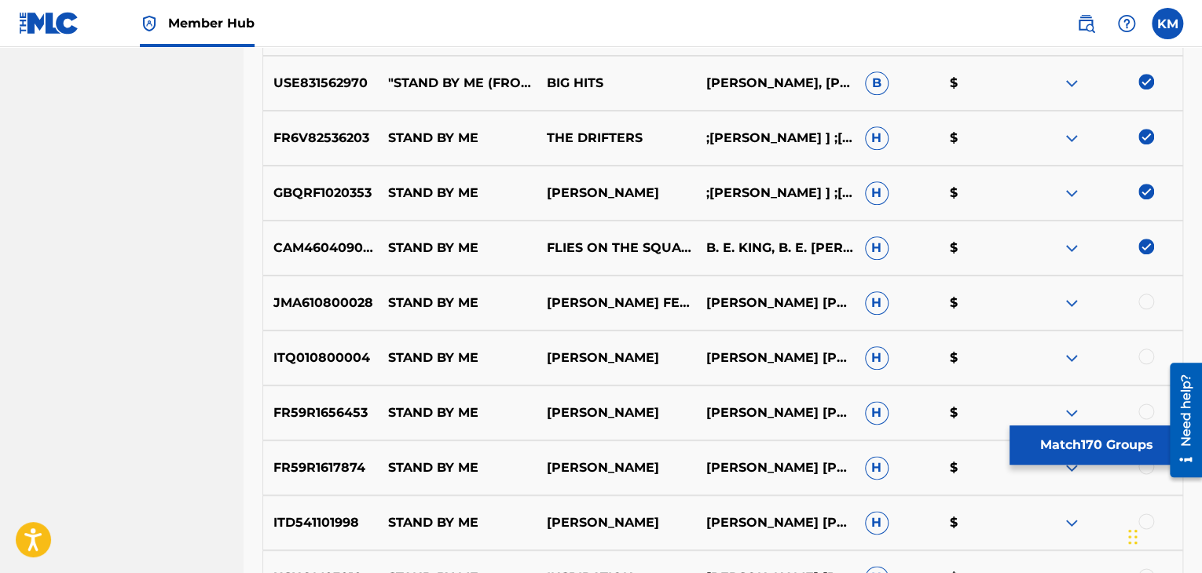
scroll to position [9874, 0]
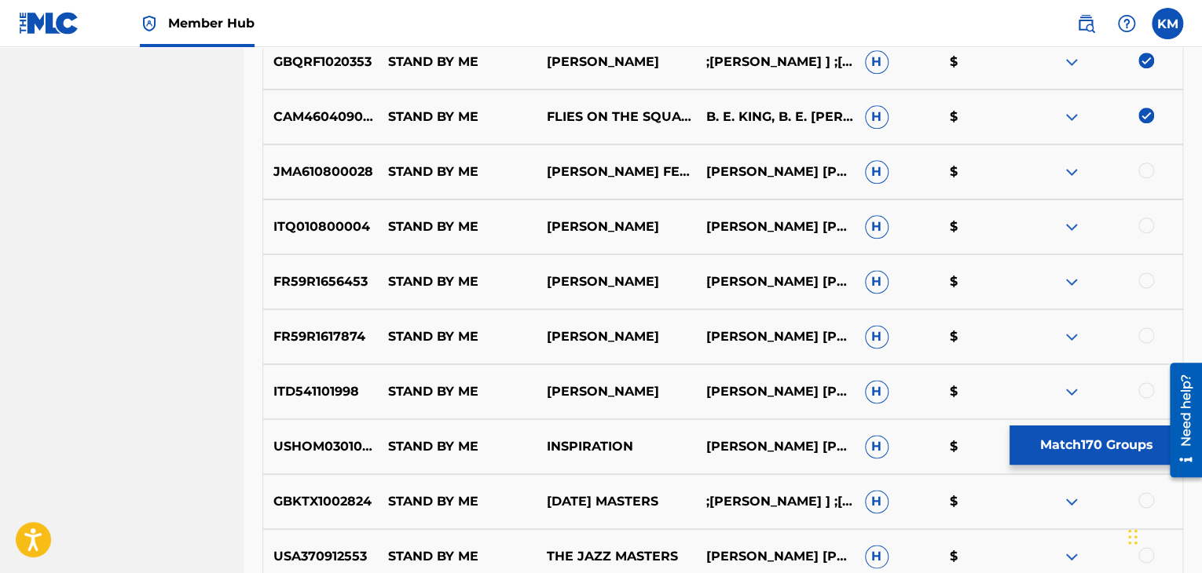
click at [1150, 170] on div at bounding box center [1146, 171] width 16 height 16
click at [1149, 224] on div at bounding box center [1146, 226] width 16 height 16
click at [1144, 280] on div at bounding box center [1146, 281] width 16 height 16
click at [1146, 333] on div at bounding box center [1146, 335] width 16 height 16
click at [1144, 393] on div at bounding box center [1146, 390] width 16 height 16
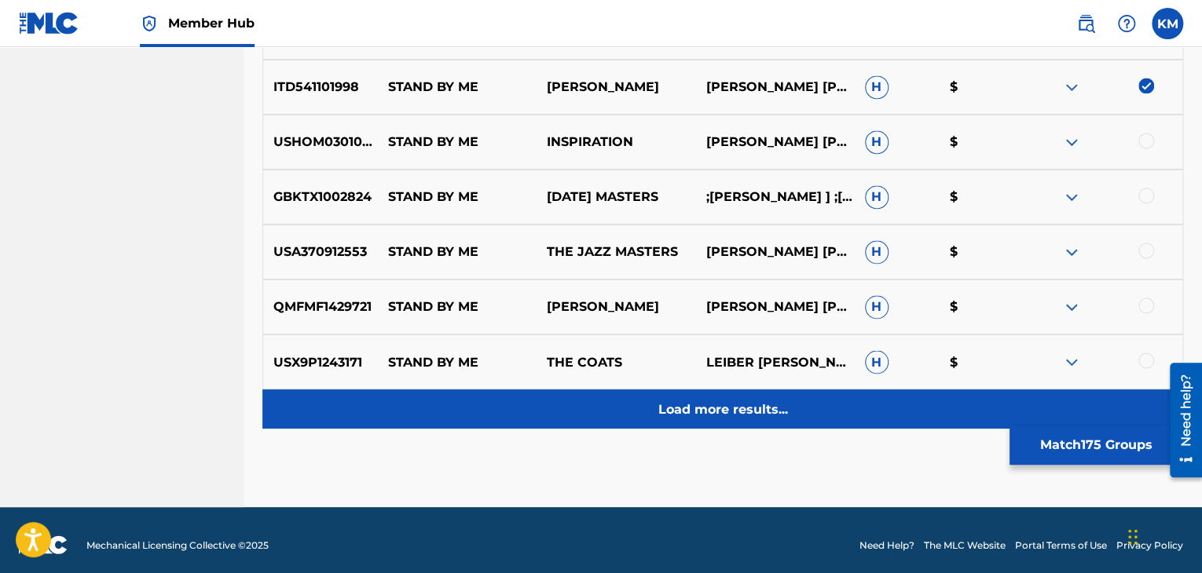
scroll to position [10188, 0]
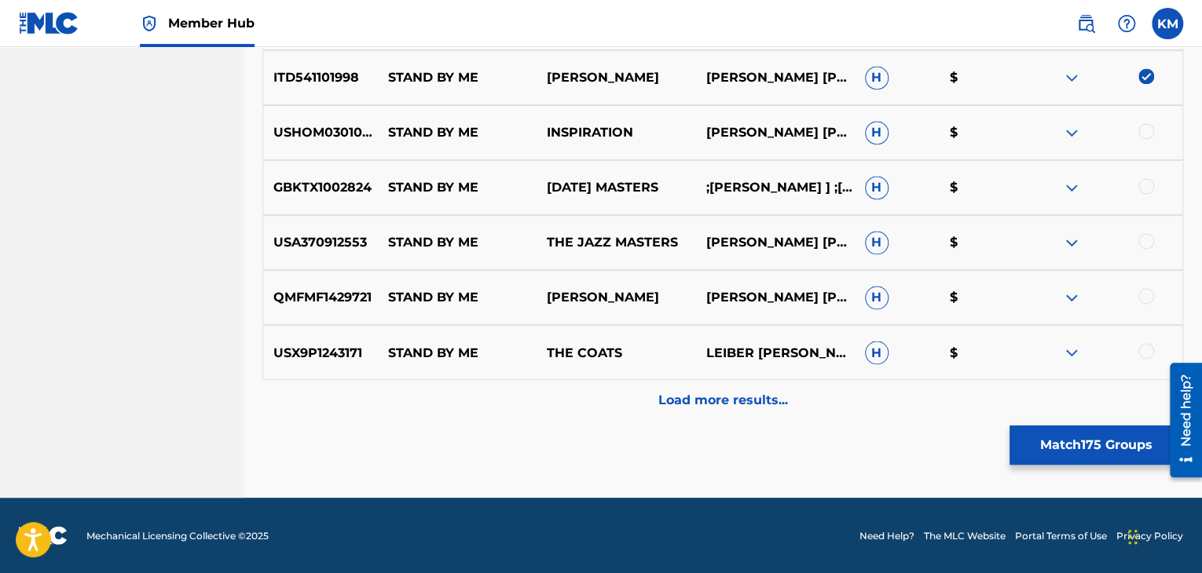
click at [1147, 136] on div at bounding box center [1146, 131] width 16 height 16
click at [1143, 189] on div at bounding box center [1146, 186] width 16 height 16
click at [1145, 244] on div at bounding box center [1146, 241] width 16 height 16
click at [1147, 294] on div at bounding box center [1146, 296] width 16 height 16
click at [1142, 353] on div at bounding box center [1146, 351] width 16 height 16
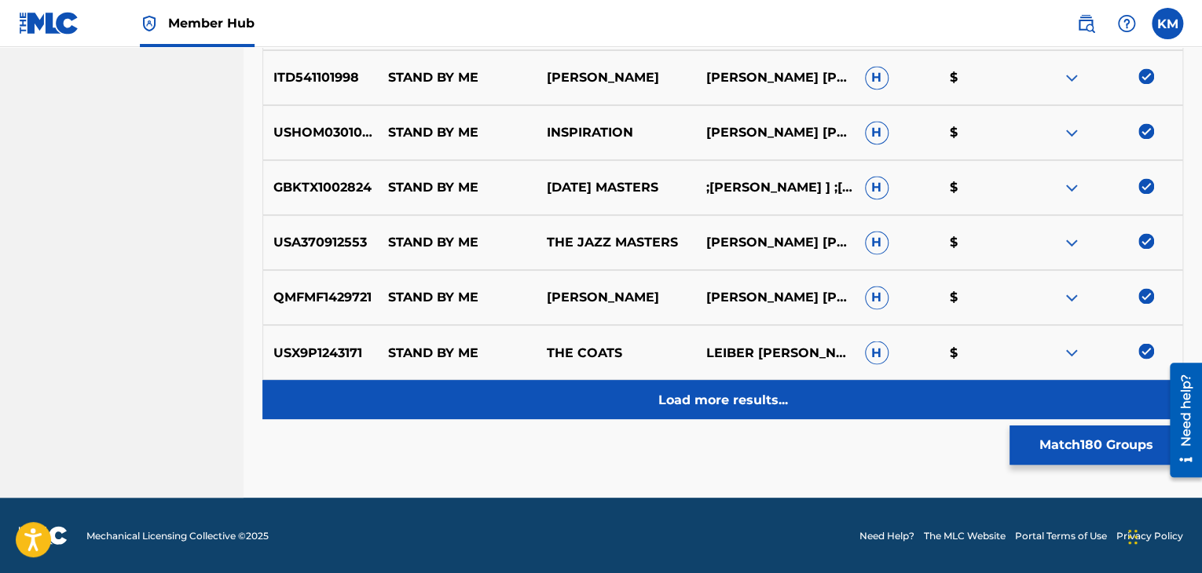
click at [805, 390] on div "Load more results..." at bounding box center [722, 399] width 920 height 39
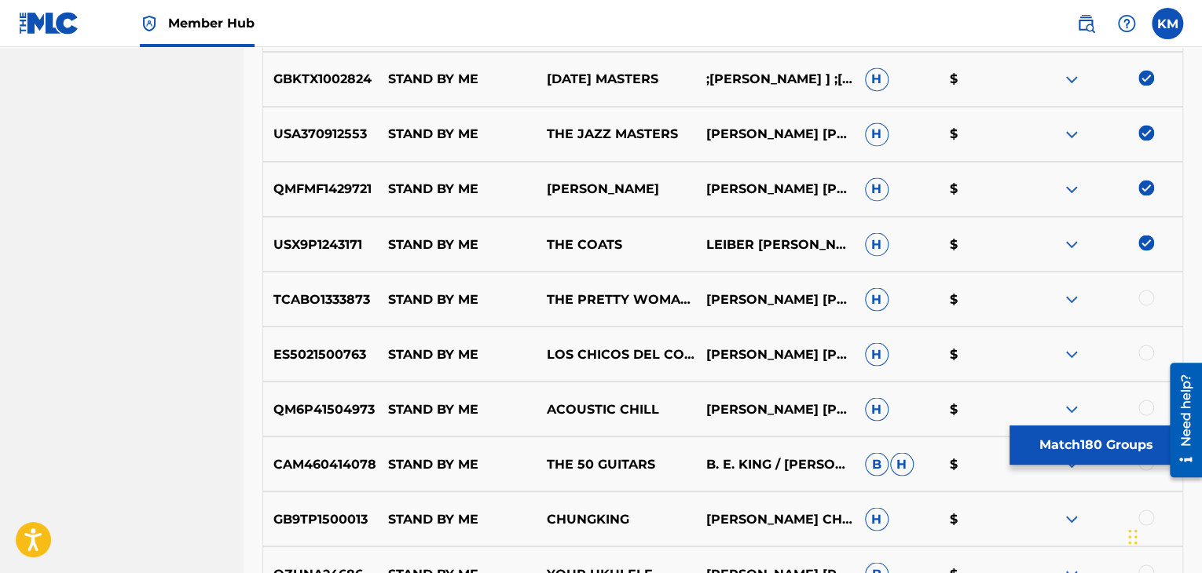
scroll to position [10345, 0]
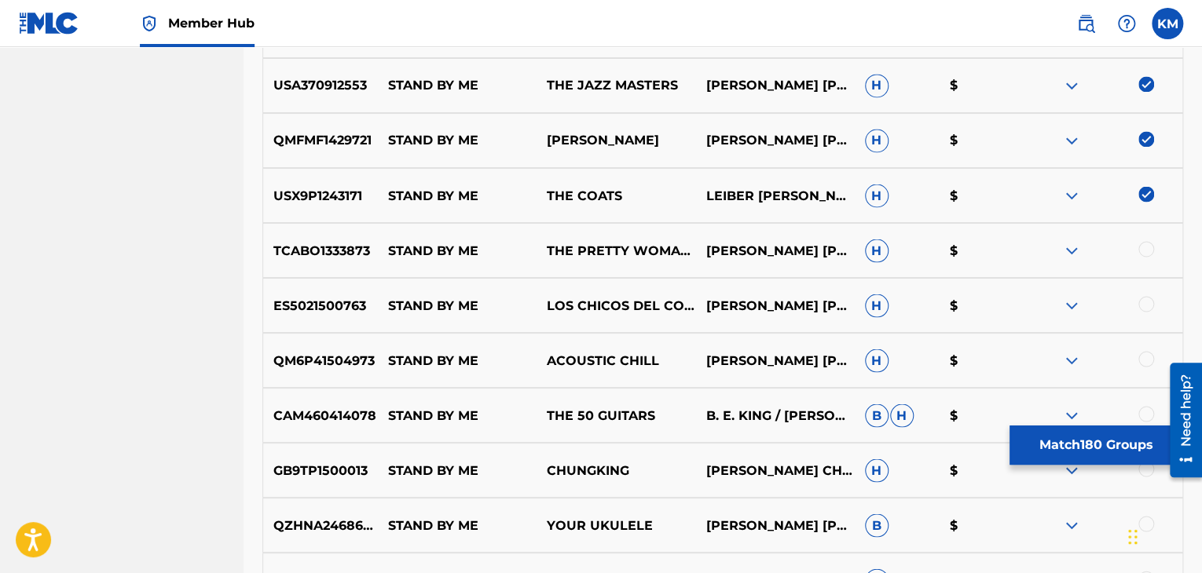
click at [1143, 252] on div at bounding box center [1146, 249] width 16 height 16
click at [1143, 306] on div at bounding box center [1146, 304] width 16 height 16
click at [1143, 360] on div at bounding box center [1146, 359] width 16 height 16
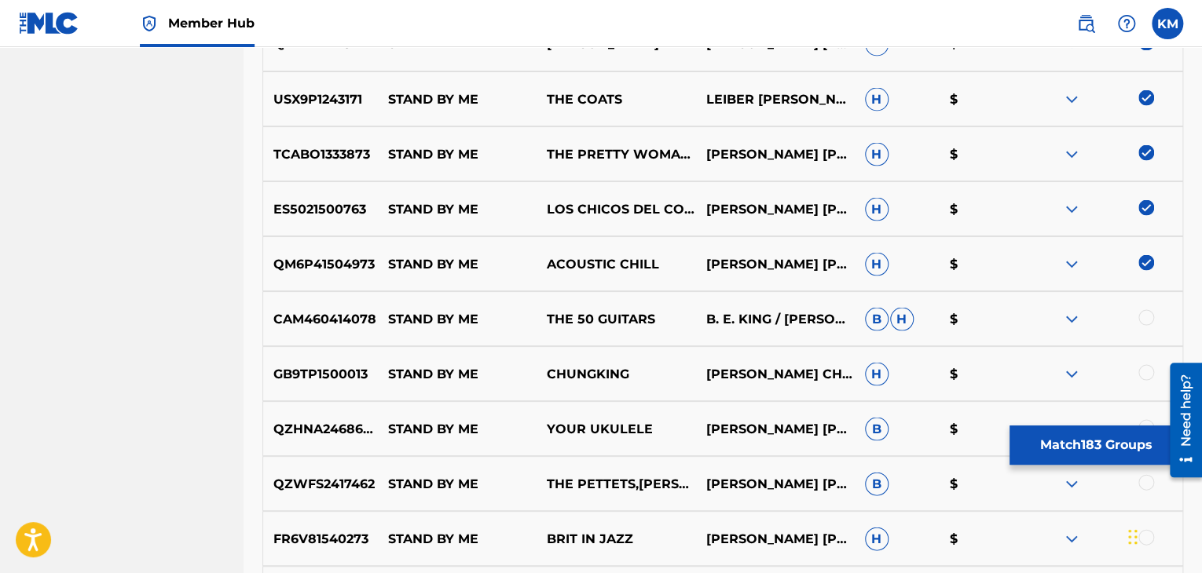
scroll to position [10502, 0]
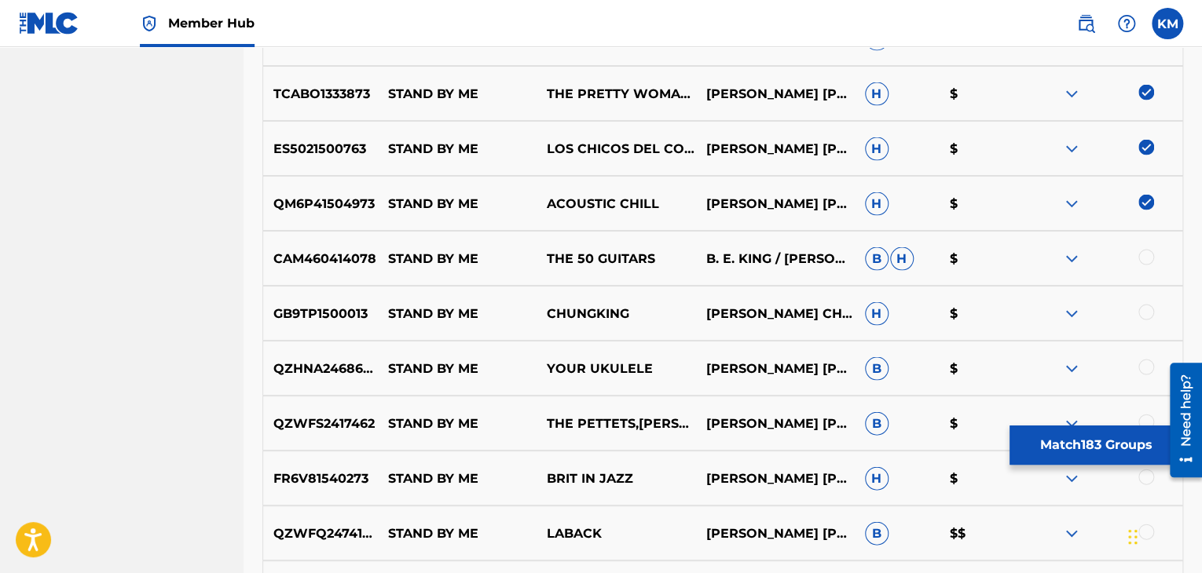
click at [1148, 258] on div at bounding box center [1146, 257] width 16 height 16
click at [1146, 312] on div at bounding box center [1146, 312] width 16 height 16
click at [1147, 368] on div at bounding box center [1146, 367] width 16 height 16
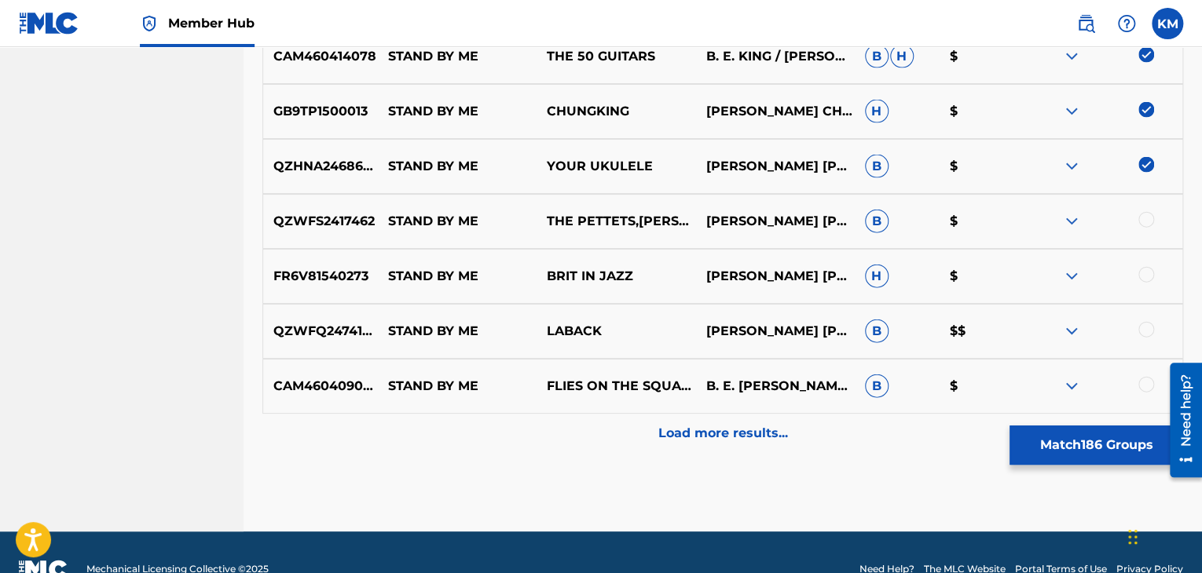
scroll to position [10737, 0]
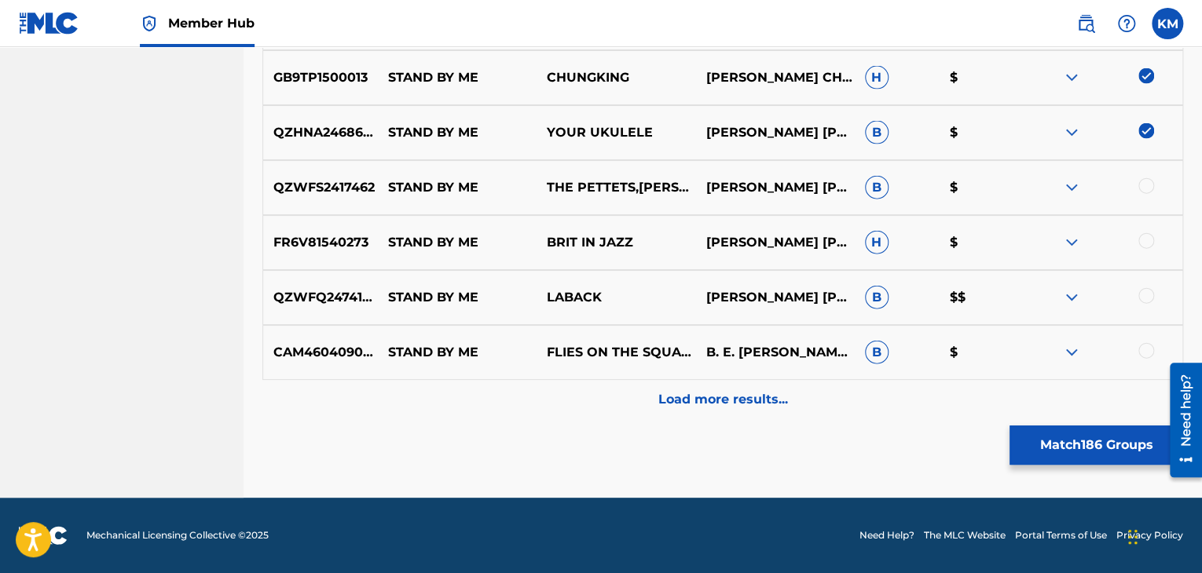
click at [1147, 185] on div at bounding box center [1146, 186] width 16 height 16
click at [1148, 243] on div at bounding box center [1146, 241] width 16 height 16
click at [1148, 299] on div at bounding box center [1146, 296] width 16 height 16
click at [1147, 349] on div at bounding box center [1146, 351] width 16 height 16
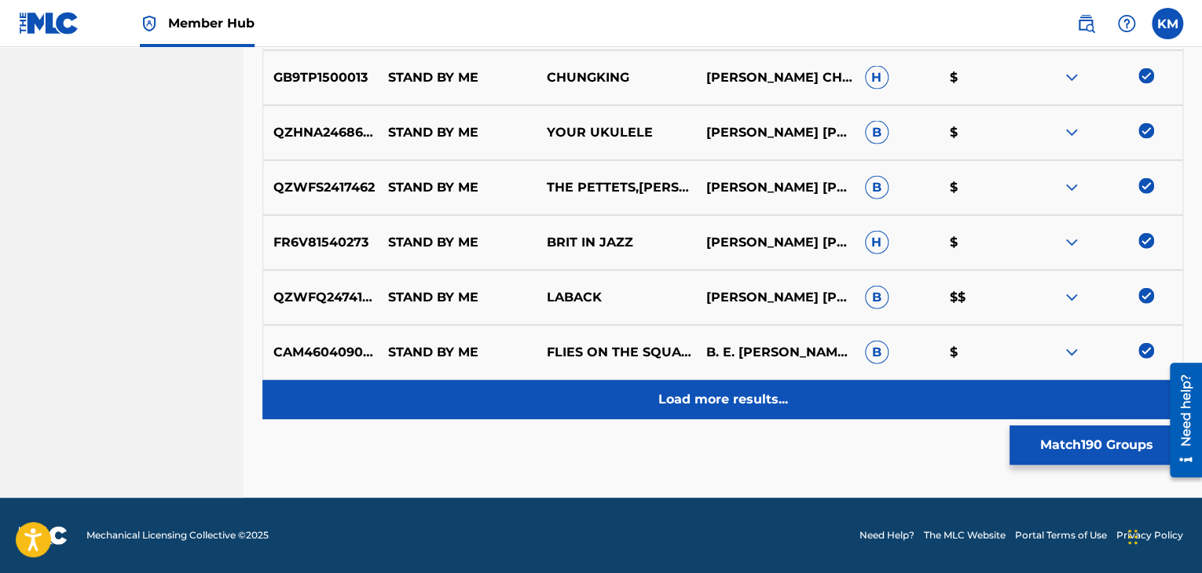
click at [838, 386] on div "Load more results..." at bounding box center [722, 399] width 920 height 39
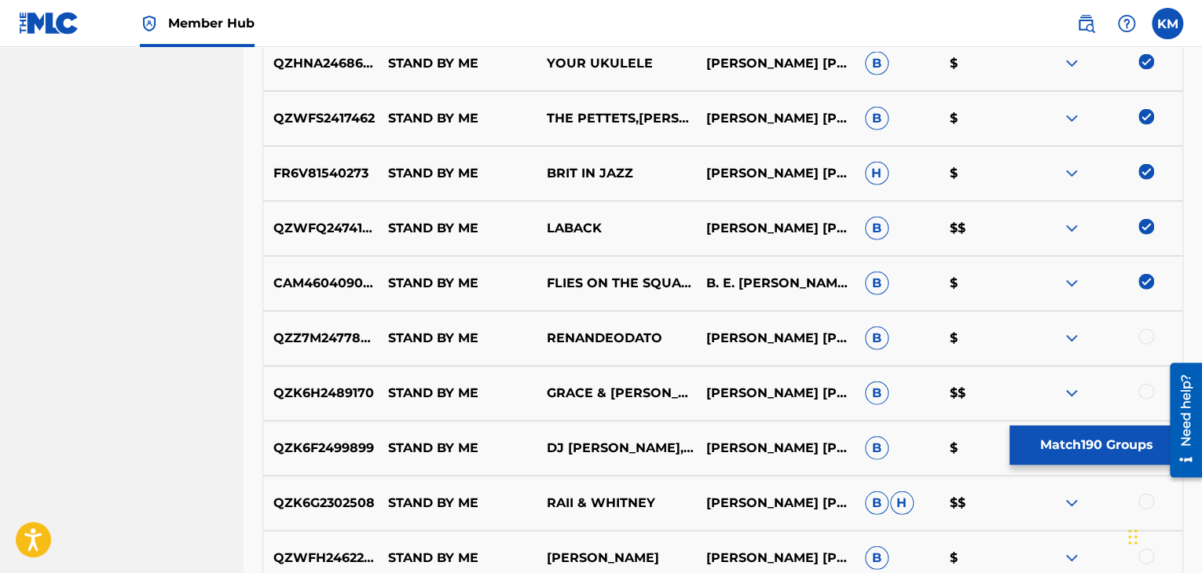
scroll to position [11130, 0]
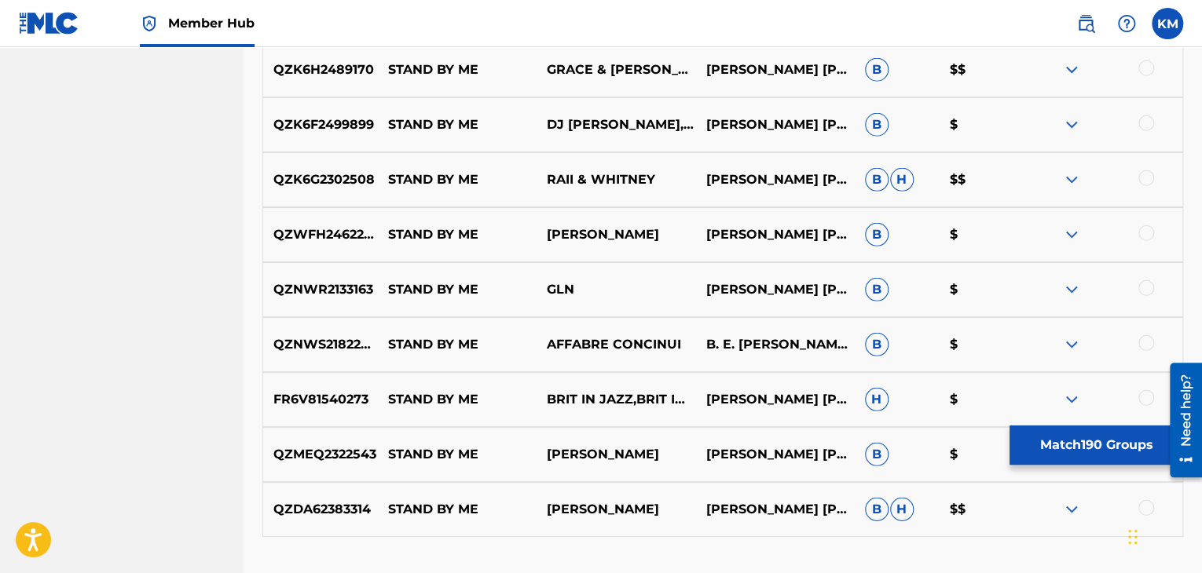
click at [1147, 67] on div at bounding box center [1146, 68] width 16 height 16
click at [1148, 123] on div at bounding box center [1146, 123] width 16 height 16
click at [1147, 183] on div at bounding box center [1146, 178] width 16 height 16
click at [1147, 232] on div at bounding box center [1146, 233] width 16 height 16
click at [1146, 296] on div at bounding box center [1102, 289] width 159 height 19
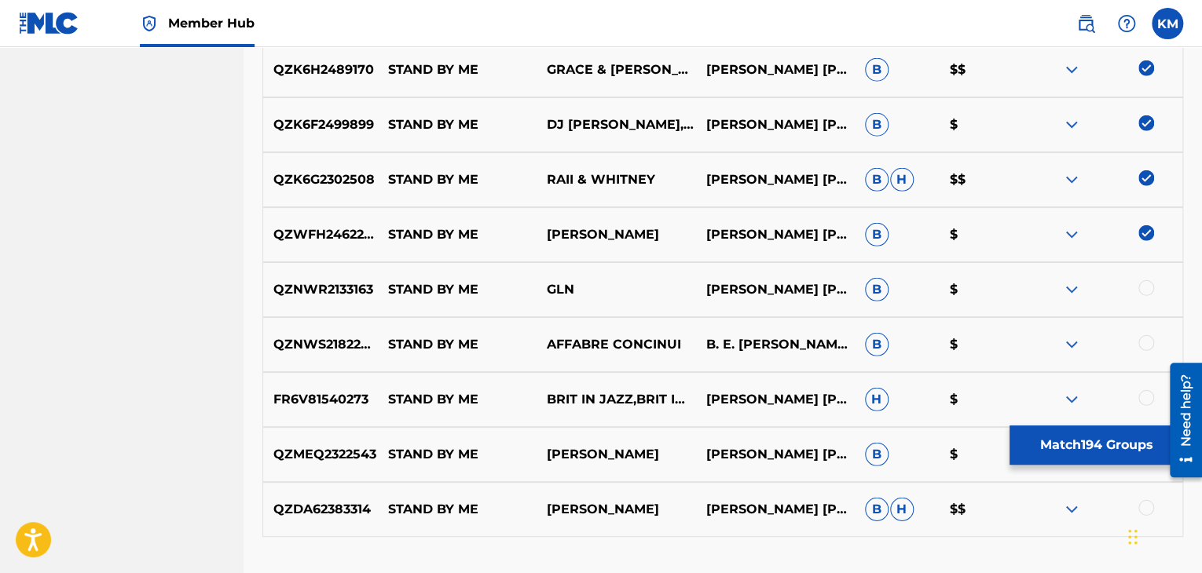
click at [1144, 289] on div at bounding box center [1146, 288] width 16 height 16
click at [1143, 343] on div at bounding box center [1146, 343] width 16 height 16
click at [1146, 398] on div at bounding box center [1146, 398] width 16 height 16
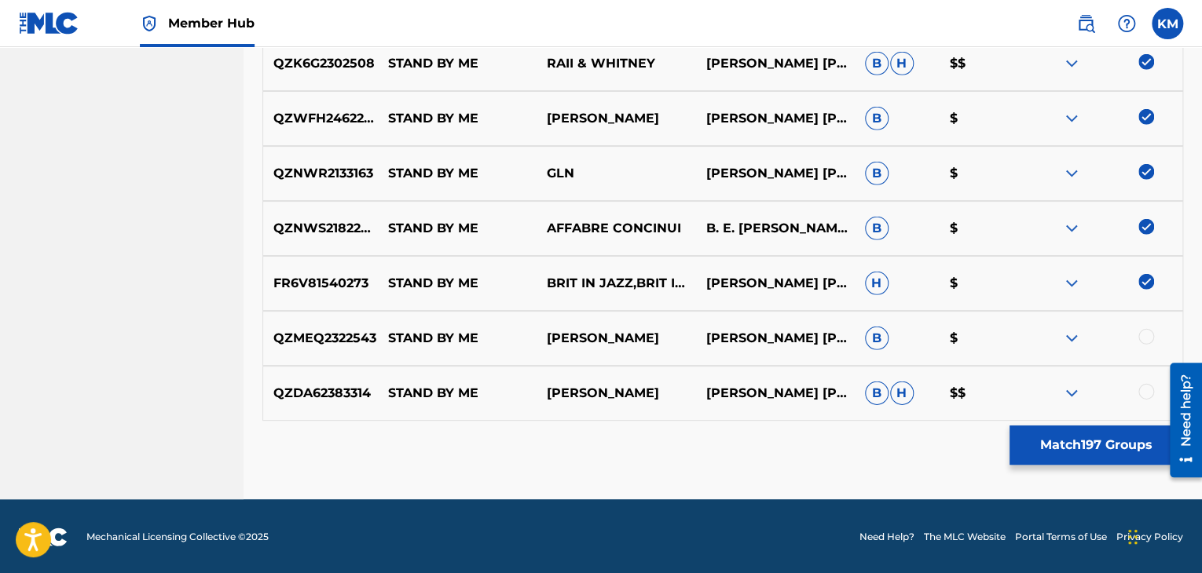
scroll to position [11248, 0]
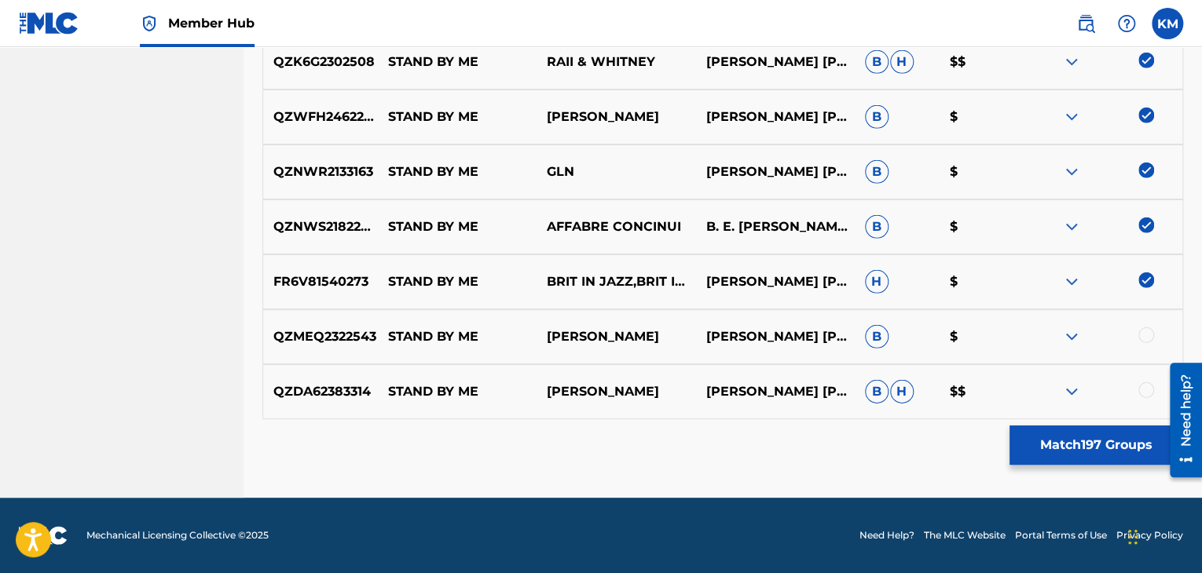
drag, startPoint x: 1147, startPoint y: 334, endPoint x: 1148, endPoint y: 356, distance: 22.0
click at [1147, 334] on div at bounding box center [1146, 335] width 16 height 16
click at [1147, 389] on div at bounding box center [1146, 390] width 16 height 16
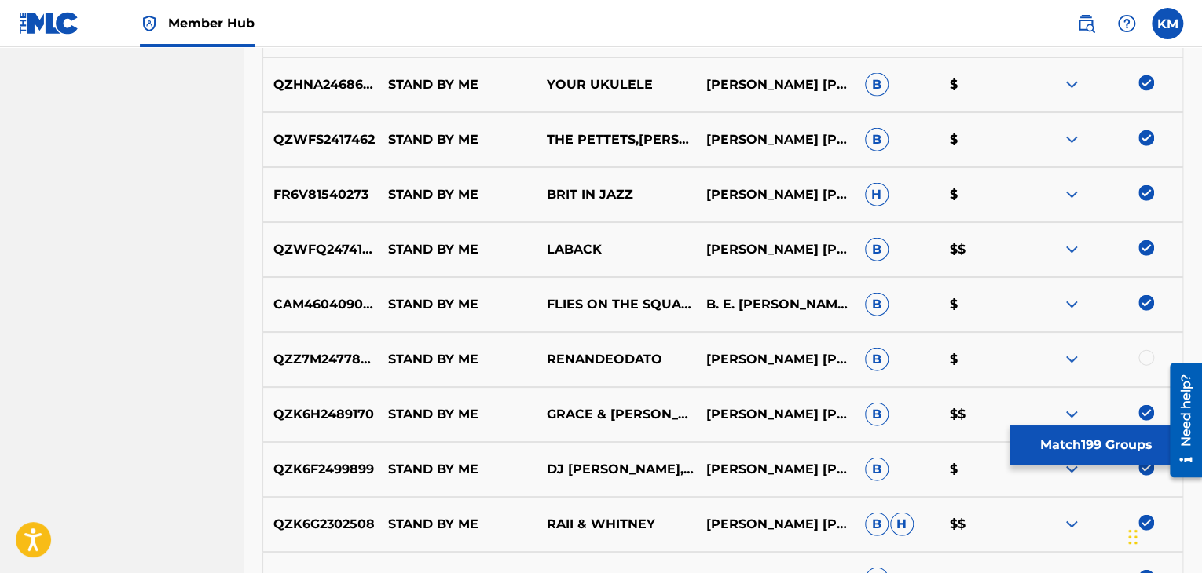
scroll to position [10777, 0]
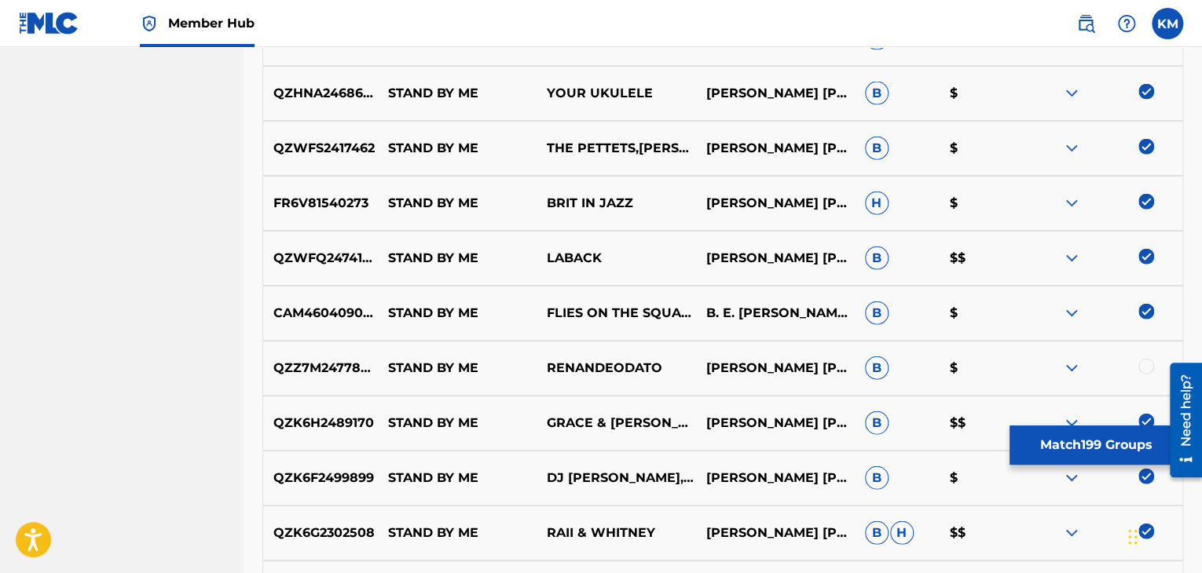
click at [1142, 365] on div at bounding box center [1146, 367] width 16 height 16
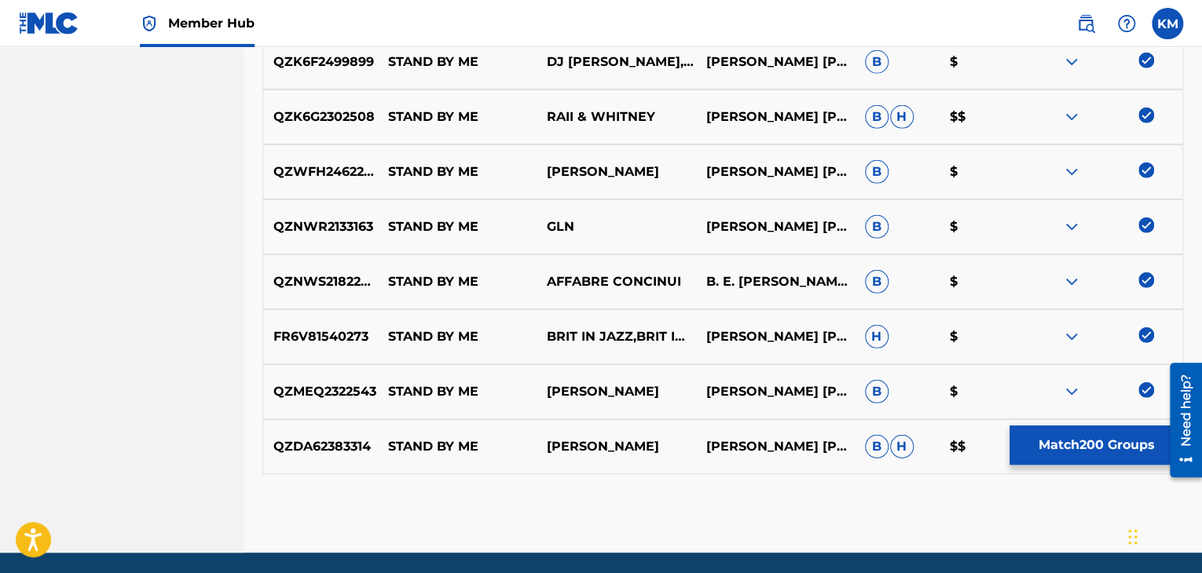
scroll to position [11248, 0]
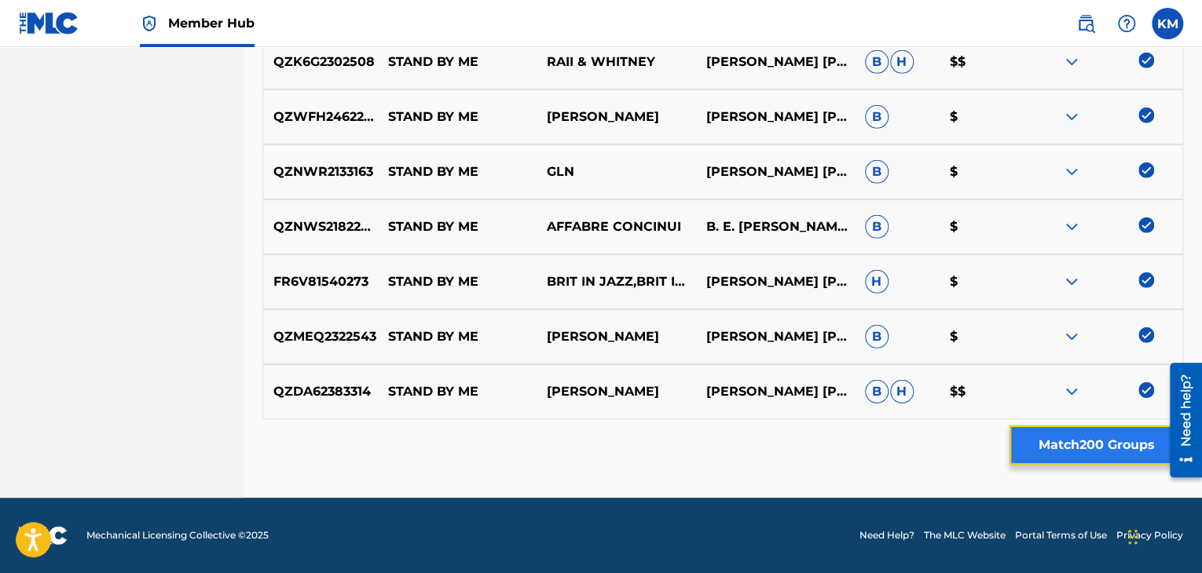
click at [1116, 433] on button "Match 200 Groups" at bounding box center [1096, 445] width 174 height 39
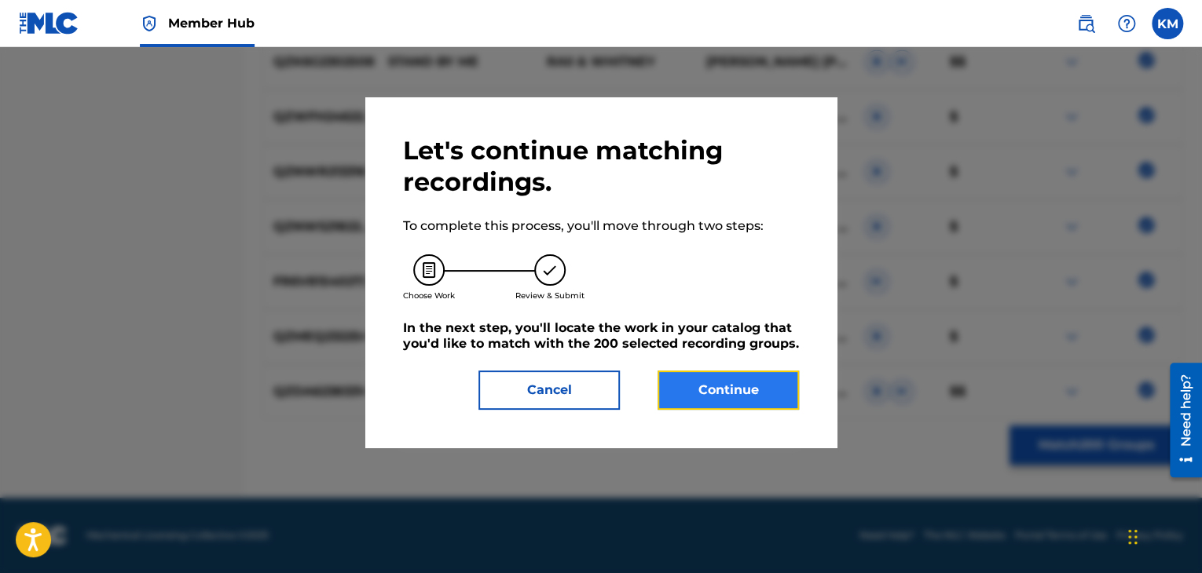
click at [767, 387] on button "Continue" at bounding box center [727, 390] width 141 height 39
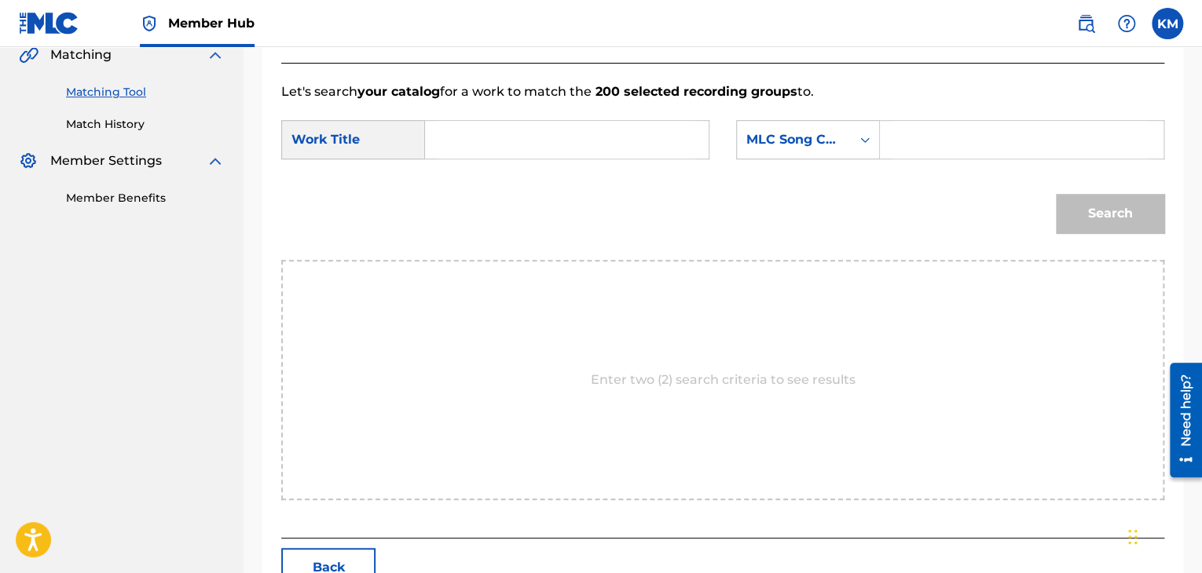
scroll to position [316, 0]
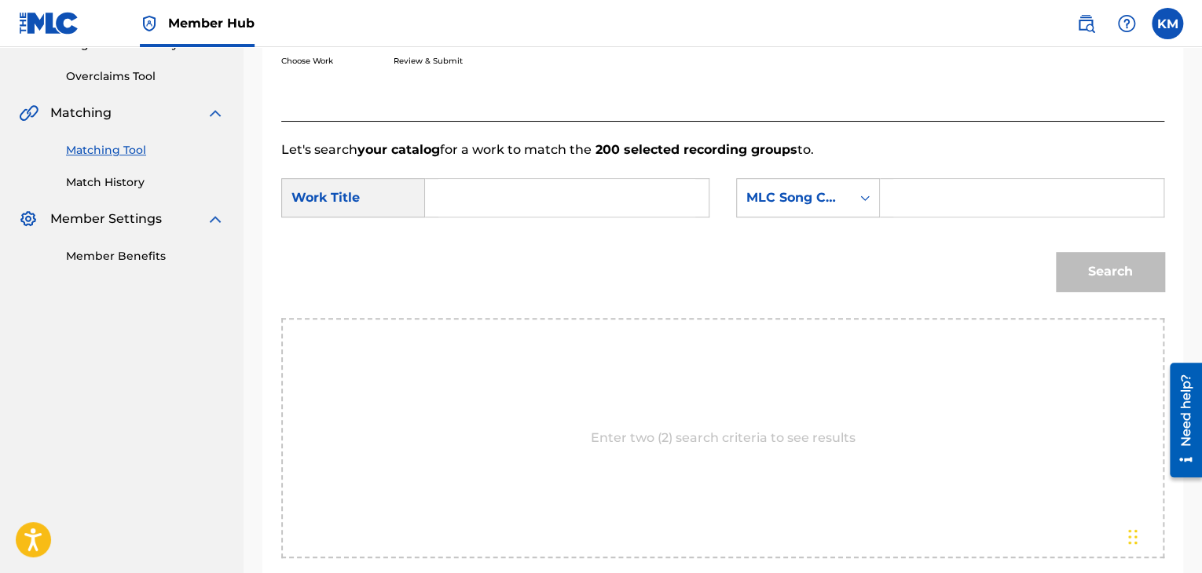
click at [461, 205] on input "Search Form" at bounding box center [566, 198] width 257 height 38
paste input "Stand by Me"
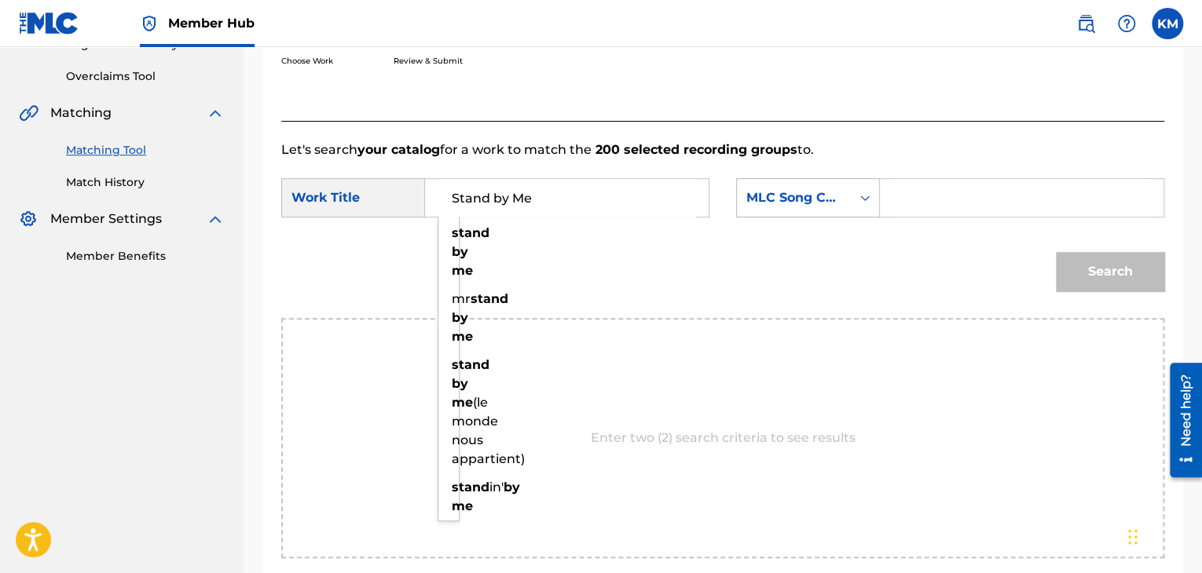
type input "Stand by Me"
click at [865, 199] on icon "Search Form" at bounding box center [865, 198] width 16 height 16
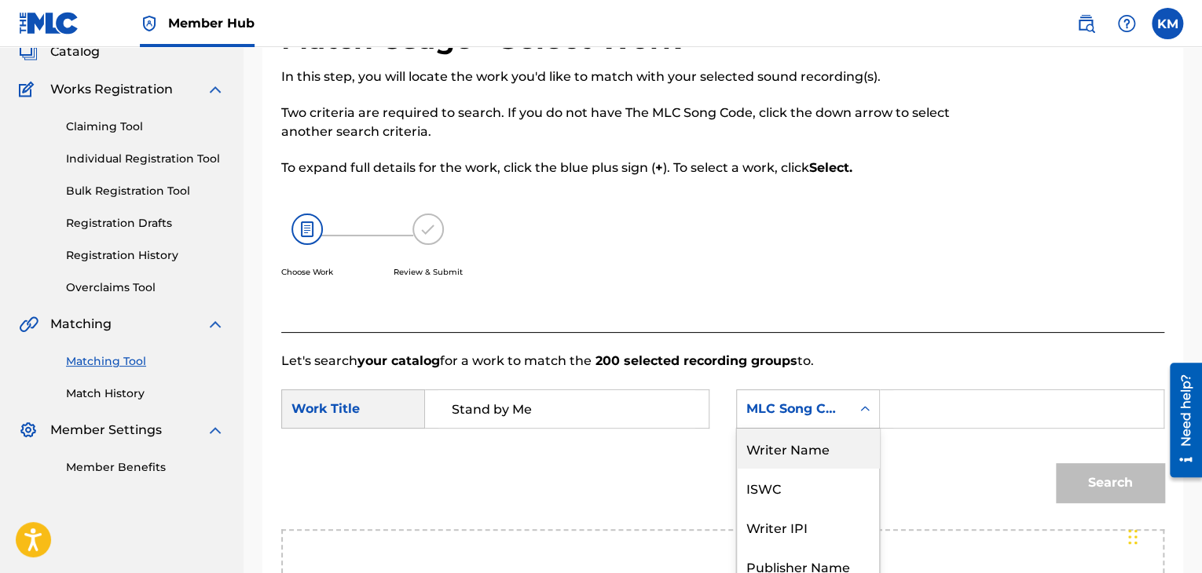
scroll to position [0, 0]
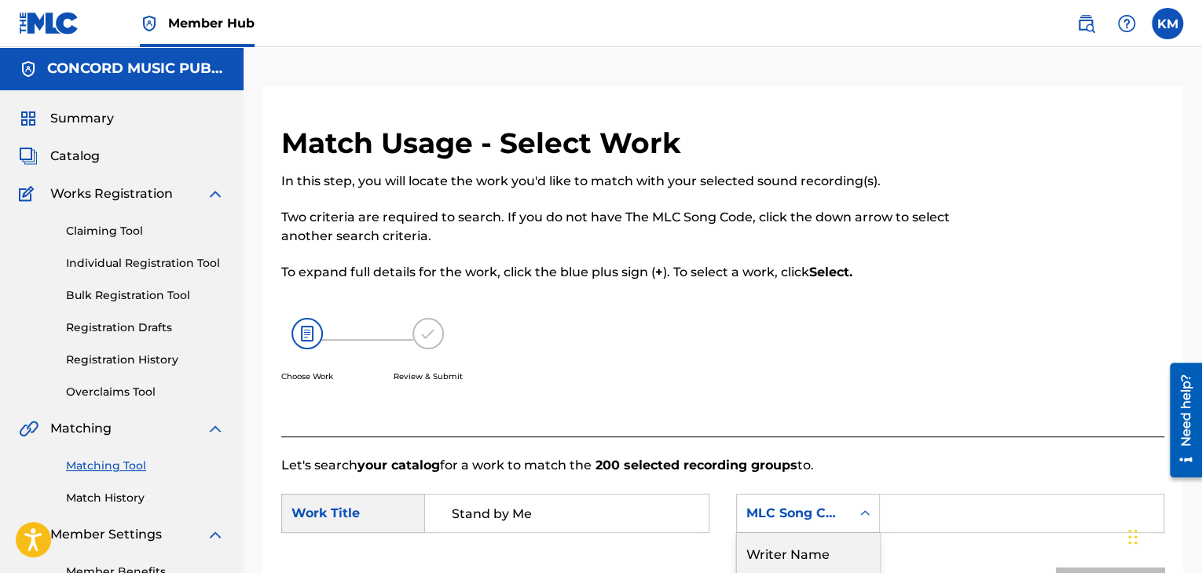
click at [836, 547] on div "Writer Name" at bounding box center [808, 552] width 142 height 39
click at [906, 522] on input "Search Form" at bounding box center [1021, 514] width 257 height 38
type input "KING"
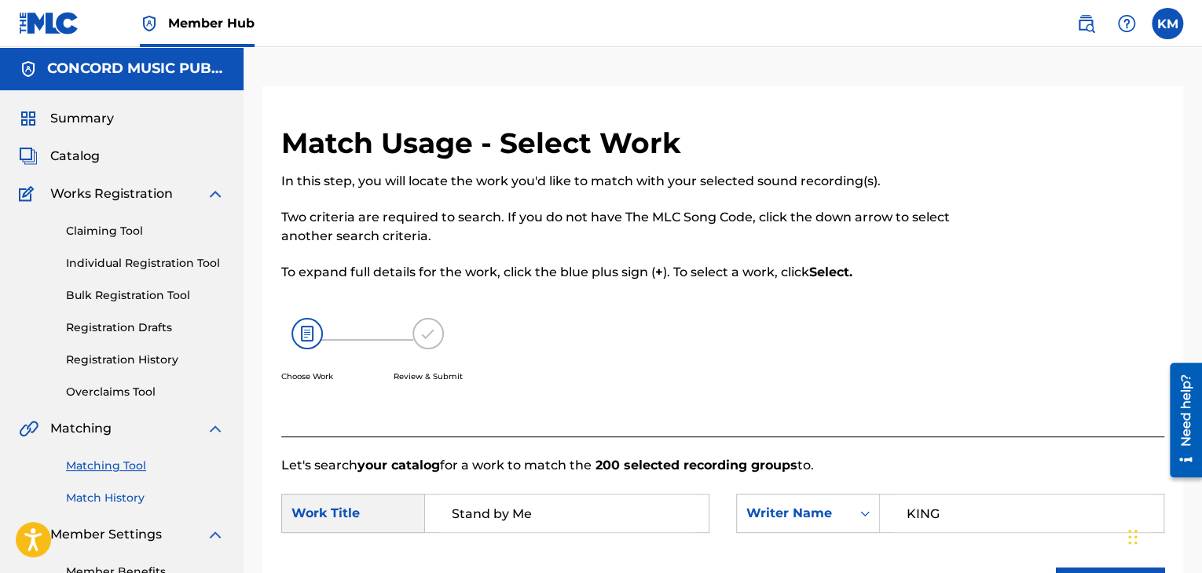
click at [111, 496] on link "Match History" at bounding box center [145, 498] width 159 height 16
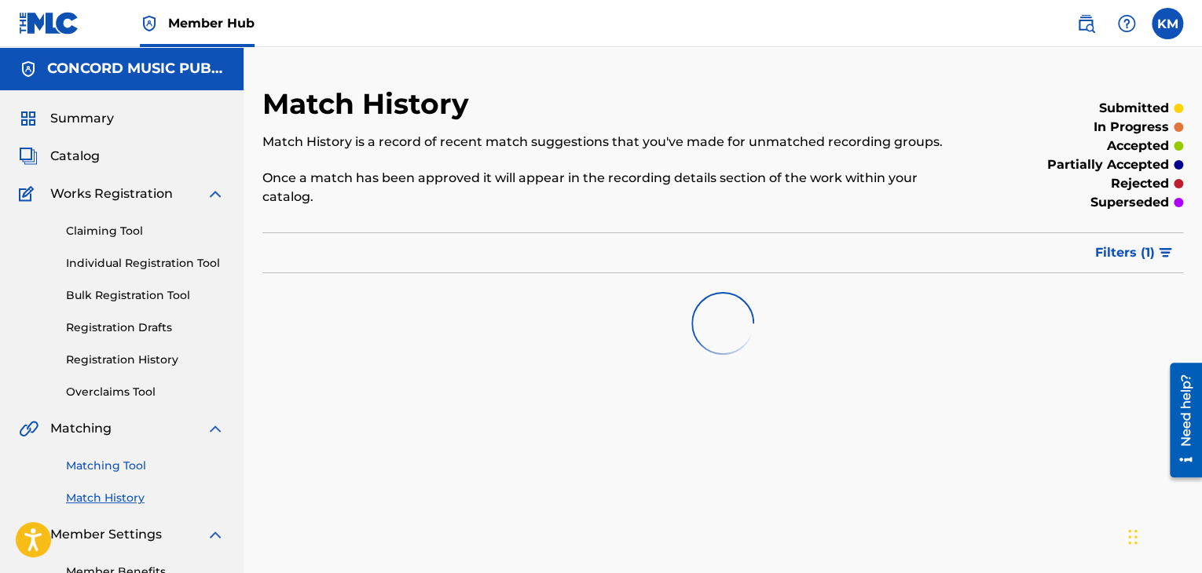
click at [126, 467] on link "Matching Tool" at bounding box center [145, 466] width 159 height 16
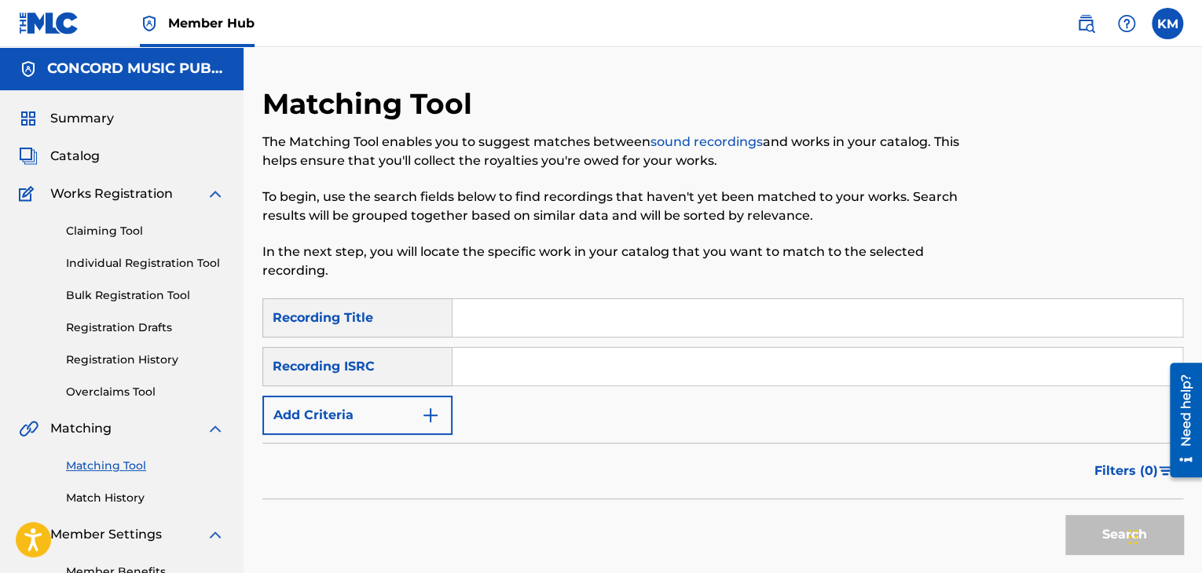
click at [472, 372] on input "Search Form" at bounding box center [817, 367] width 730 height 38
paste input "USUYG1155785"
type input "USUYG1155785"
click at [1096, 525] on button "Search" at bounding box center [1124, 534] width 118 height 39
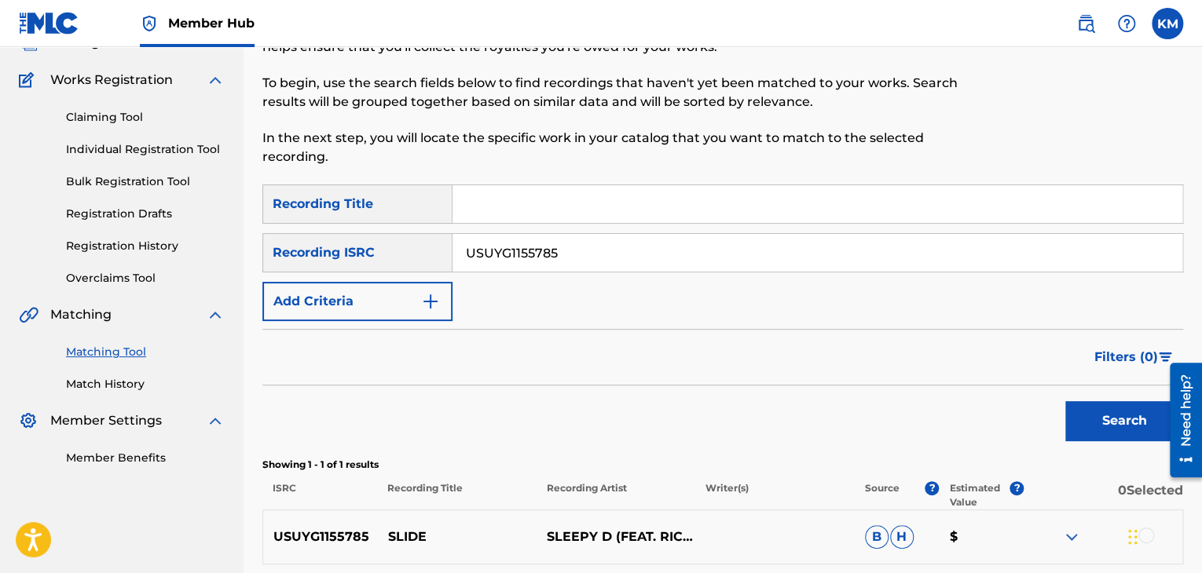
scroll to position [259, 0]
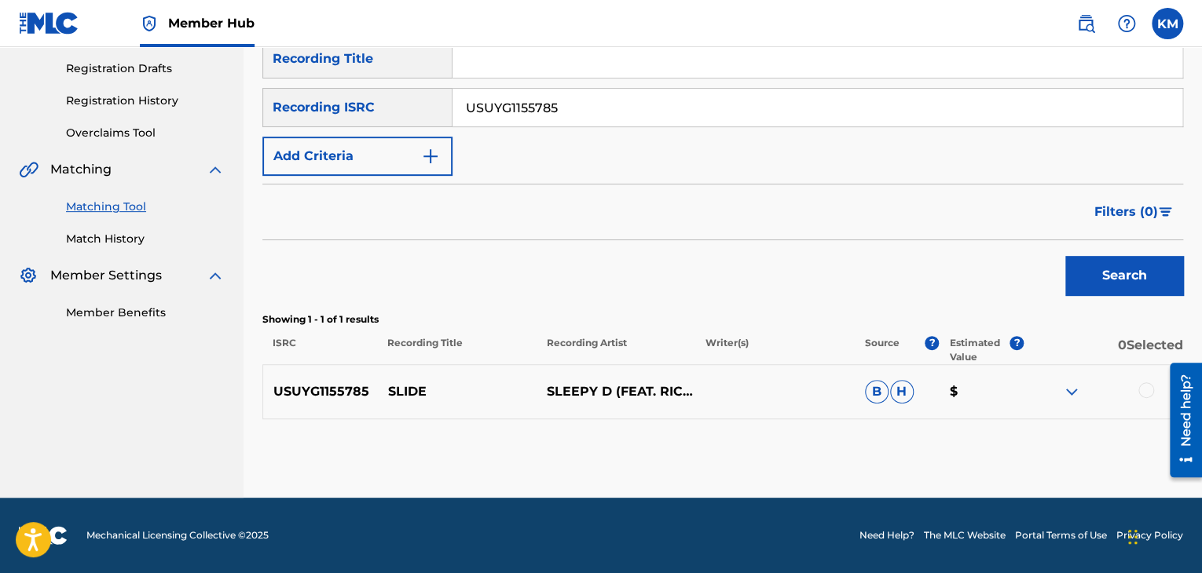
click at [1143, 392] on div at bounding box center [1146, 390] width 16 height 16
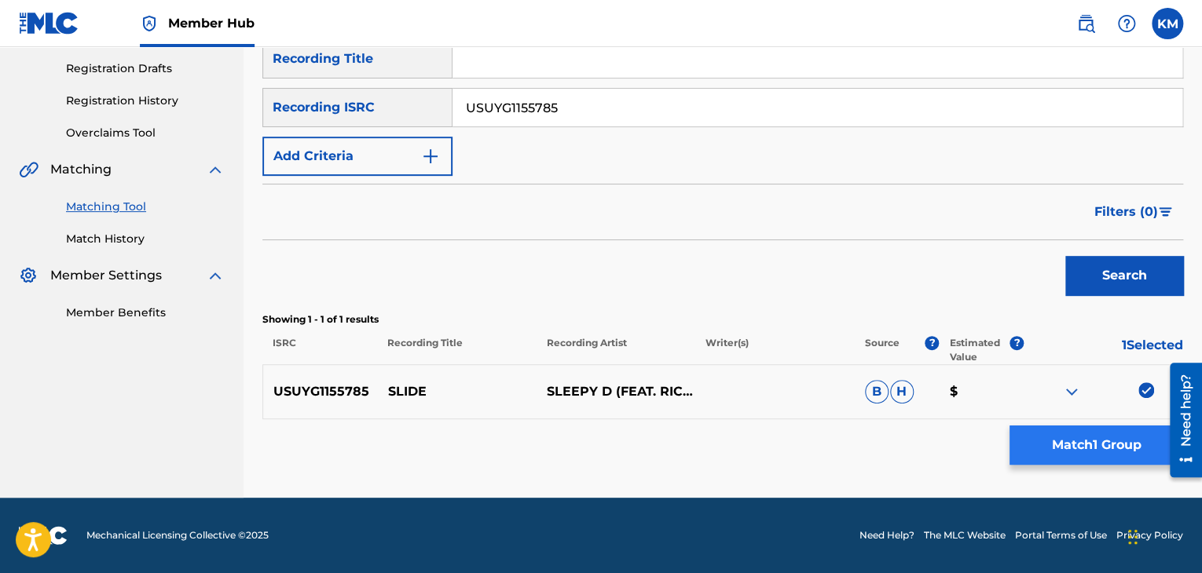
drag, startPoint x: 1106, startPoint y: 473, endPoint x: 1084, endPoint y: 459, distance: 25.7
click at [1102, 470] on div "Matching Tool The Matching Tool enables you to suggest matches between sound re…" at bounding box center [722, 162] width 920 height 671
click at [1078, 452] on button "Match 1 Group" at bounding box center [1096, 445] width 174 height 39
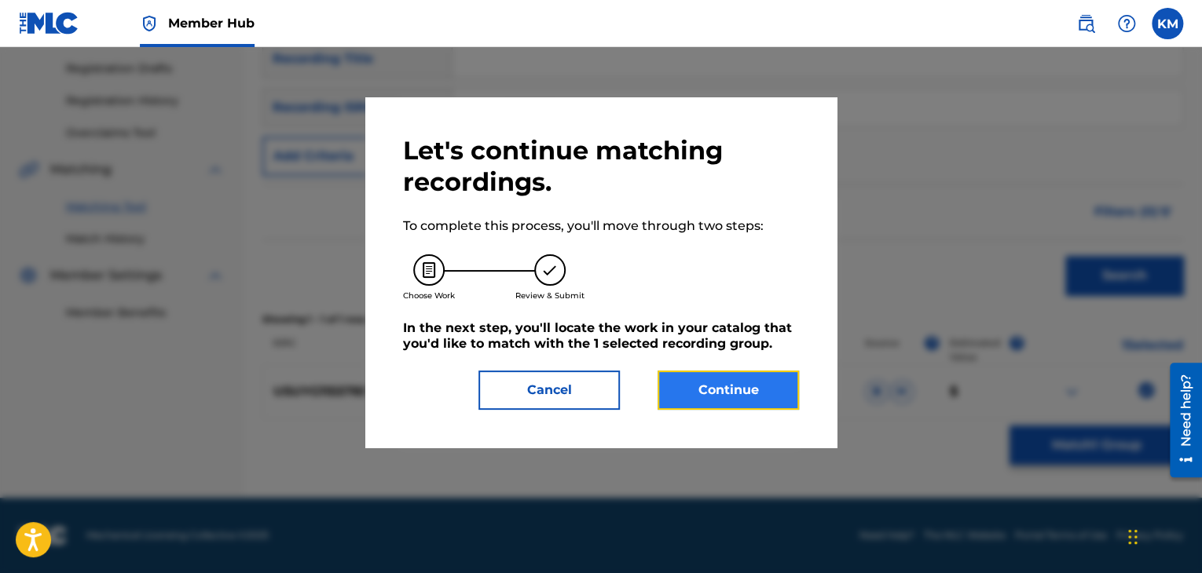
click at [745, 397] on button "Continue" at bounding box center [727, 390] width 141 height 39
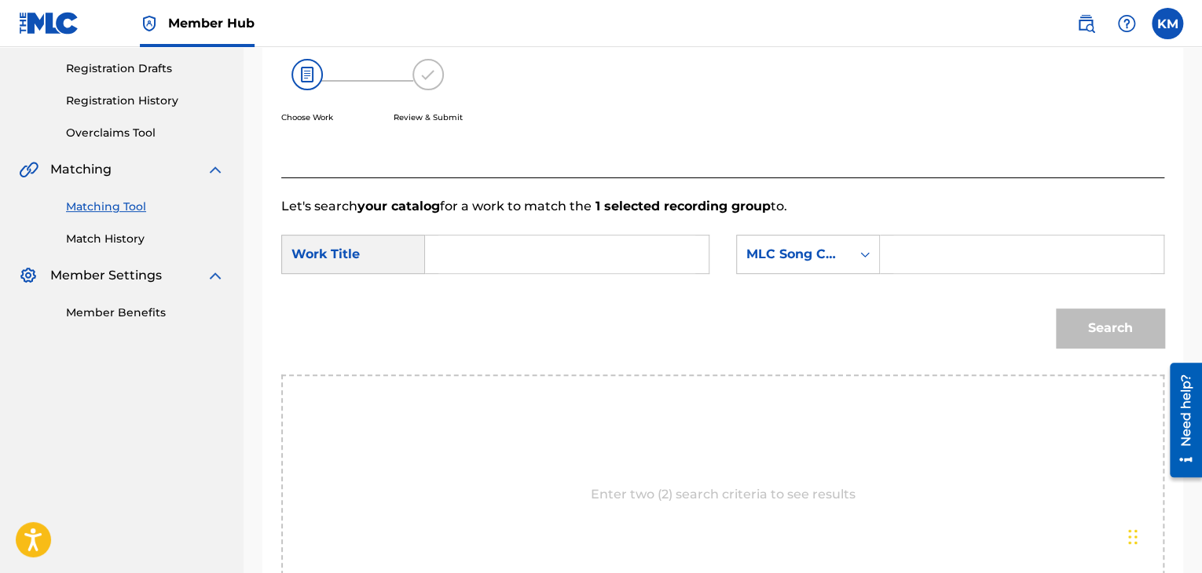
click at [509, 262] on input "Search Form" at bounding box center [566, 255] width 257 height 38
paste input "Slide (feat. Rico the Kid)"
type input "Slide (feat. Rico the Kid)"
click at [116, 240] on link "Match History" at bounding box center [145, 239] width 159 height 16
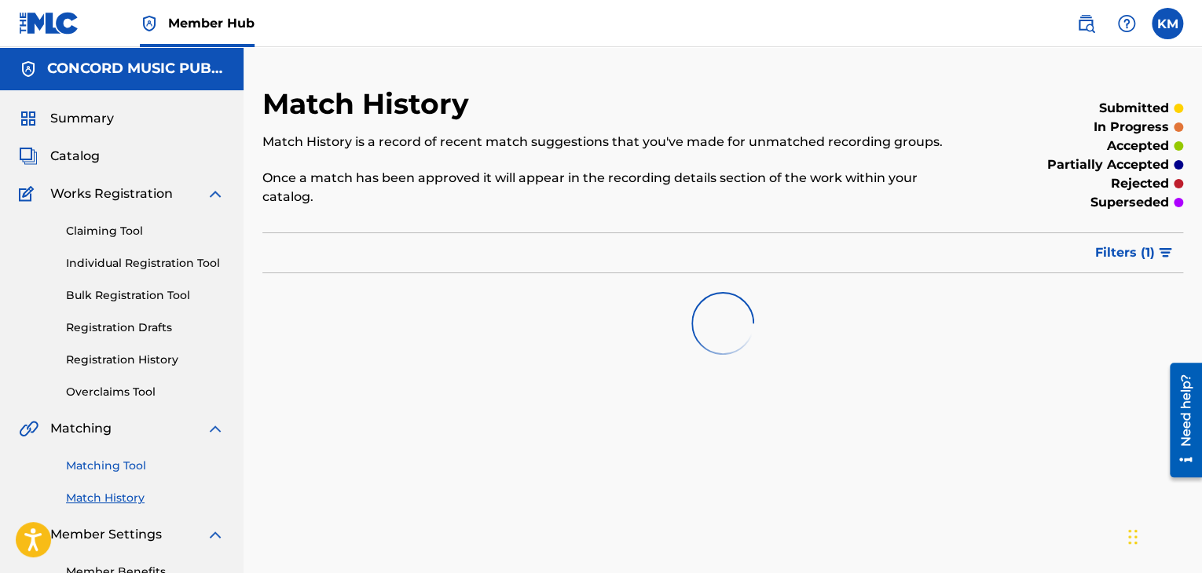
click at [135, 466] on link "Matching Tool" at bounding box center [145, 466] width 159 height 16
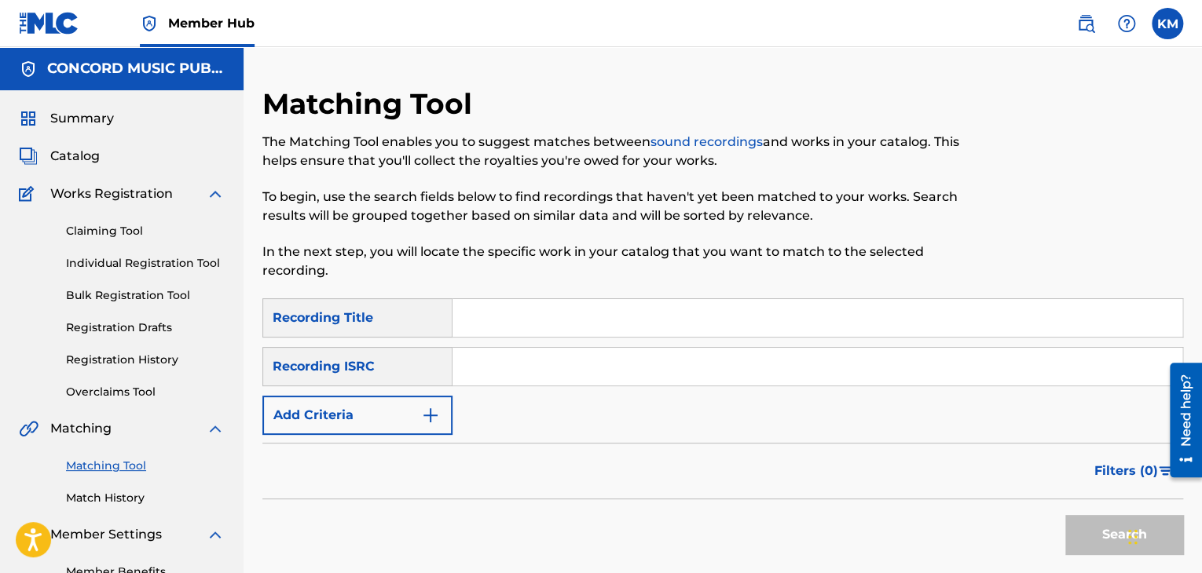
paste input "AUOXM2200295"
type input "AUOXM2200295"
click at [1088, 519] on button "Search" at bounding box center [1124, 534] width 118 height 39
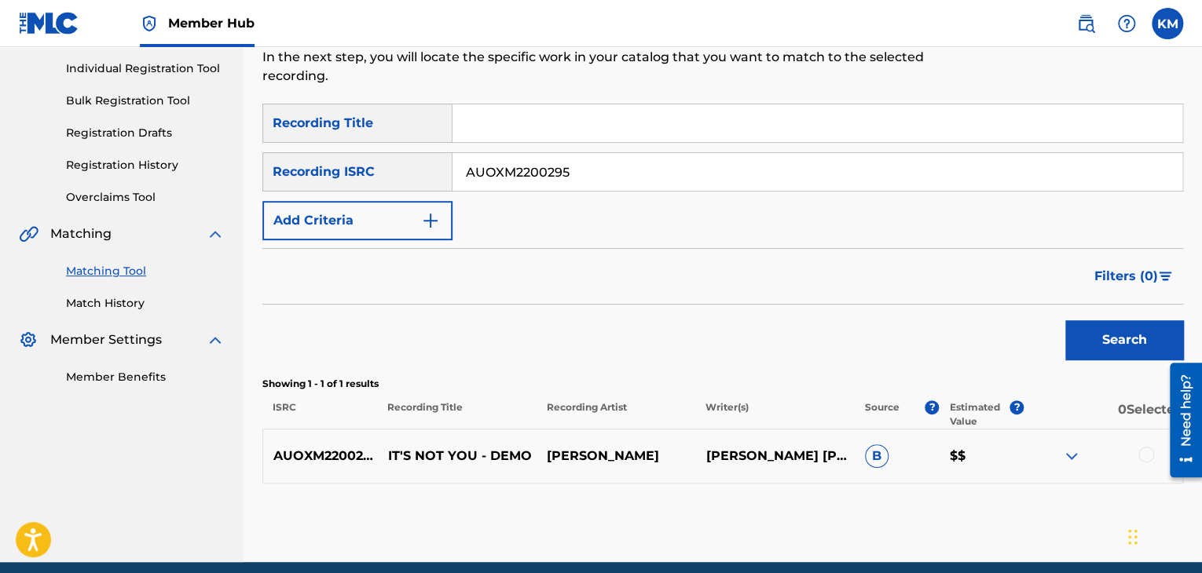
scroll to position [259, 0]
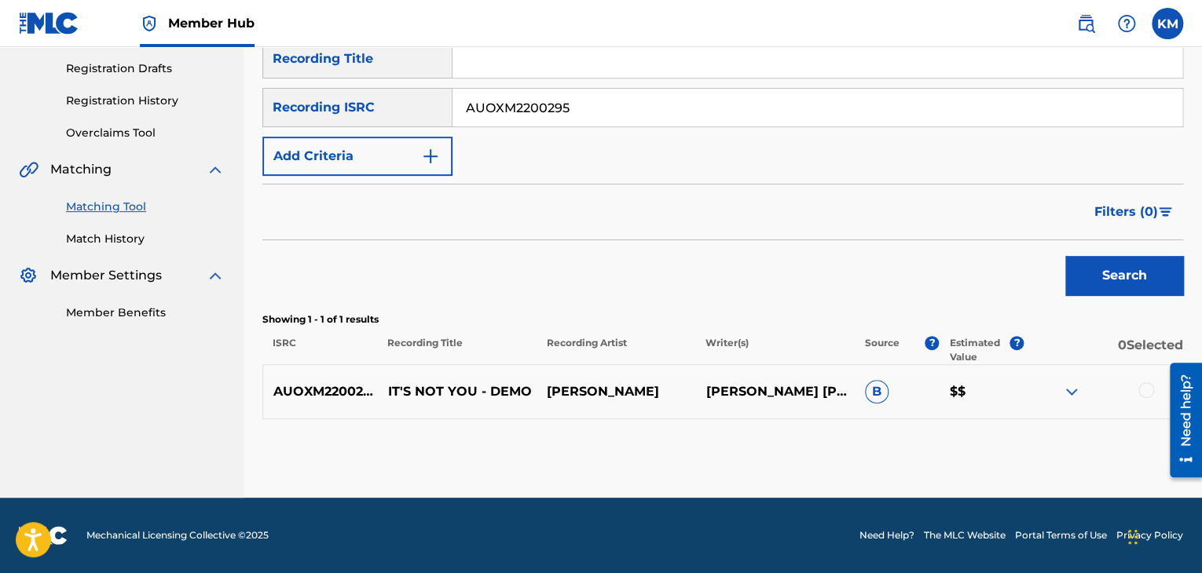
click at [1142, 388] on div at bounding box center [1146, 390] width 16 height 16
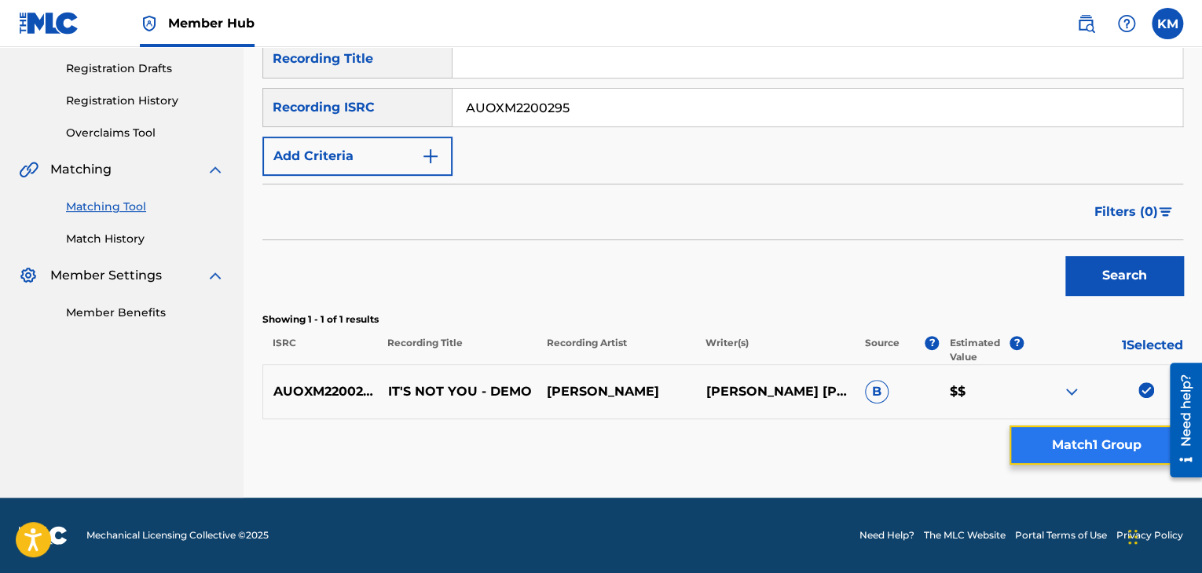
click at [1113, 441] on button "Match 1 Group" at bounding box center [1096, 445] width 174 height 39
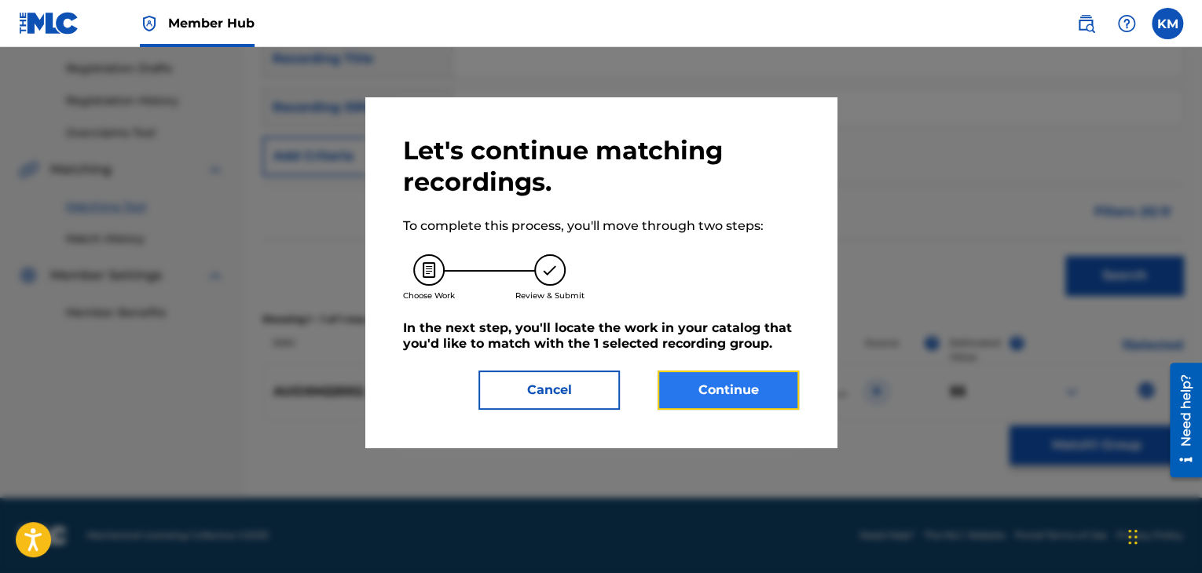
click at [733, 399] on button "Continue" at bounding box center [727, 390] width 141 height 39
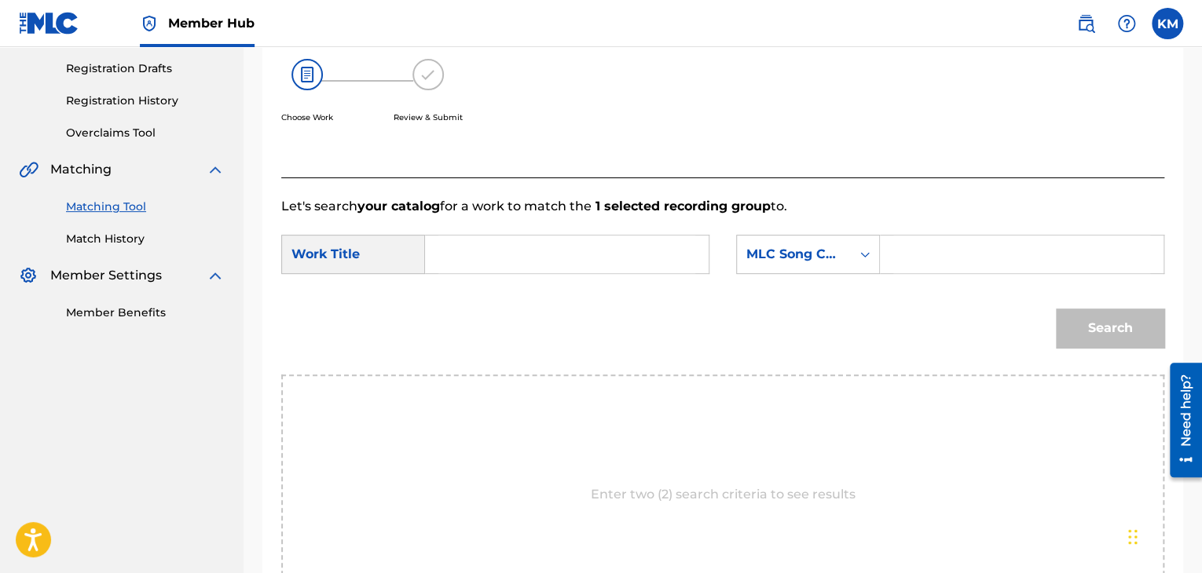
click at [511, 259] on input "Search Form" at bounding box center [566, 255] width 257 height 38
paste input "It's Not You (Demo)"
type input "It's Not You (Demo)"
click at [862, 255] on icon "Search Form" at bounding box center [864, 254] width 9 height 5
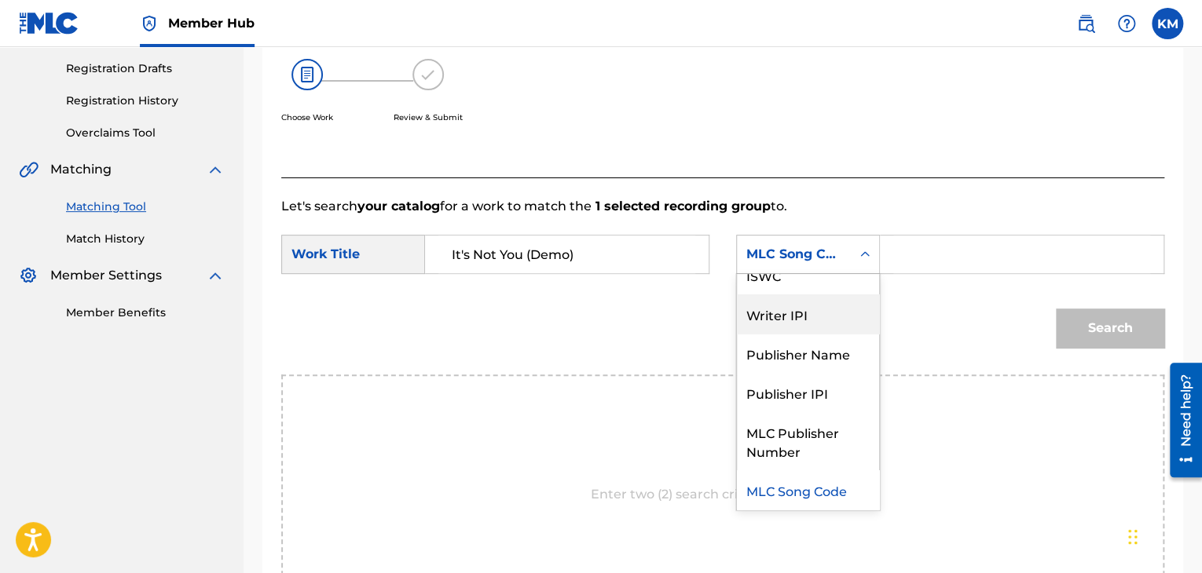
scroll to position [0, 0]
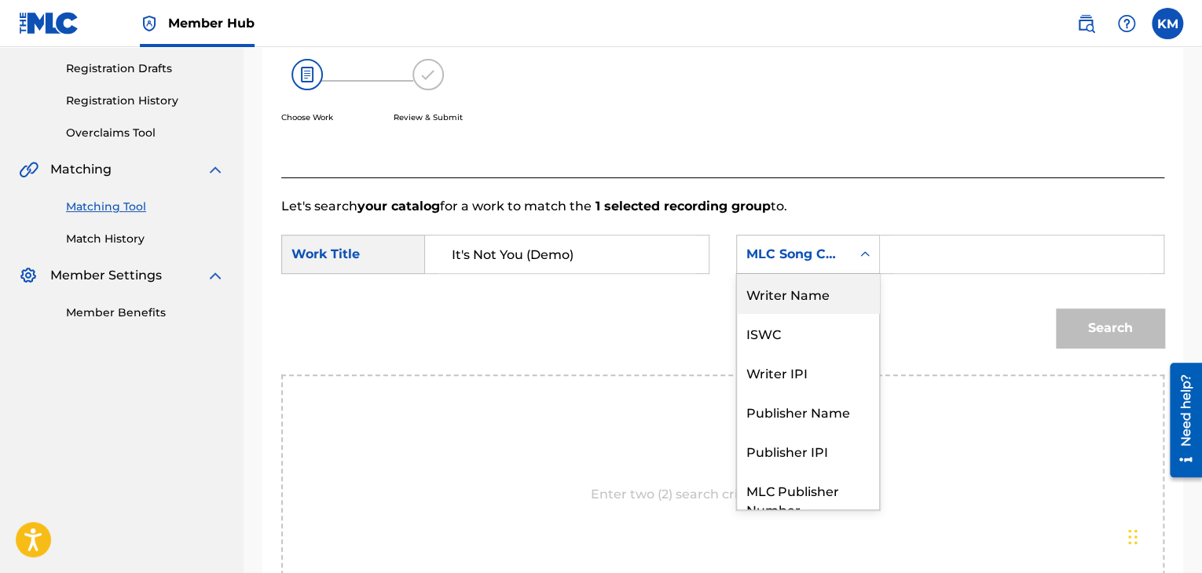
click at [839, 302] on div "Writer Name" at bounding box center [808, 293] width 142 height 39
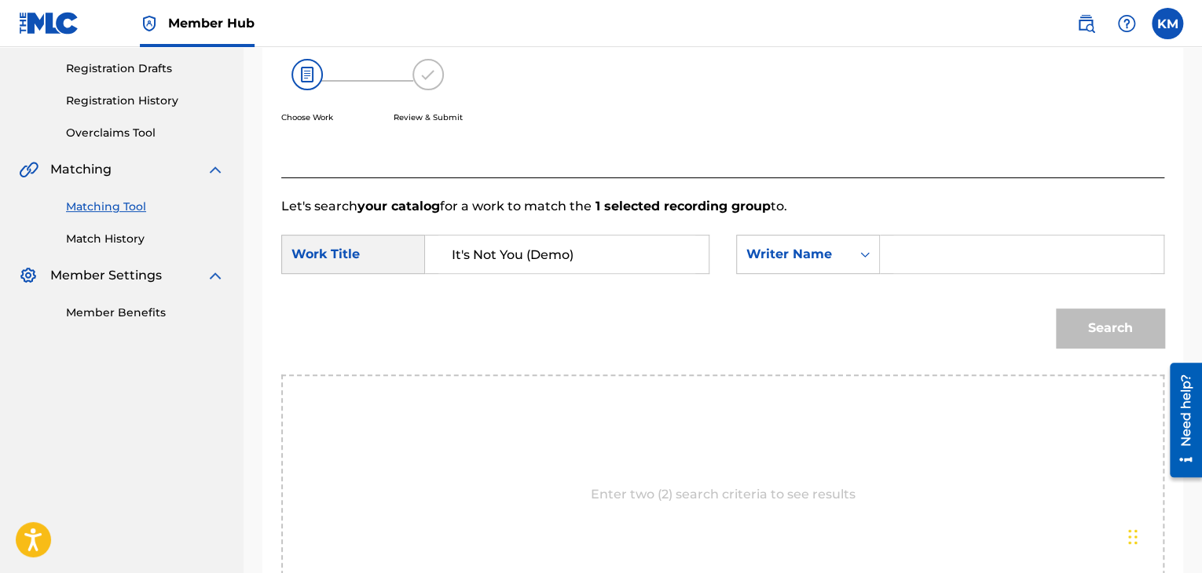
click at [905, 262] on input "Search Form" at bounding box center [1021, 255] width 257 height 38
paste input "[PERSON_NAME]"
type input "[PERSON_NAME]"
click at [1083, 327] on button "Search" at bounding box center [1110, 328] width 108 height 39
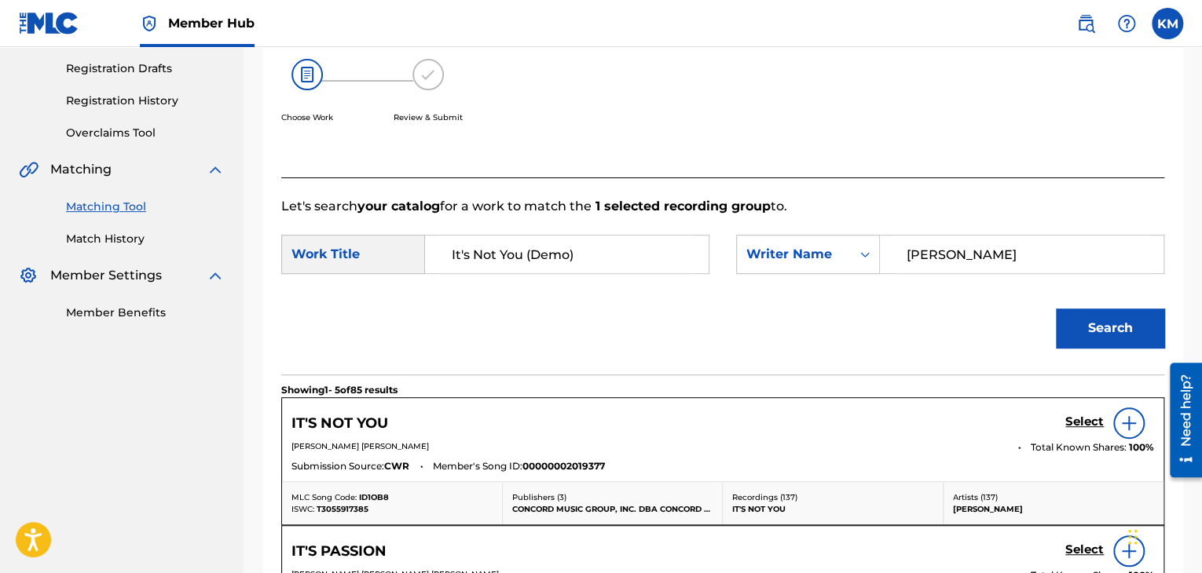
scroll to position [338, 0]
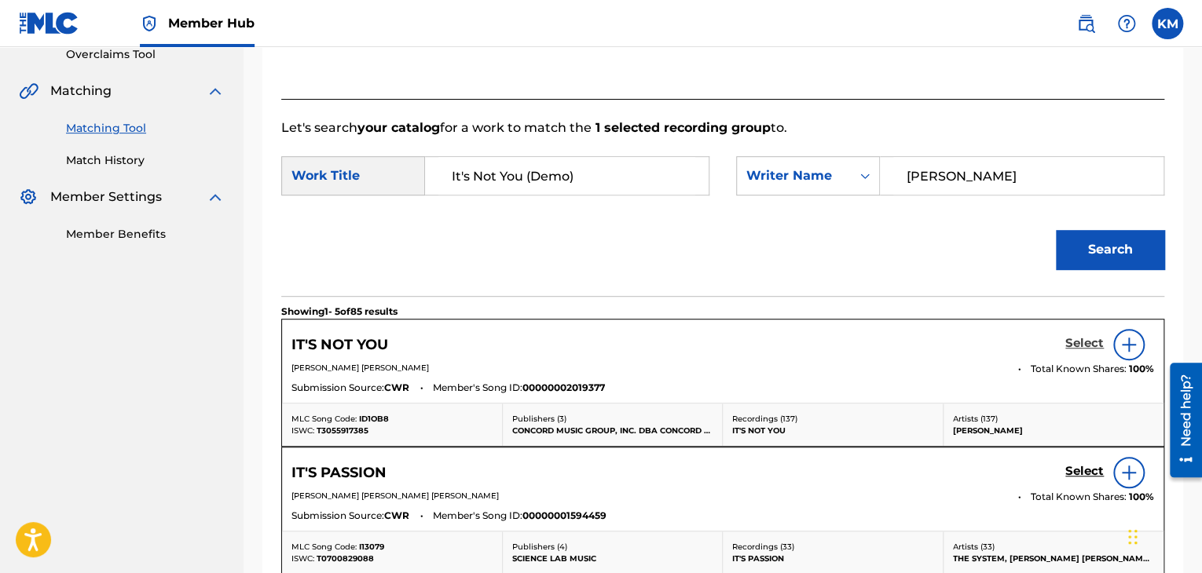
click at [1077, 343] on h5 "Select" at bounding box center [1084, 343] width 38 height 15
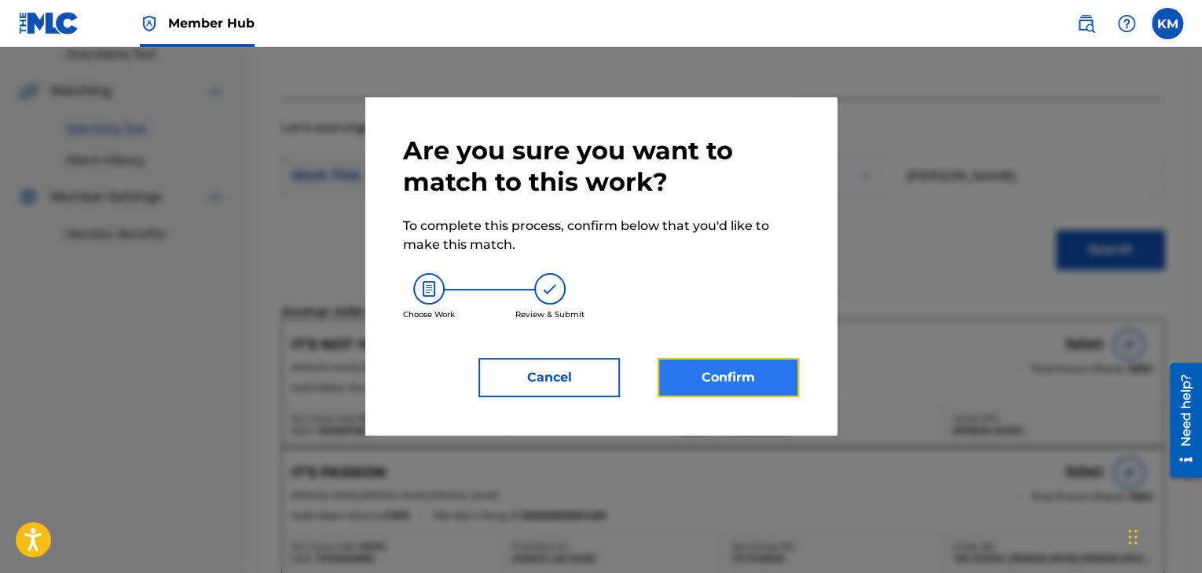
click at [760, 381] on button "Confirm" at bounding box center [727, 377] width 141 height 39
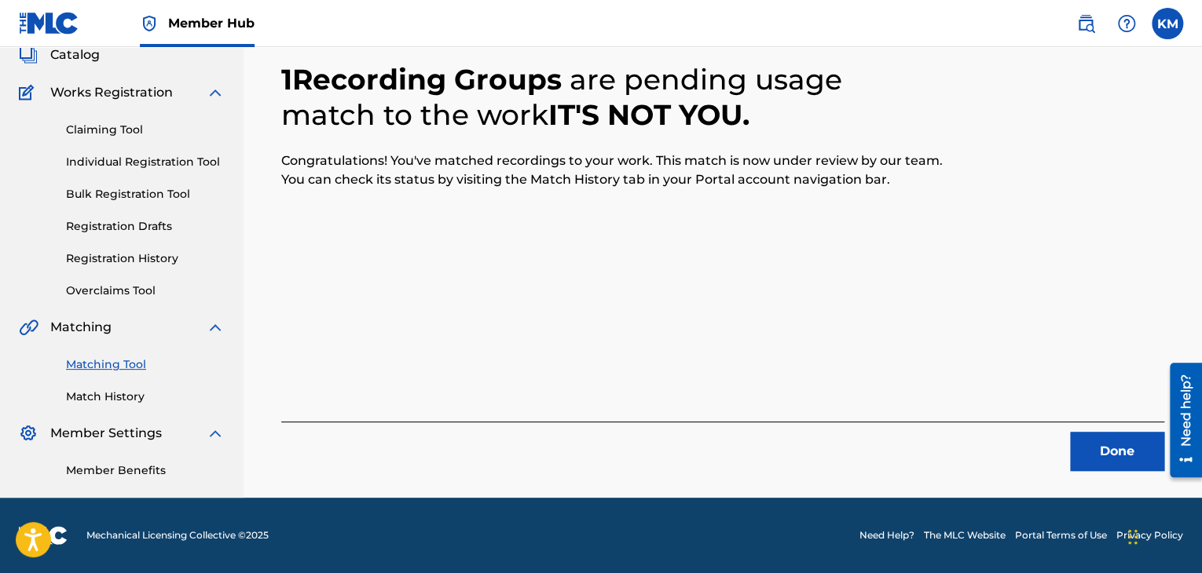
scroll to position [101, 0]
click at [1094, 437] on button "Done" at bounding box center [1117, 451] width 94 height 39
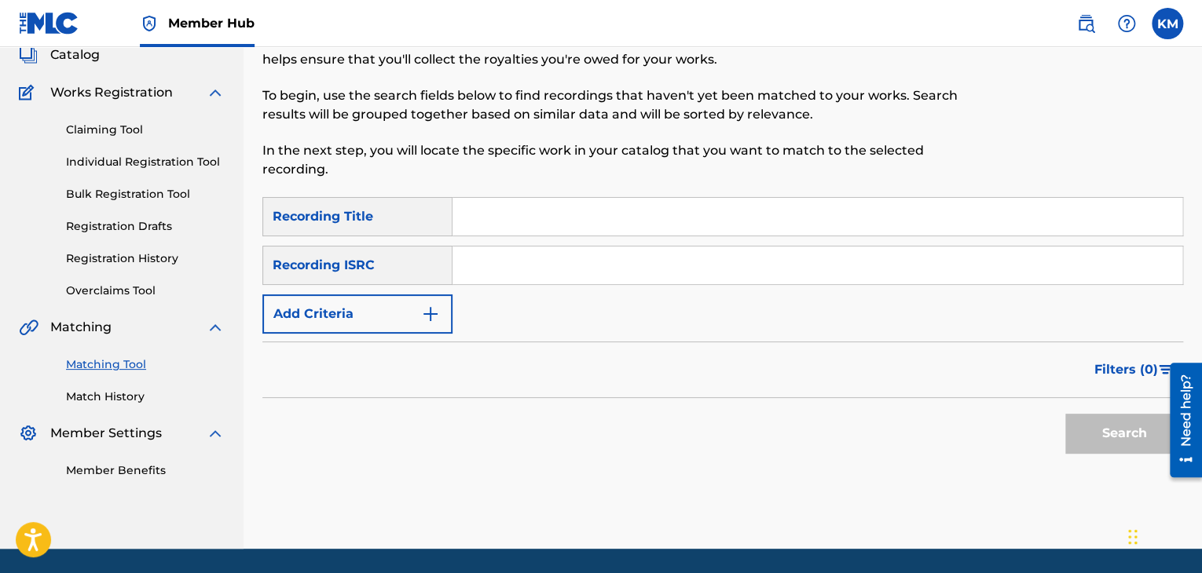
paste input "USHM81901783"
type input "USHM81901783"
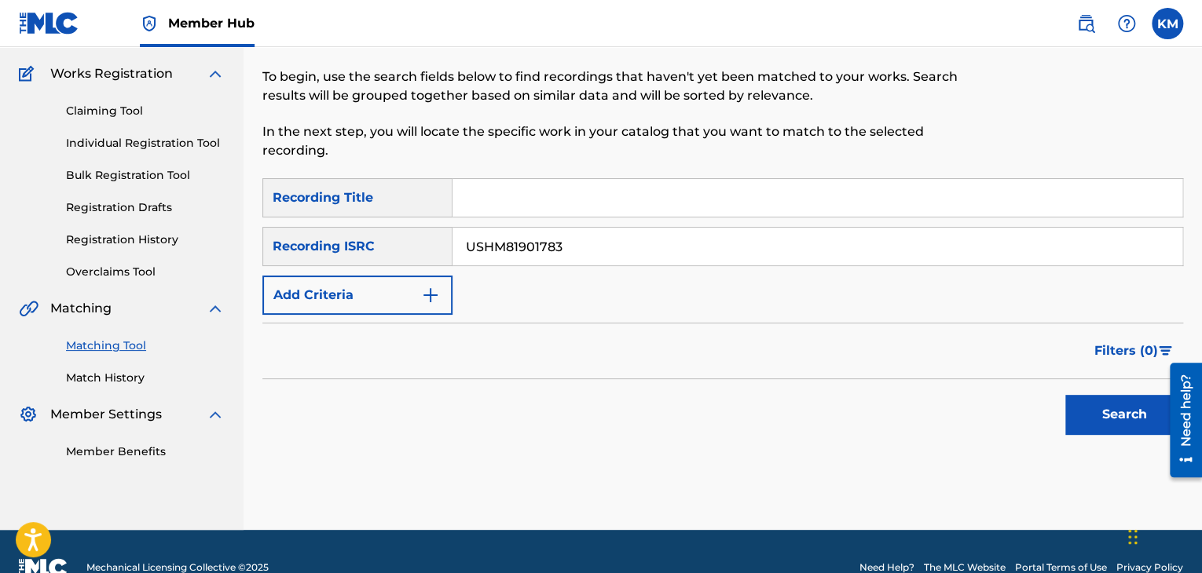
scroll to position [152, 0]
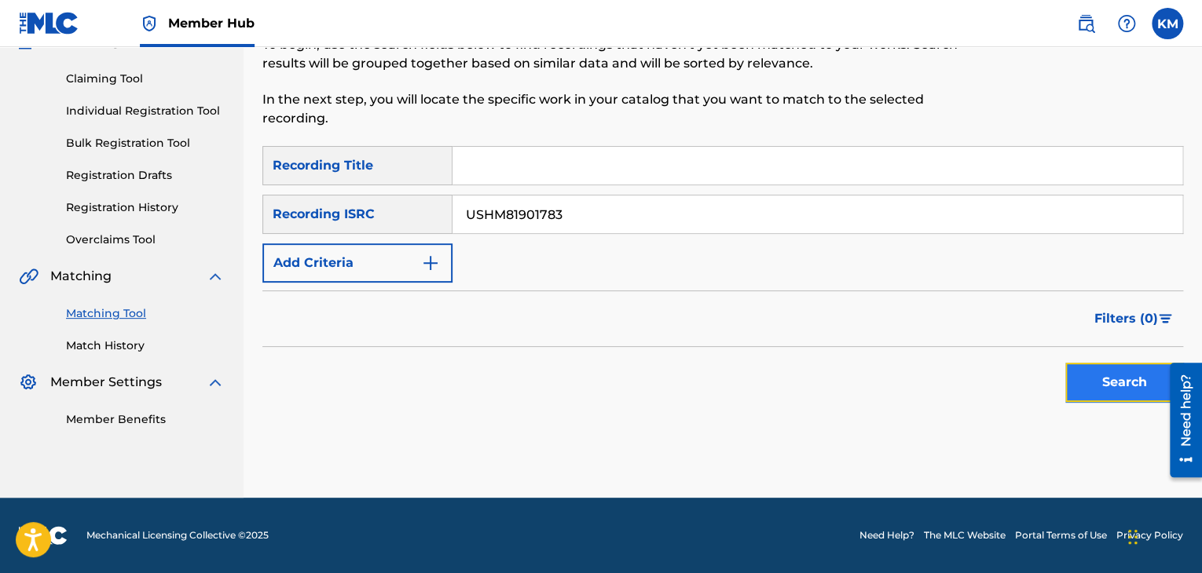
click at [1075, 375] on button "Search" at bounding box center [1124, 382] width 118 height 39
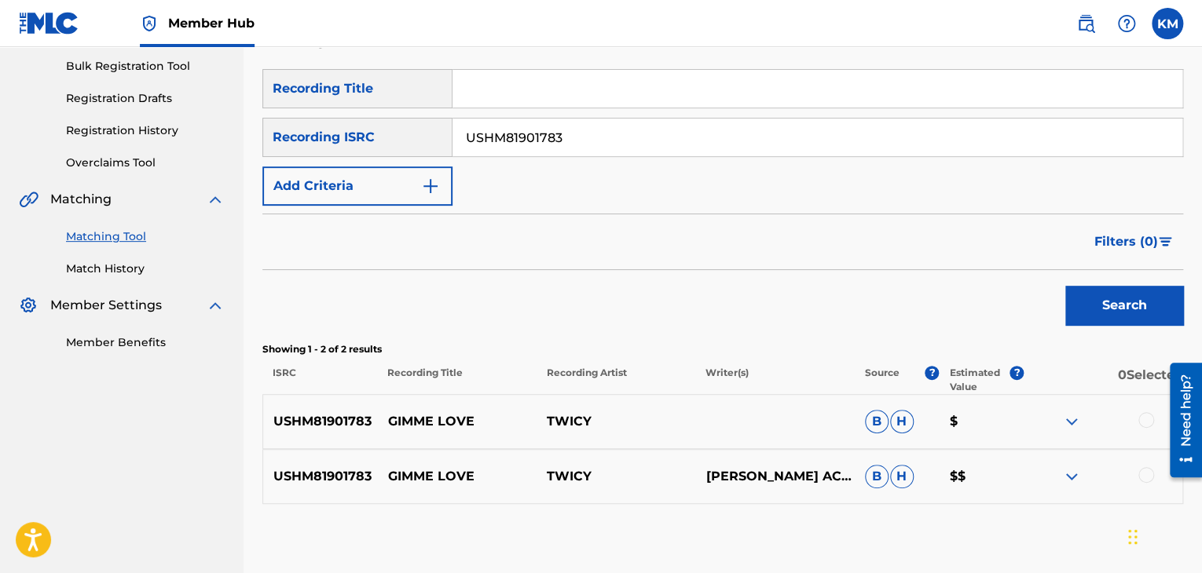
scroll to position [314, 0]
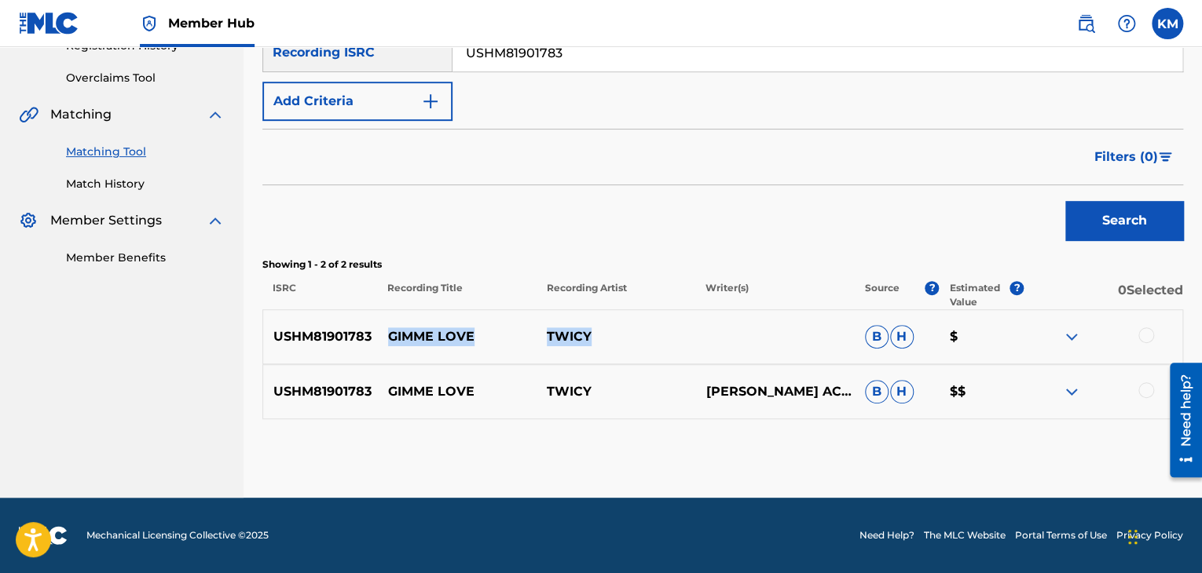
drag, startPoint x: 385, startPoint y: 336, endPoint x: 605, endPoint y: 349, distance: 220.3
click at [605, 349] on div "USHM81901783 GIMME LOVE TWICY B H $" at bounding box center [722, 336] width 920 height 55
click at [473, 335] on p "GIMME LOVE" at bounding box center [457, 336] width 159 height 19
drag, startPoint x: 390, startPoint y: 332, endPoint x: 470, endPoint y: 331, distance: 80.1
click at [470, 331] on p "GIMME LOVE" at bounding box center [457, 336] width 159 height 19
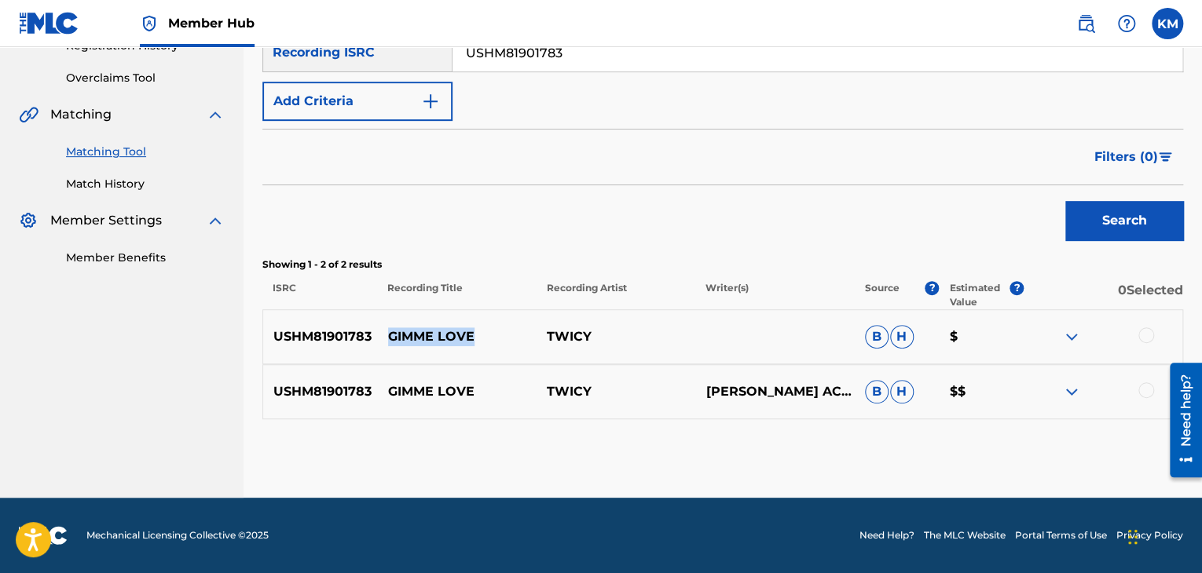
copy p "GIMME LOVE"
click at [1147, 334] on div at bounding box center [1146, 335] width 16 height 16
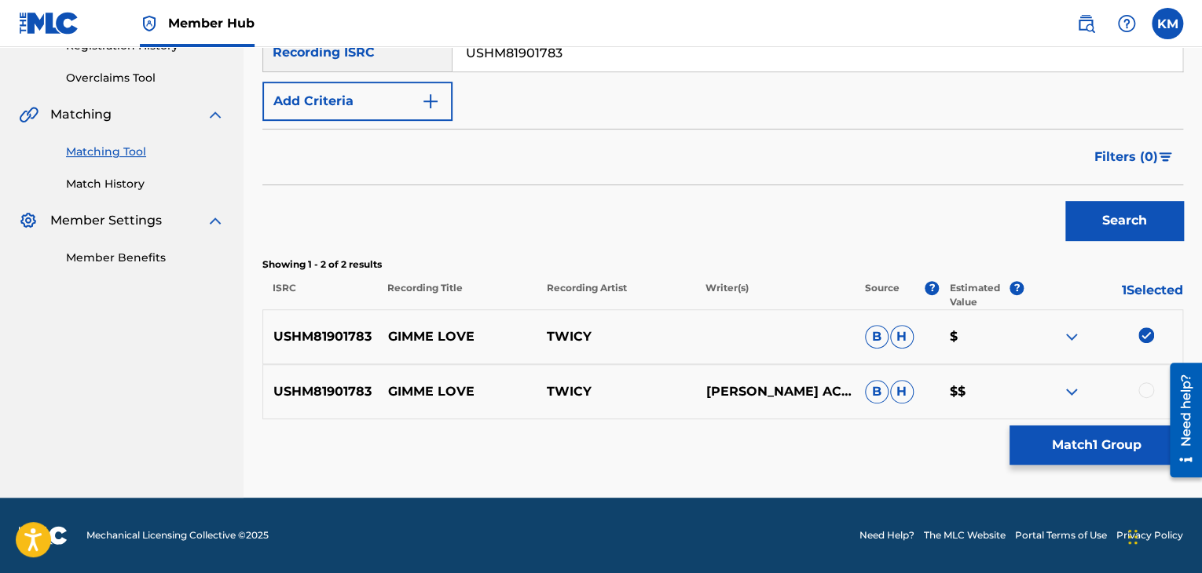
click at [1145, 387] on div at bounding box center [1146, 390] width 16 height 16
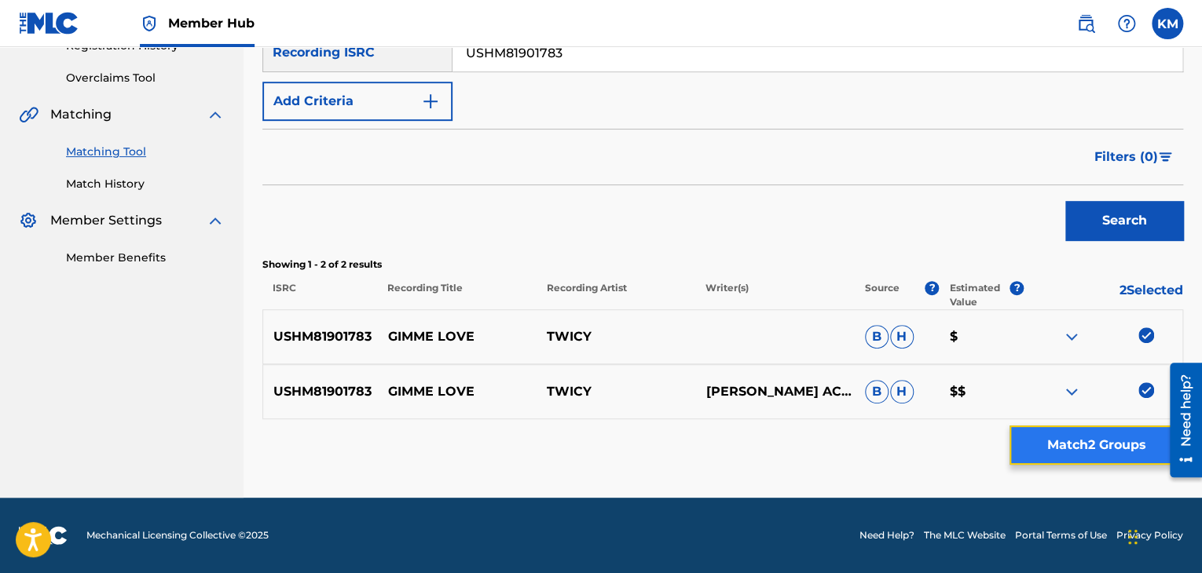
click at [1056, 459] on button "Match 2 Groups" at bounding box center [1096, 445] width 174 height 39
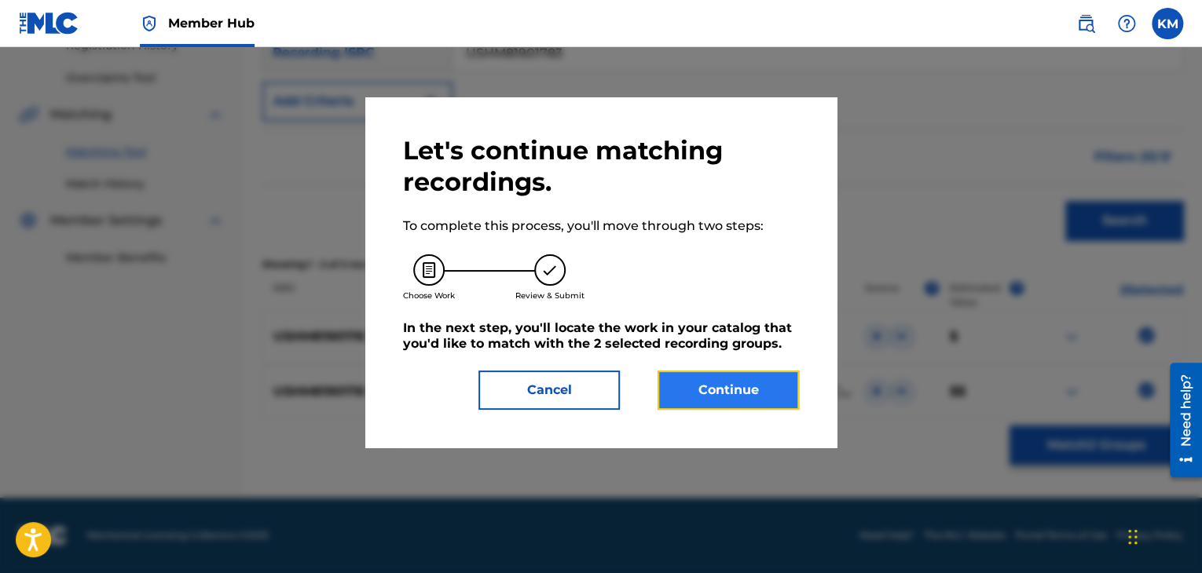
click at [708, 387] on button "Continue" at bounding box center [727, 390] width 141 height 39
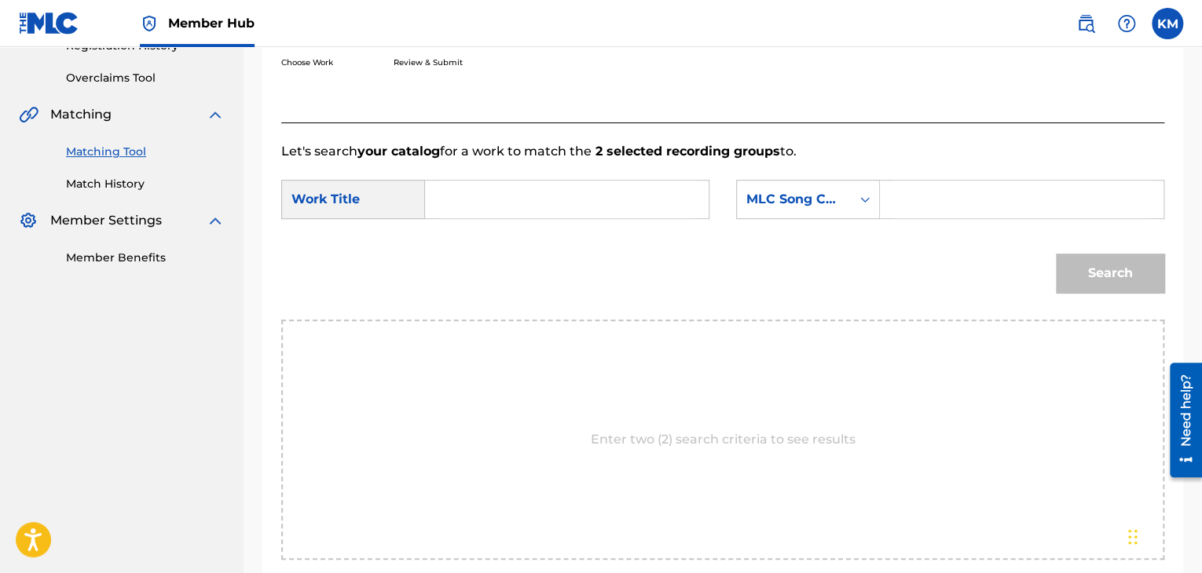
click at [512, 216] on input "Search Form" at bounding box center [566, 200] width 257 height 38
paste input "GIMME LOVE"
type input "GIMME LOVE"
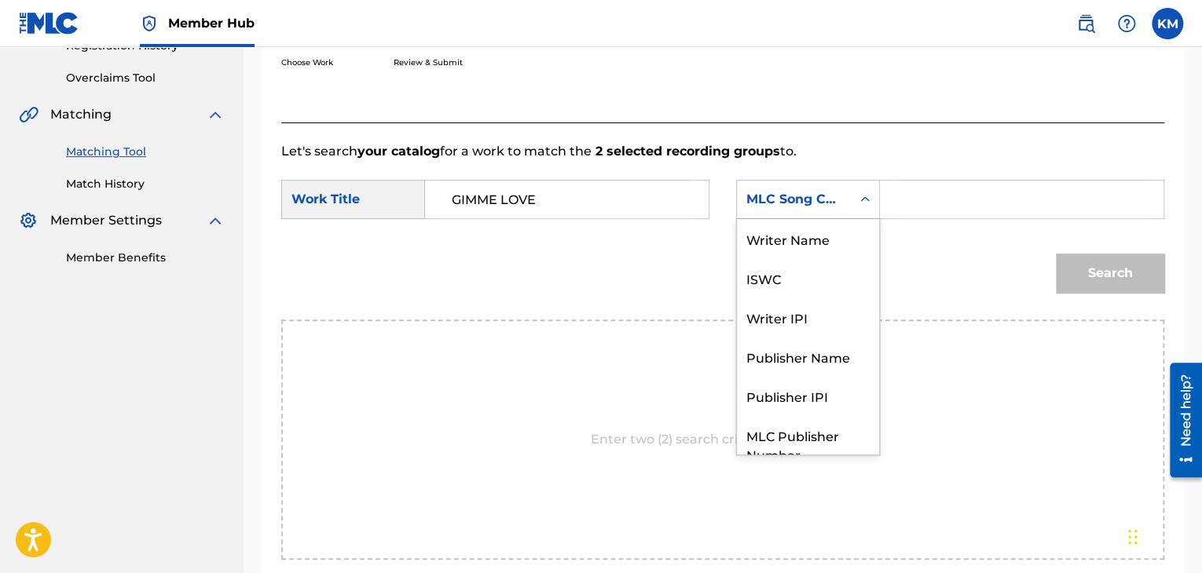
click at [864, 202] on icon "Search Form" at bounding box center [865, 200] width 16 height 16
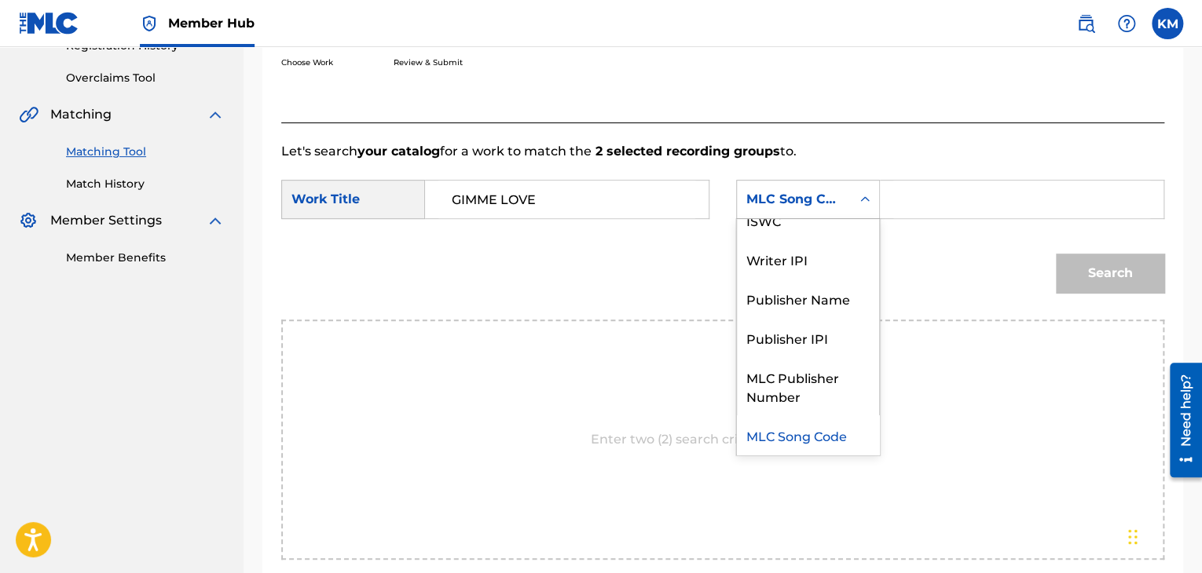
scroll to position [0, 0]
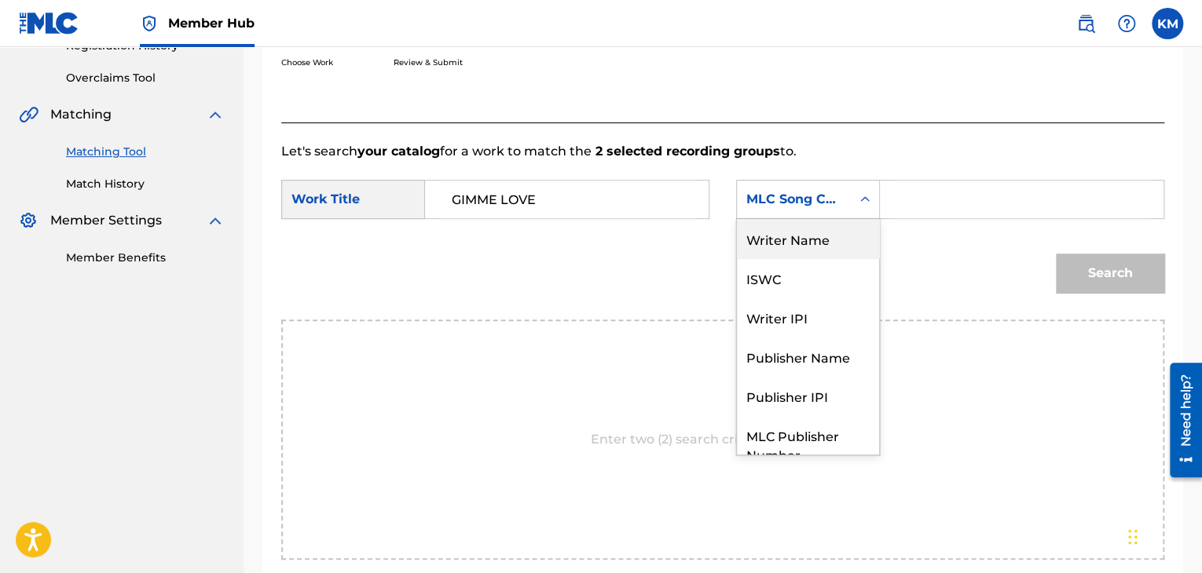
click at [851, 241] on div "Writer Name" at bounding box center [808, 238] width 142 height 39
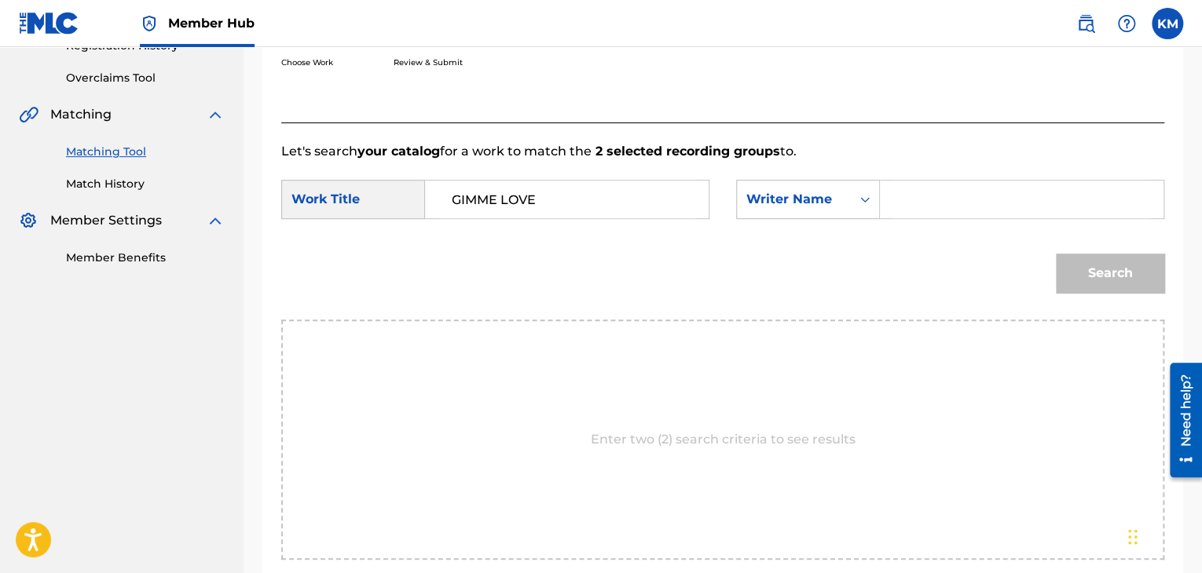
click at [913, 197] on input "Search Form" at bounding box center [1021, 200] width 257 height 38
paste input "Acqual"
click at [1077, 262] on button "Search" at bounding box center [1110, 273] width 108 height 39
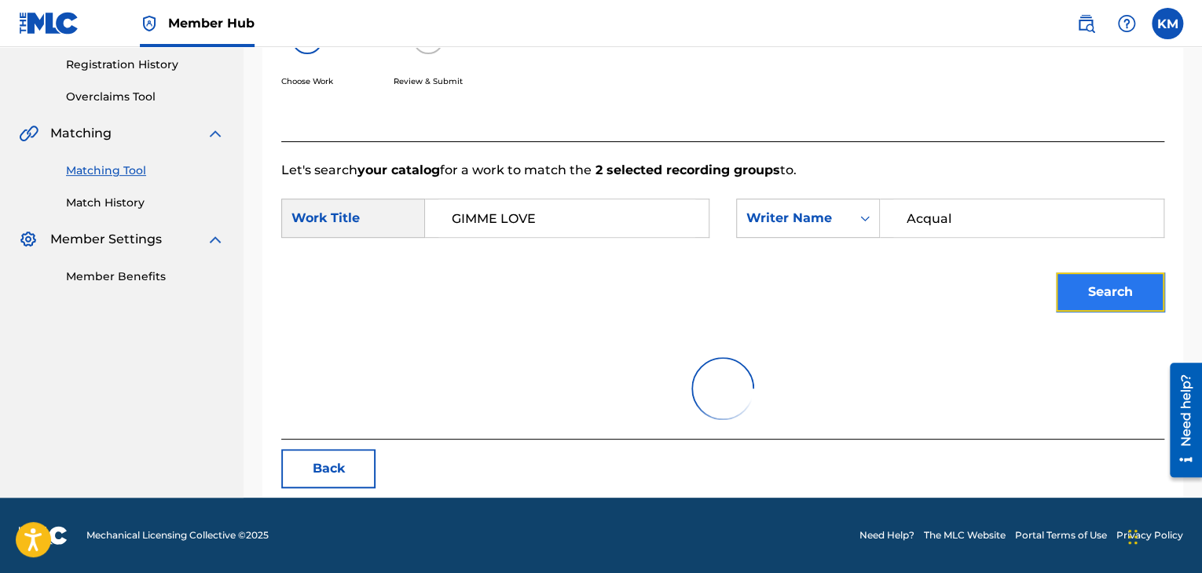
scroll to position [228, 0]
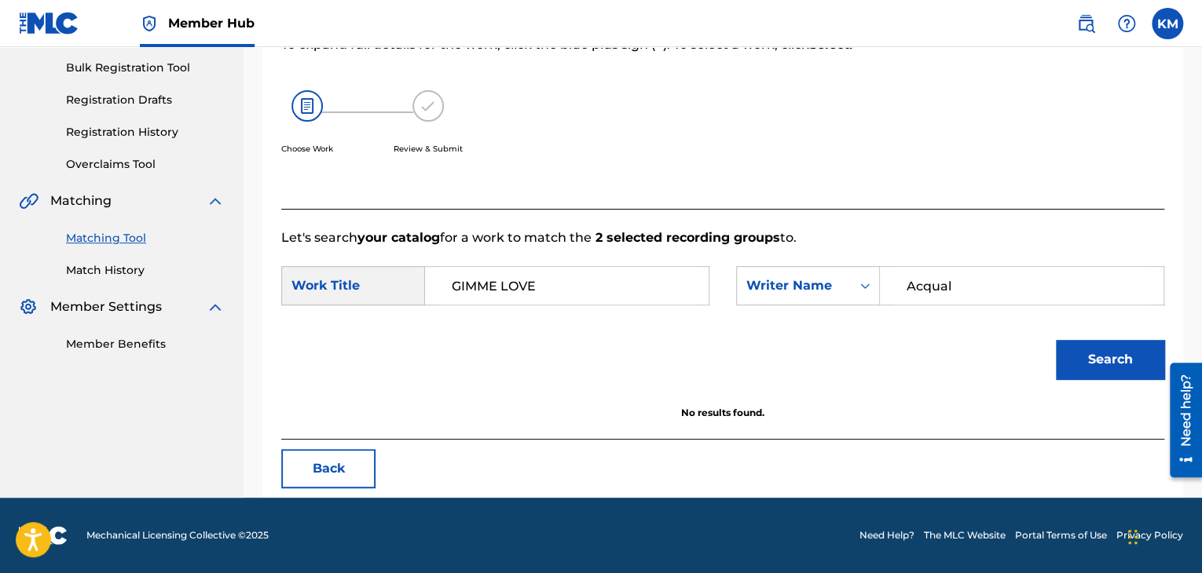
paste input "Bright"
drag, startPoint x: 959, startPoint y: 290, endPoint x: 855, endPoint y: 291, distance: 103.7
click at [857, 291] on div "SearchWithCriteria9d4fe18f-fcb9-42ea-a169-b61d8a8d1ad7 Writer Name Bright" at bounding box center [950, 285] width 428 height 39
type input "Bright"
click at [1073, 350] on button "Search" at bounding box center [1110, 359] width 108 height 39
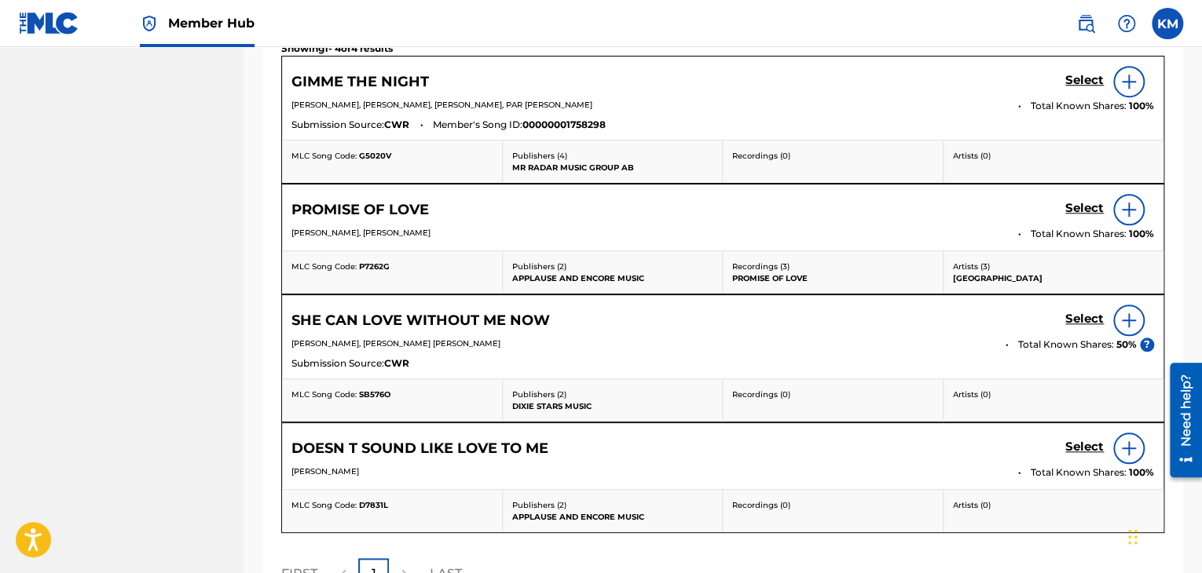
scroll to position [381, 0]
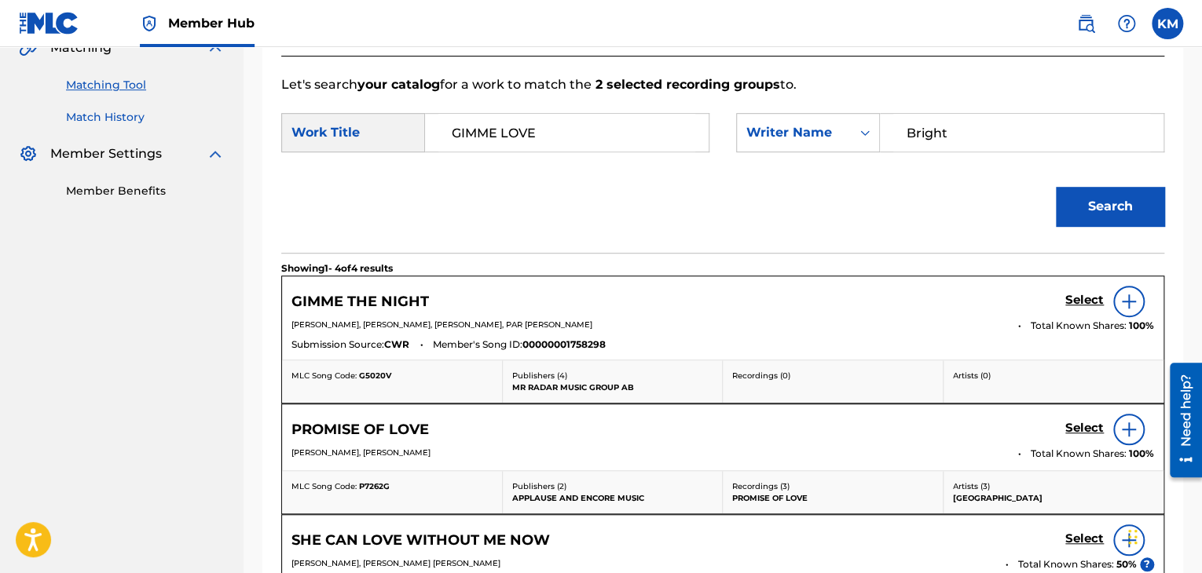
click at [123, 113] on link "Match History" at bounding box center [145, 117] width 159 height 16
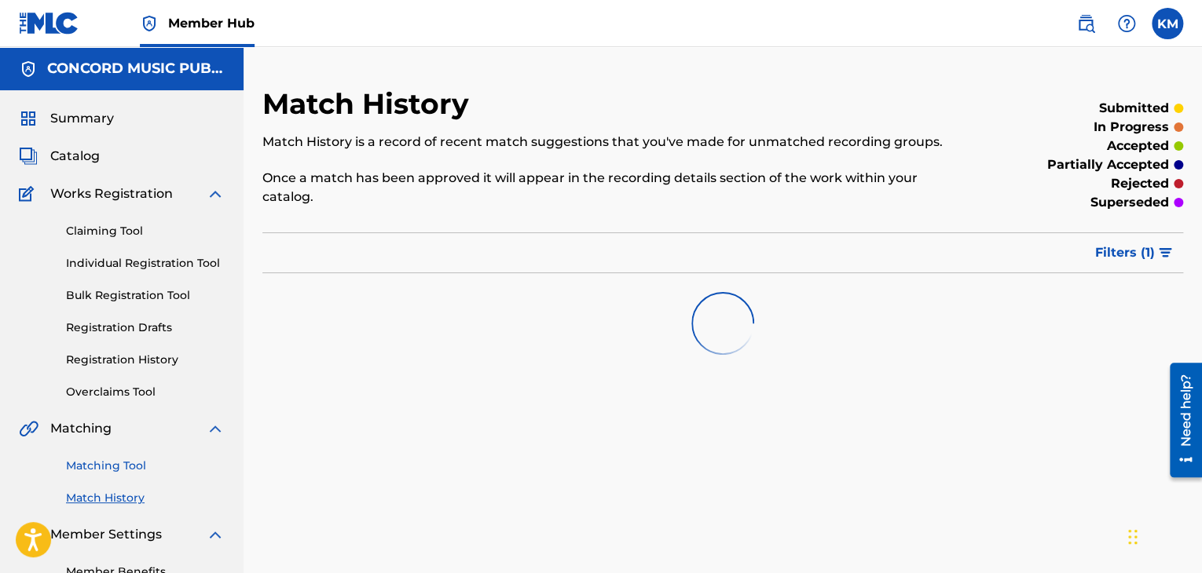
click at [116, 459] on link "Matching Tool" at bounding box center [145, 466] width 159 height 16
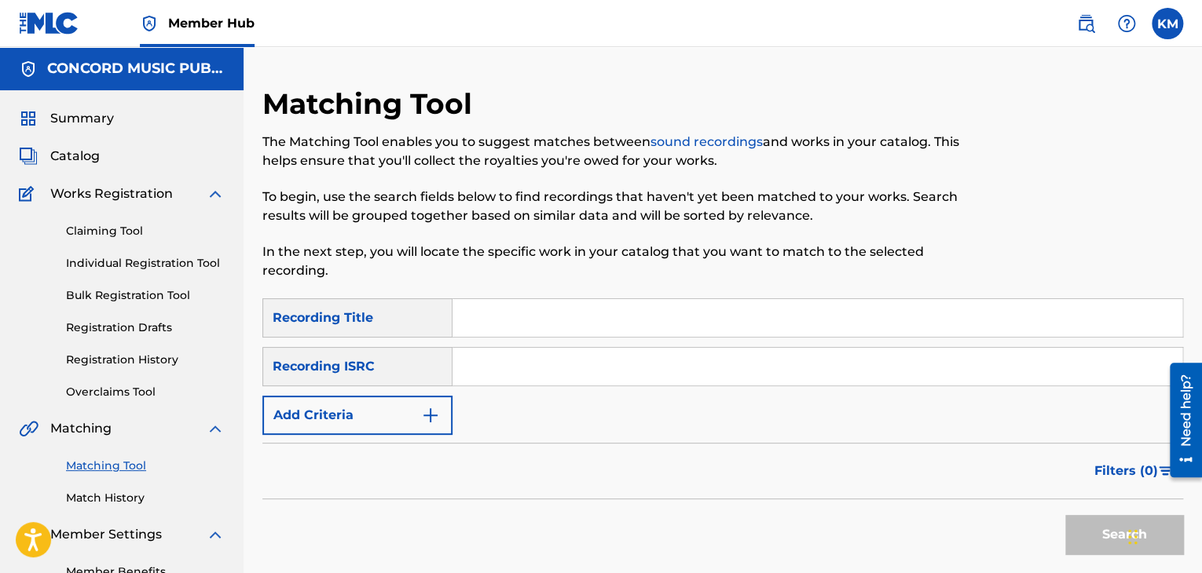
paste input "USHM81901783"
type input "USHM81901783"
click at [1085, 531] on button "Search" at bounding box center [1124, 534] width 118 height 39
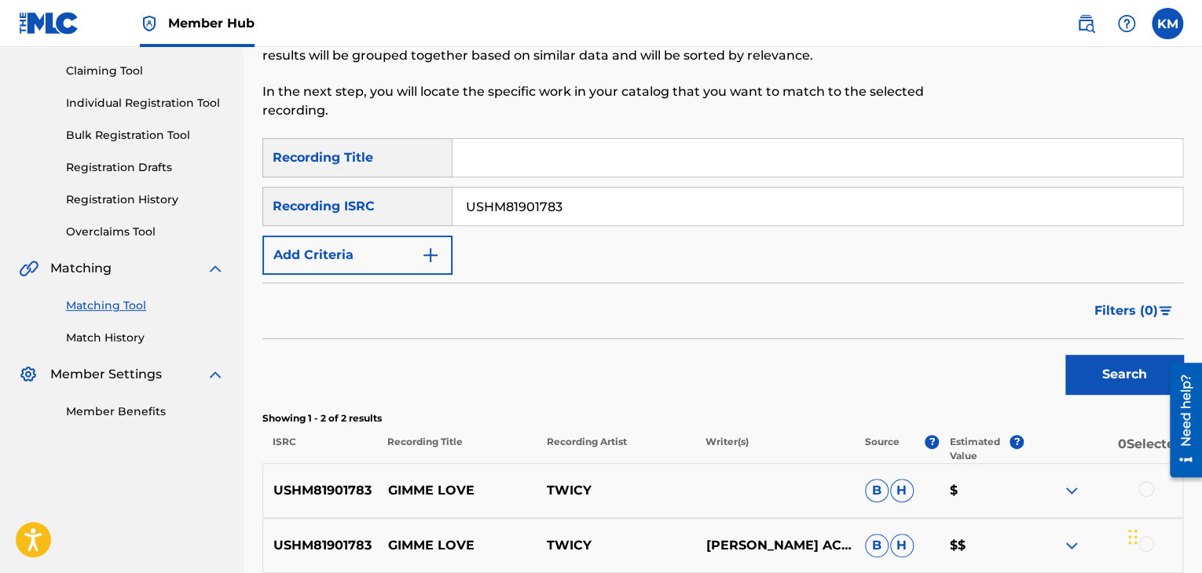
scroll to position [314, 0]
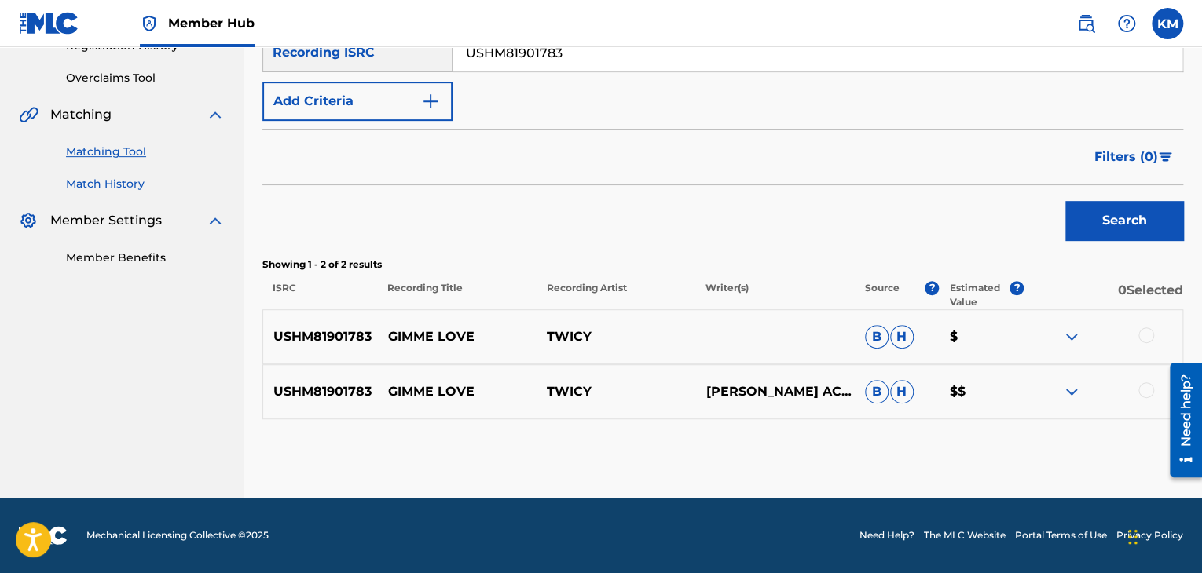
click at [130, 189] on link "Match History" at bounding box center [145, 184] width 159 height 16
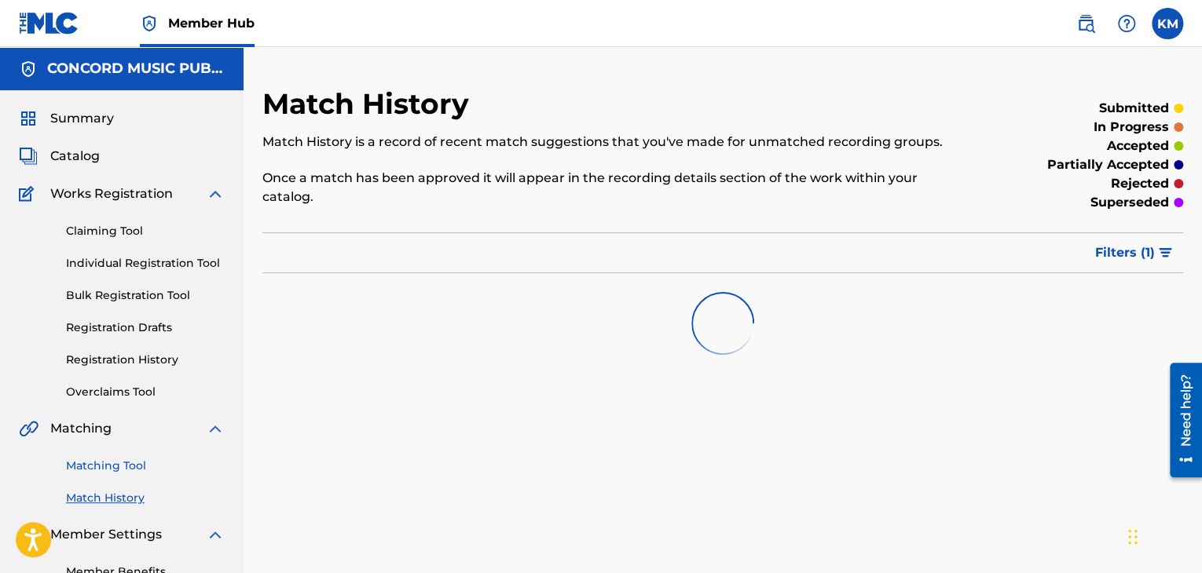
click at [123, 459] on link "Matching Tool" at bounding box center [145, 466] width 159 height 16
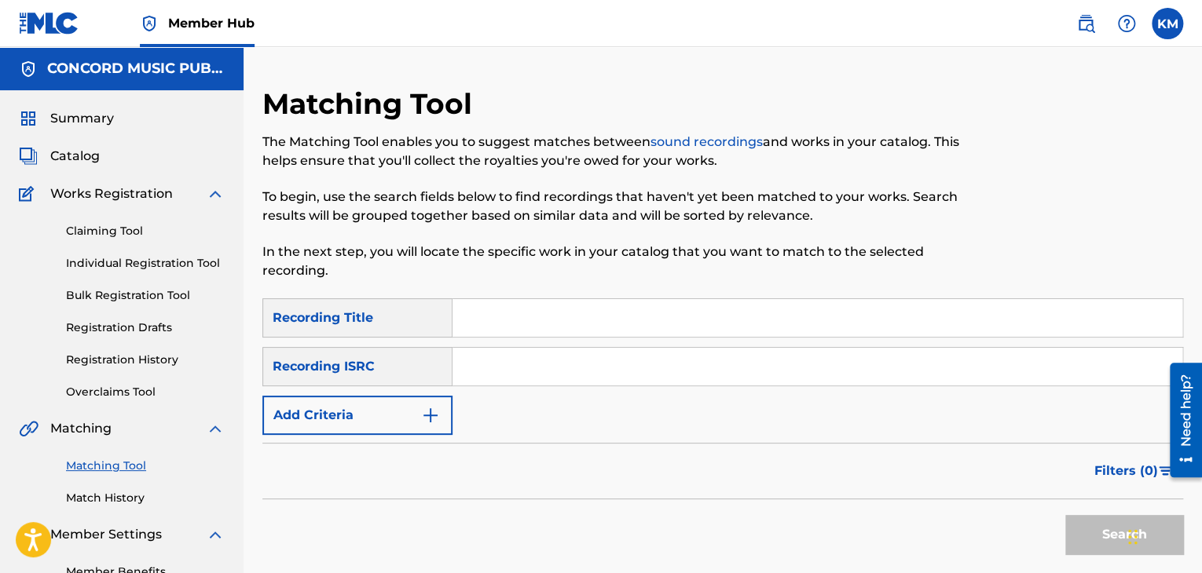
paste input "MXF360436432"
type input "MXF360436432"
click at [1080, 529] on button "Search" at bounding box center [1124, 534] width 118 height 39
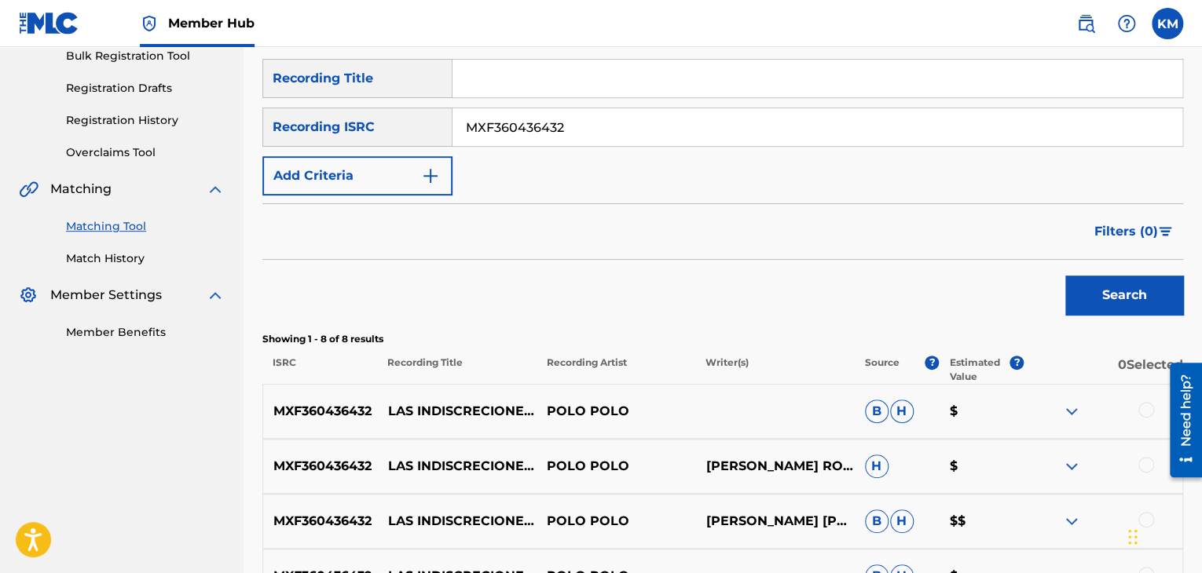
scroll to position [393, 0]
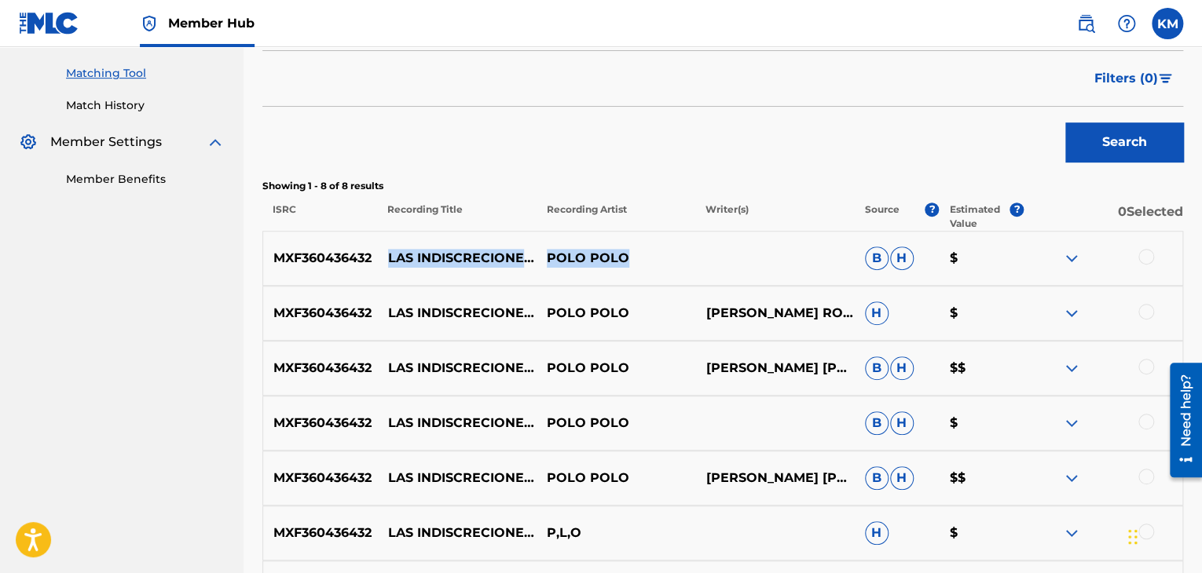
drag, startPoint x: 386, startPoint y: 236, endPoint x: 706, endPoint y: 199, distance: 322.6
click at [655, 262] on div "MXF360436432 LAS INDISCRECIONES DE PEPITO (EN VIVO) [EXPLICIT] [PERSON_NAME] [P…" at bounding box center [722, 258] width 920 height 55
copy div "LAS INDISCRECIONES [PERSON_NAME] (EN VIVO) [EXPLICIT] [PERSON_NAME]"
click at [389, 238] on p "LAS INDISCRECIONES [PERSON_NAME] (EN VIVO) [EXPLICIT]" at bounding box center [457, 258] width 159 height 57
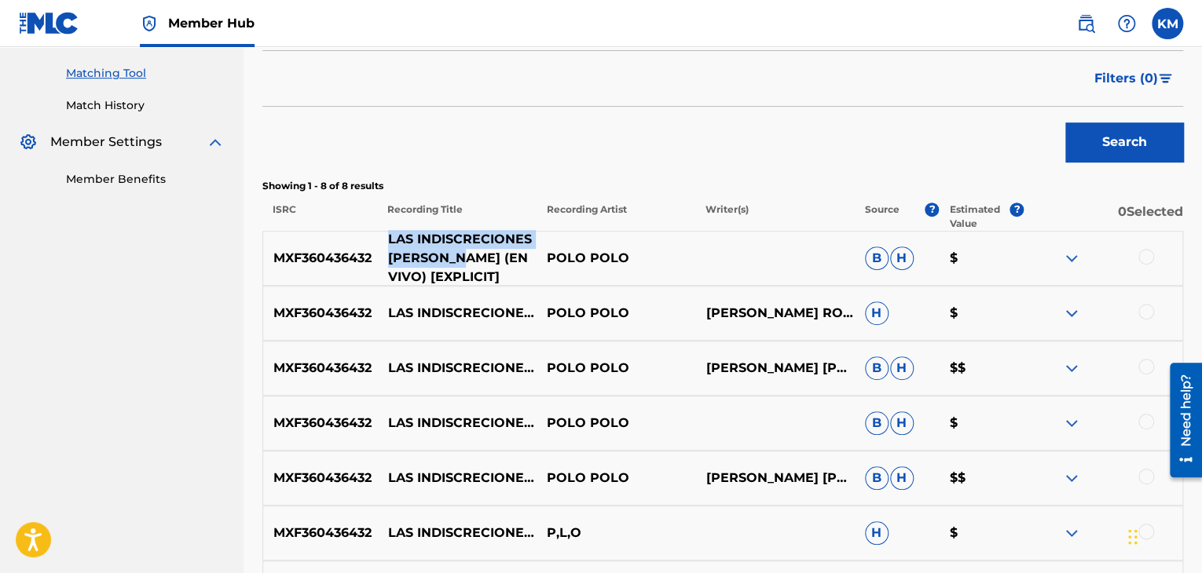
drag, startPoint x: 389, startPoint y: 238, endPoint x: 455, endPoint y: 249, distance: 66.9
click at [455, 249] on p "LAS INDISCRECIONES [PERSON_NAME] (EN VIVO) [EXPLICIT]" at bounding box center [457, 258] width 159 height 57
copy p "LAS INDISCRECIONES DE PEPITO"
click at [1145, 253] on div at bounding box center [1146, 257] width 16 height 16
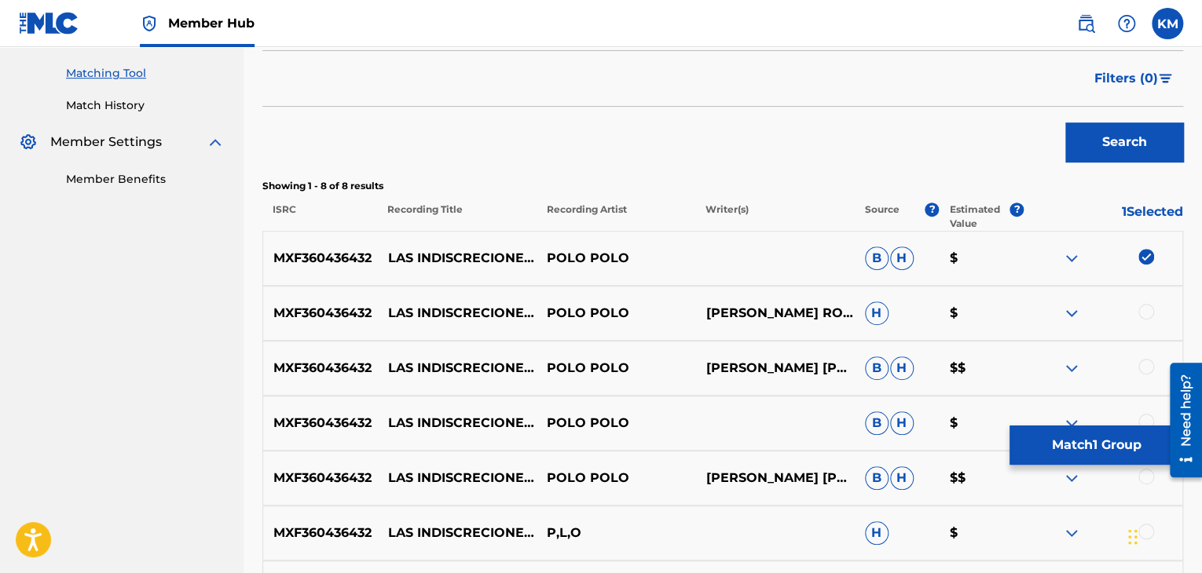
click at [1143, 312] on div at bounding box center [1146, 312] width 16 height 16
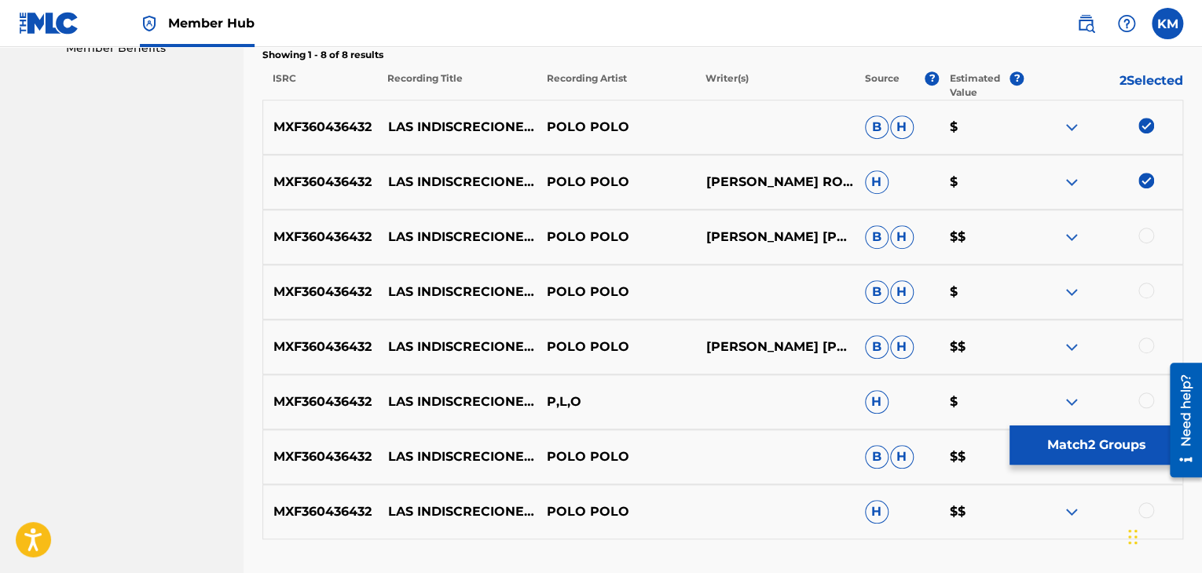
scroll to position [644, 0]
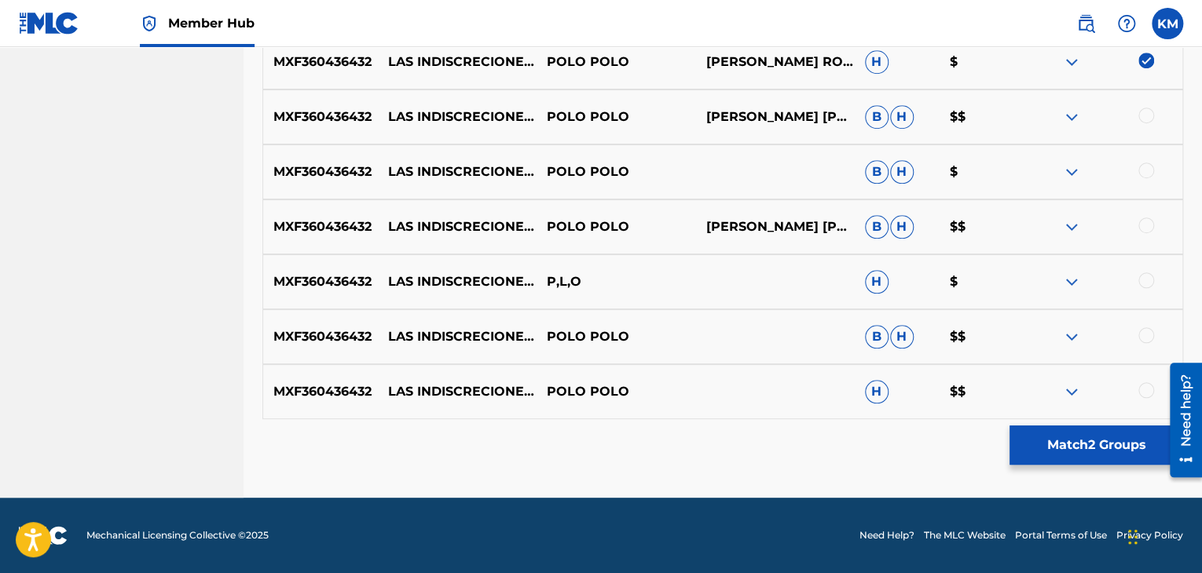
click at [1143, 114] on div at bounding box center [1146, 116] width 16 height 16
click at [1150, 170] on div at bounding box center [1146, 171] width 16 height 16
click at [1146, 224] on div at bounding box center [1146, 226] width 16 height 16
click at [1145, 282] on div at bounding box center [1146, 281] width 16 height 16
click at [1147, 332] on div at bounding box center [1146, 335] width 16 height 16
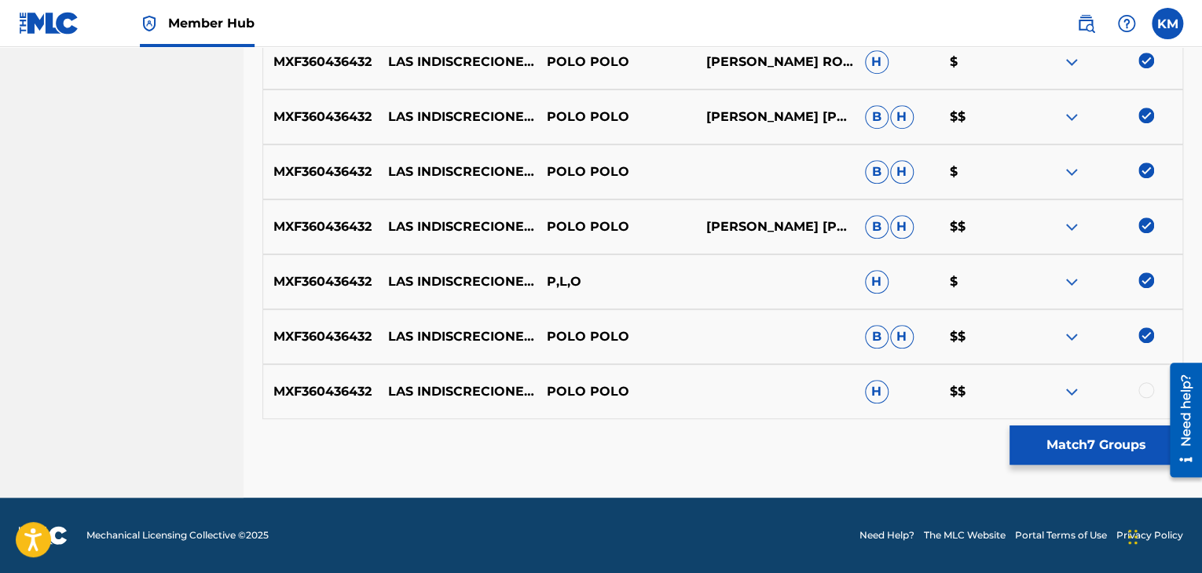
click at [1147, 390] on div at bounding box center [1146, 390] width 16 height 16
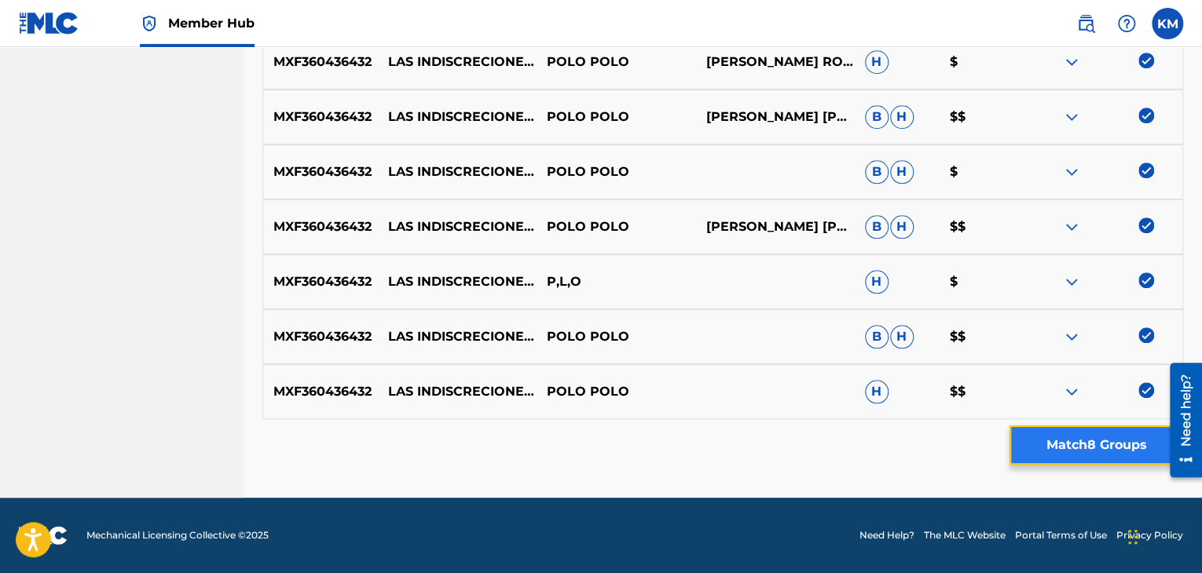
click at [1118, 450] on button "Match 8 Groups" at bounding box center [1096, 445] width 174 height 39
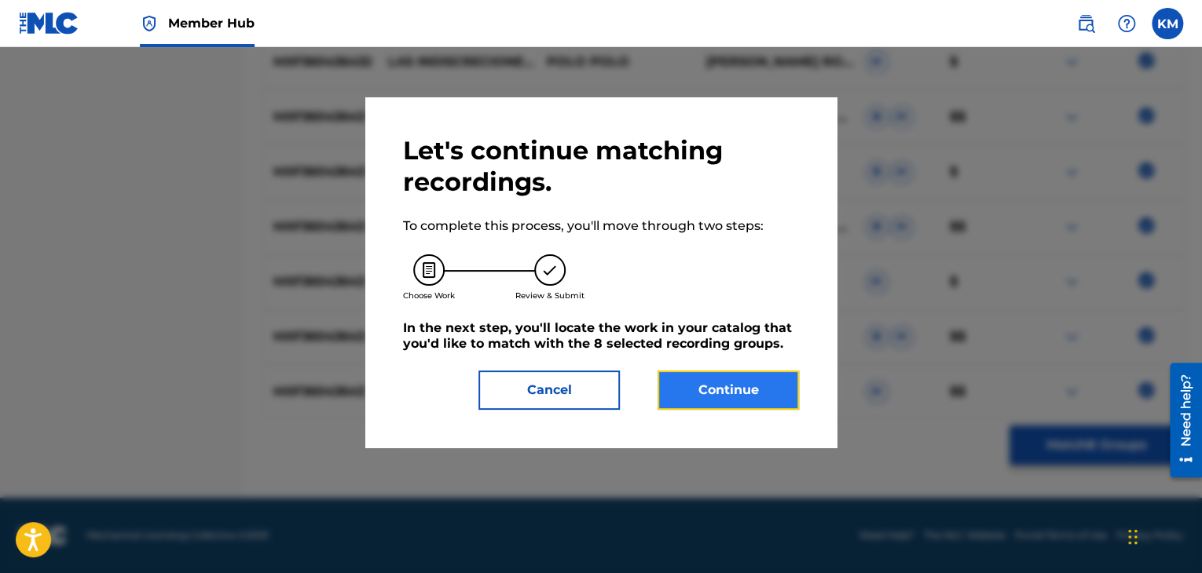
click at [743, 393] on button "Continue" at bounding box center [727, 390] width 141 height 39
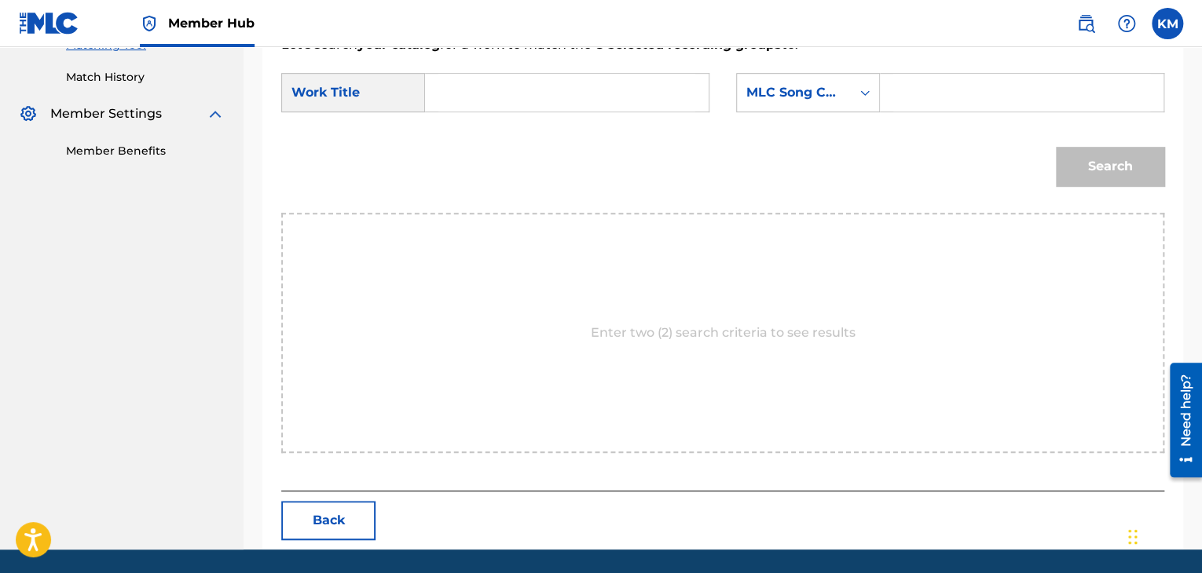
scroll to position [316, 0]
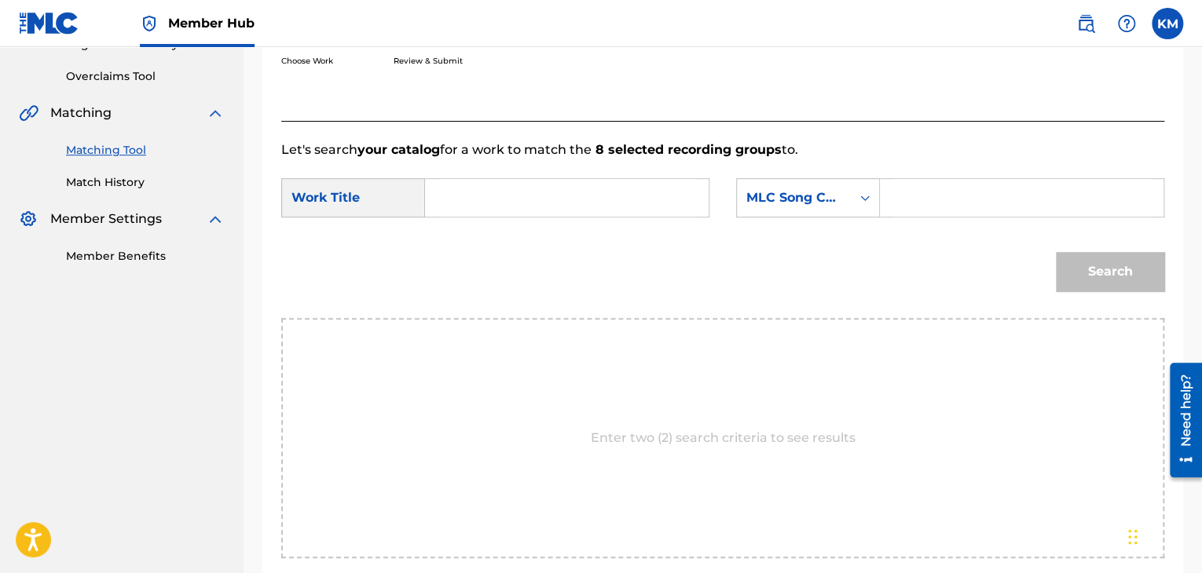
click at [446, 203] on input "Search Form" at bounding box center [566, 198] width 257 height 38
paste input "LAS INDISCRECIONES DE PEPITO"
type input "LAS INDISCRECIONES DE PEPITO"
drag, startPoint x: 864, startPoint y: 199, endPoint x: 864, endPoint y: 211, distance: 11.8
click at [864, 199] on icon "Search Form" at bounding box center [865, 198] width 16 height 16
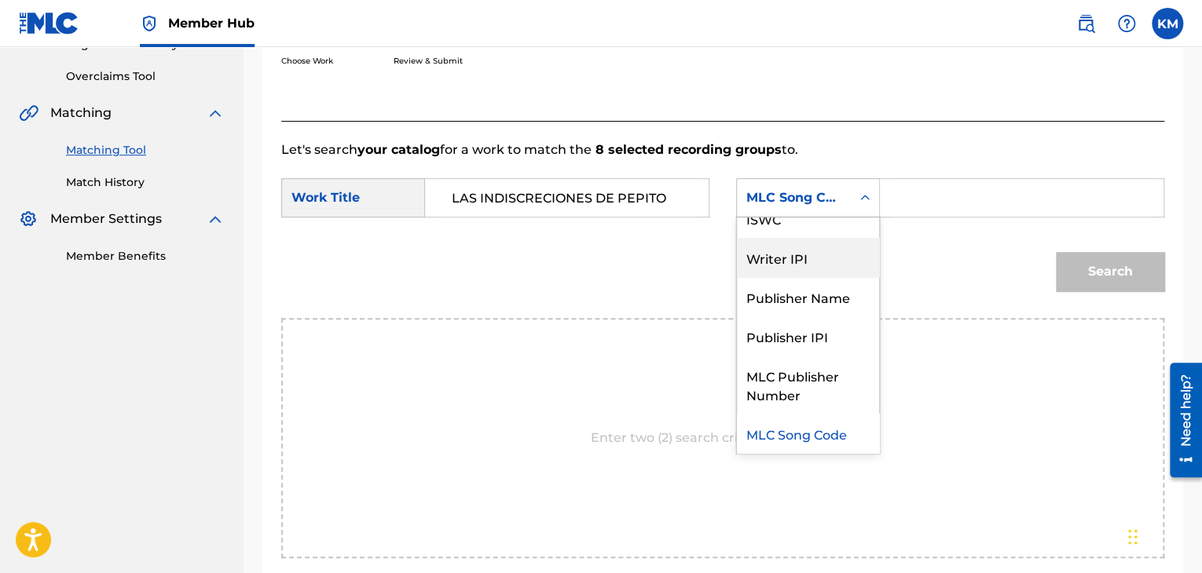
scroll to position [0, 0]
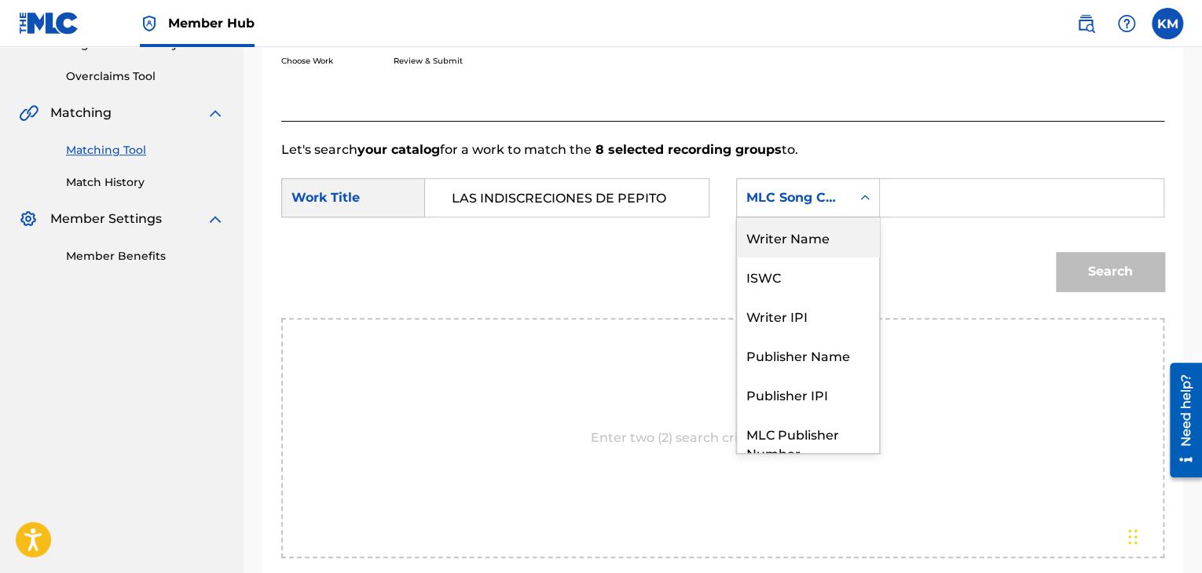
click at [831, 239] on div "Writer Name" at bounding box center [808, 237] width 142 height 39
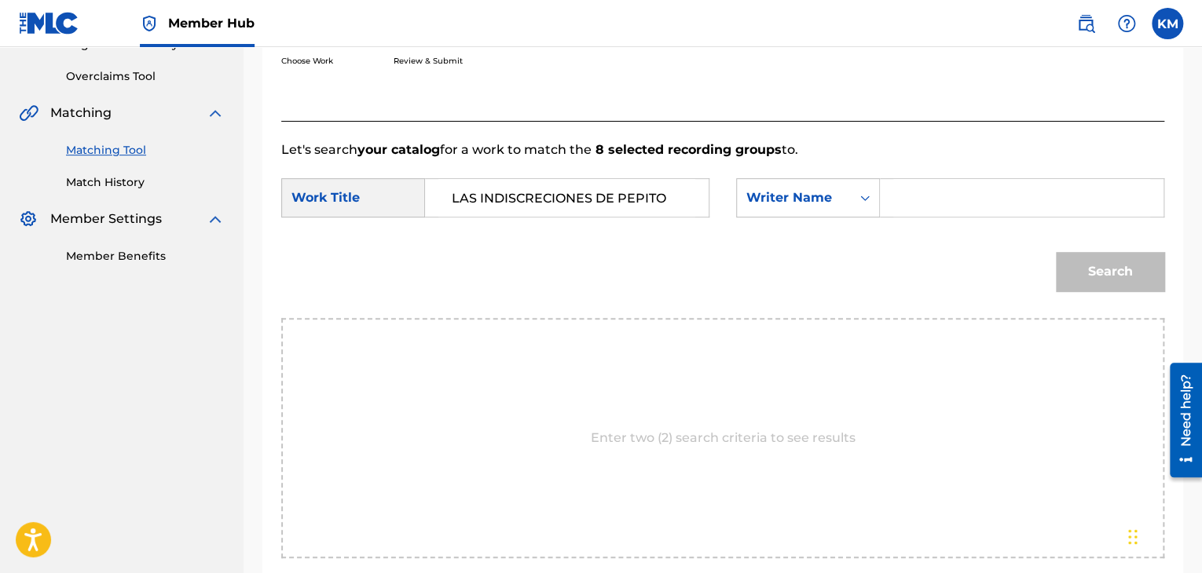
click at [925, 199] on input "Search Form" at bounding box center [1021, 198] width 257 height 38
paste input "[PERSON_NAME]"
type input "[PERSON_NAME]"
click at [1118, 266] on button "Search" at bounding box center [1110, 271] width 108 height 39
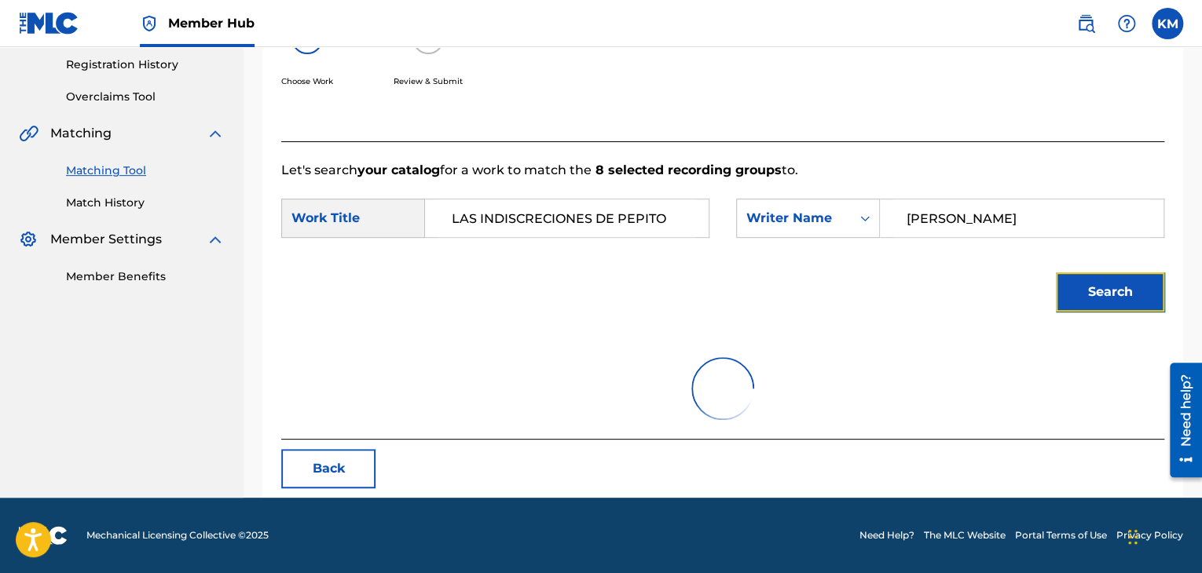
scroll to position [316, 0]
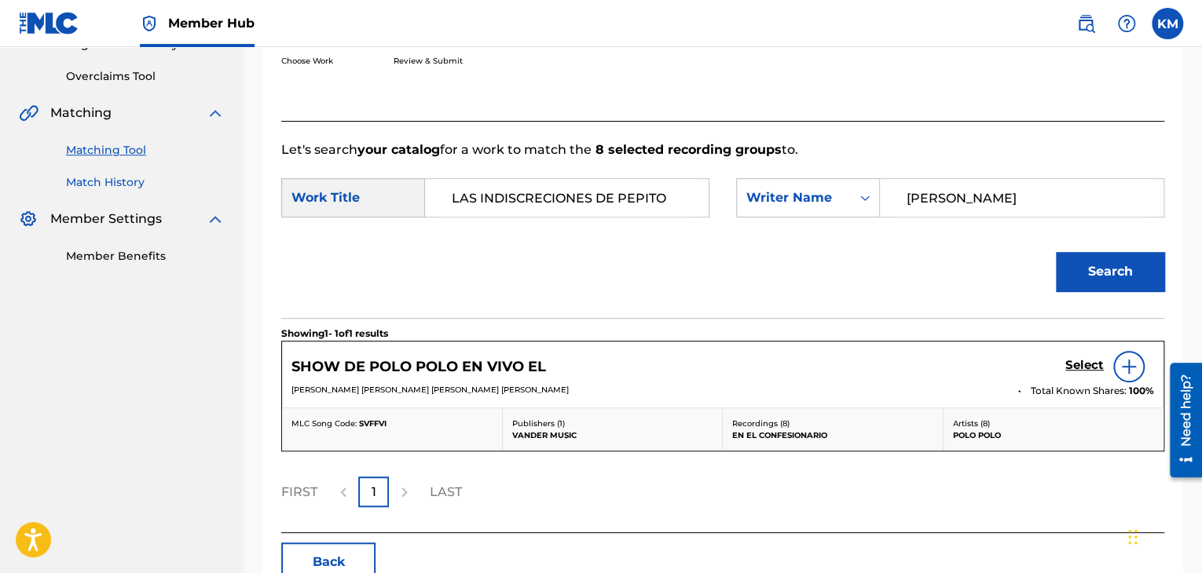
click at [128, 181] on link "Match History" at bounding box center [145, 182] width 159 height 16
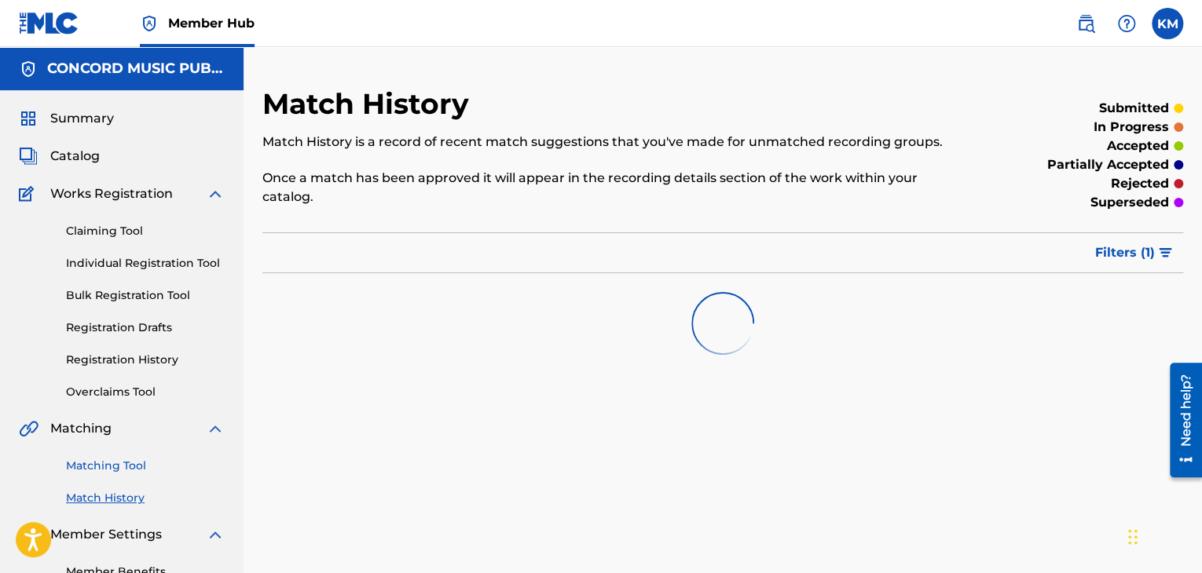
click at [136, 466] on link "Matching Tool" at bounding box center [145, 466] width 159 height 16
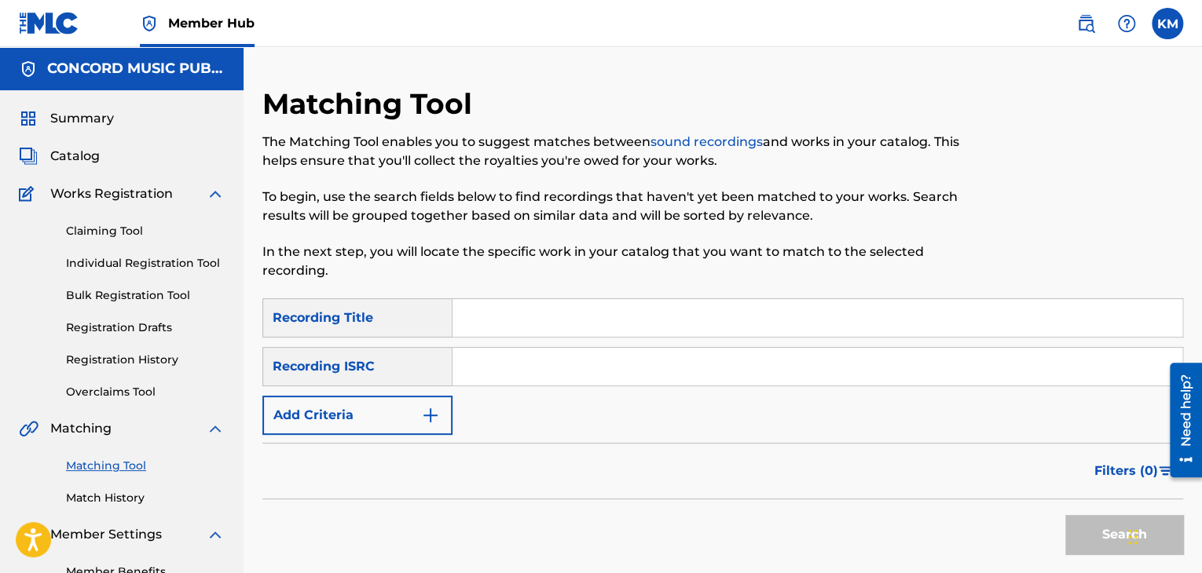
click at [496, 371] on input "Search Form" at bounding box center [817, 367] width 730 height 38
paste input "MXF360737805"
type input "MXF360737805"
drag, startPoint x: 1079, startPoint y: 522, endPoint x: 1073, endPoint y: 510, distance: 14.0
click at [1075, 516] on button "Search" at bounding box center [1124, 534] width 118 height 39
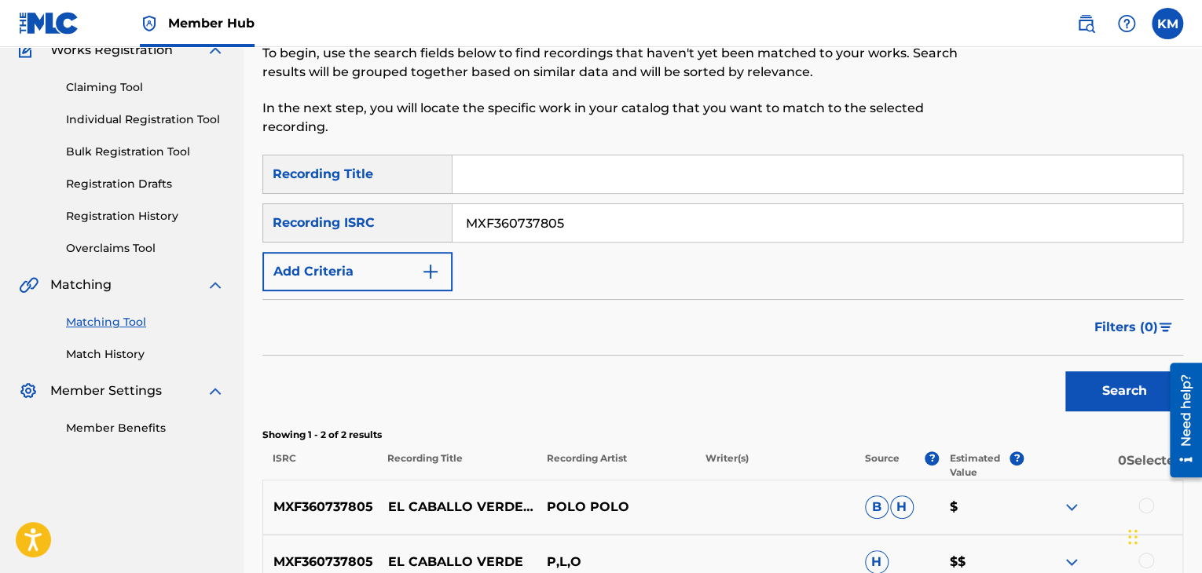
scroll to position [236, 0]
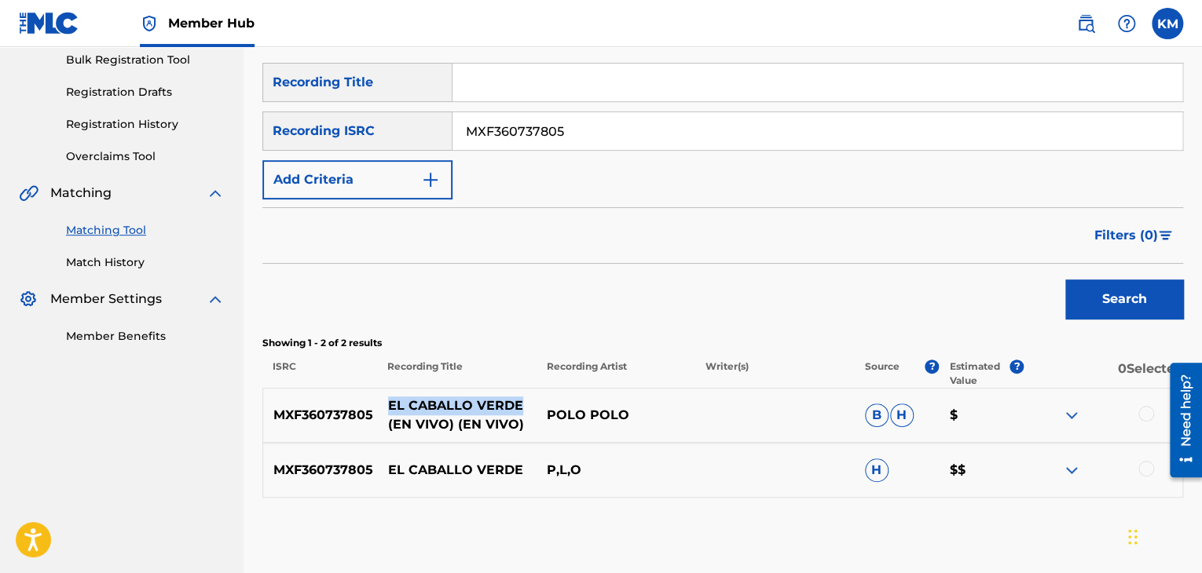
drag, startPoint x: 383, startPoint y: 404, endPoint x: 517, endPoint y: 400, distance: 133.6
click at [517, 400] on p "EL CABALLO VERDE (EN VIVO) (EN VIVO)" at bounding box center [457, 416] width 159 height 38
copy p "EL CABALLO VERDE"
drag, startPoint x: 547, startPoint y: 410, endPoint x: 625, endPoint y: 407, distance: 78.6
click at [625, 407] on p "POLO POLO" at bounding box center [615, 415] width 159 height 19
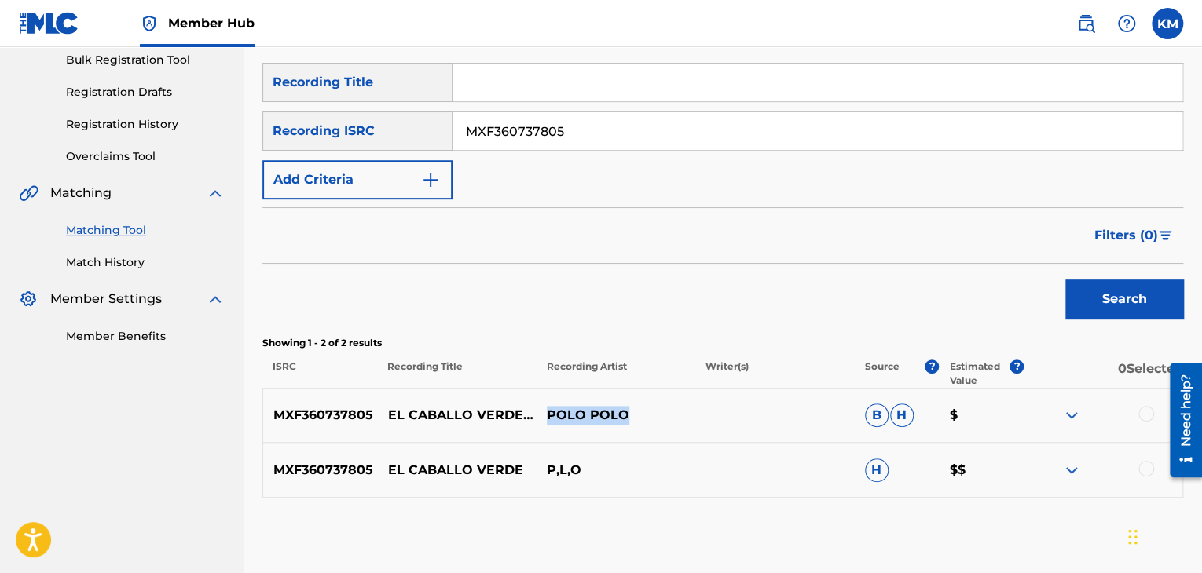
copy p "POLO POLO"
click at [1140, 415] on div at bounding box center [1146, 414] width 16 height 16
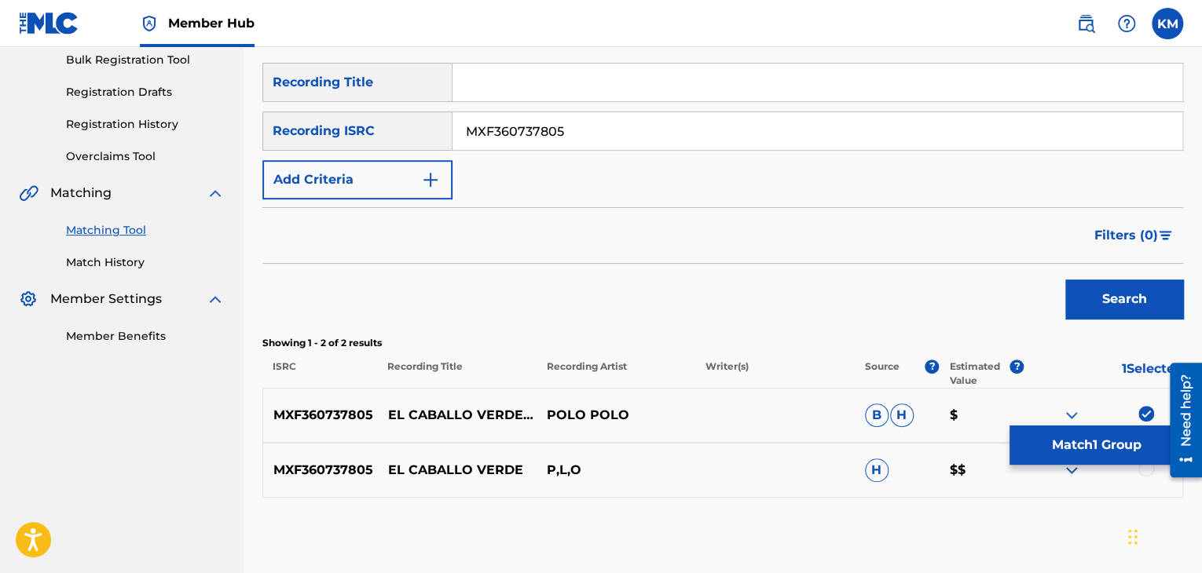
click at [1147, 472] on div at bounding box center [1146, 469] width 16 height 16
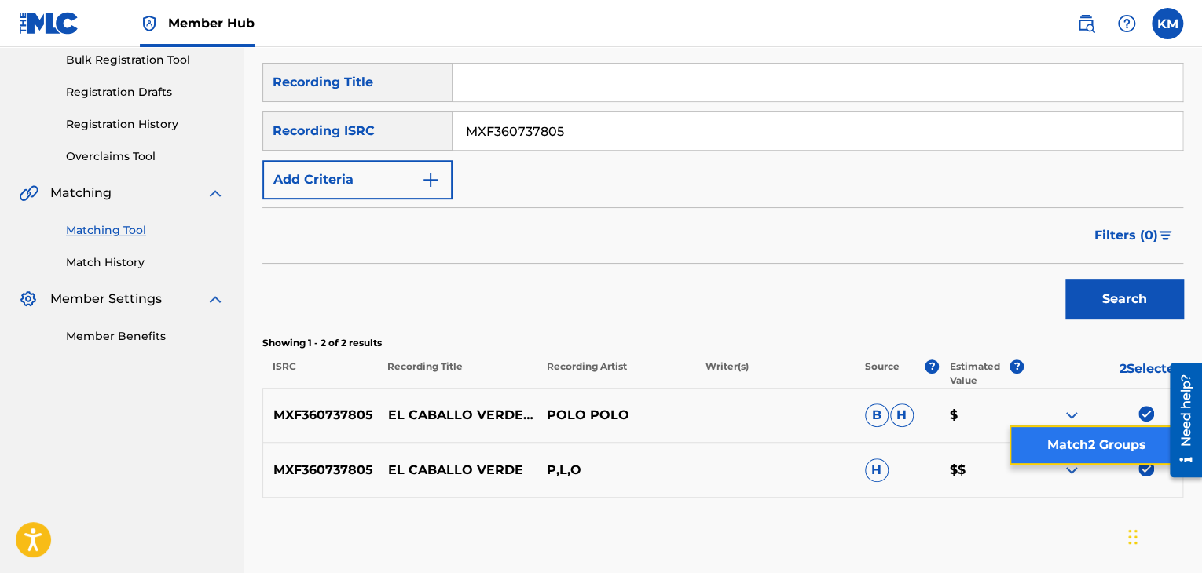
click at [1081, 445] on button "Match 2 Groups" at bounding box center [1096, 445] width 174 height 39
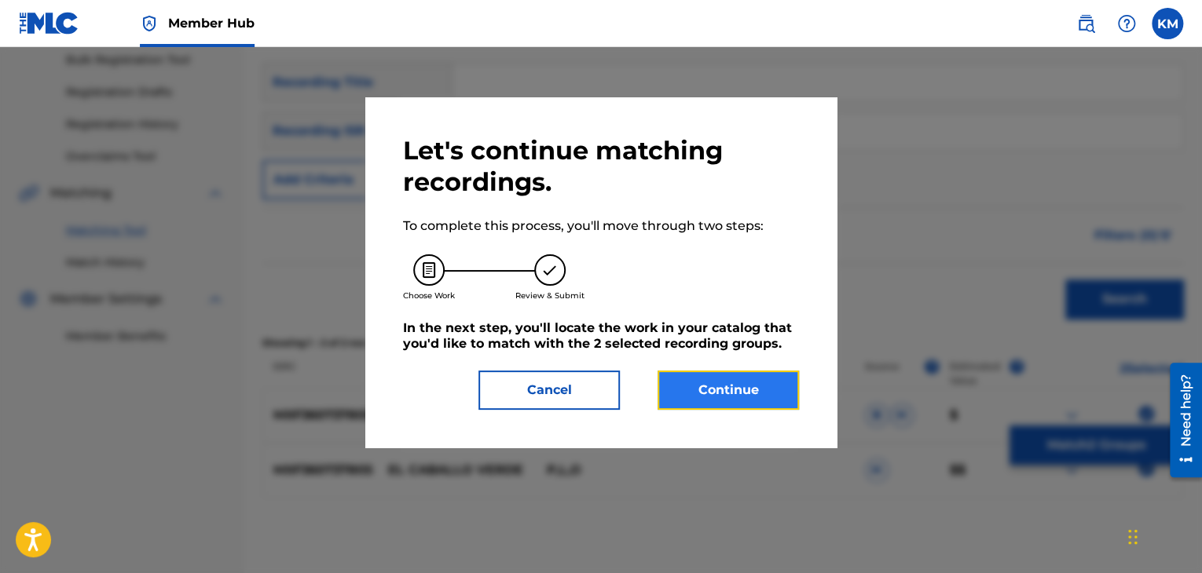
click at [741, 380] on button "Continue" at bounding box center [727, 390] width 141 height 39
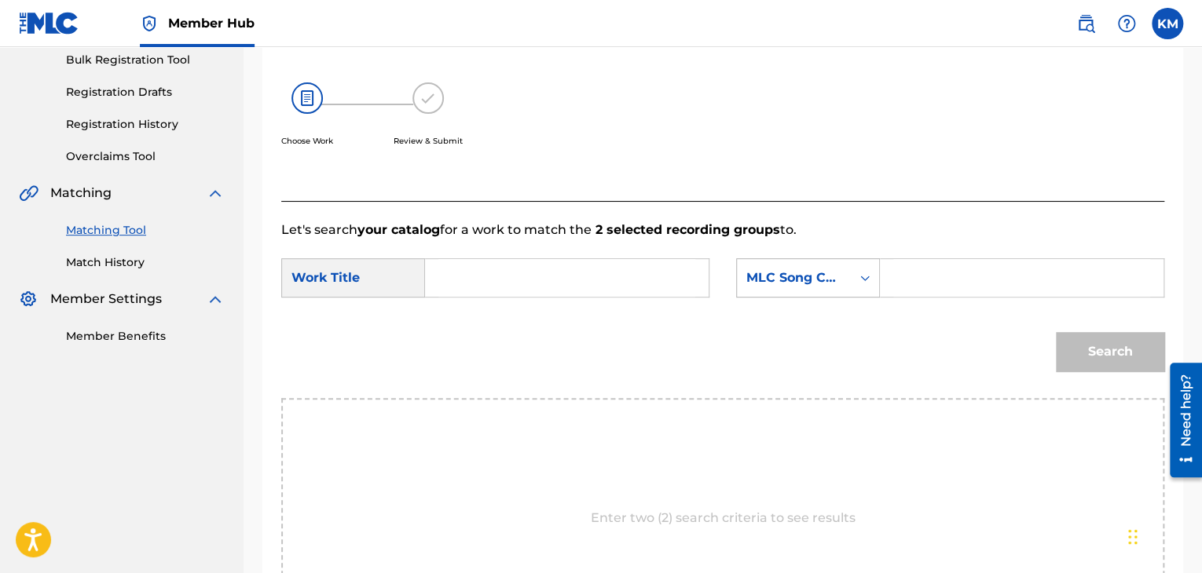
click at [860, 287] on div "Search Form" at bounding box center [865, 278] width 28 height 28
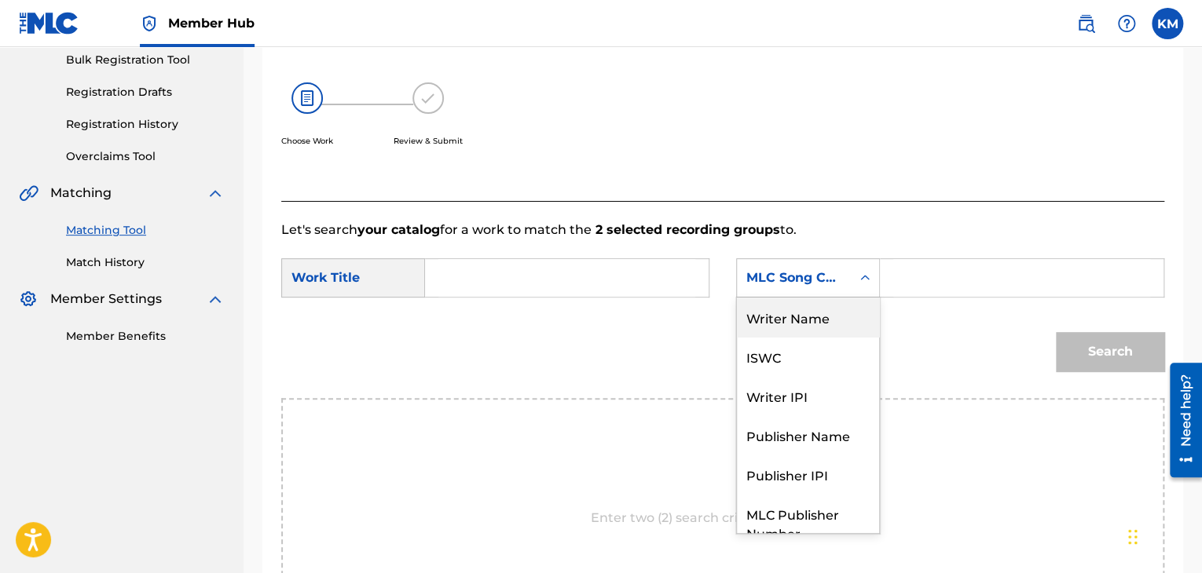
click at [829, 317] on div "Writer Name" at bounding box center [808, 317] width 142 height 39
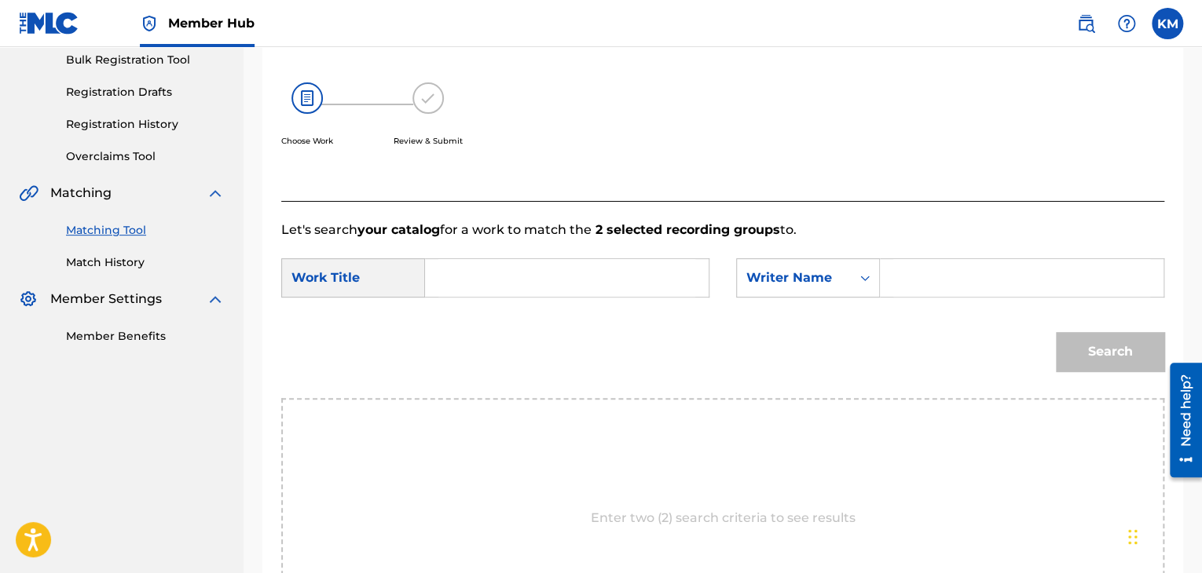
click at [899, 278] on input "Search Form" at bounding box center [1021, 278] width 257 height 38
paste input "[PERSON_NAME]"
type input "[PERSON_NAME]"
click at [603, 288] on input "Search Form" at bounding box center [566, 278] width 257 height 38
paste input "El Caballo Verde"
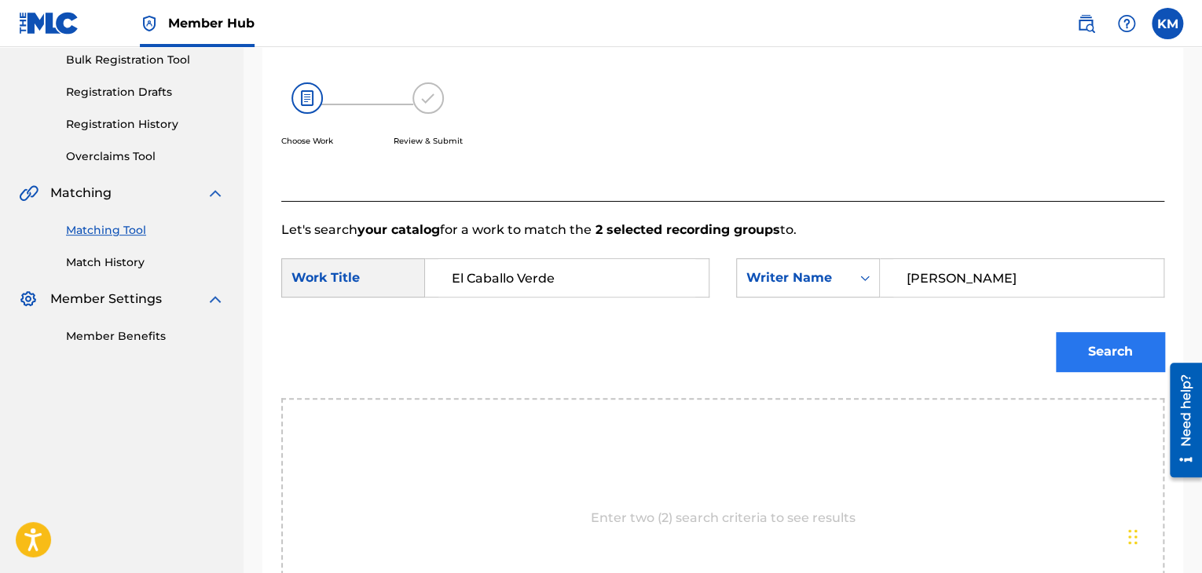
type input "El Caballo Verde"
click at [1095, 357] on button "Search" at bounding box center [1110, 351] width 108 height 39
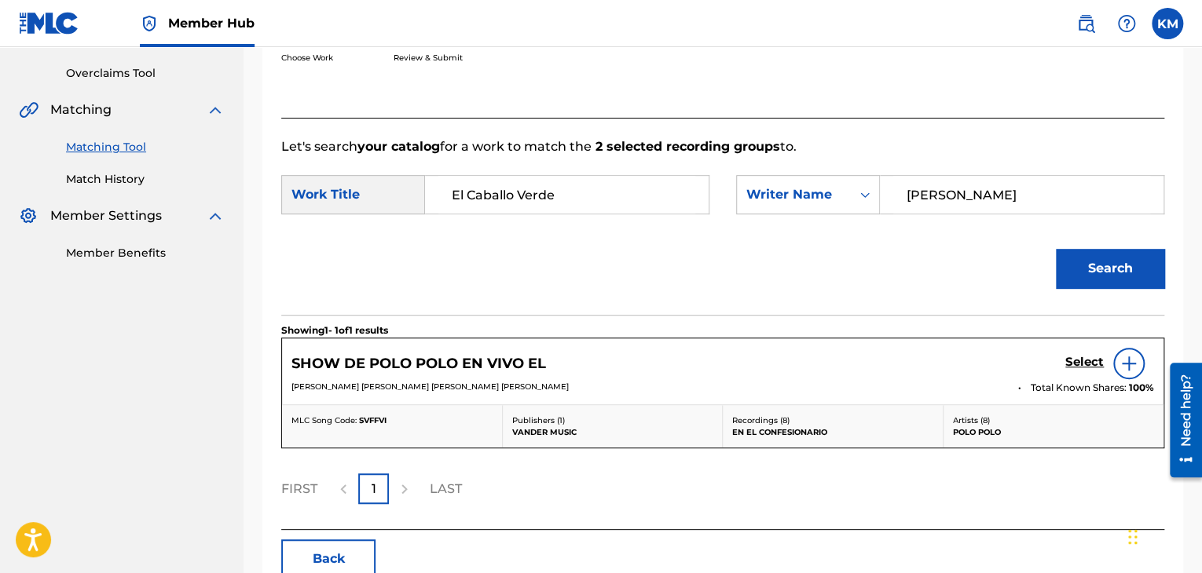
scroll to position [408, 0]
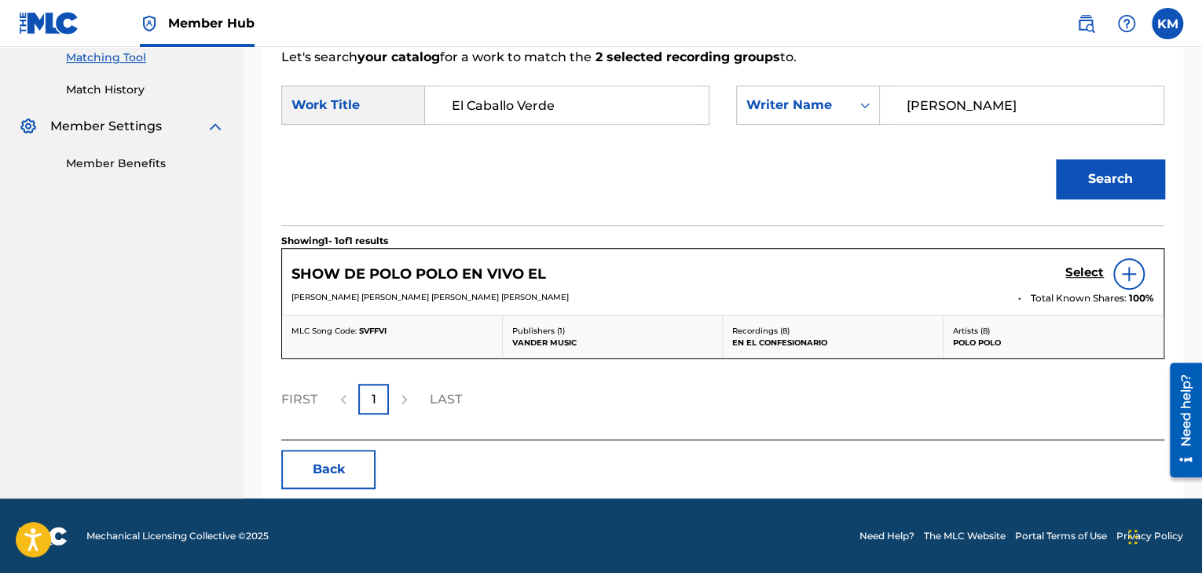
drag, startPoint x: 130, startPoint y: 93, endPoint x: 132, endPoint y: 106, distance: 12.7
click at [130, 93] on link "Match History" at bounding box center [145, 90] width 159 height 16
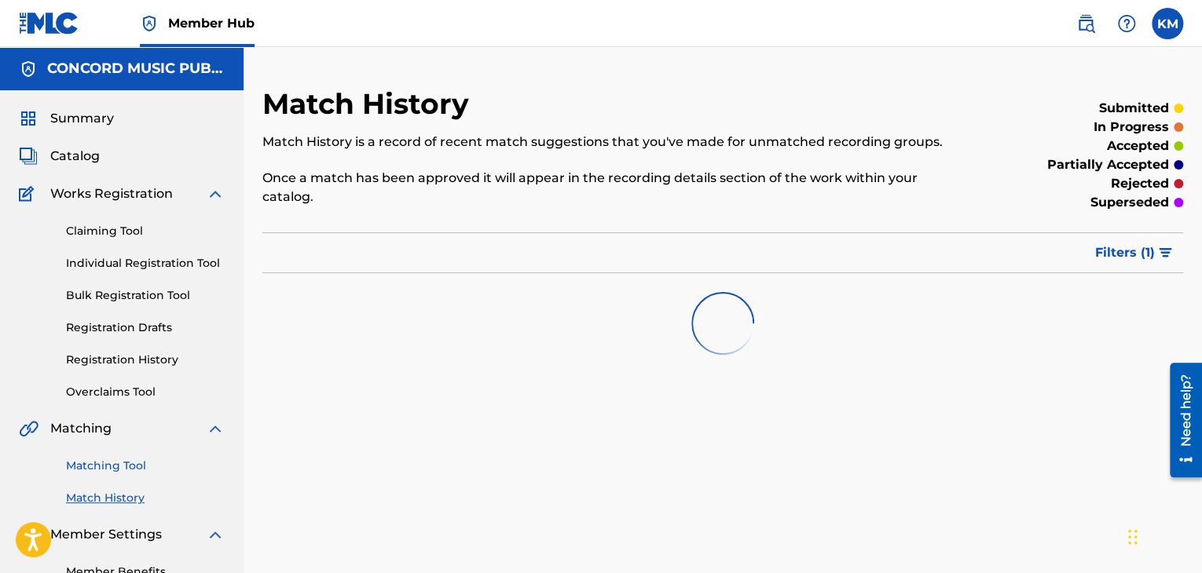
click at [124, 467] on link "Matching Tool" at bounding box center [145, 466] width 159 height 16
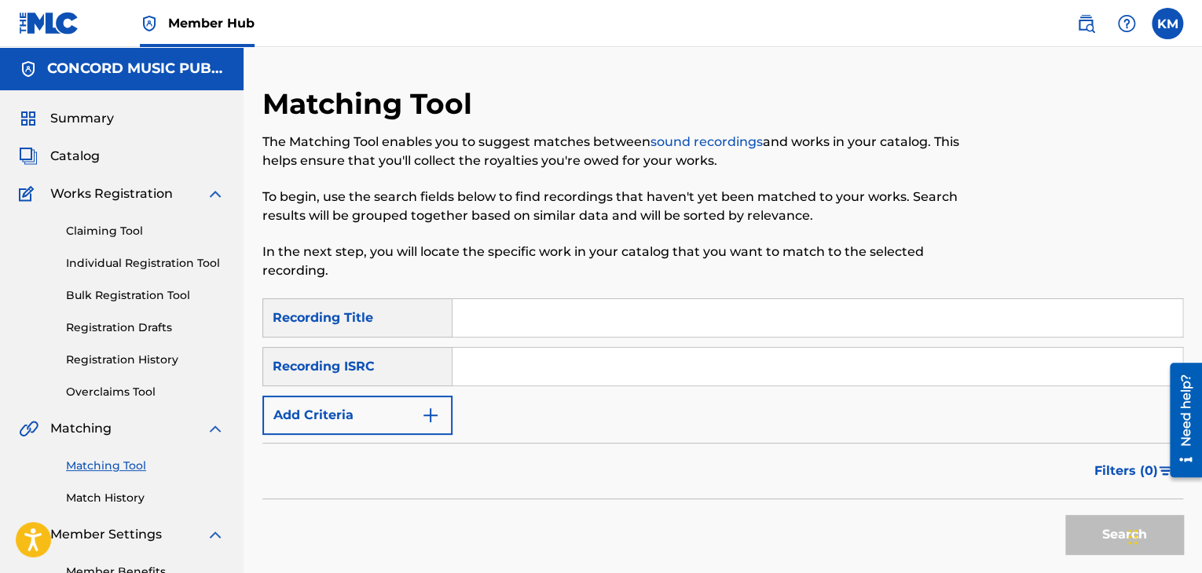
click at [635, 349] on input "Search Form" at bounding box center [817, 367] width 730 height 38
paste input "US2Y30633841"
type input "US2Y30633841"
click at [1096, 532] on button "Search" at bounding box center [1124, 534] width 118 height 39
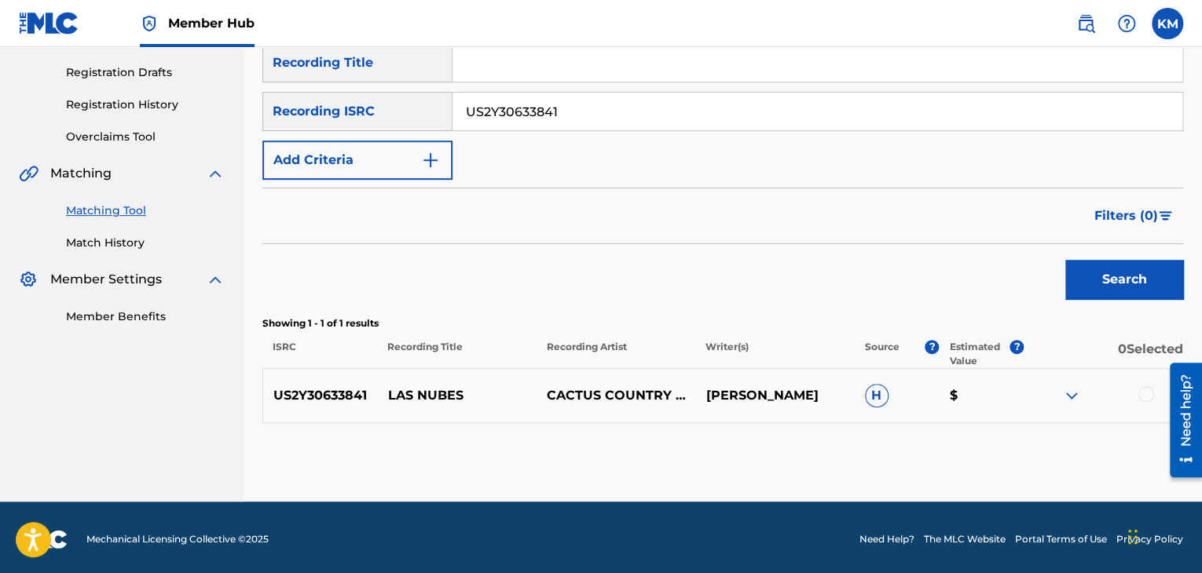
scroll to position [259, 0]
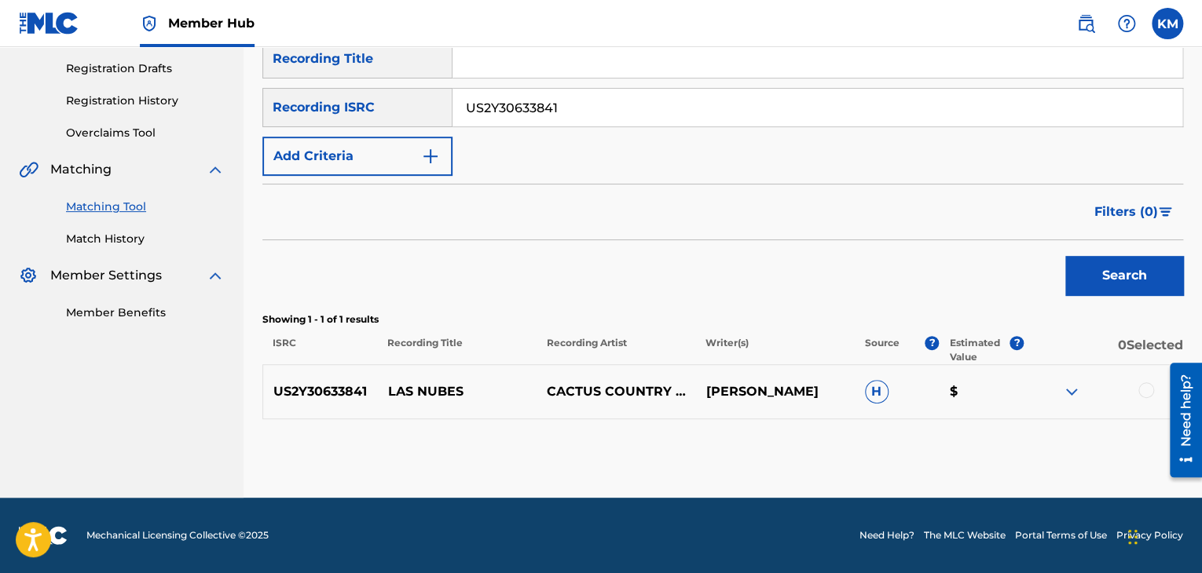
click at [1148, 390] on div at bounding box center [1146, 390] width 16 height 16
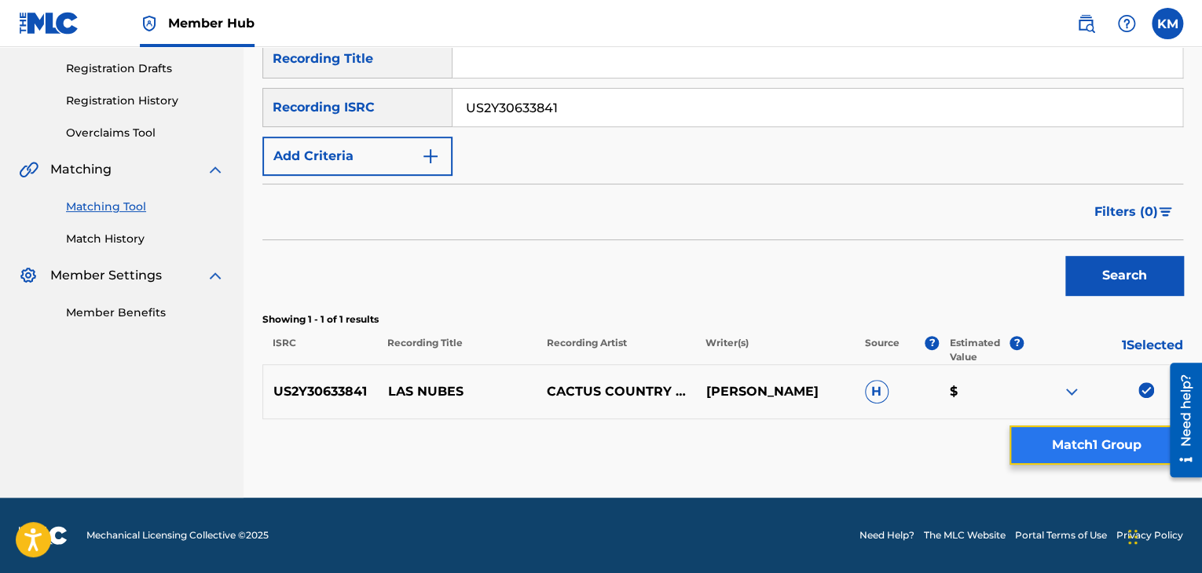
click at [1114, 446] on button "Match 1 Group" at bounding box center [1096, 445] width 174 height 39
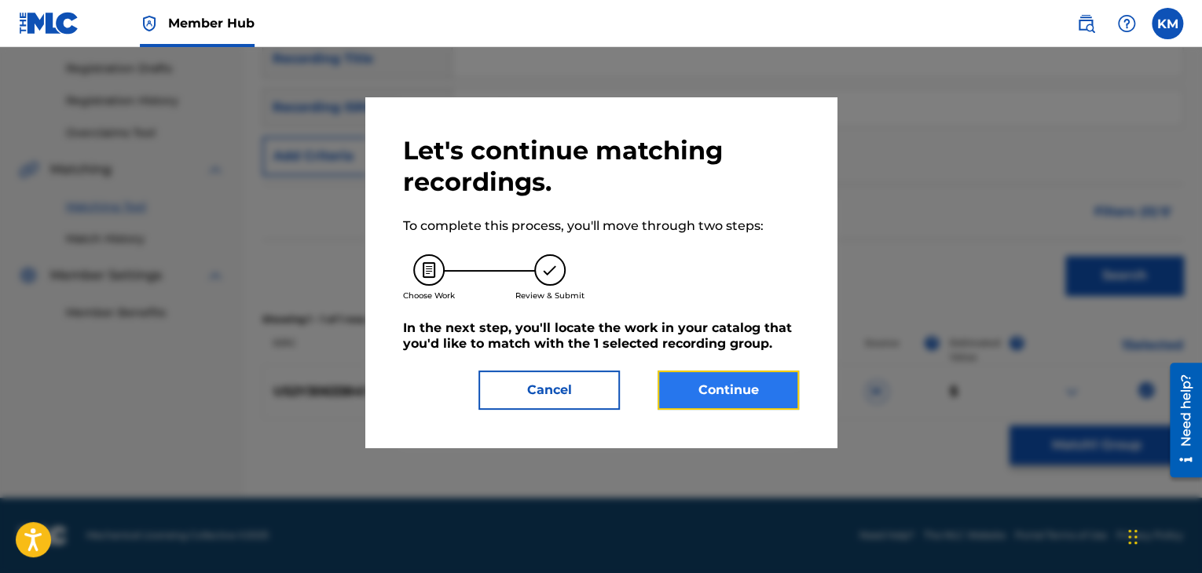
click at [704, 397] on button "Continue" at bounding box center [727, 390] width 141 height 39
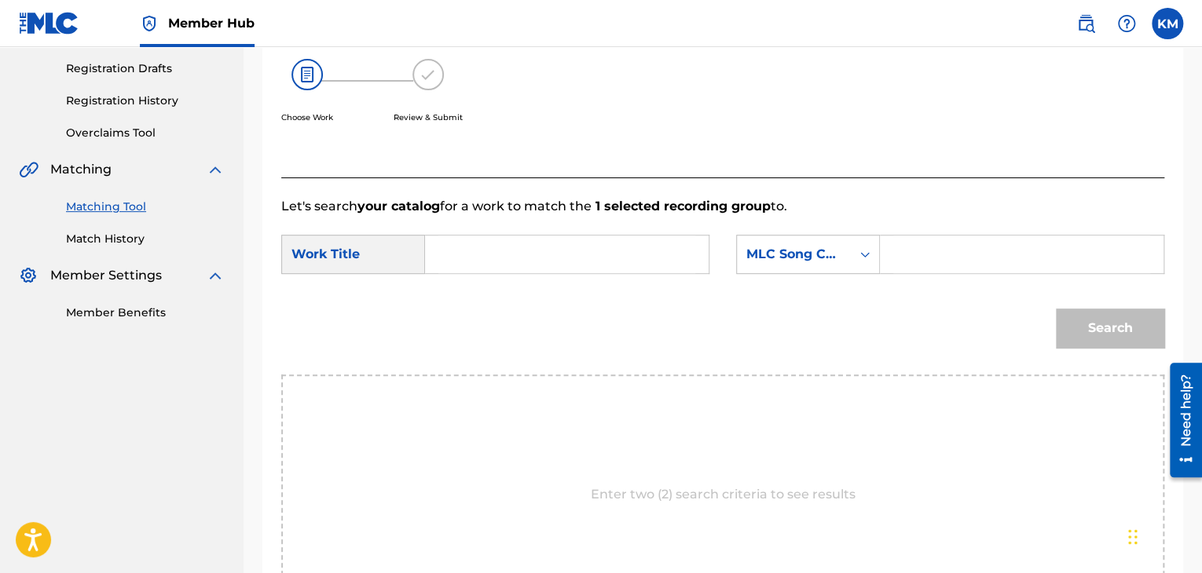
click at [463, 248] on input "Search Form" at bounding box center [566, 255] width 257 height 38
paste input "Las Nubes"
type input "Las Nubes"
drag, startPoint x: 1161, startPoint y: 26, endPoint x: 1155, endPoint y: 60, distance: 34.2
click at [1161, 26] on label at bounding box center [1166, 23] width 31 height 31
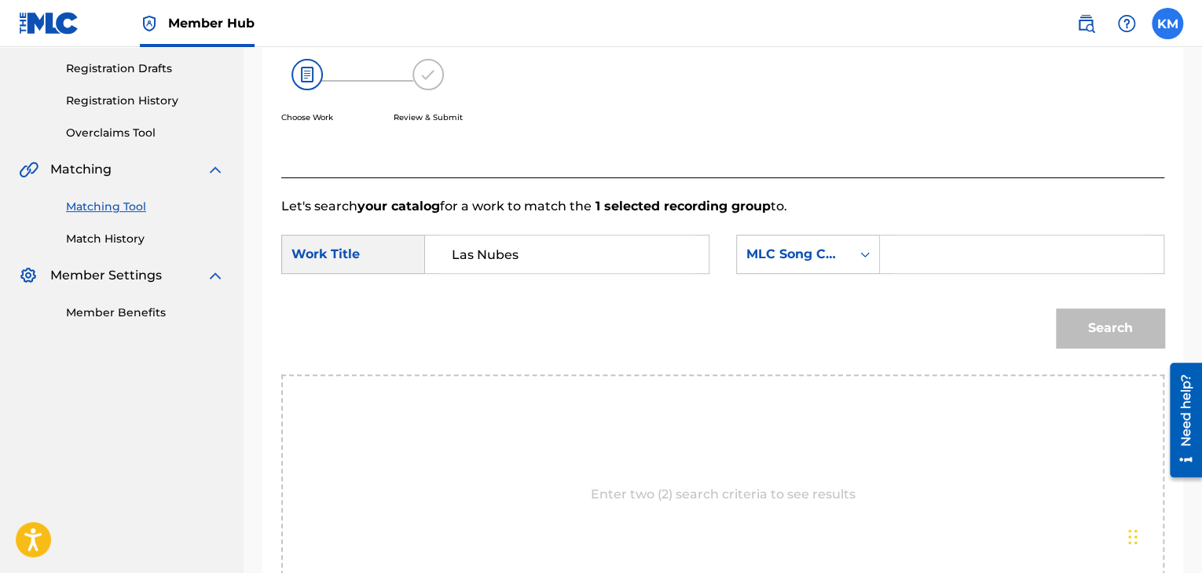
click at [1167, 24] on input "[PERSON_NAME] Matheson [EMAIL_ADDRESS][PERSON_NAME][DOMAIN_NAME] Notification P…" at bounding box center [1167, 24] width 0 height 0
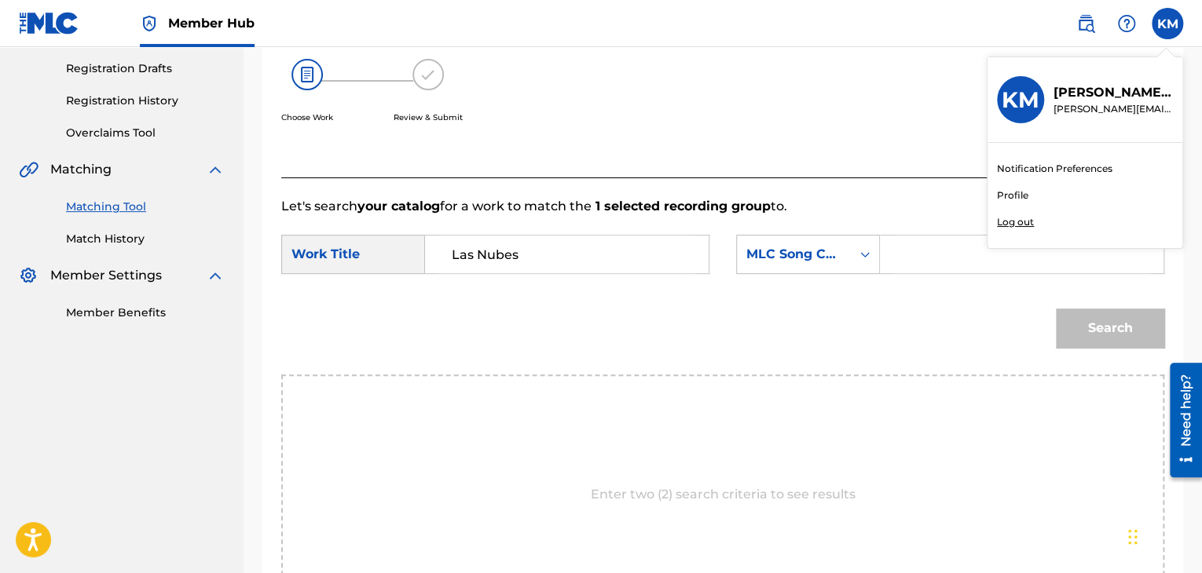
click at [1007, 218] on p "Log out" at bounding box center [1015, 222] width 37 height 14
click at [1167, 24] on input "[PERSON_NAME] Matheson [EMAIL_ADDRESS][PERSON_NAME][DOMAIN_NAME] Notification P…" at bounding box center [1167, 24] width 0 height 0
